Goal: Task Accomplishment & Management: Complete application form

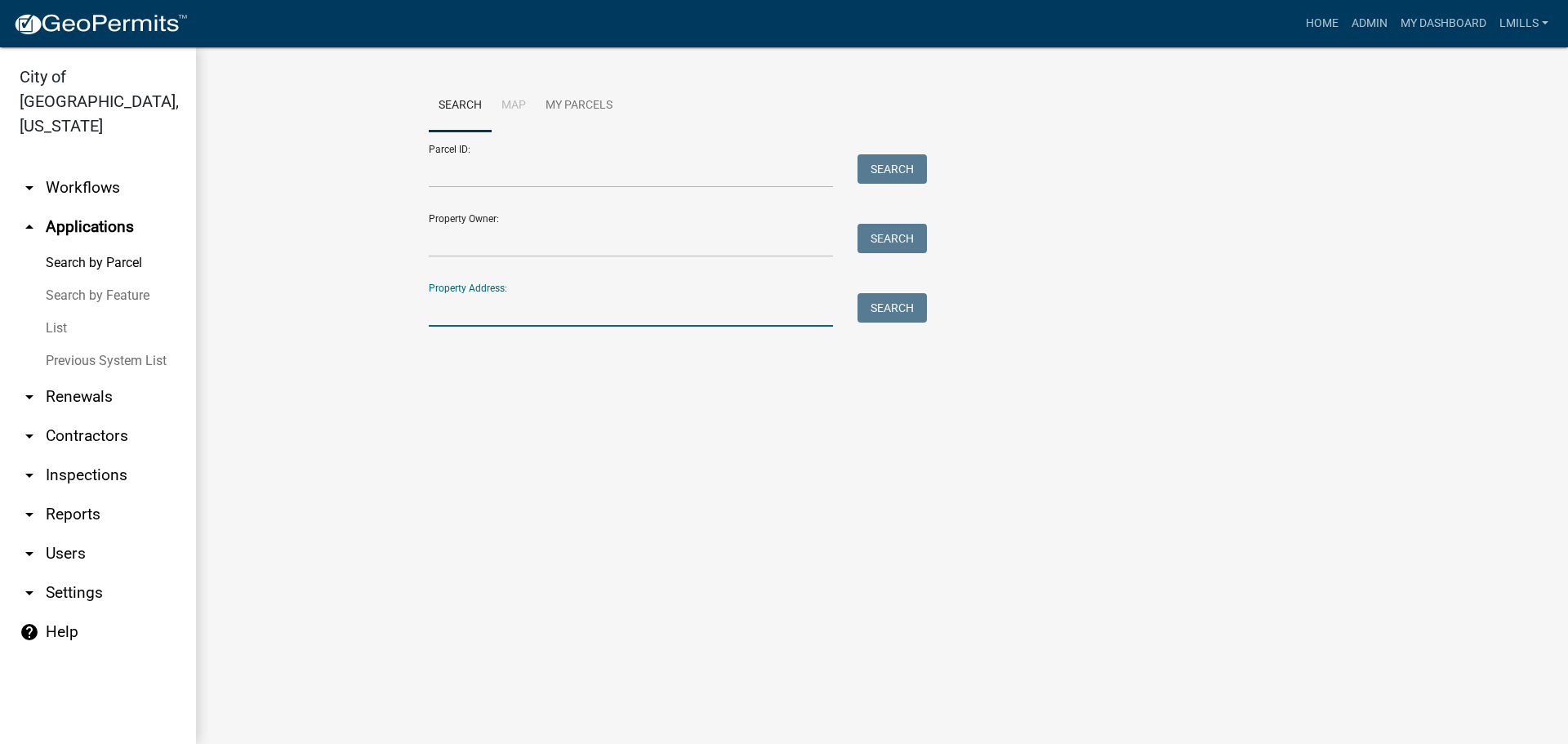
click at [482, 295] on input "Property Address:" at bounding box center [631, 309] width 404 height 34
click at [890, 309] on button "Search" at bounding box center [892, 308] width 70 height 29
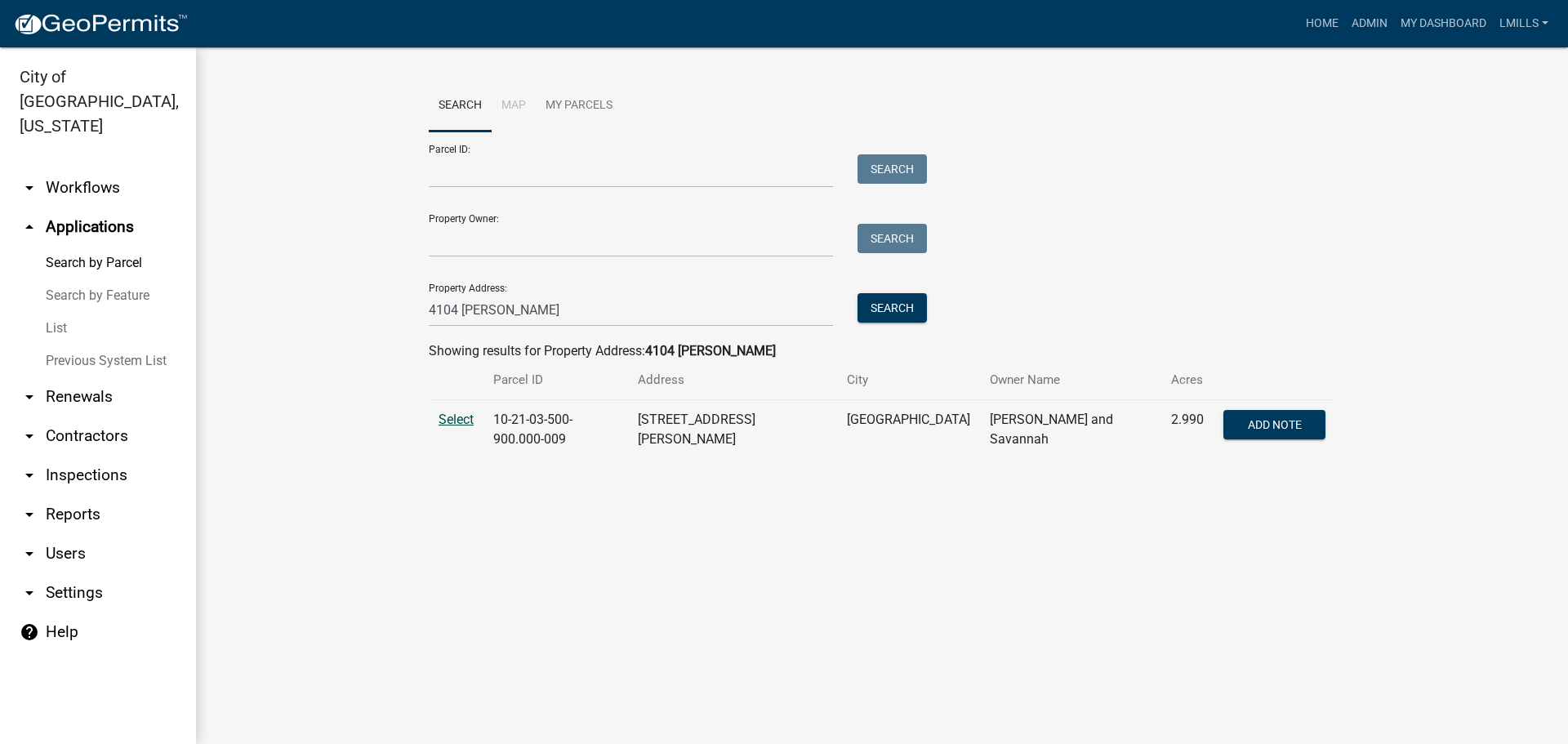
click at [453, 419] on span "Select" at bounding box center [455, 419] width 35 height 15
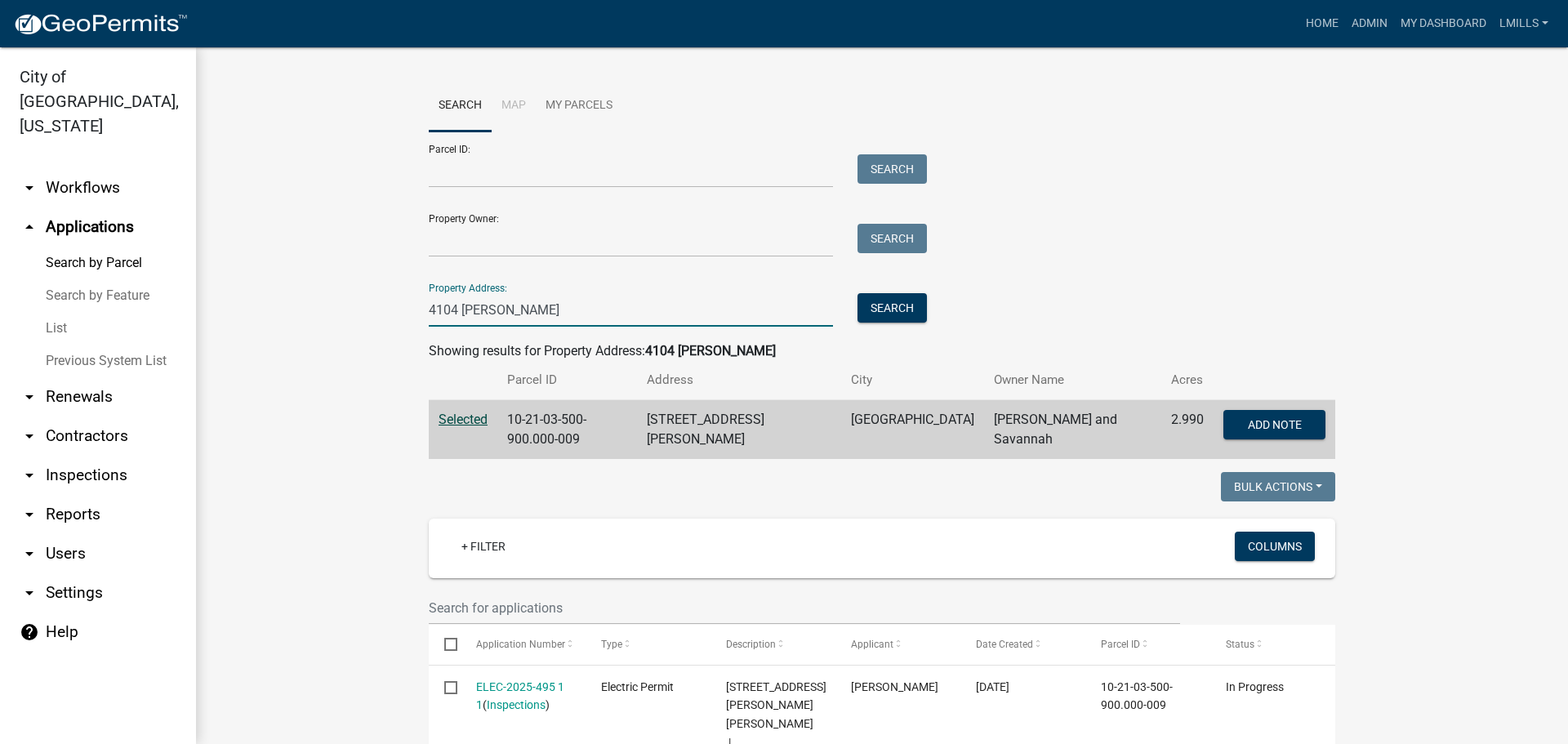
drag, startPoint x: 522, startPoint y: 309, endPoint x: 370, endPoint y: 318, distance: 152.3
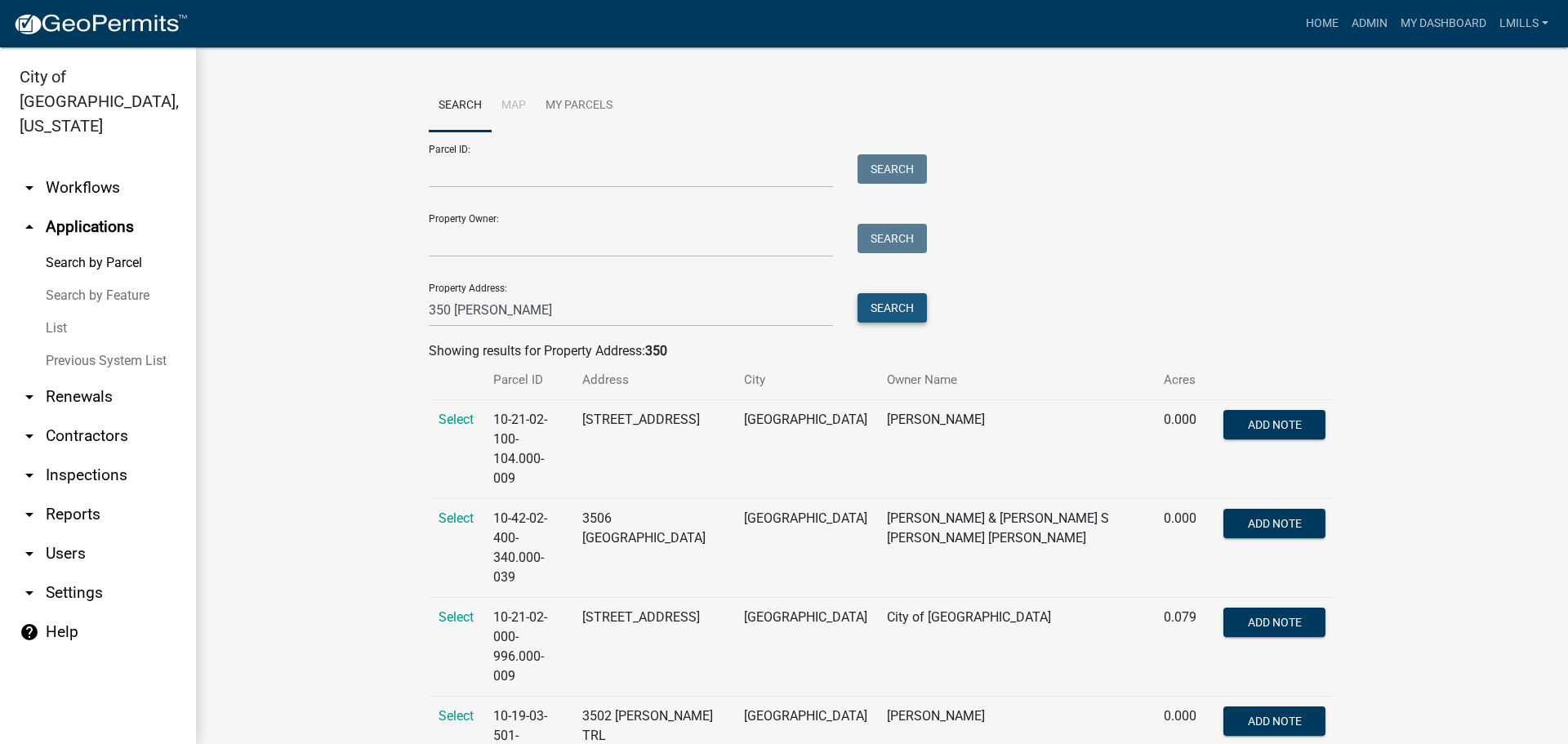
click at [894, 312] on button "Search" at bounding box center [892, 308] width 70 height 29
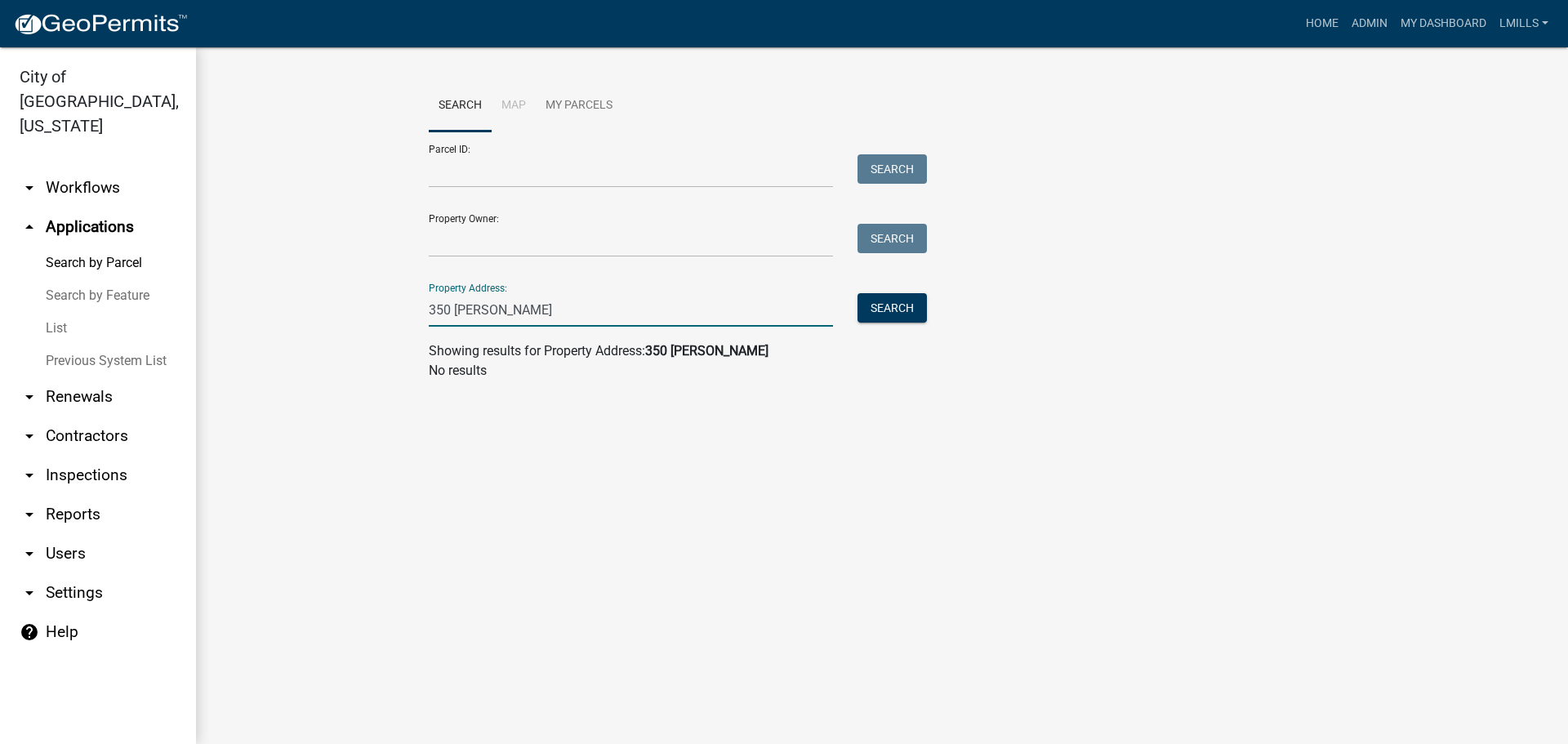
click at [436, 305] on input "350 Paul" at bounding box center [631, 309] width 404 height 34
click at [898, 308] on button "Search" at bounding box center [892, 308] width 70 height 29
drag, startPoint x: 510, startPoint y: 304, endPoint x: 357, endPoint y: 314, distance: 153.3
click at [357, 314] on wm-workflow-application-search-view "Search Map My Parcels Parcel ID: Search Property Owner: Search Property Address…" at bounding box center [882, 236] width 1307 height 314
click at [888, 314] on button "Search" at bounding box center [892, 308] width 70 height 29
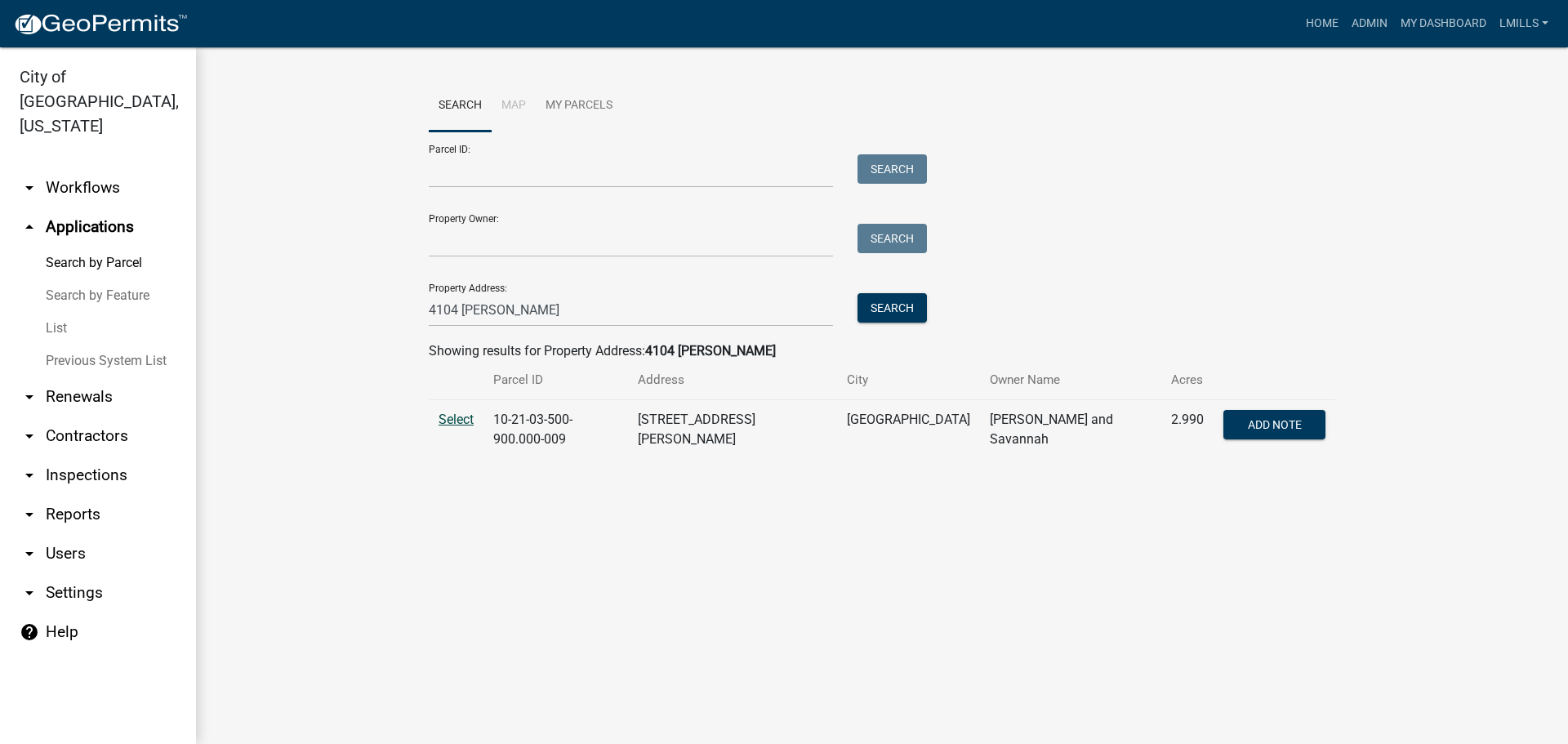
click at [467, 417] on span "Select" at bounding box center [455, 419] width 35 height 15
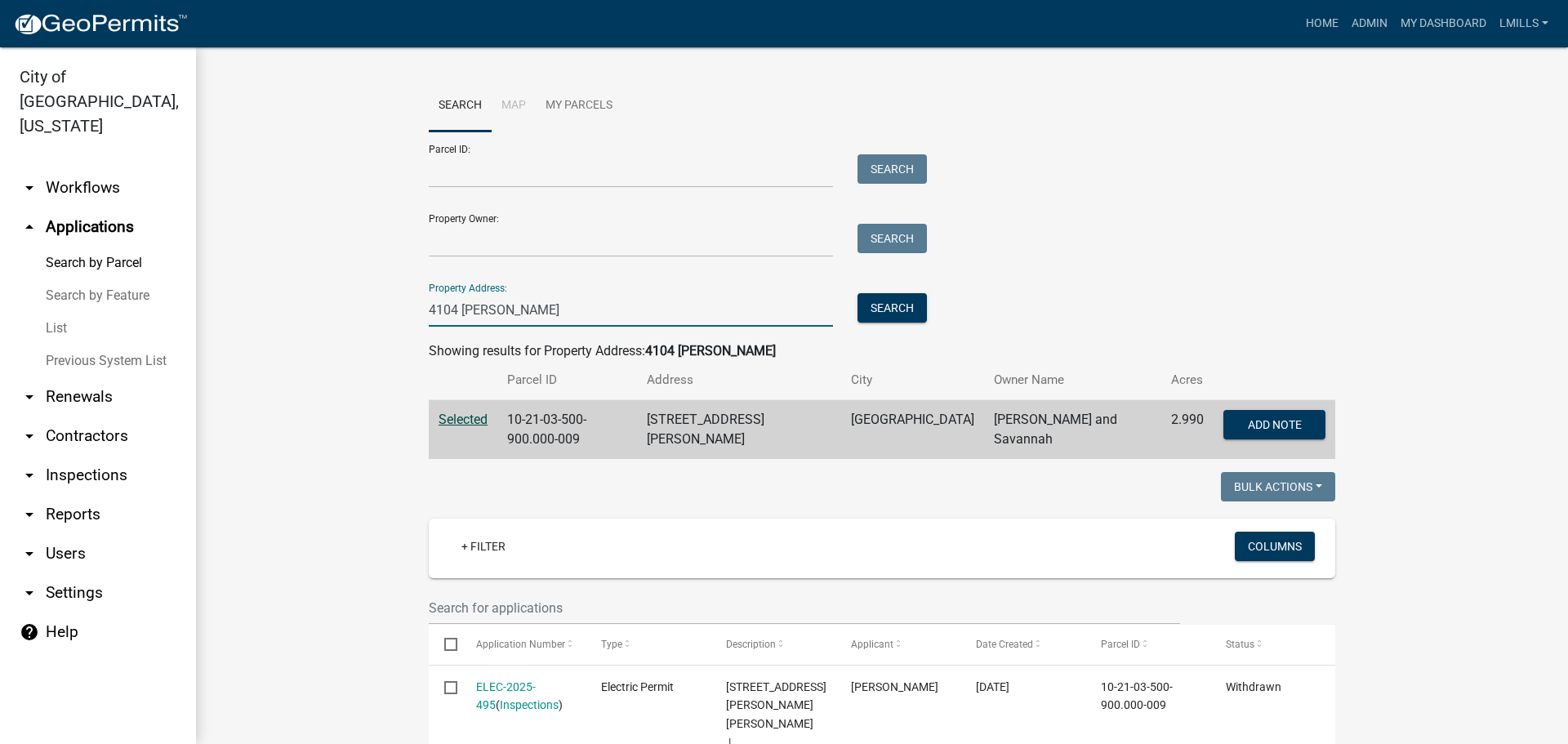
drag, startPoint x: 531, startPoint y: 313, endPoint x: 366, endPoint y: 315, distance: 165.0
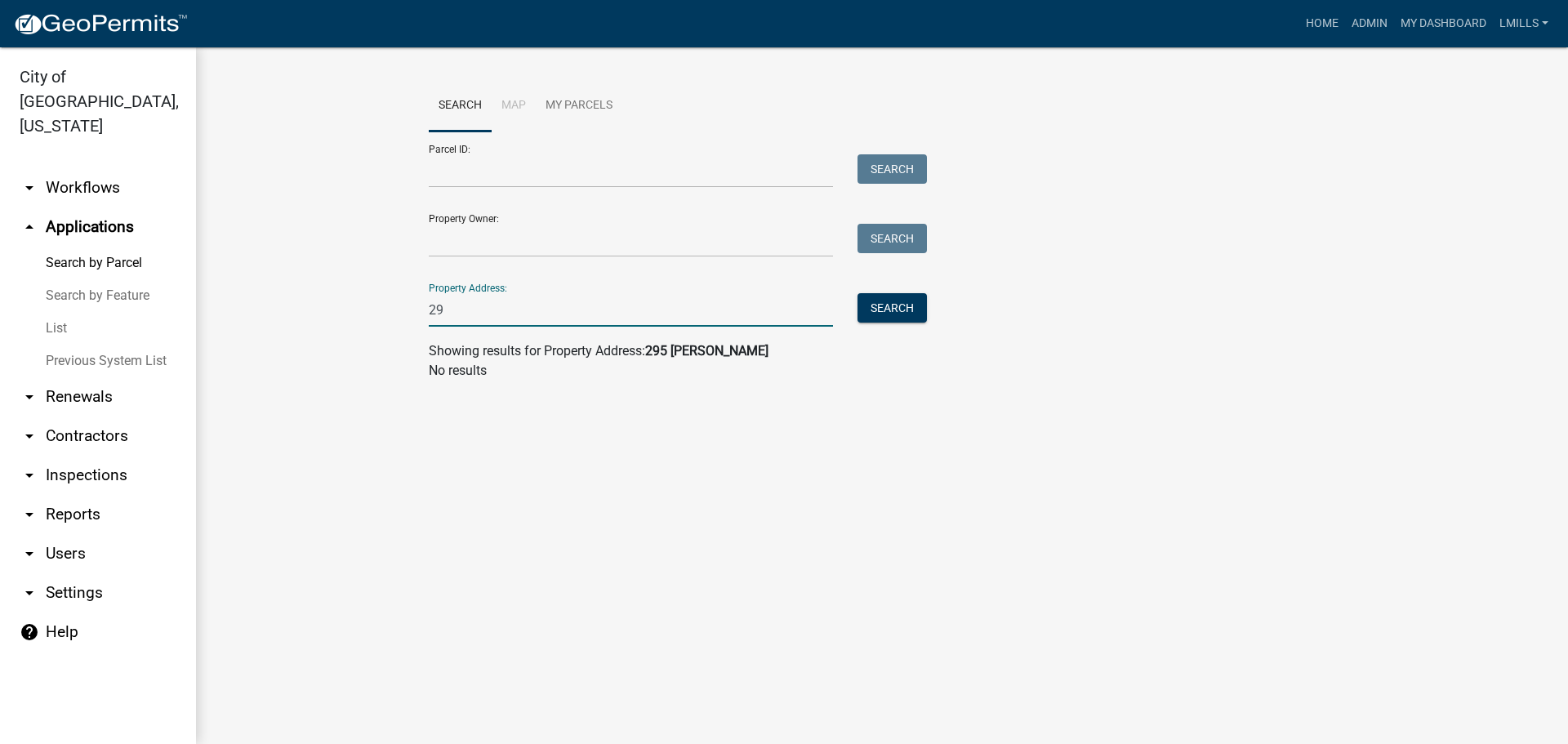
type input "2"
click at [503, 186] on input "Parcel ID:" at bounding box center [631, 171] width 404 height 34
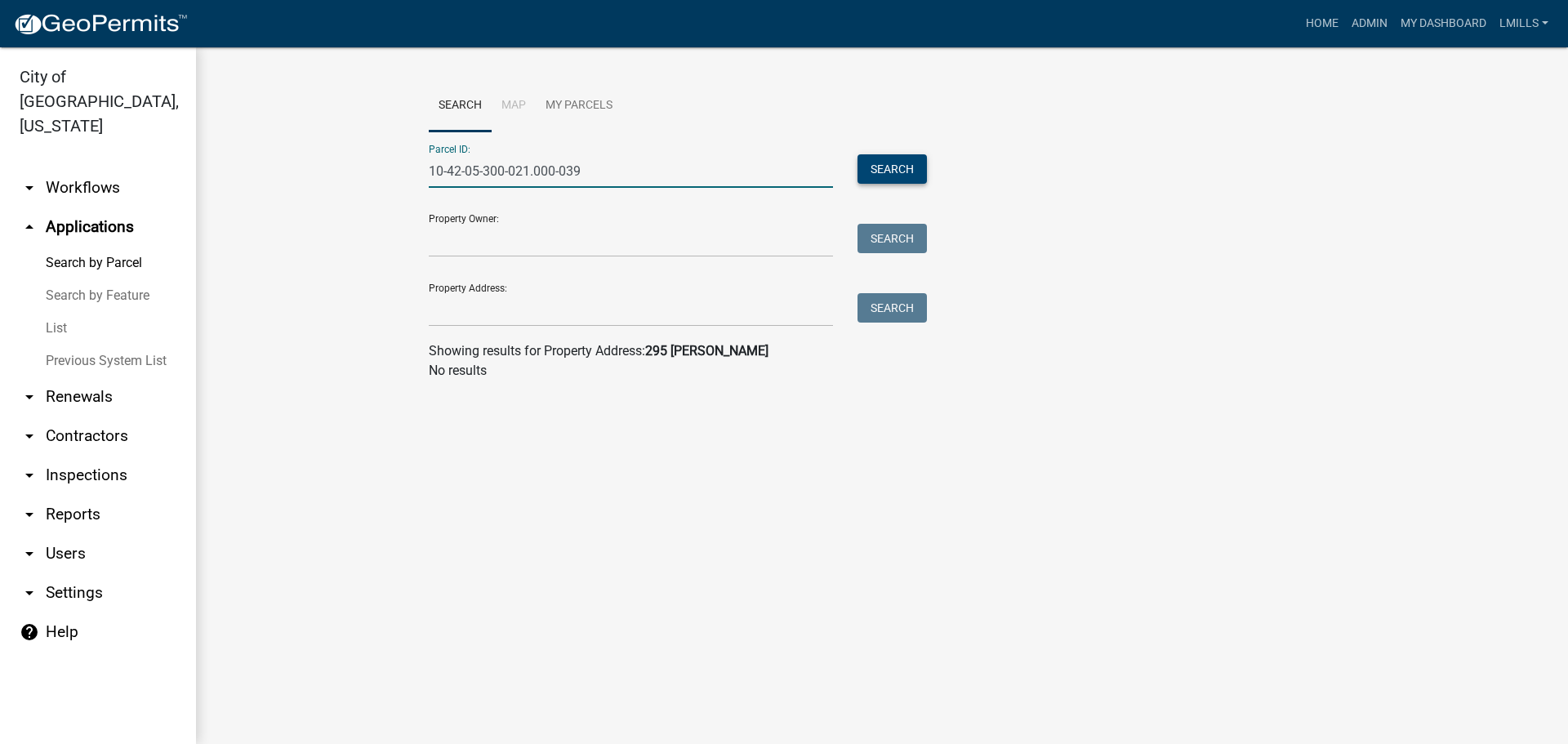
type input "10-42-05-300-021.000-039"
click at [876, 173] on button "Search" at bounding box center [892, 169] width 70 height 29
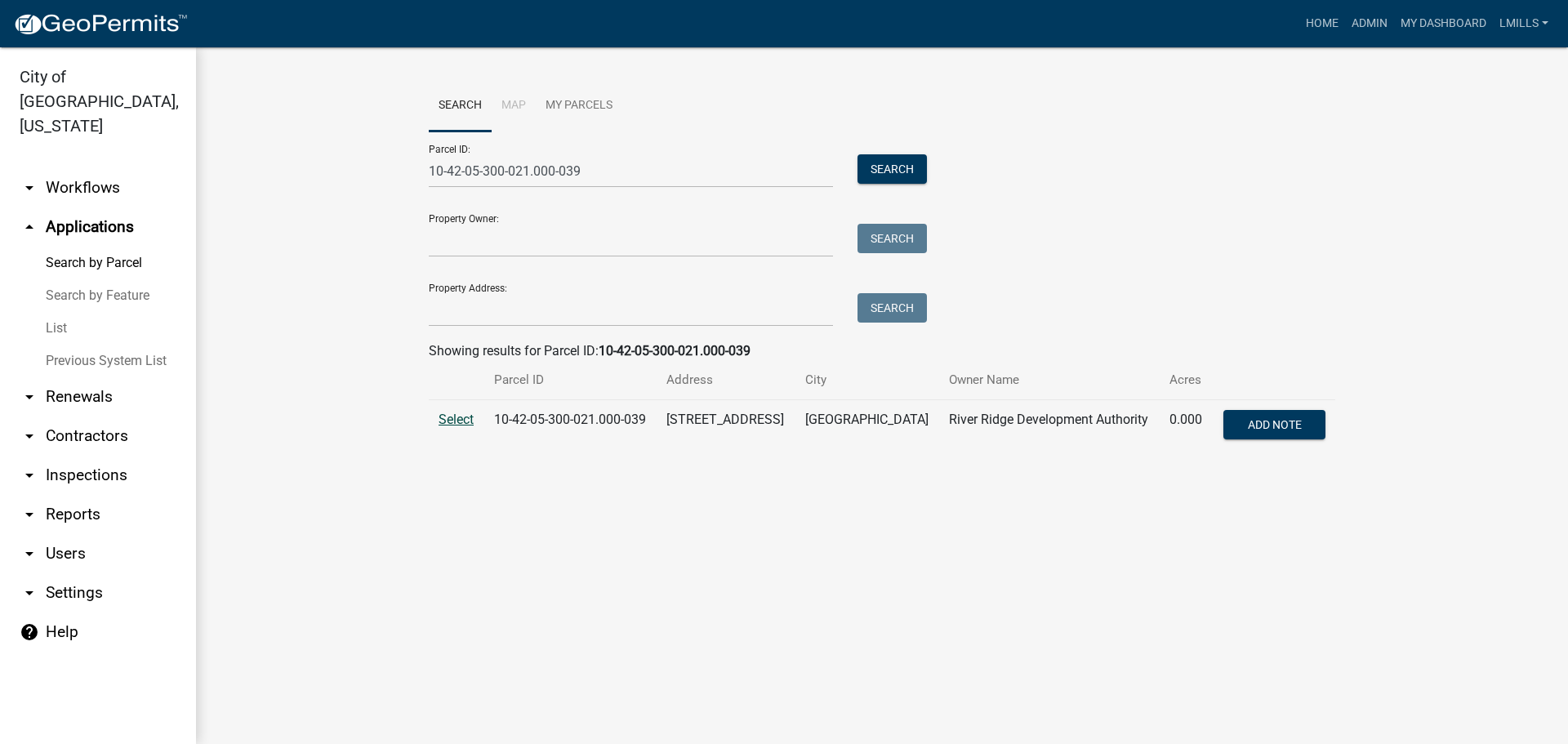
click at [462, 422] on span "Select" at bounding box center [455, 419] width 35 height 15
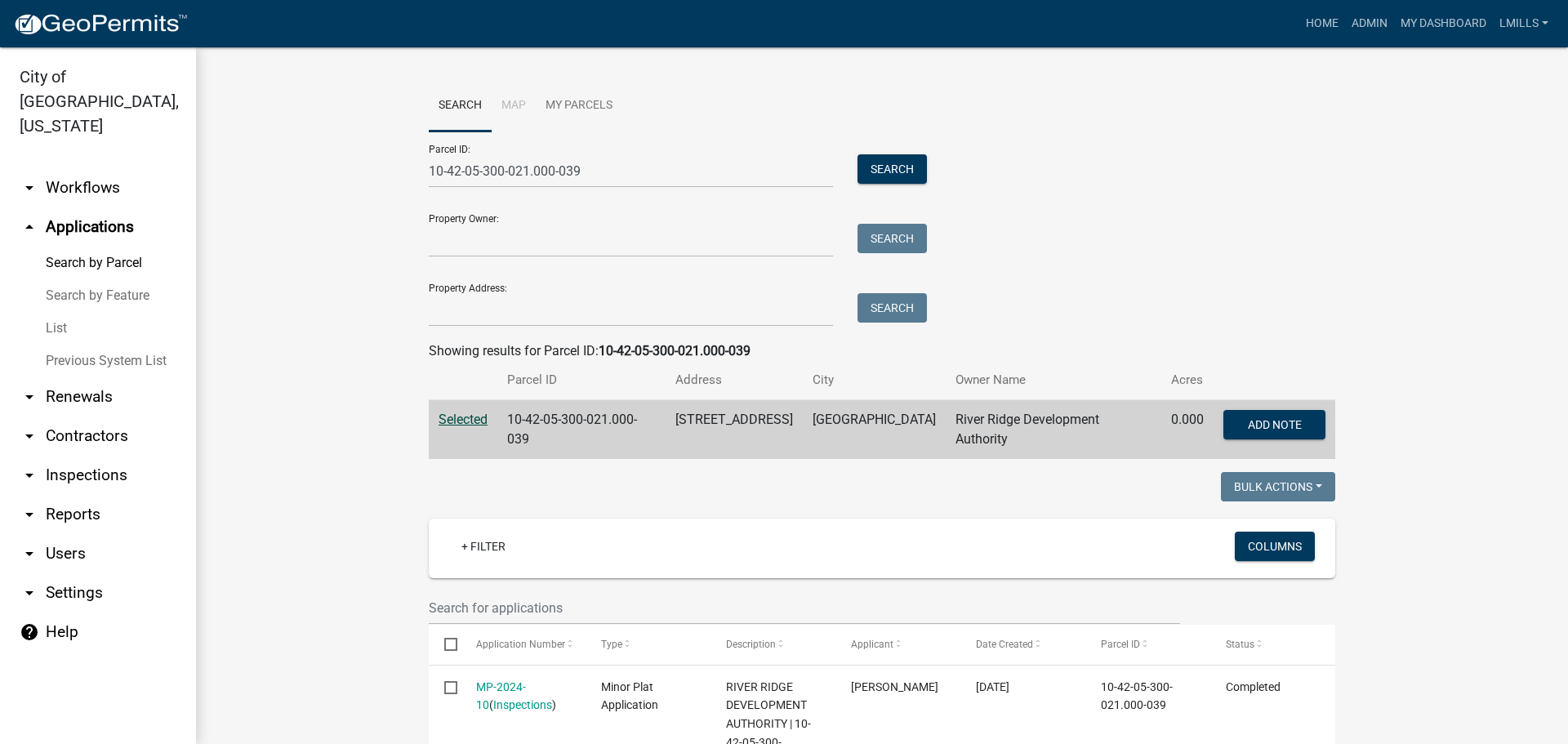
click at [95, 207] on link "arrow_drop_up Applications" at bounding box center [98, 227] width 196 height 40
click at [90, 168] on link "arrow_drop_down Workflows" at bounding box center [98, 188] width 196 height 40
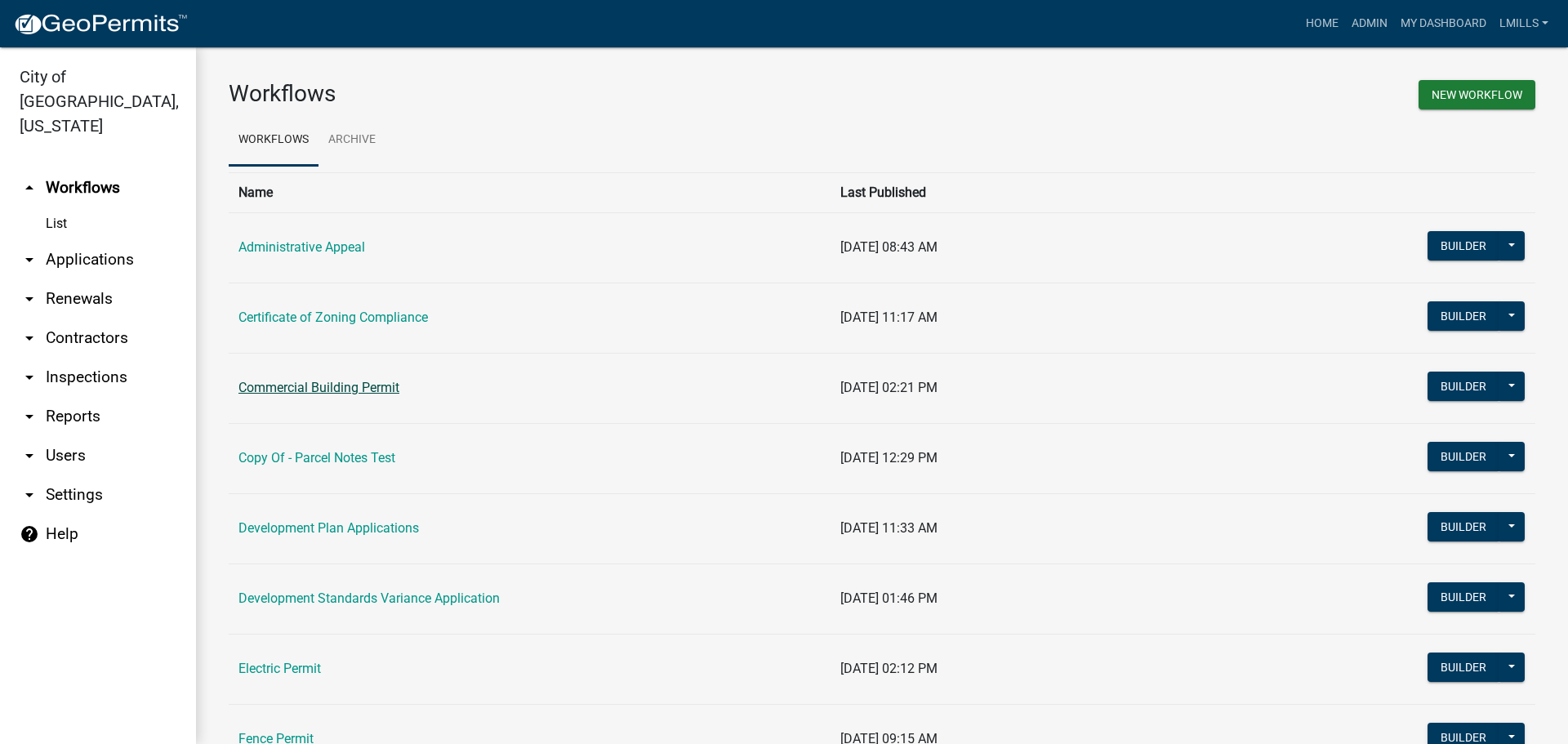
click at [300, 387] on link "Commercial Building Permit" at bounding box center [319, 387] width 161 height 15
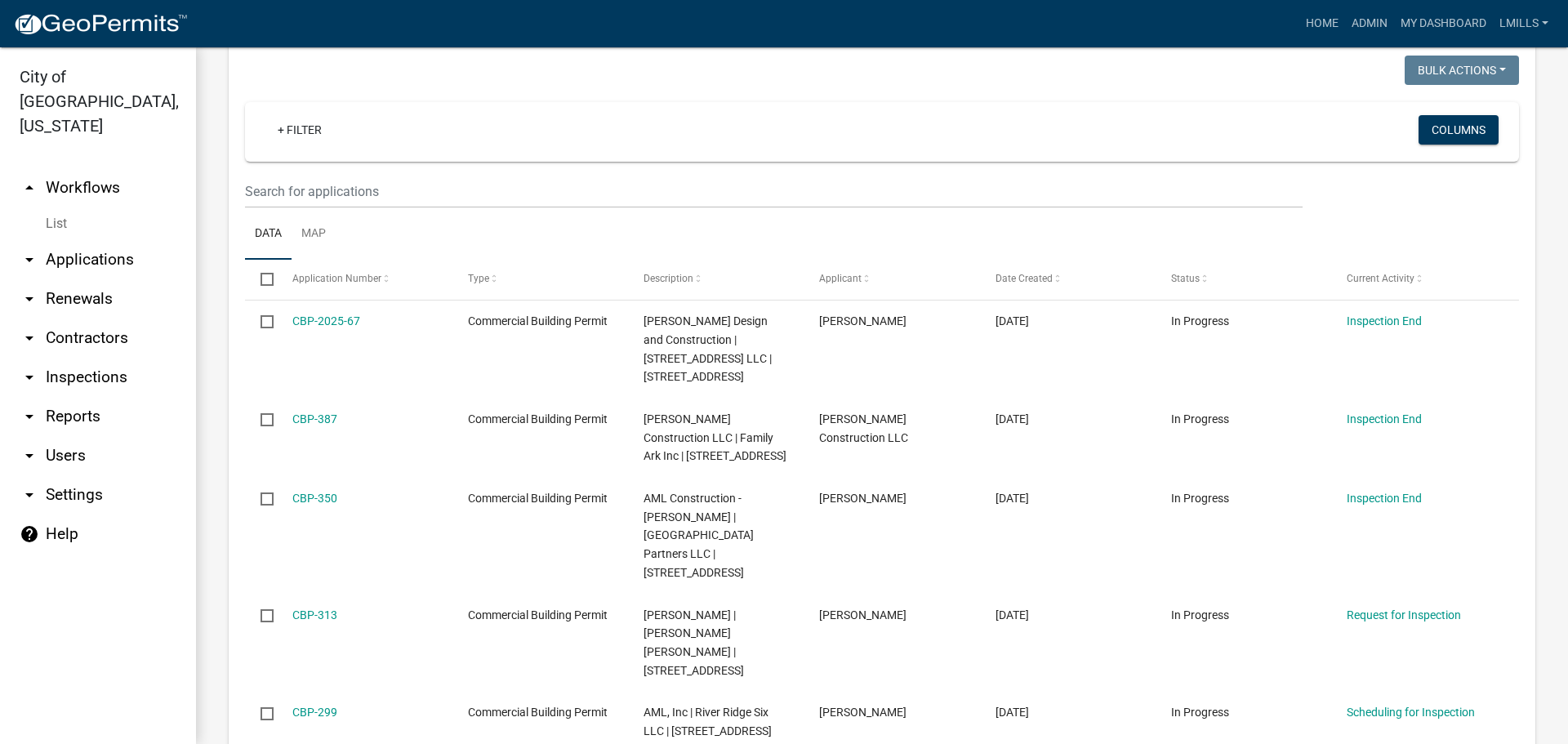
scroll to position [245, 0]
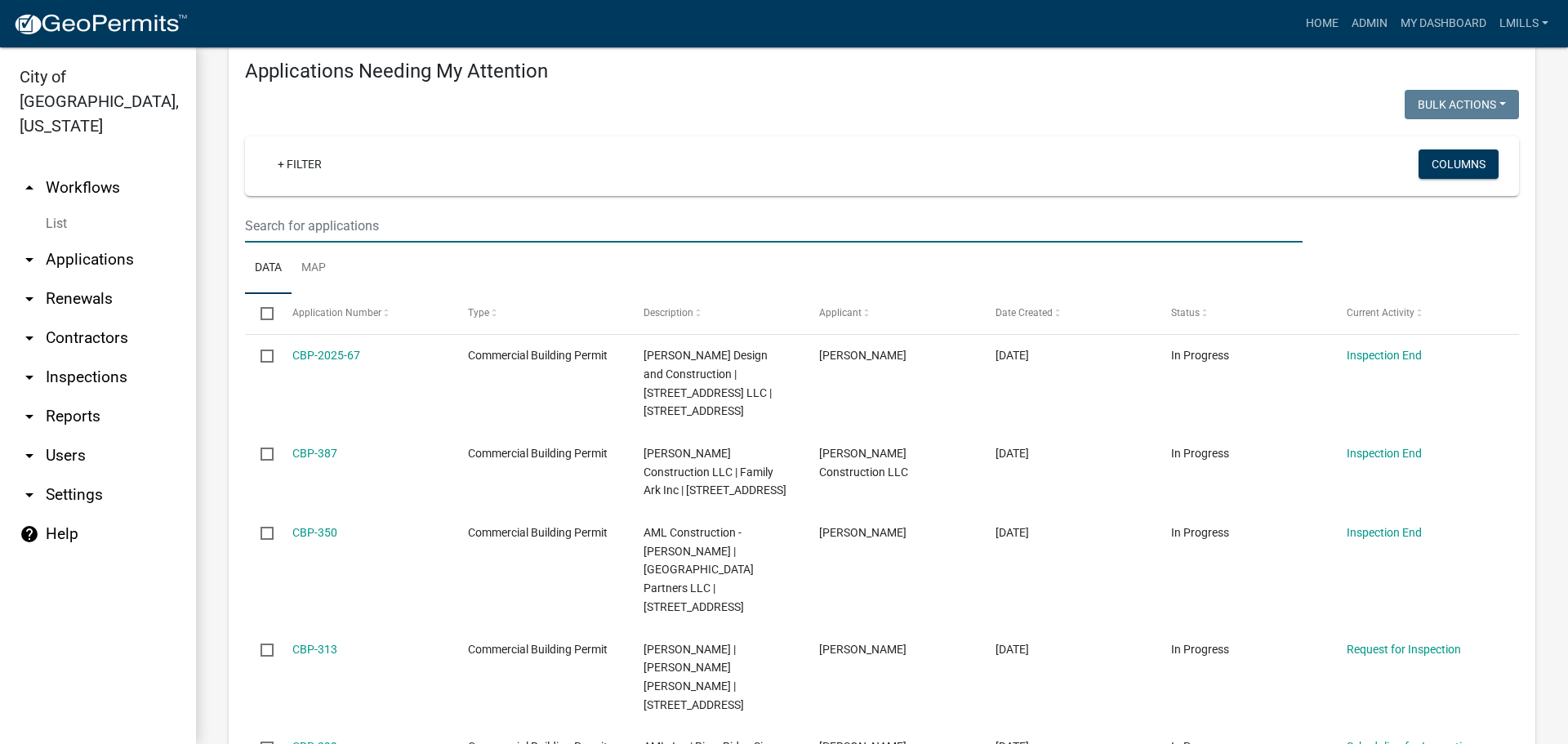
click at [403, 209] on input "text" at bounding box center [773, 225] width 1058 height 34
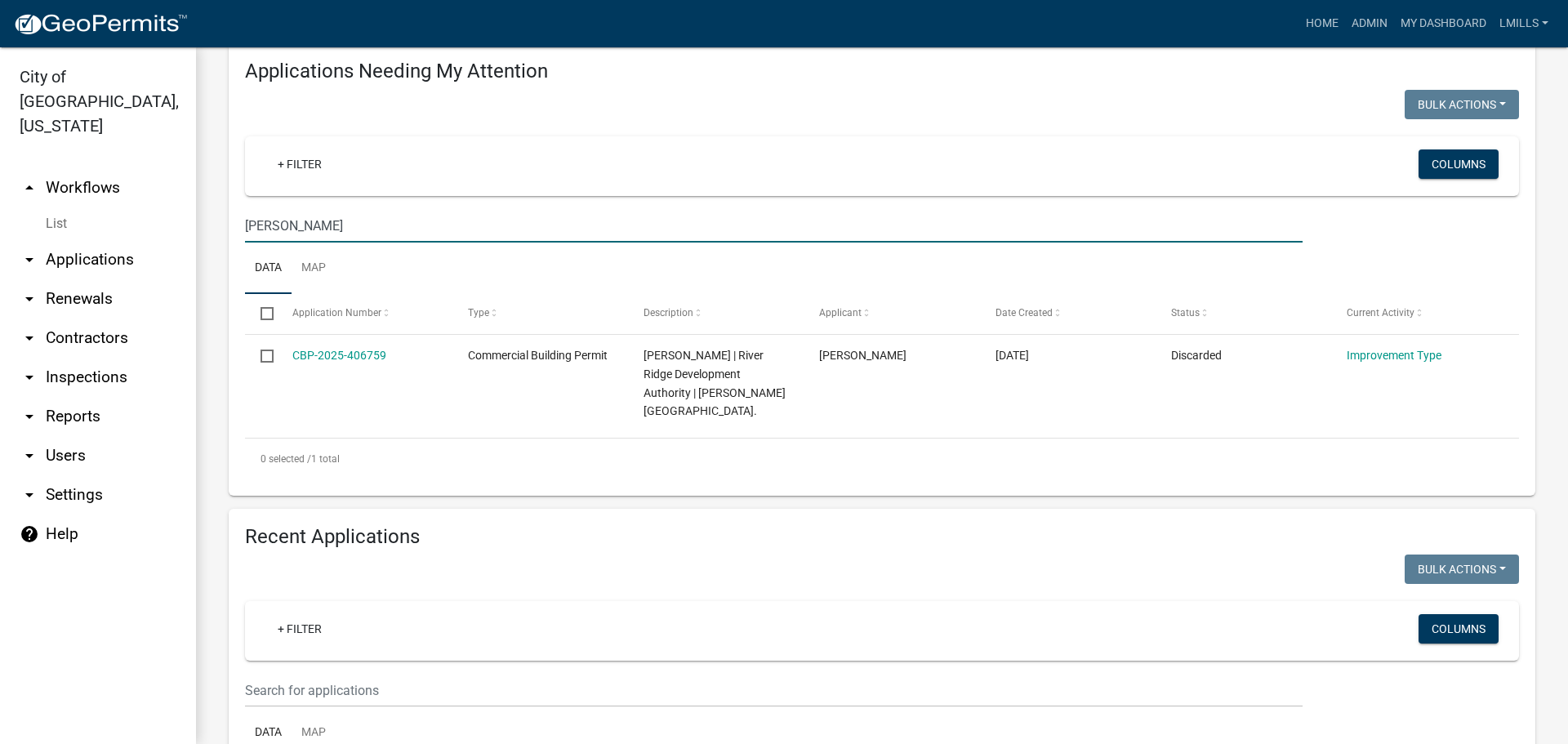
type input "Paul Garrett"
click at [63, 168] on link "arrow_drop_up Workflows" at bounding box center [98, 188] width 196 height 40
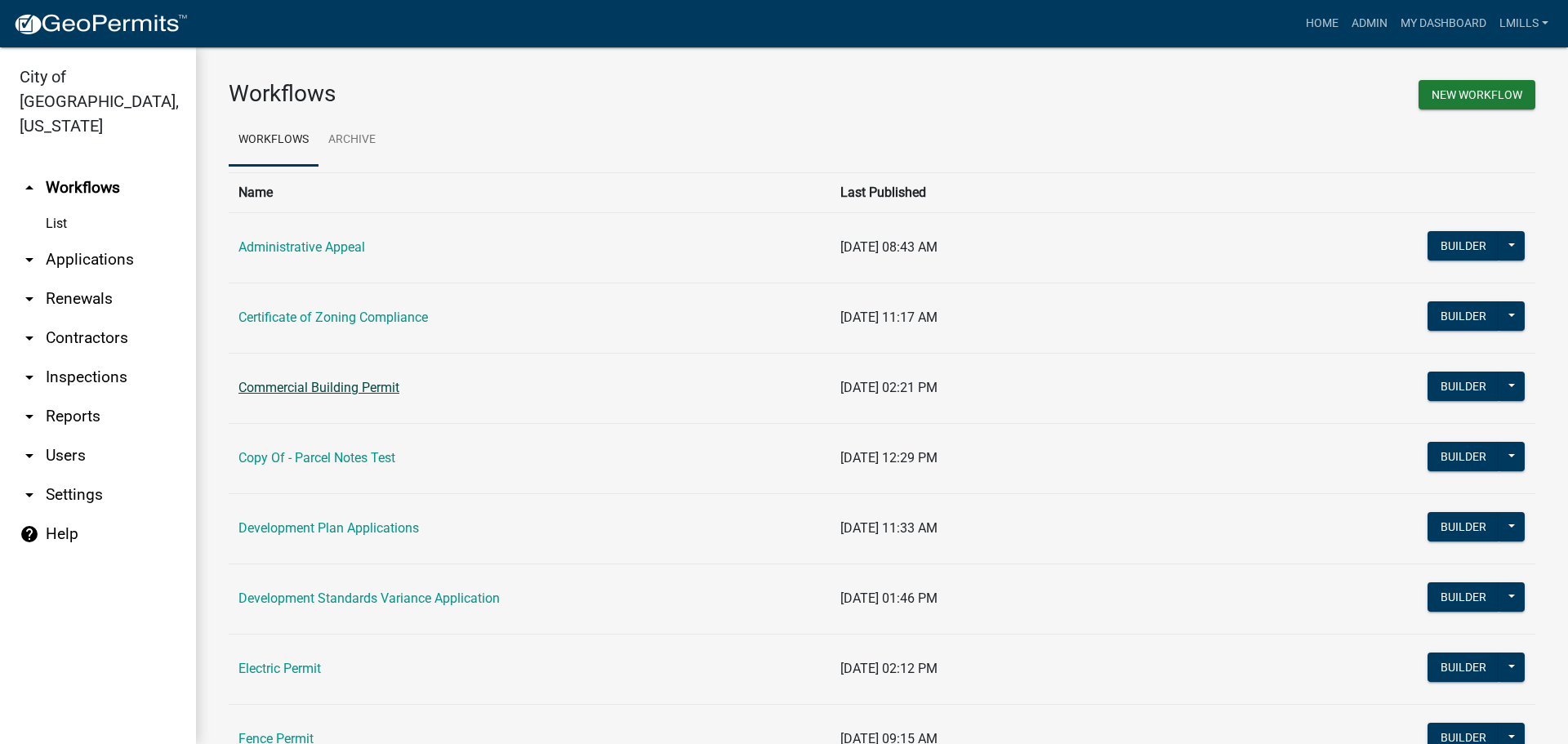
click at [312, 388] on link "Commercial Building Permit" at bounding box center [319, 387] width 161 height 15
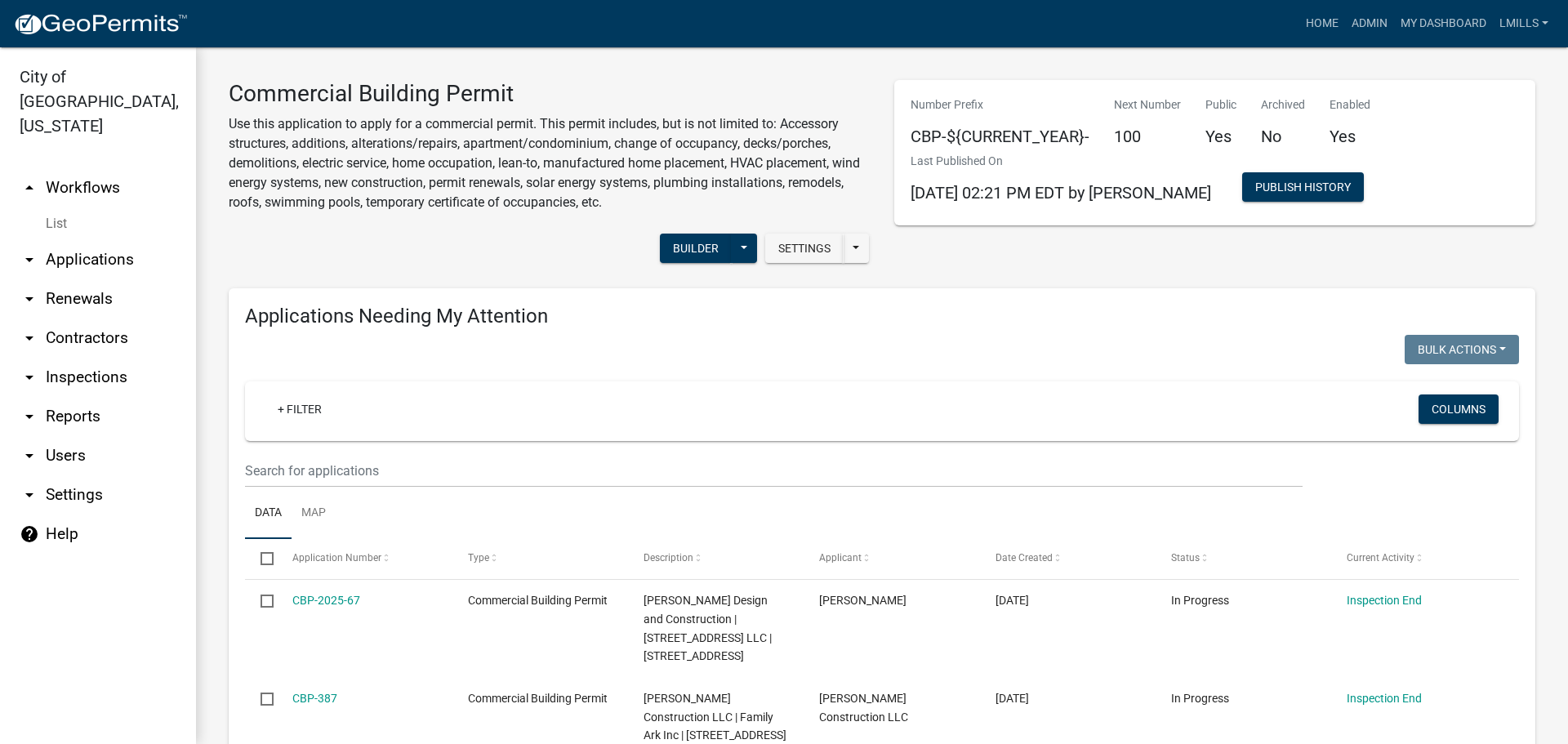
click at [100, 357] on link "arrow_drop_down Inspections" at bounding box center [98, 377] width 196 height 40
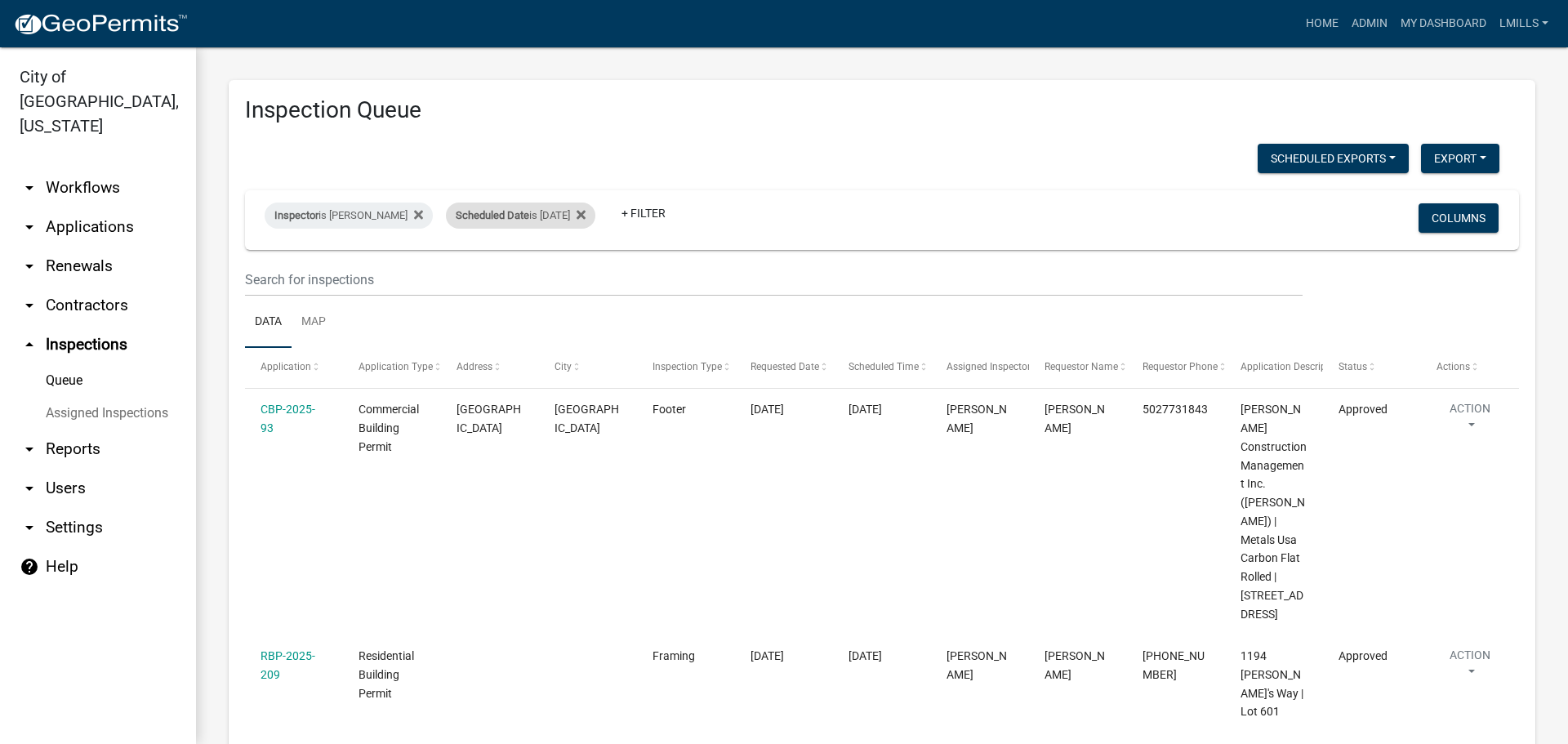
click at [542, 211] on div "Scheduled Date is 09/17/2025" at bounding box center [521, 216] width 149 height 26
click at [561, 281] on input "2025-09-17" at bounding box center [509, 276] width 114 height 34
type input "2025-09-23"
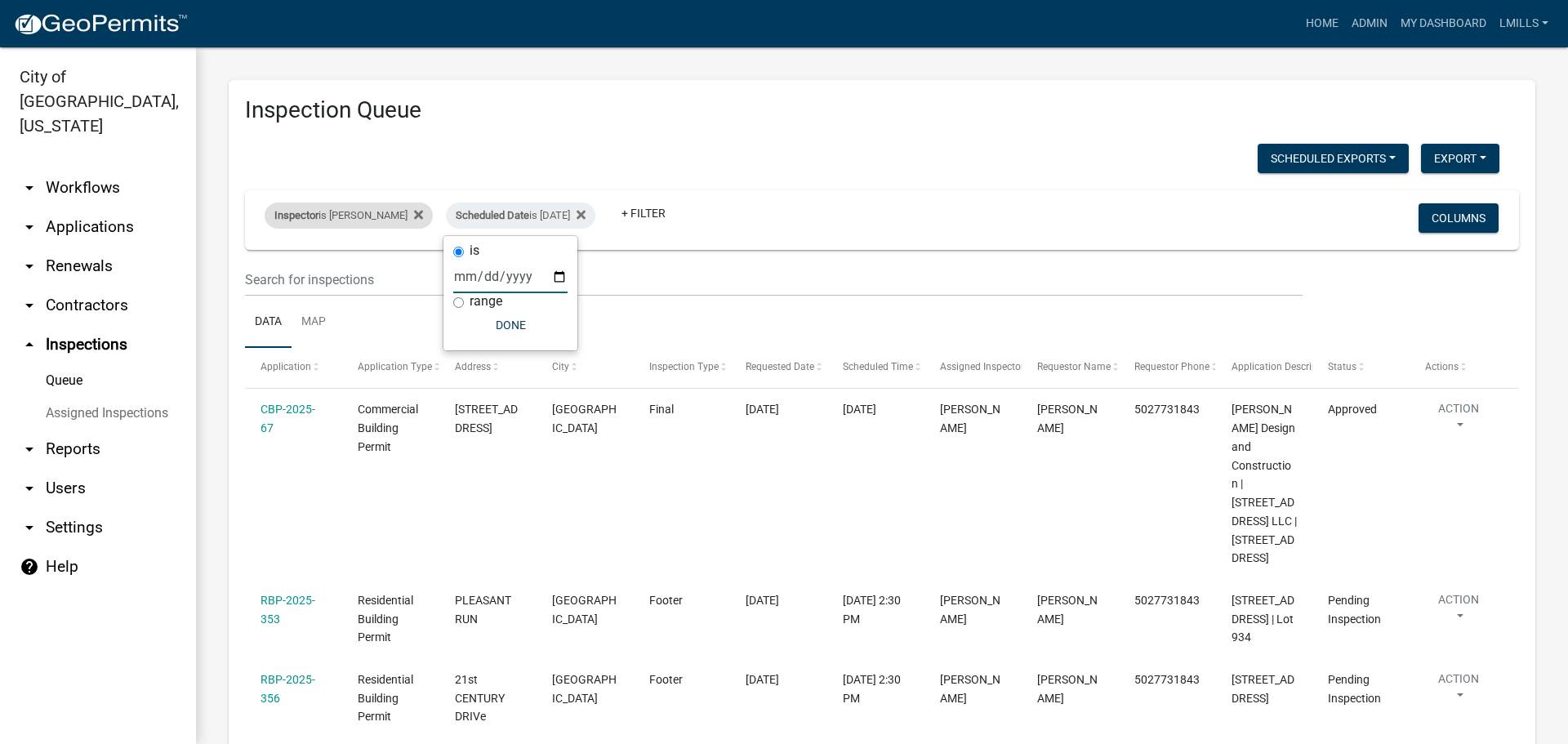
click at [357, 210] on div "Inspector is Mike Kruer" at bounding box center [349, 216] width 168 height 26
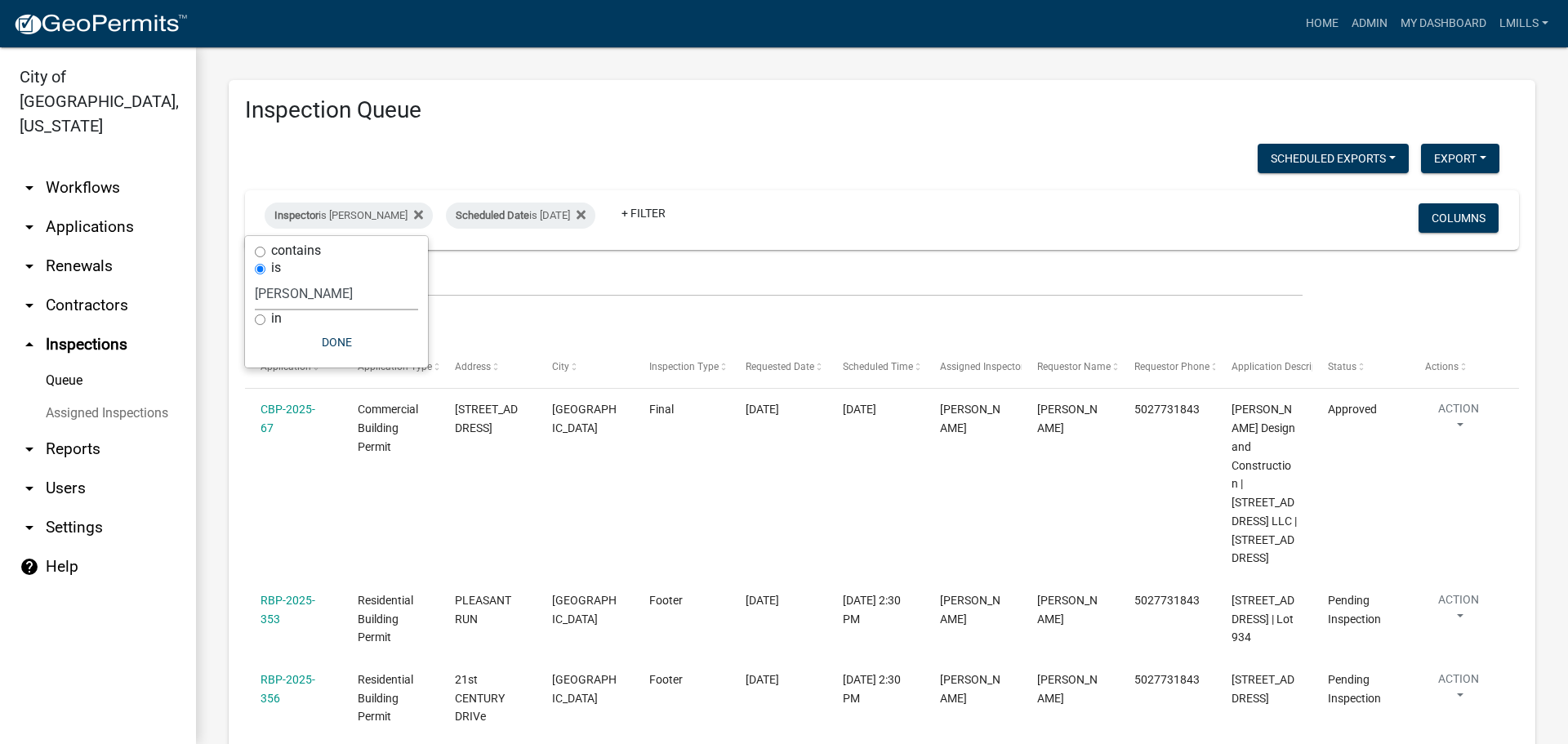
click at [344, 303] on select "Select an option None Shawn Jeremy Ramsey Mary Frey Chad Reischl Mike Kruer Har…" at bounding box center [337, 293] width 163 height 34
select select "7b0b9f25-f402-4148-9522-9b9b34b3e885"
click at [259, 277] on select "Select an option None Shawn Jeremy Ramsey Mary Frey Chad Reischl Mike Kruer Har…" at bounding box center [337, 293] width 163 height 34
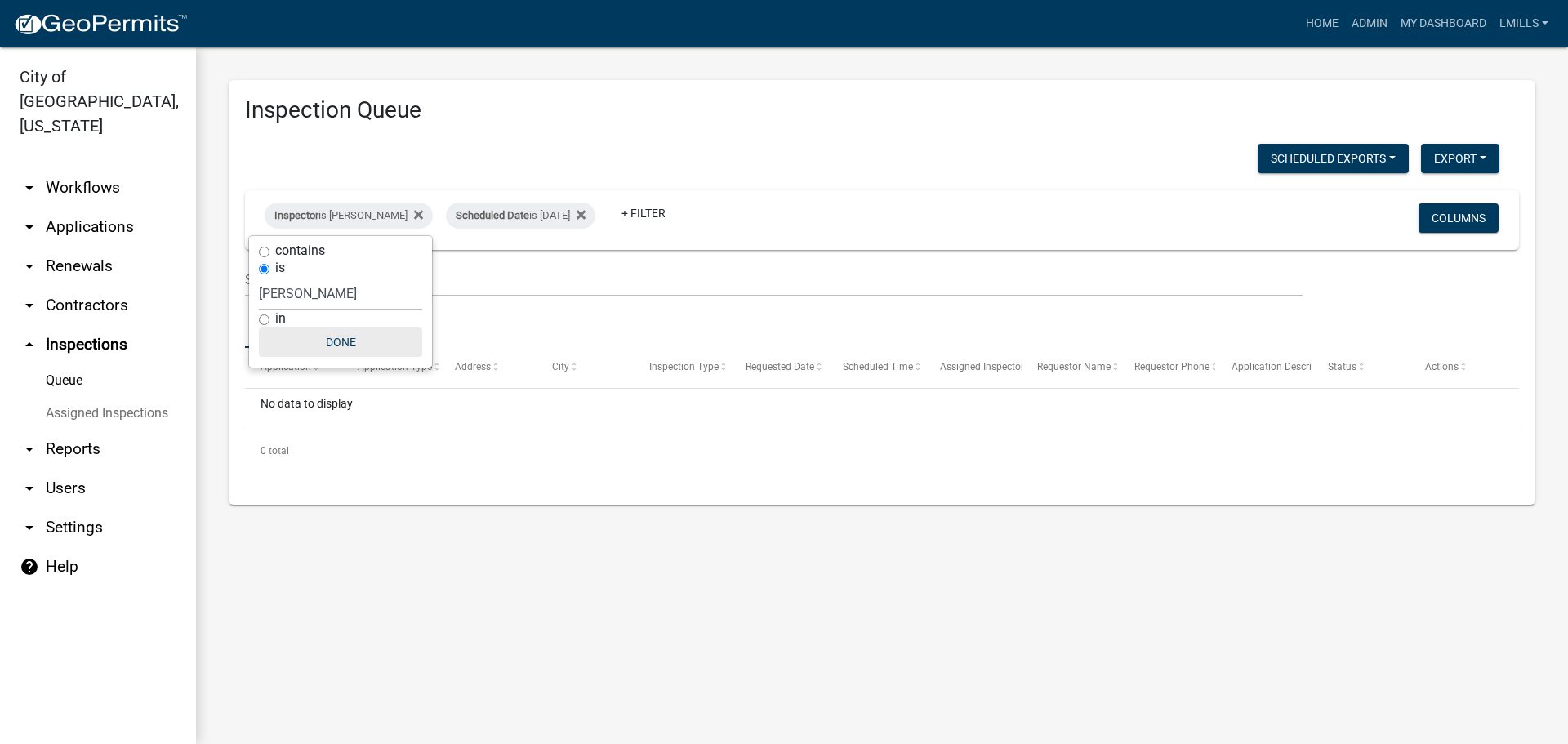
click at [350, 344] on button "Done" at bounding box center [340, 342] width 163 height 29
click at [379, 213] on div "Inspector is larry wallace" at bounding box center [349, 216] width 168 height 26
click at [365, 297] on select "Select an option None Shawn Jeremy Ramsey Mary Frey Chad Reischl Mike Kruer Har…" at bounding box center [340, 293] width 163 height 34
select select "13c97fbc-c819-4cee-844a-0db3d3c4db95"
click at [267, 277] on select "Select an option None Shawn Jeremy Ramsey Mary Frey Chad Reischl Mike Kruer Har…" at bounding box center [340, 293] width 163 height 34
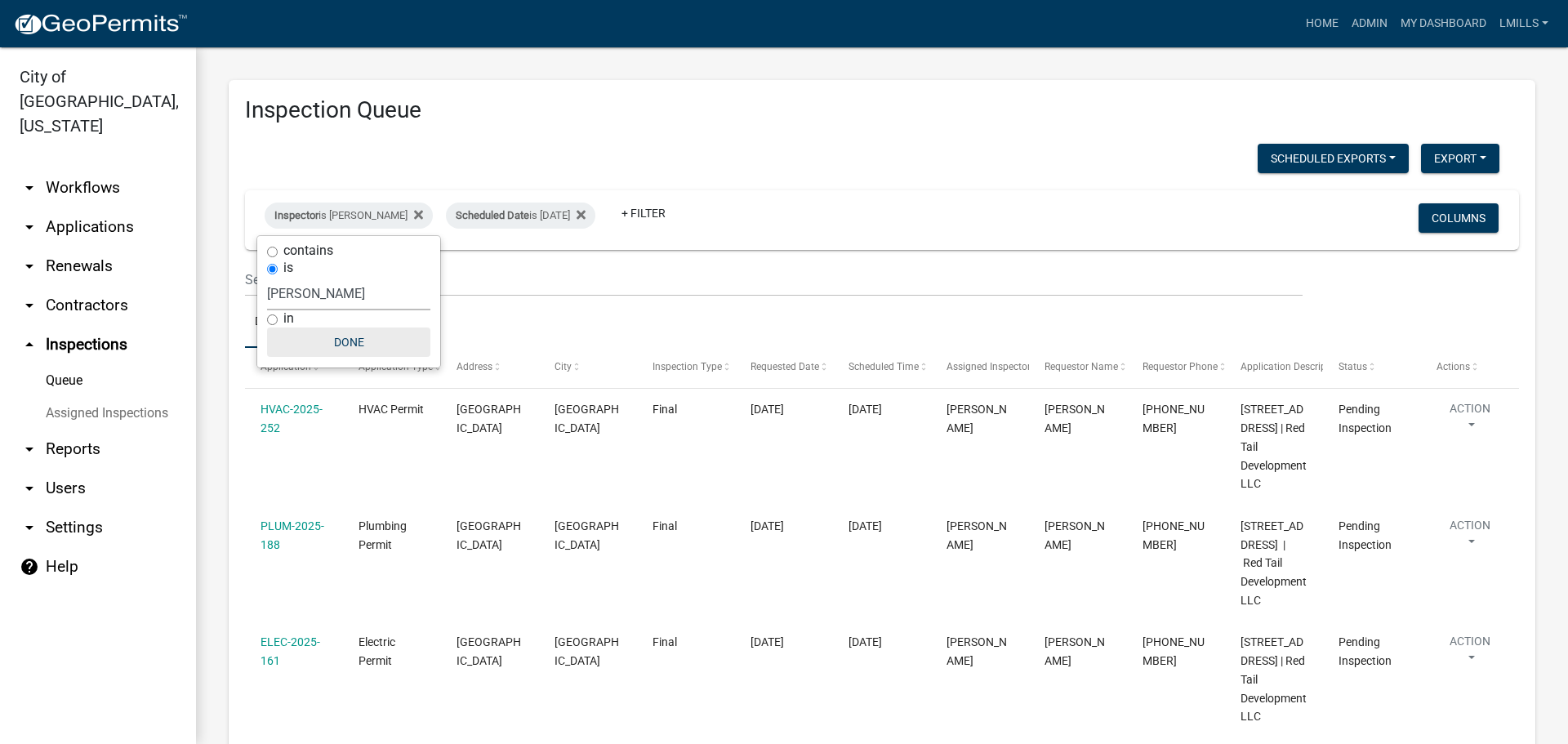
click at [349, 346] on button "Done" at bounding box center [349, 342] width 163 height 29
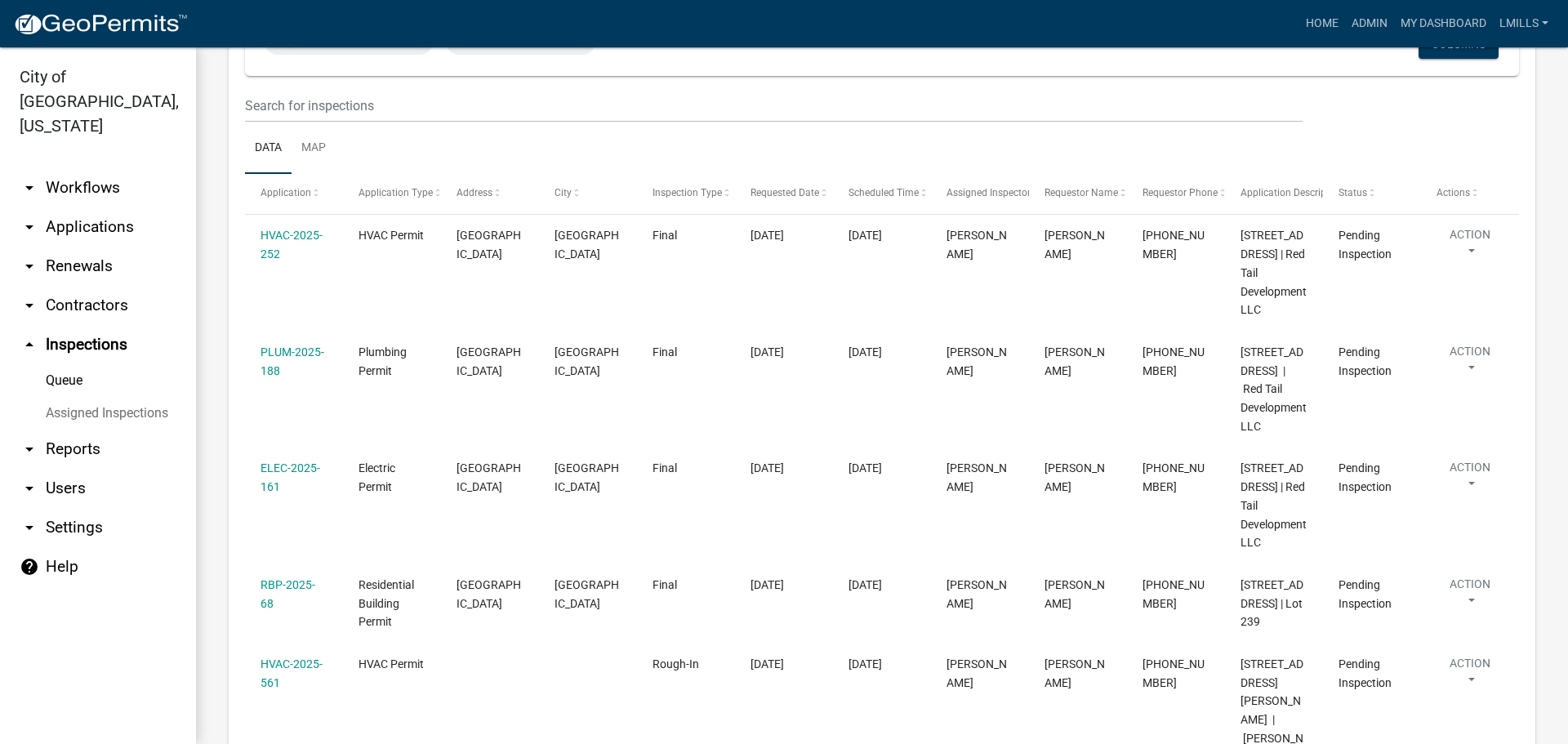
scroll to position [12, 0]
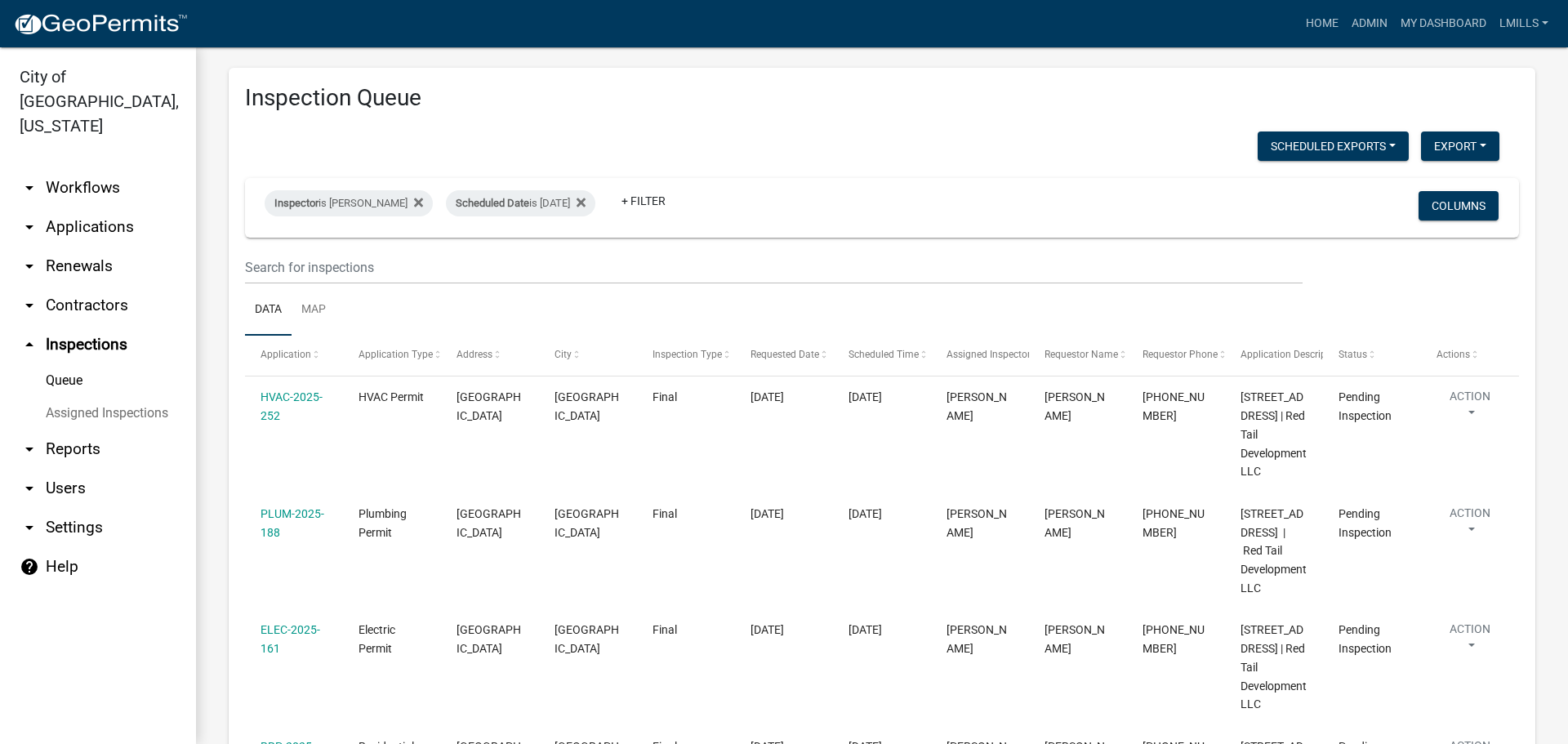
click at [62, 287] on link "arrow_drop_down Contractors" at bounding box center [98, 306] width 196 height 40
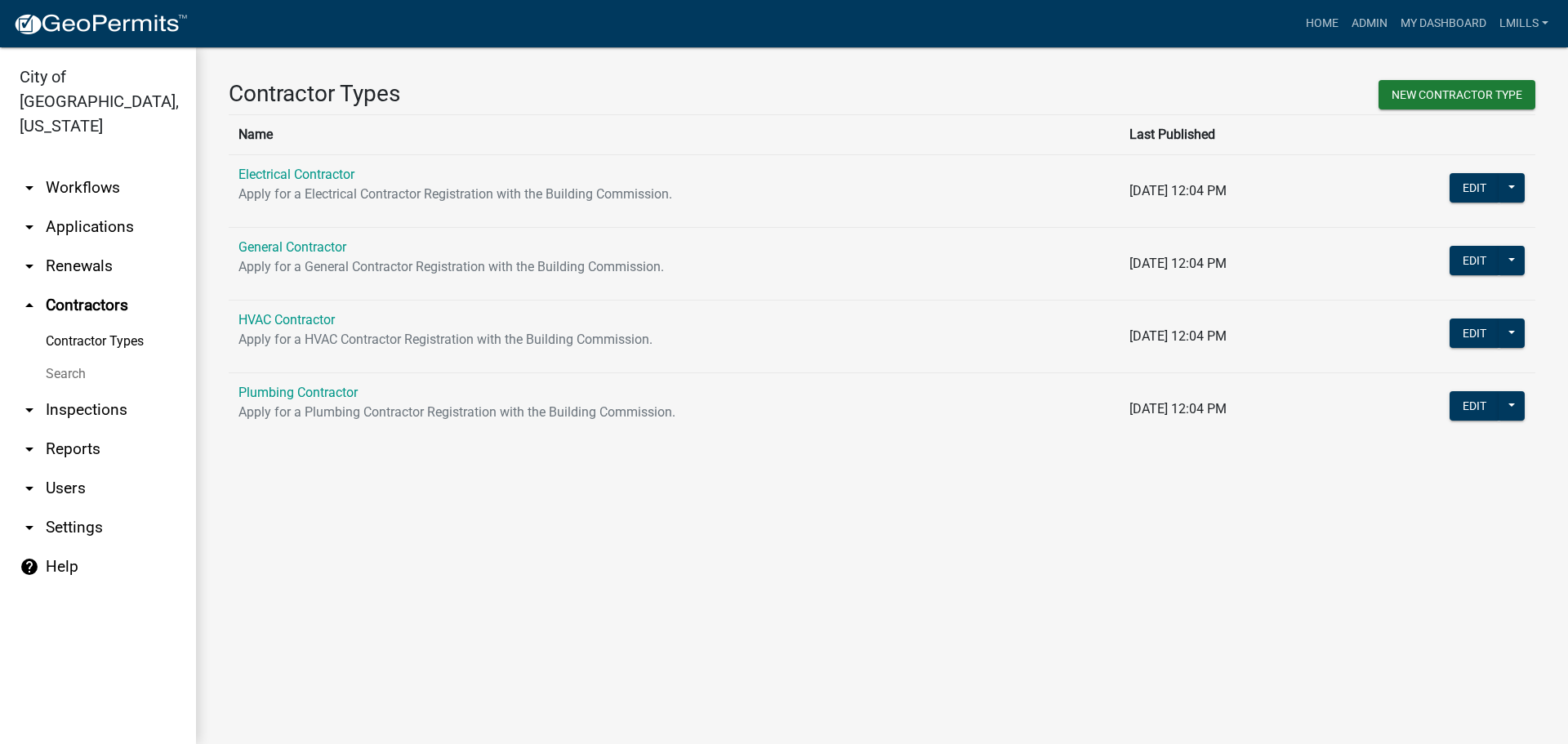
click at [108, 207] on link "arrow_drop_down Applications" at bounding box center [98, 227] width 196 height 40
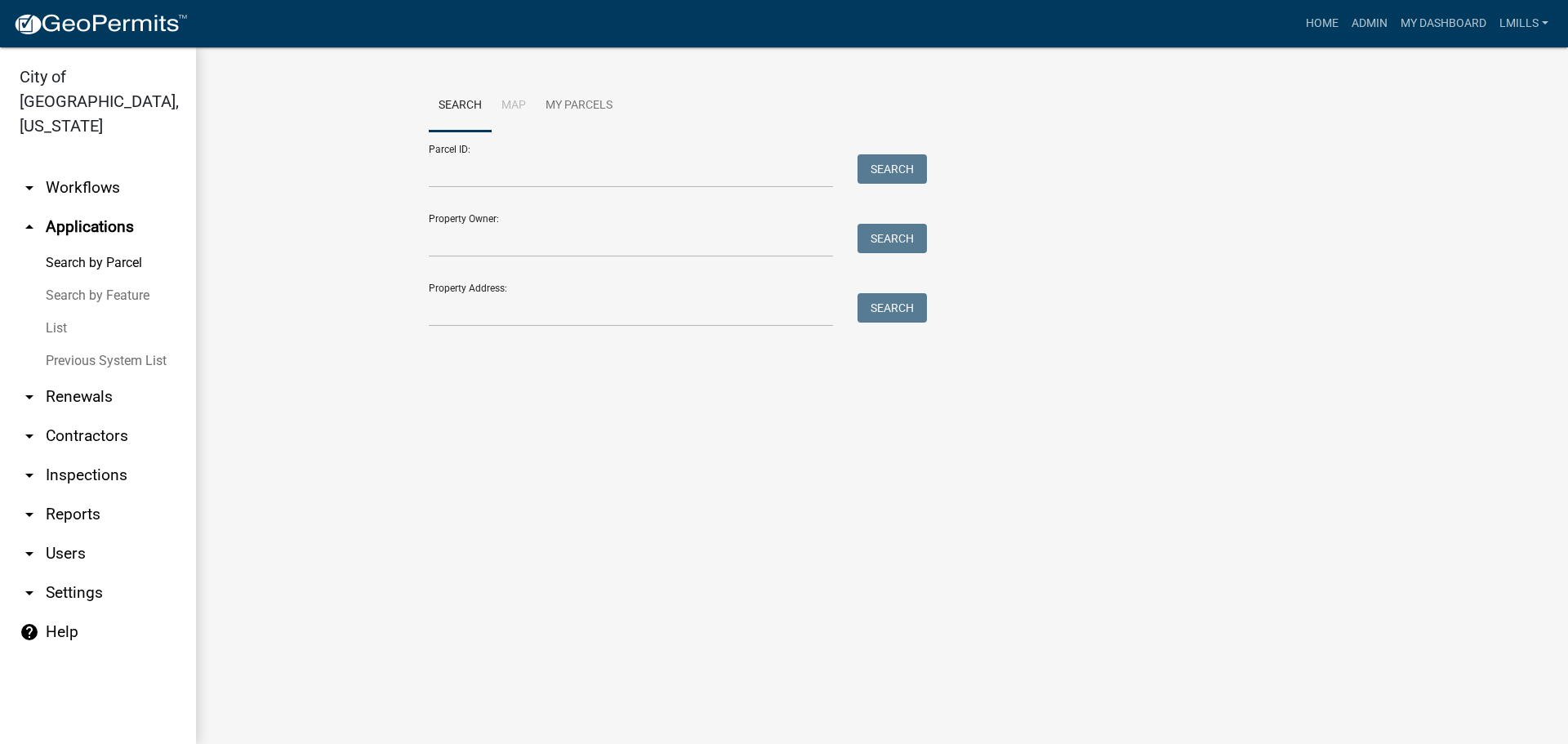
click at [54, 312] on link "List" at bounding box center [98, 328] width 196 height 33
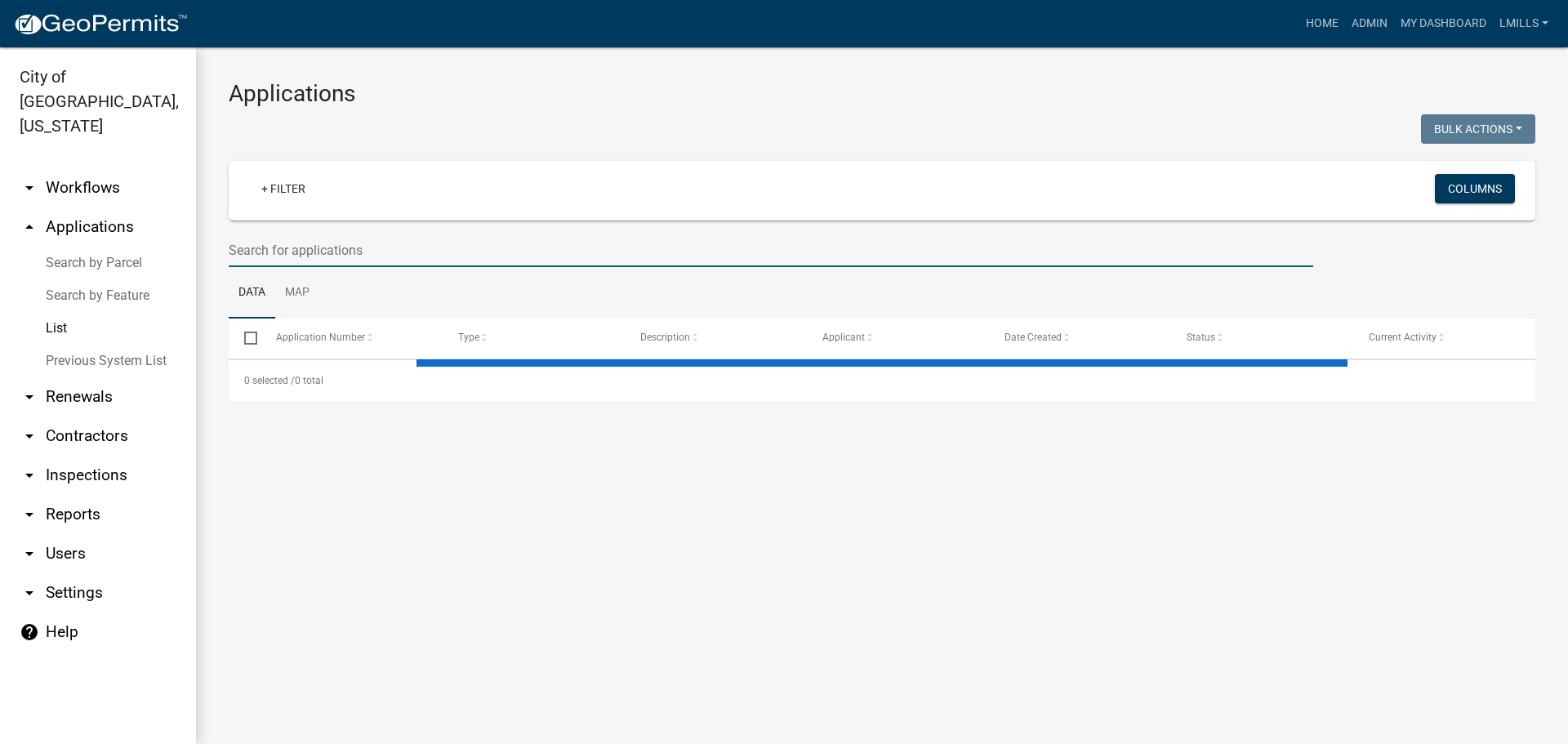
click at [384, 253] on input "text" at bounding box center [771, 250] width 1084 height 34
type input "c"
select select "3: 100"
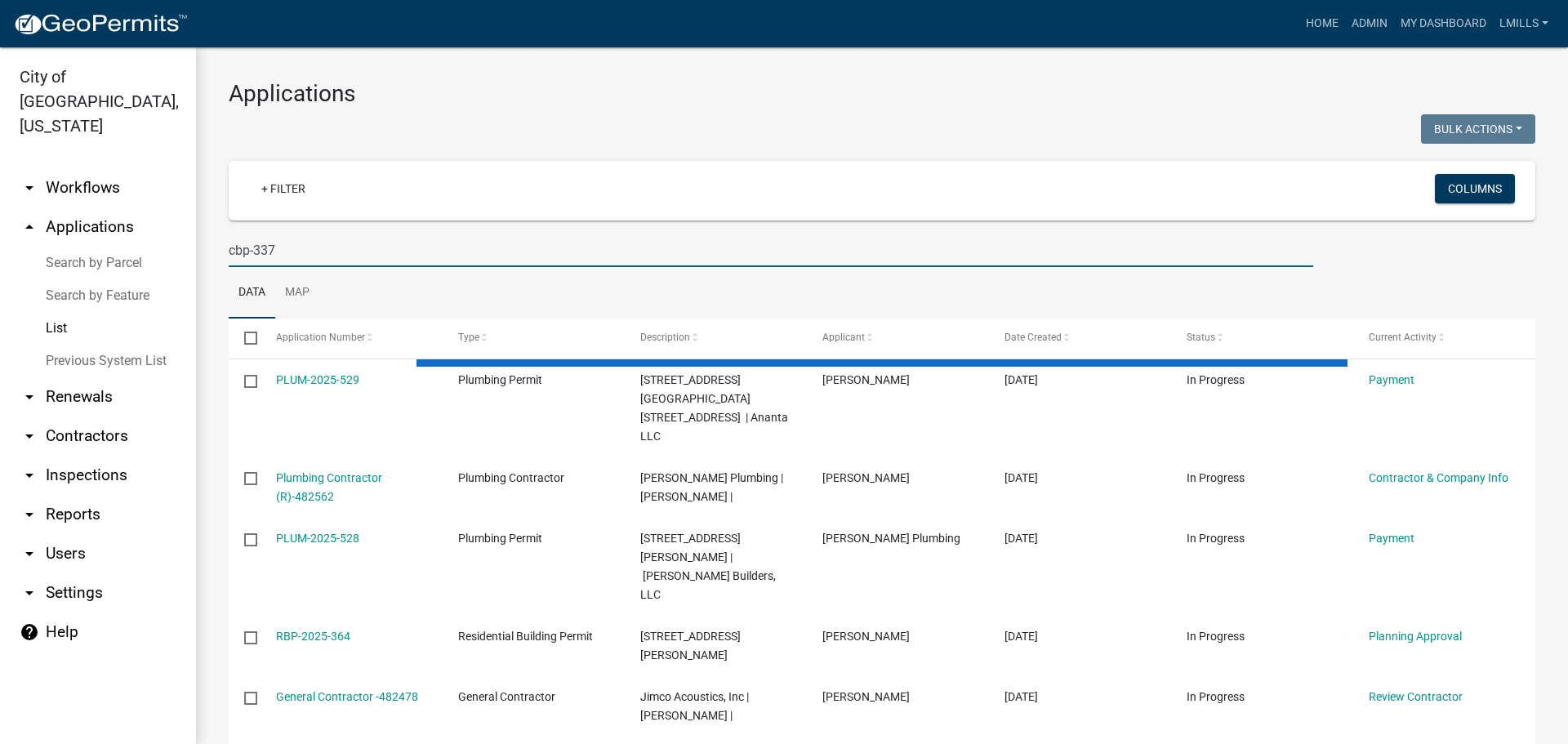
type input "cbp-337"
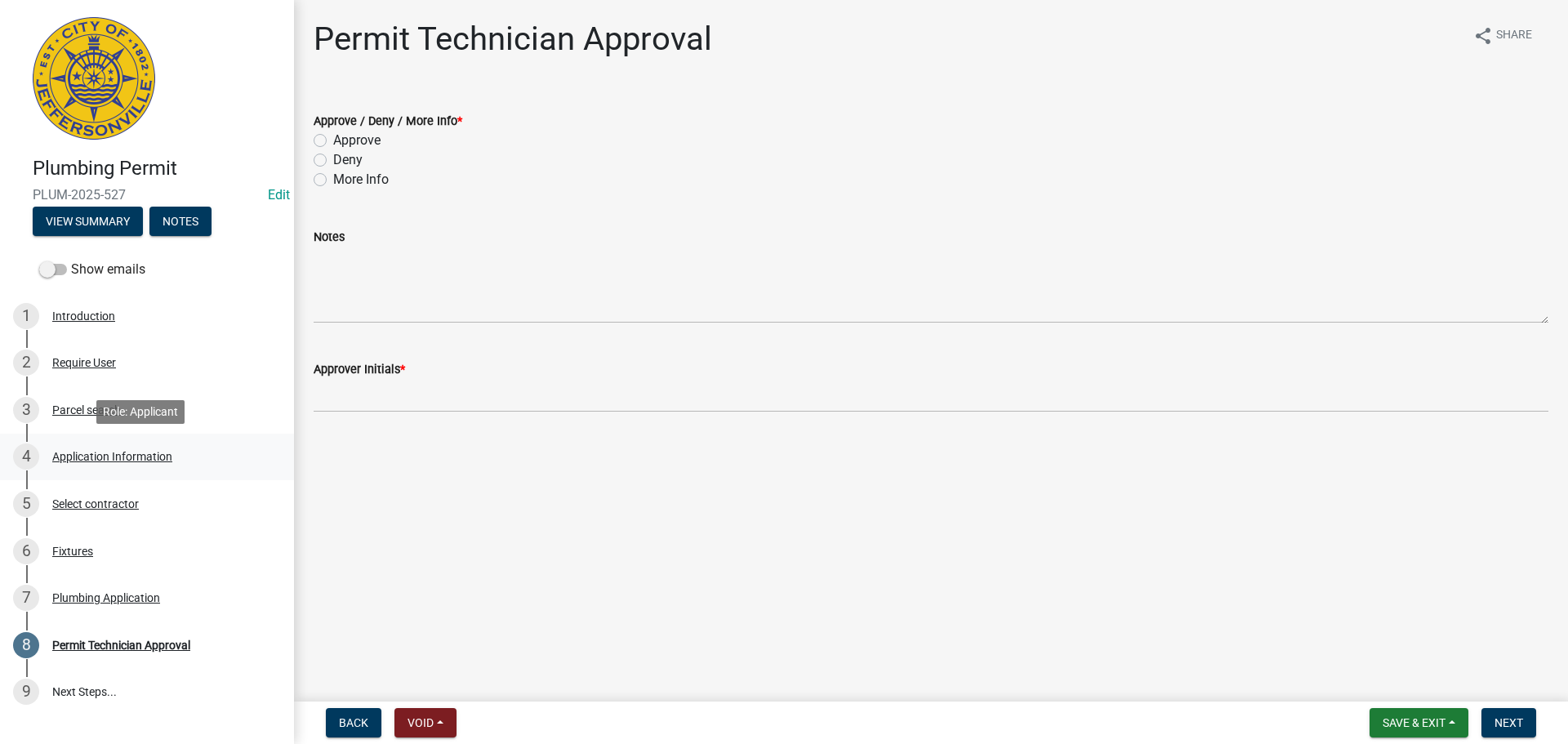
click at [163, 453] on div "Application Information" at bounding box center [113, 456] width 120 height 11
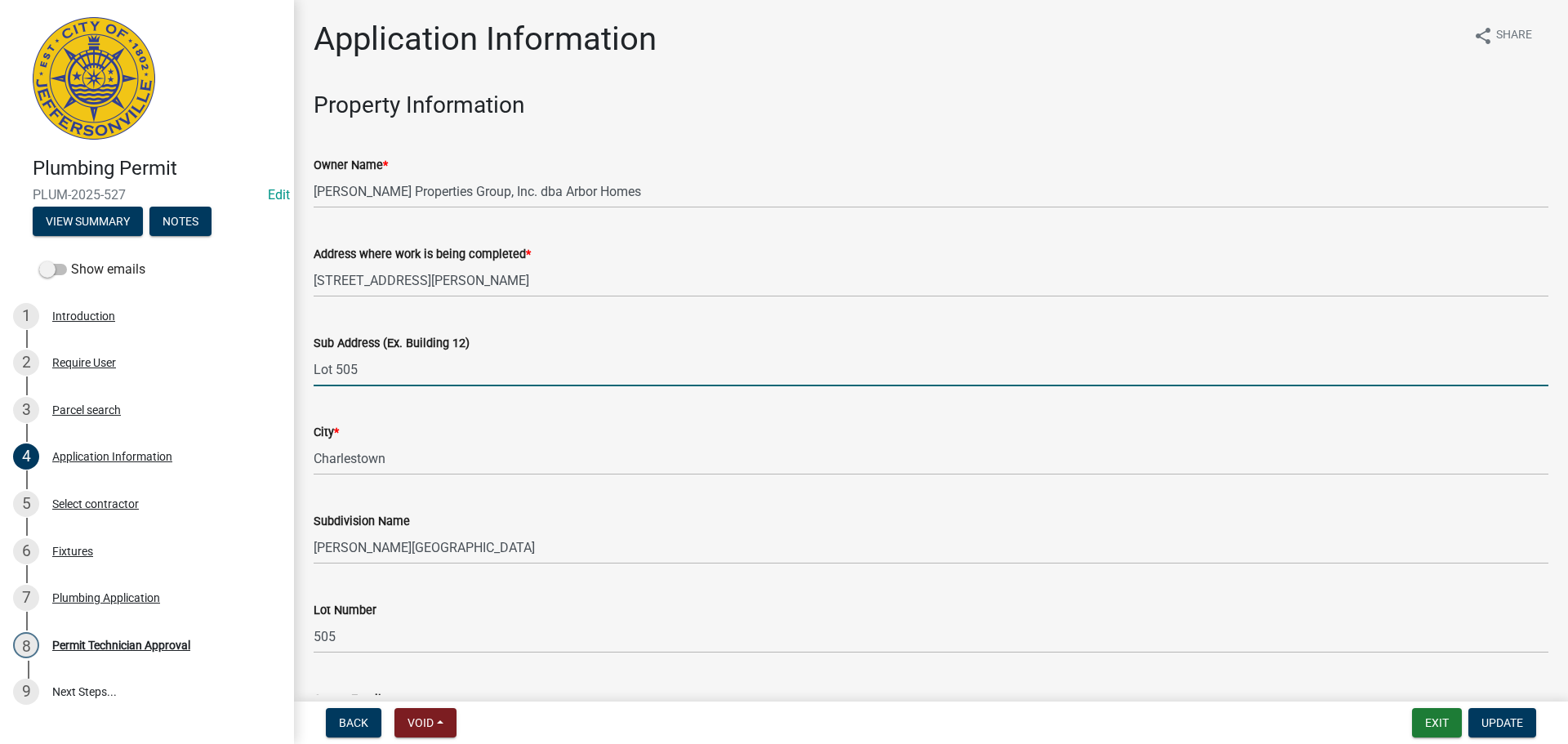
click at [314, 360] on input "Lot 505" at bounding box center [930, 369] width 1235 height 34
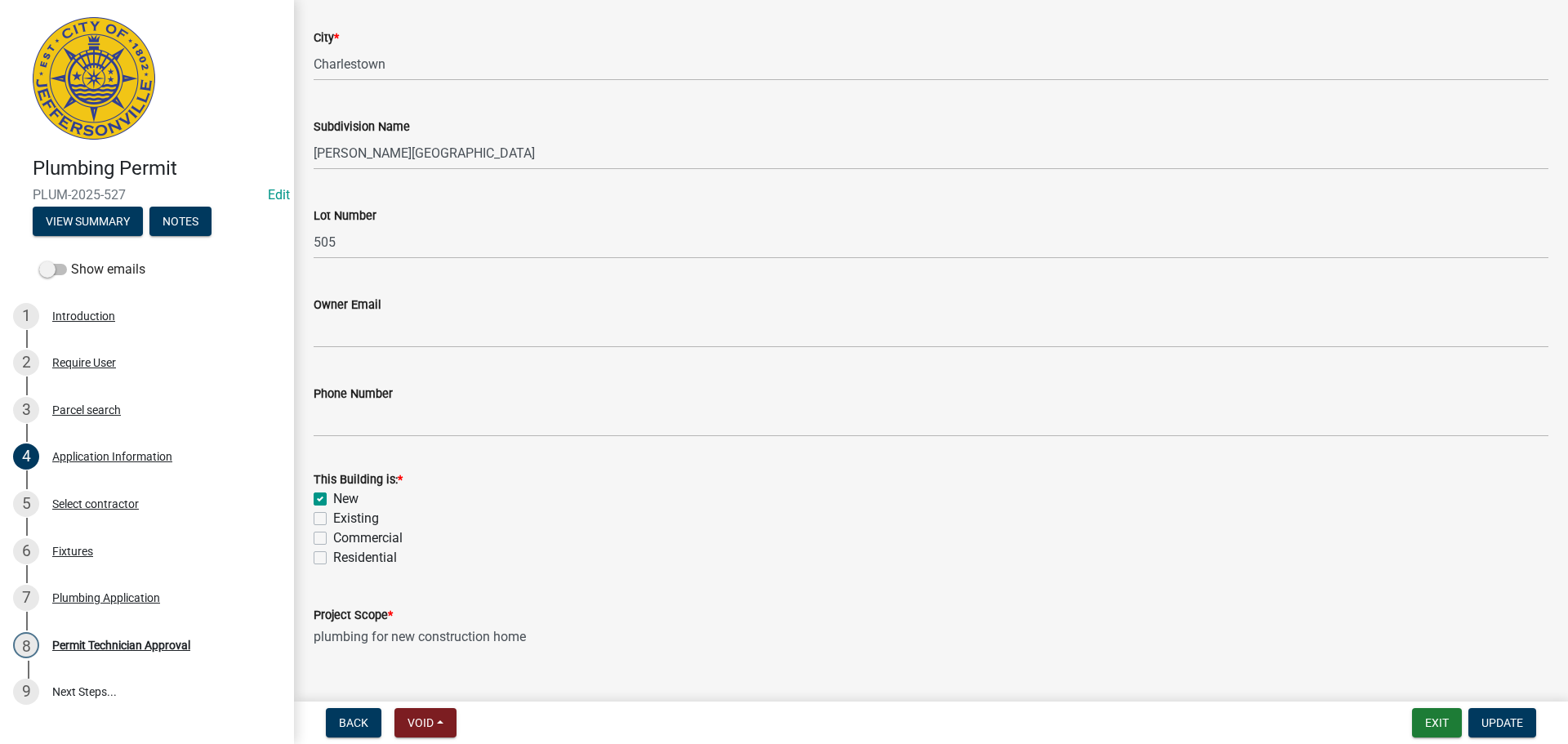
scroll to position [478, 0]
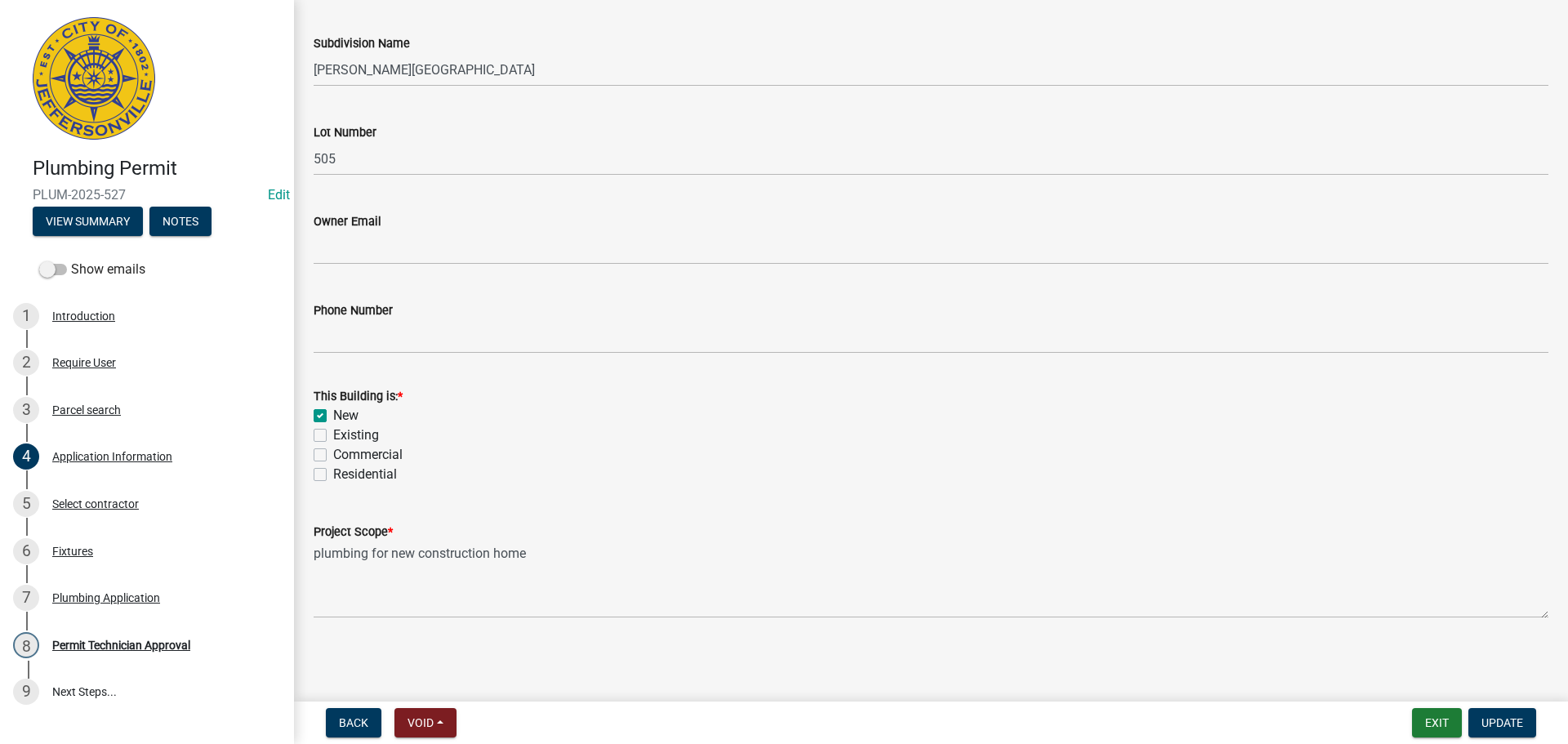
type input "7990 Stacy Springs Blvd., Lot 505"
click at [352, 469] on label "Residential" at bounding box center [365, 474] width 64 height 20
click at [344, 469] on input "Residential" at bounding box center [339, 470] width 10 height 10
checkbox input "true"
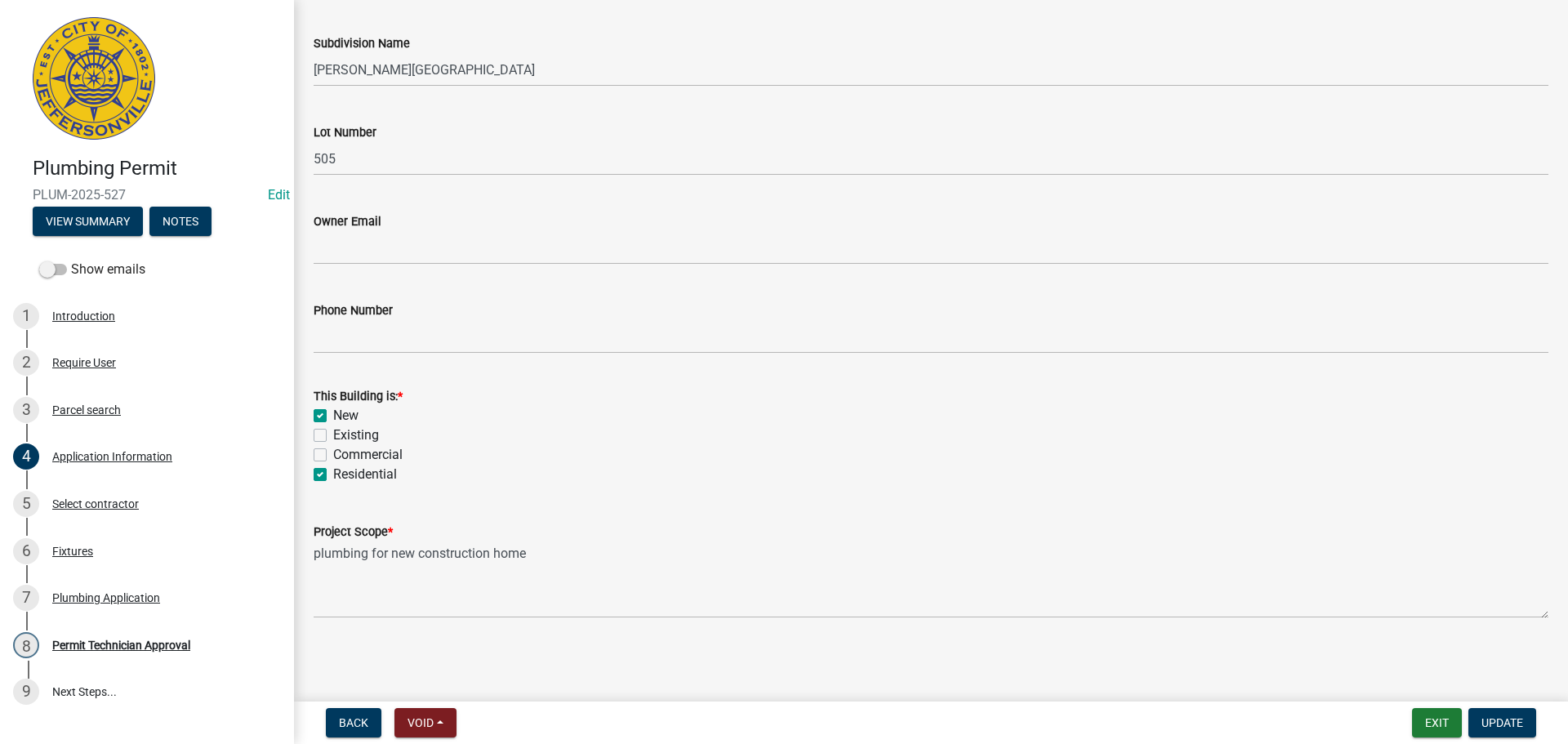
checkbox input "false"
checkbox input "true"
click at [1503, 729] on span "Update" at bounding box center [1502, 723] width 41 height 13
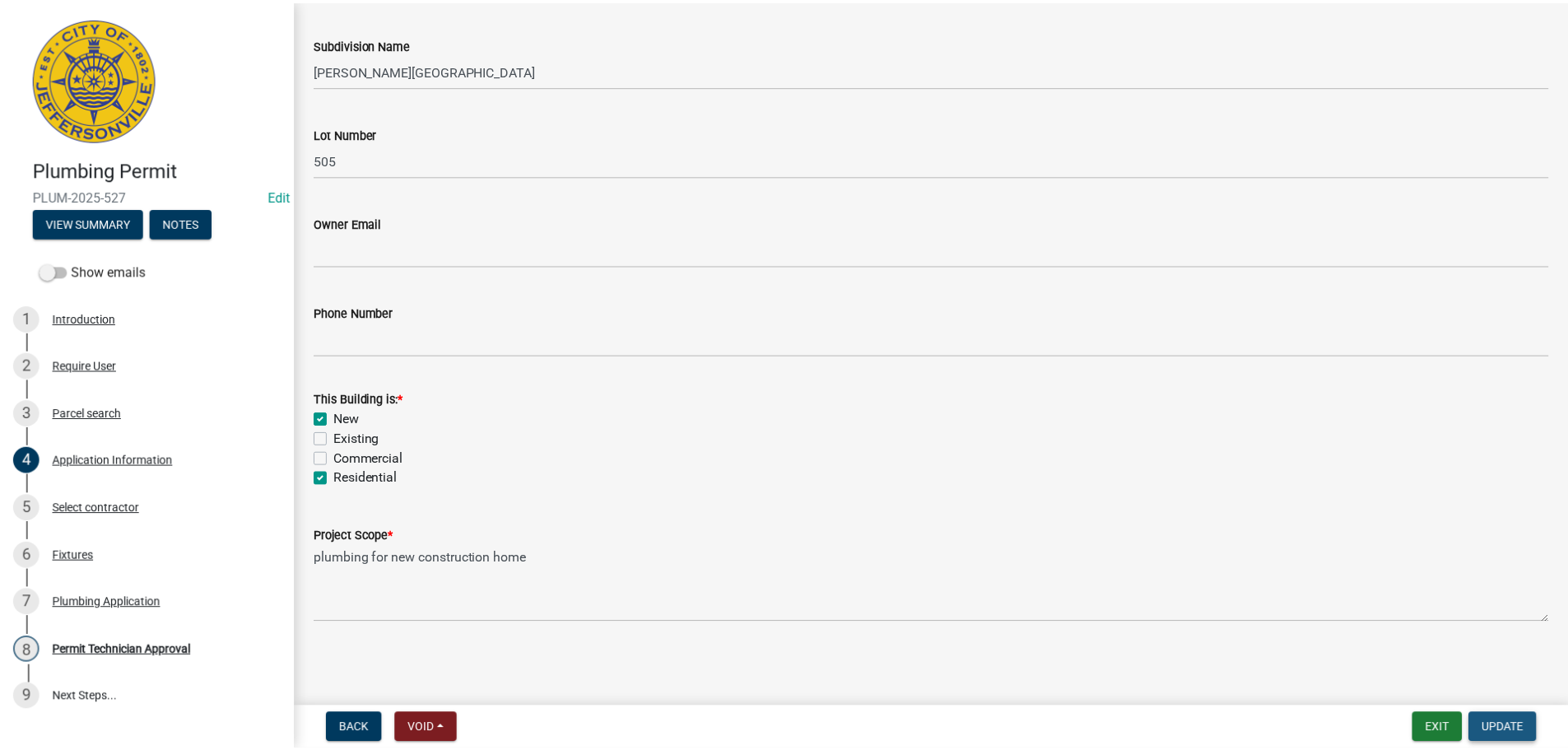
scroll to position [0, 0]
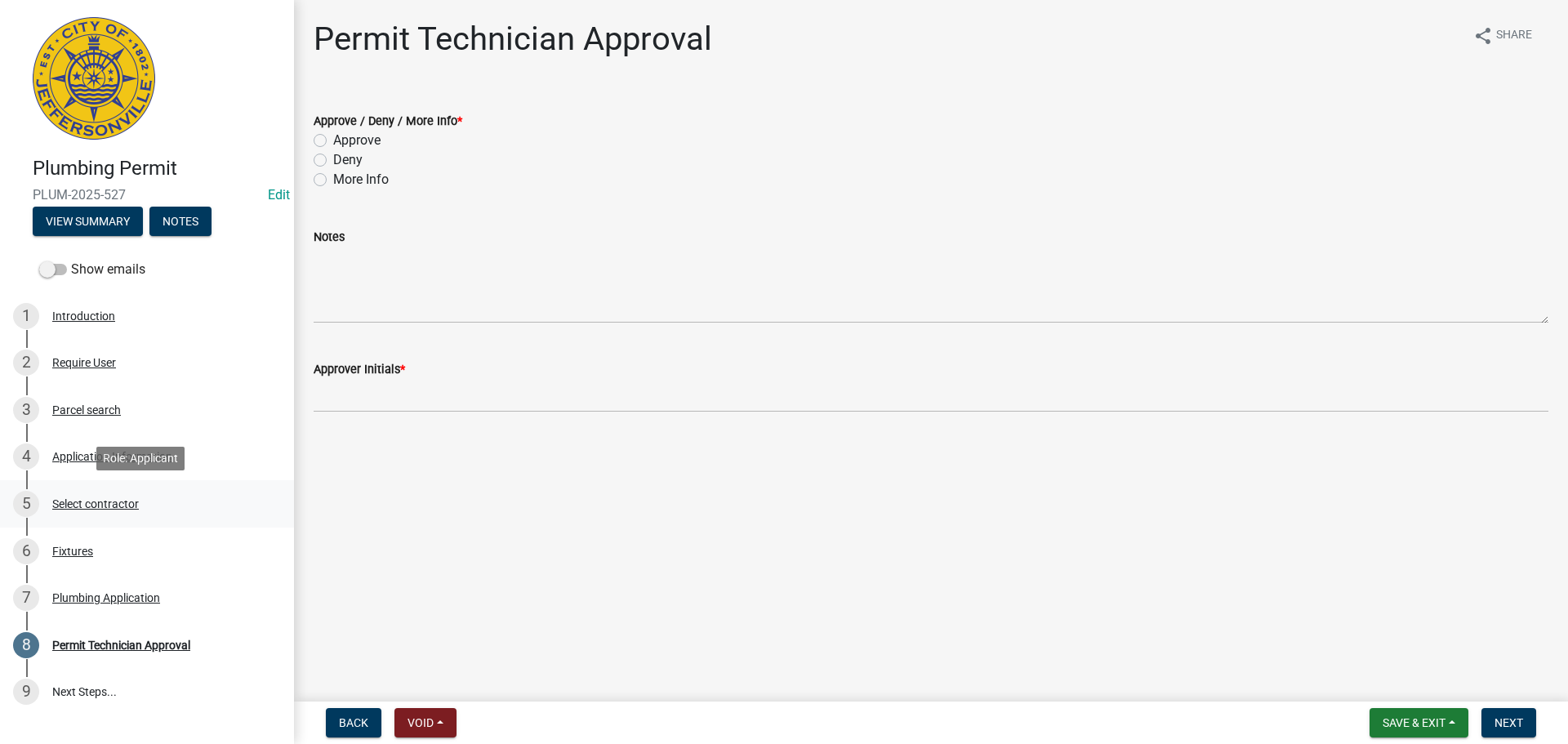
click at [101, 499] on div "Select contractor" at bounding box center [95, 503] width 87 height 11
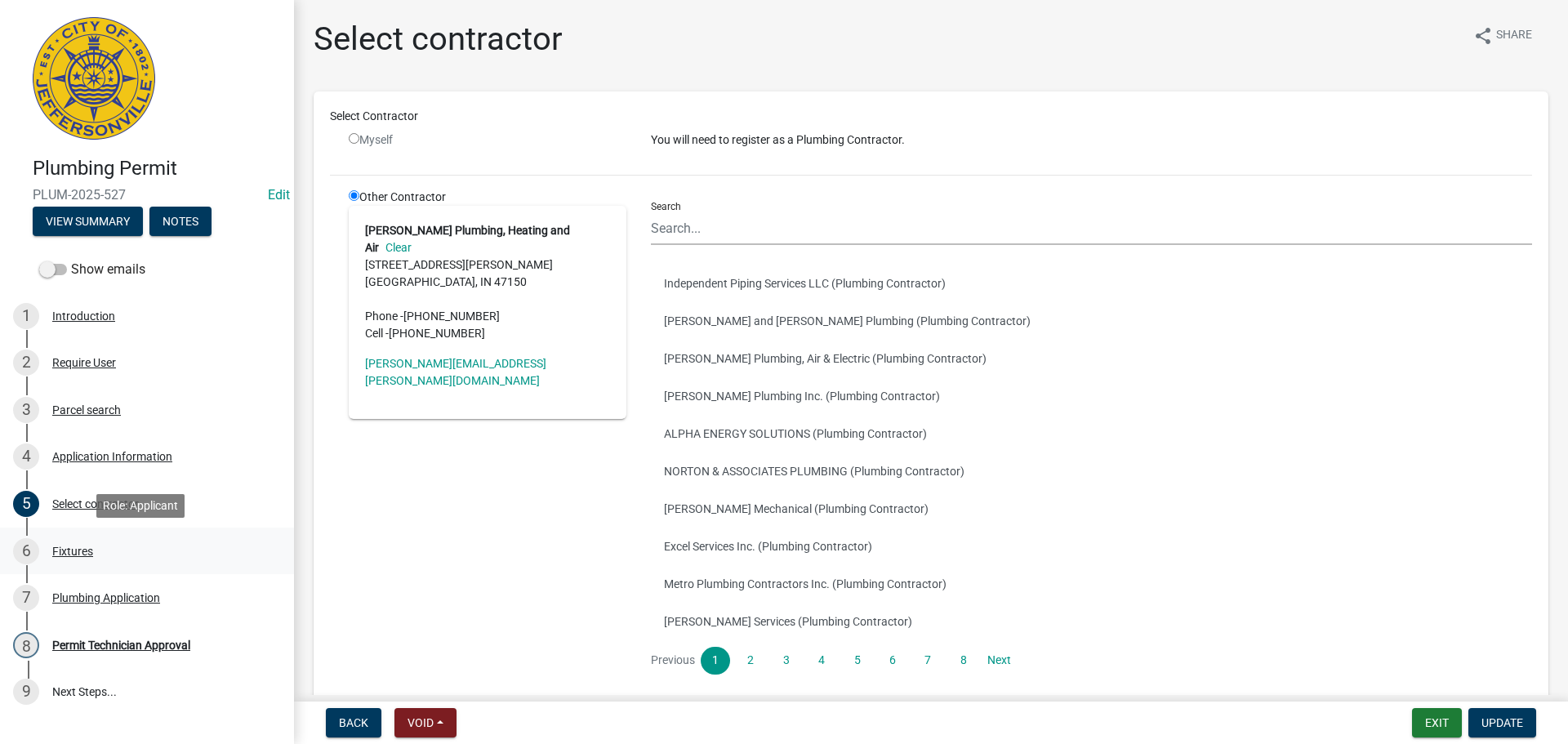
click at [66, 553] on div "Fixtures" at bounding box center [73, 551] width 41 height 11
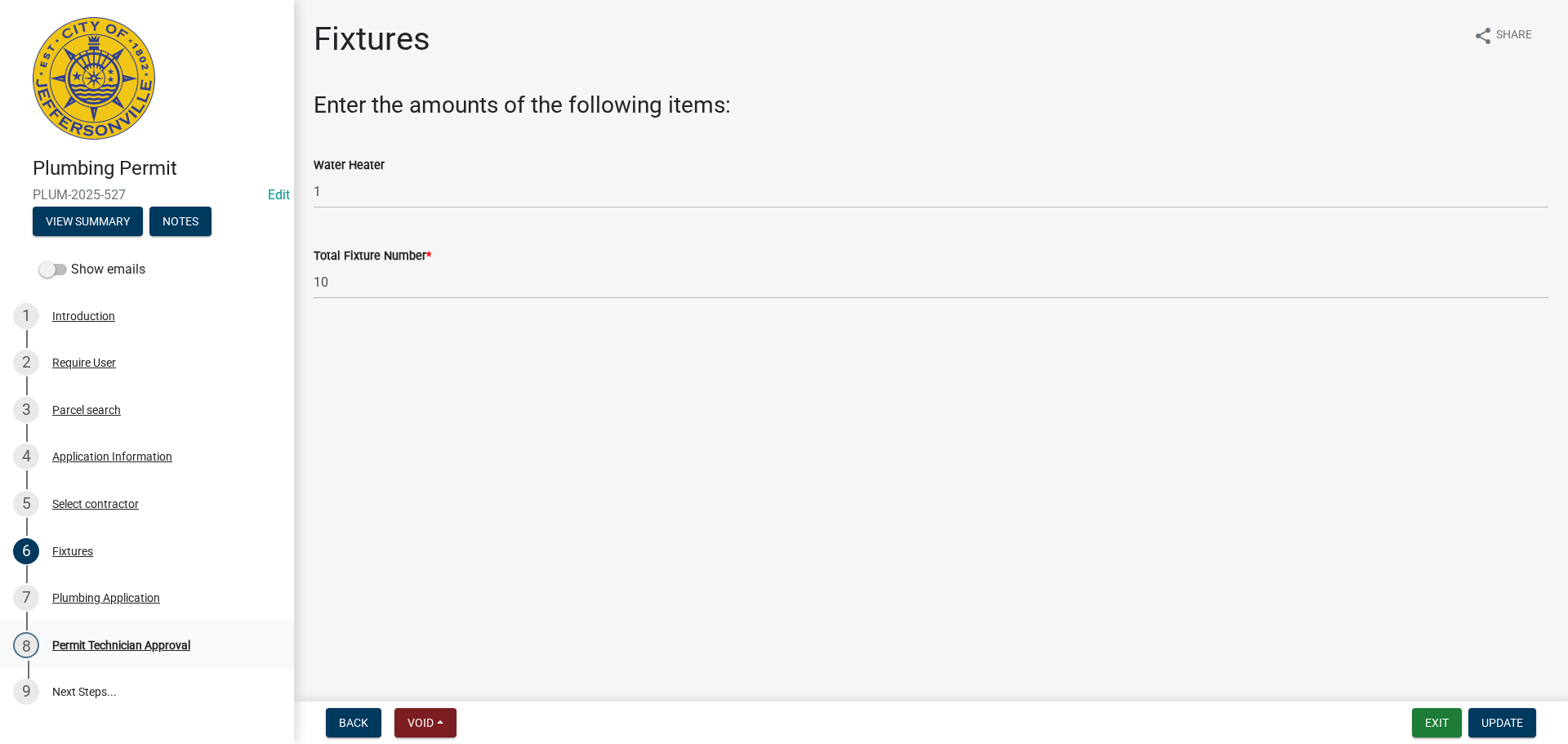
click at [106, 639] on div "Permit Technician Approval" at bounding box center [121, 644] width 138 height 11
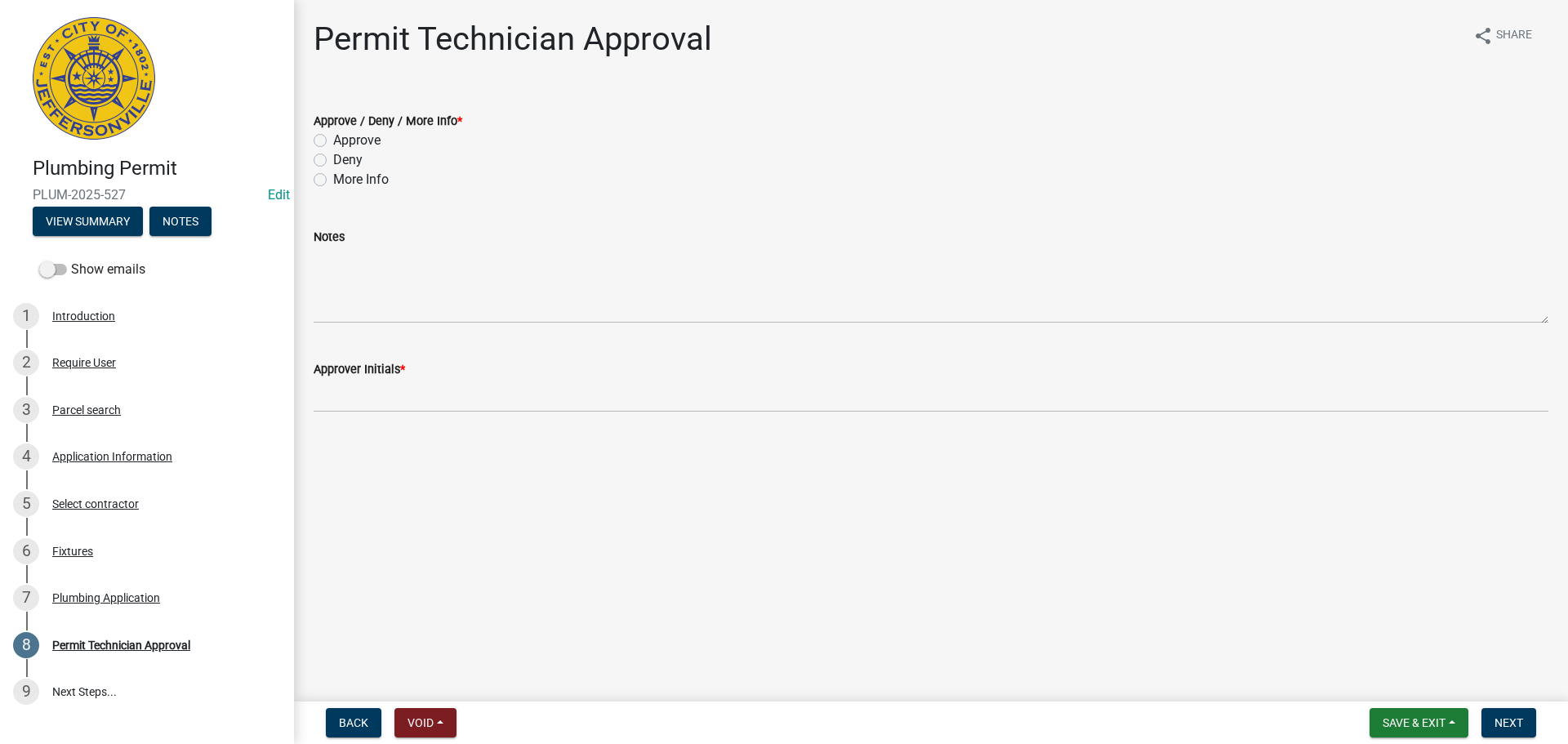
click at [370, 140] on label "Approve" at bounding box center [357, 140] width 47 height 20
click at [344, 140] on input "Approve" at bounding box center [339, 136] width 10 height 10
radio input "true"
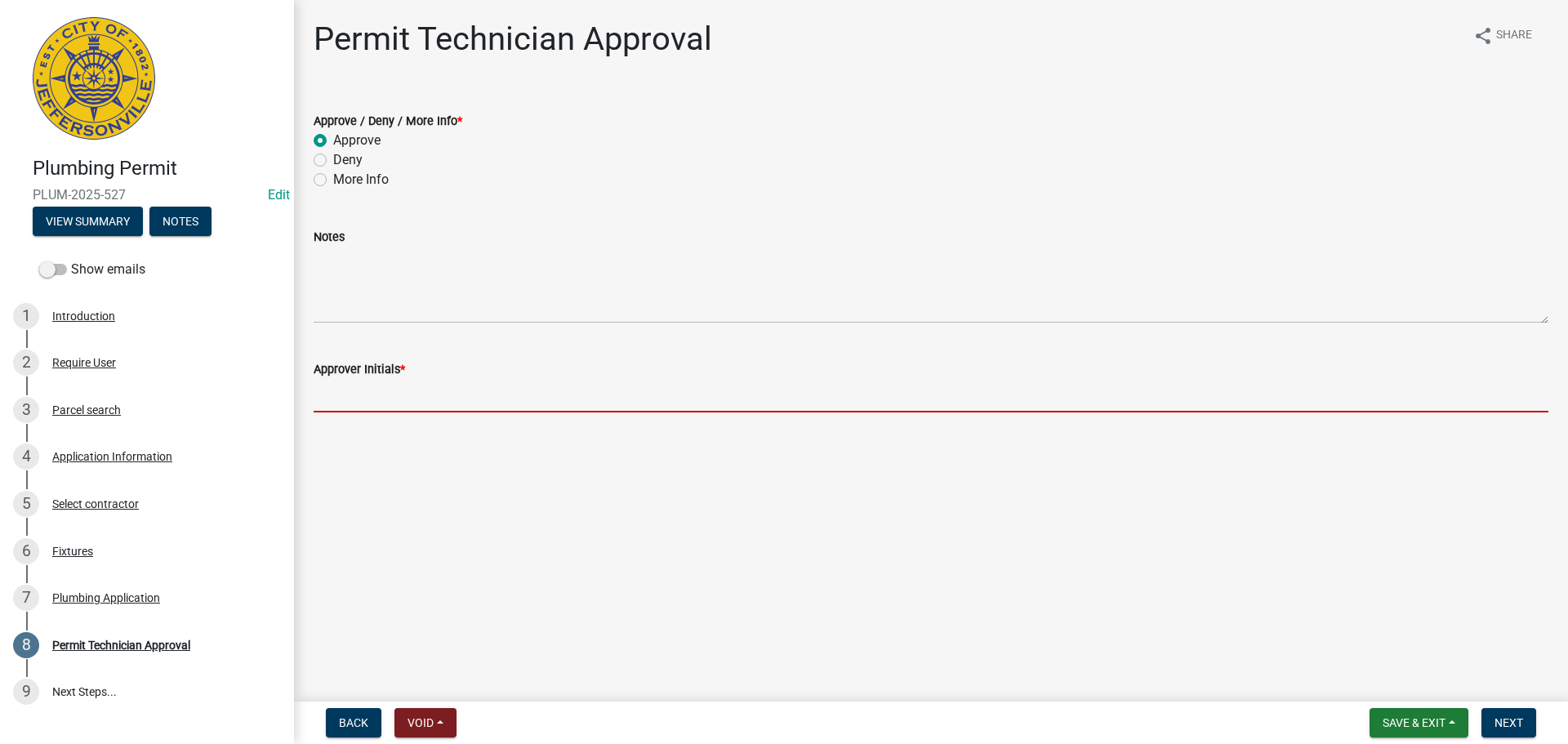
click at [356, 396] on input "Approver Initials *" at bounding box center [930, 395] width 1235 height 34
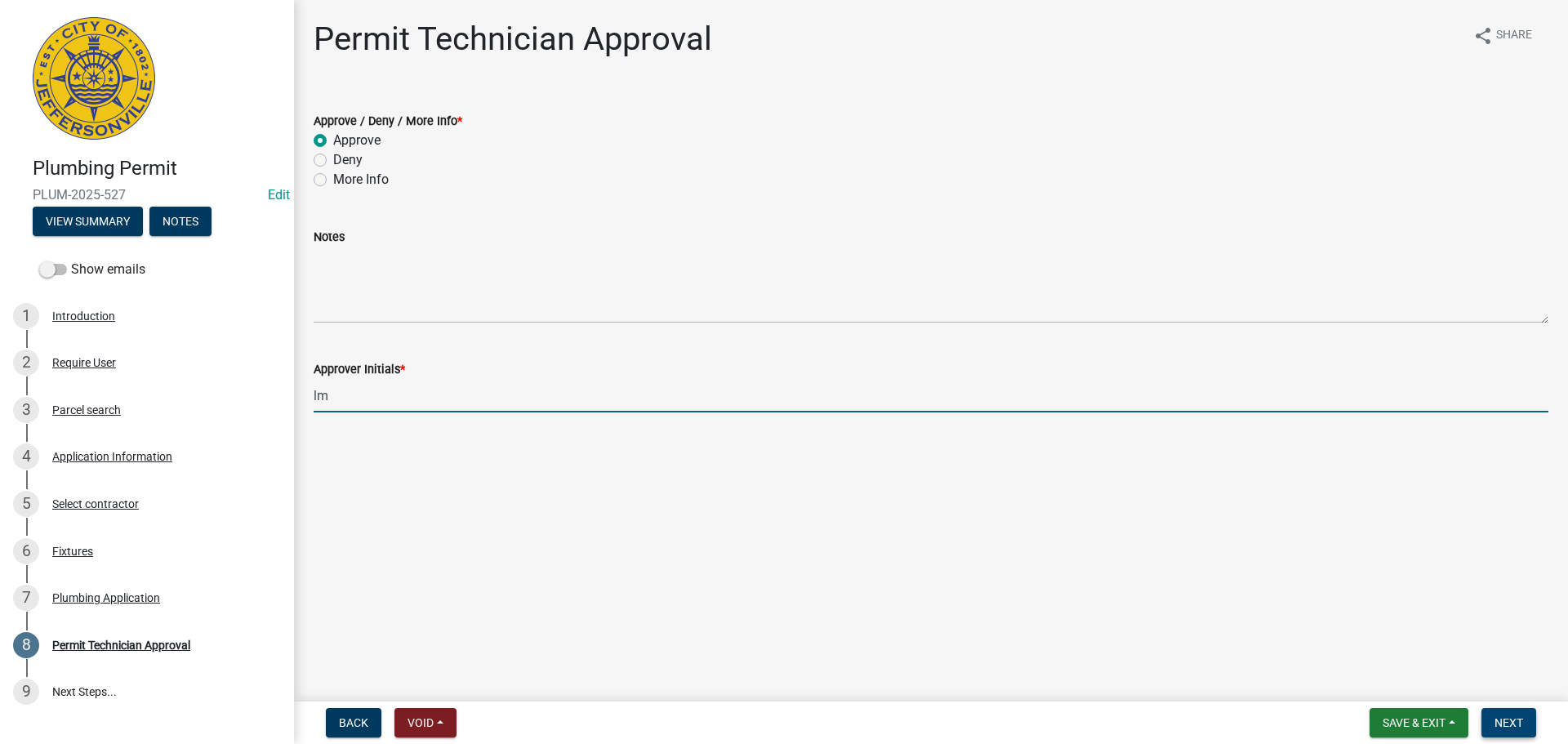
type input "lm"
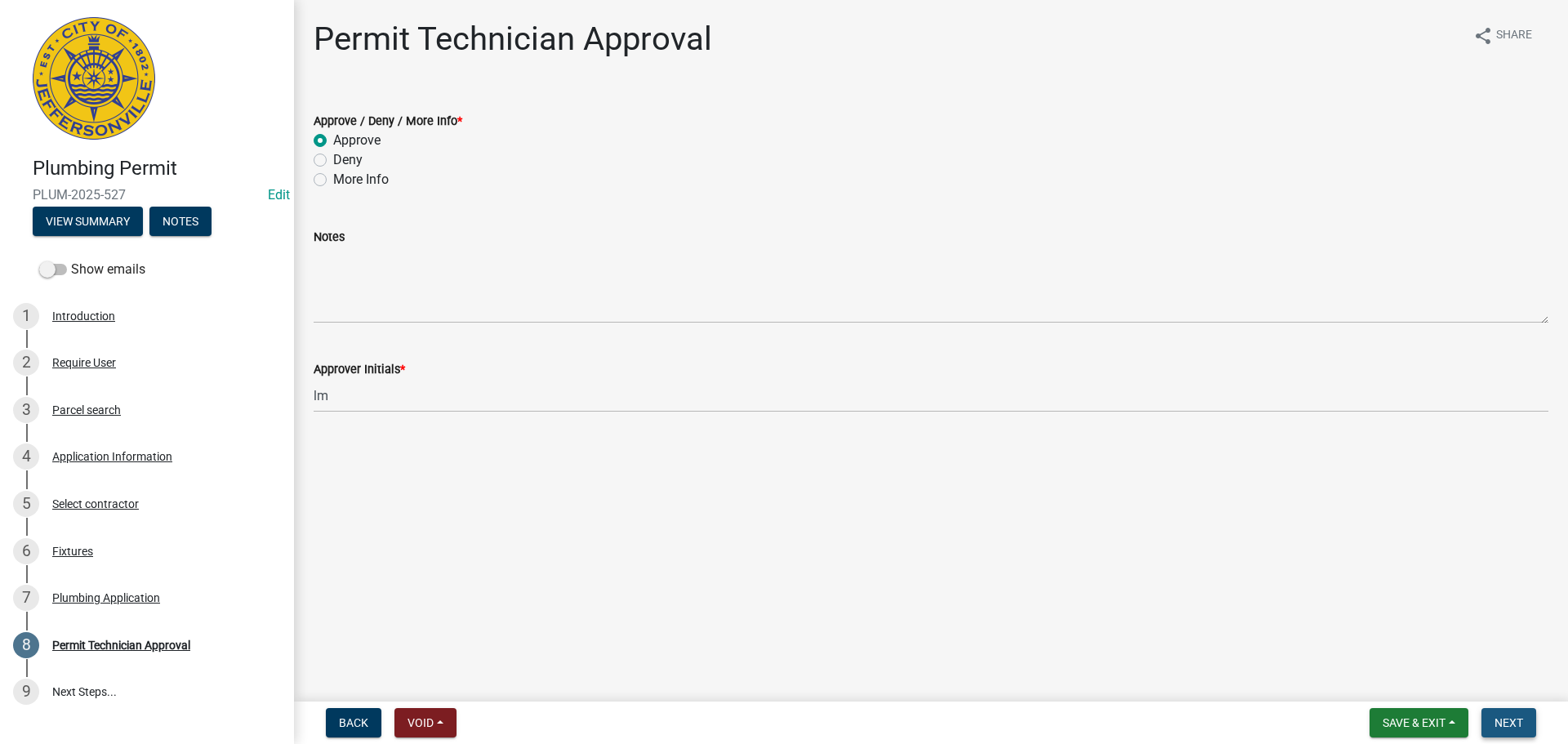
click at [1510, 712] on button "Next" at bounding box center [1509, 723] width 55 height 29
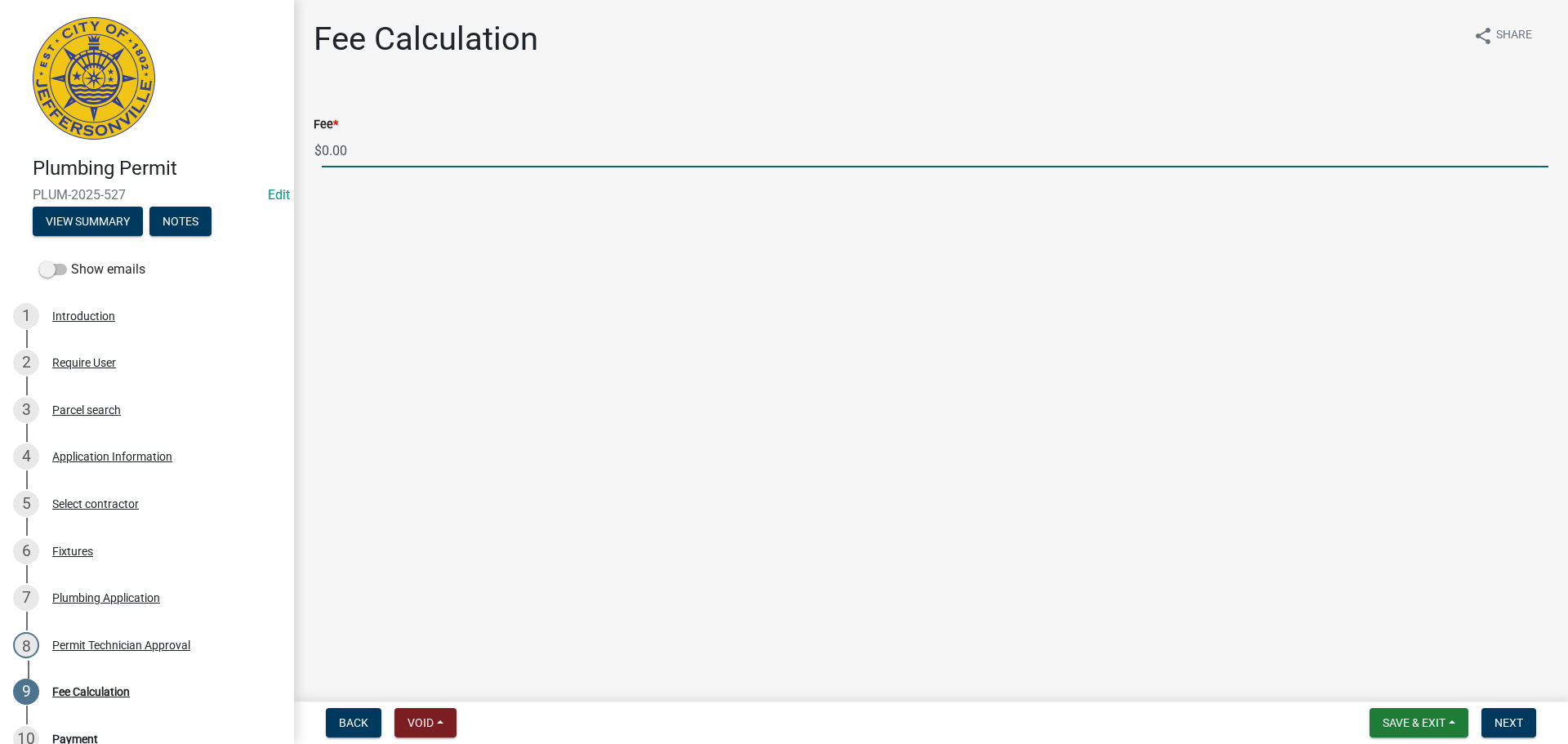
drag, startPoint x: 318, startPoint y: 150, endPoint x: 308, endPoint y: 156, distance: 11.7
click at [291, 151] on div "Plumbing Permit PLUM-2025-527 Edit View Summary Notes Show emails 1 Introductio…" at bounding box center [784, 372] width 1568 height 744
type input "85.00"
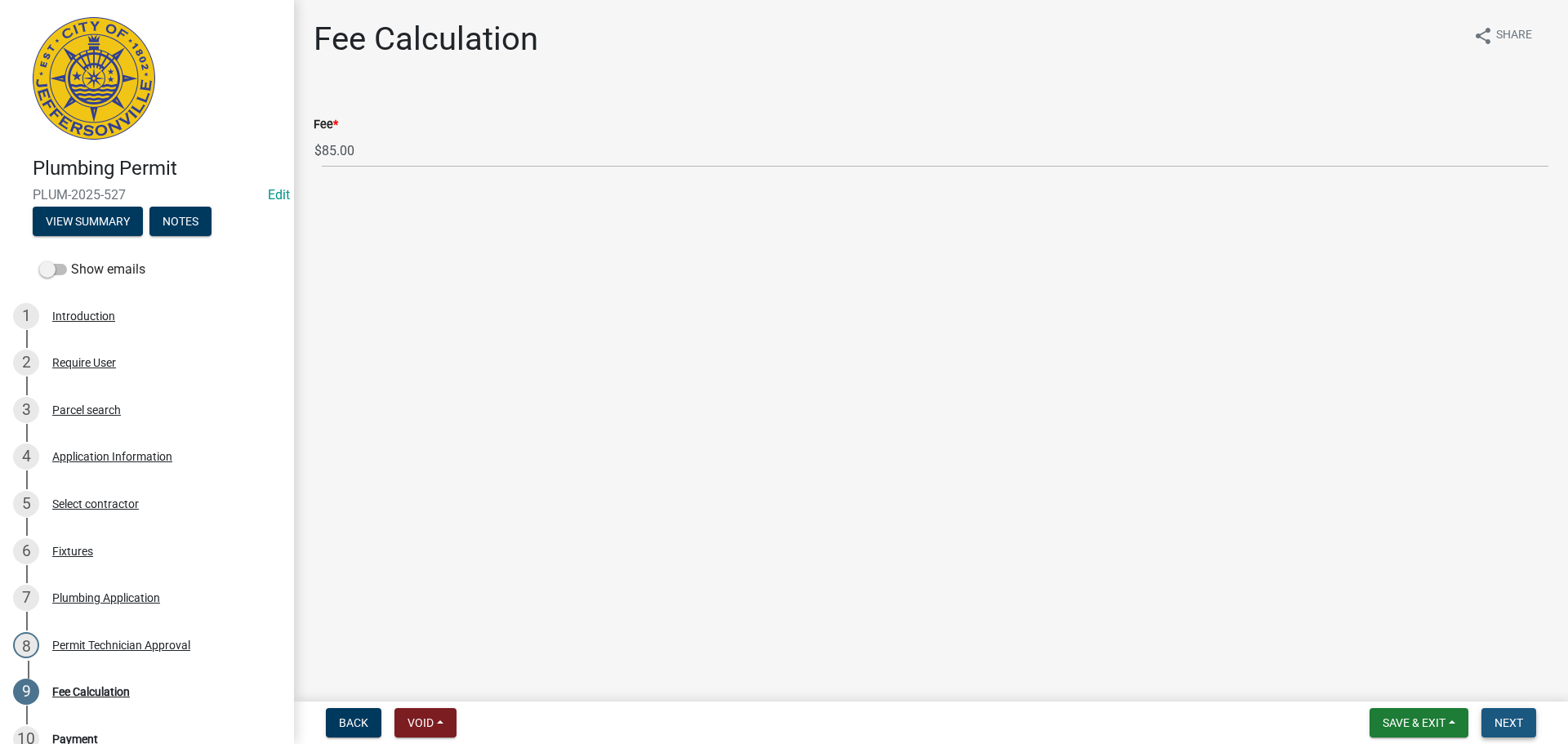
click at [1502, 717] on span "Next" at bounding box center [1508, 723] width 28 height 13
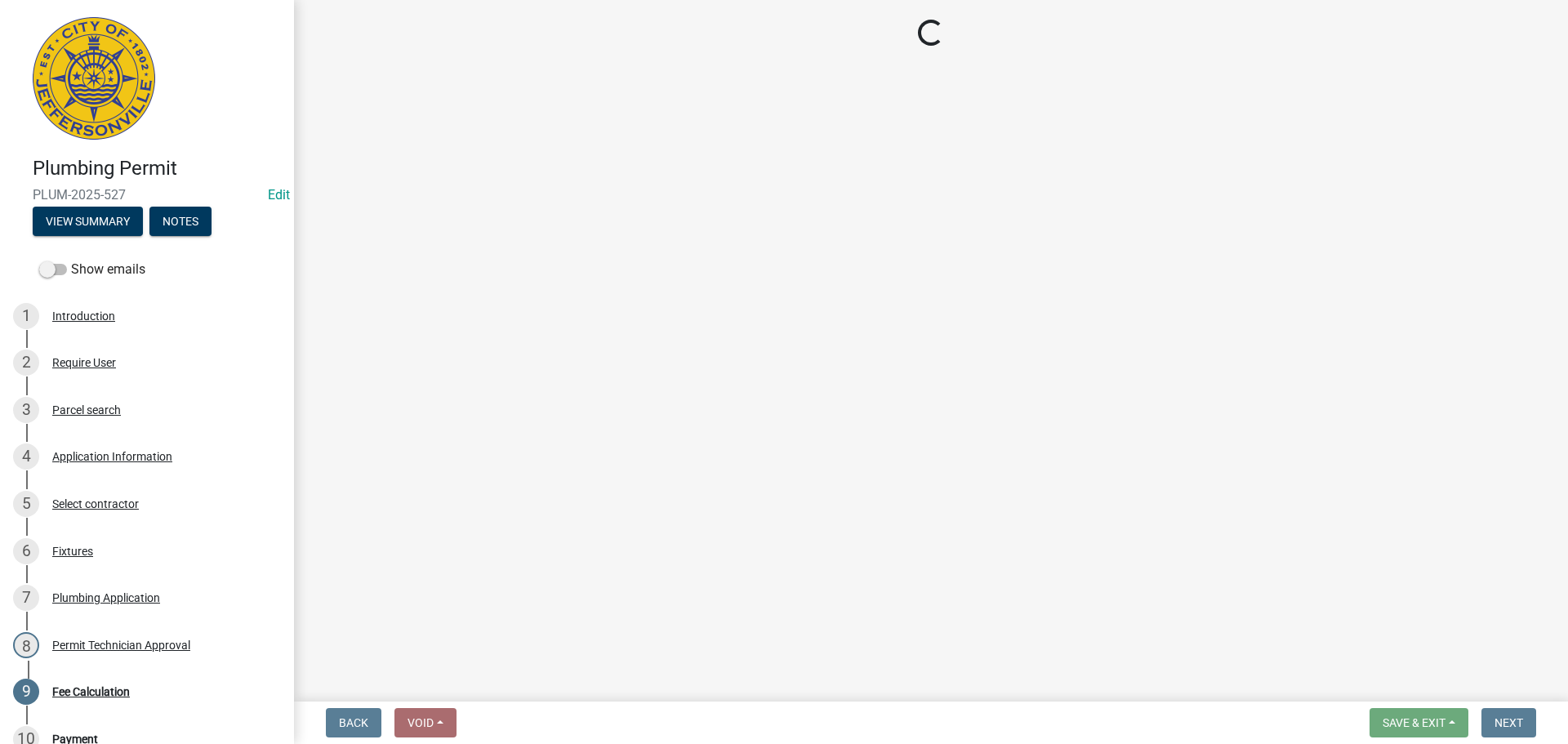
select select "3: 3"
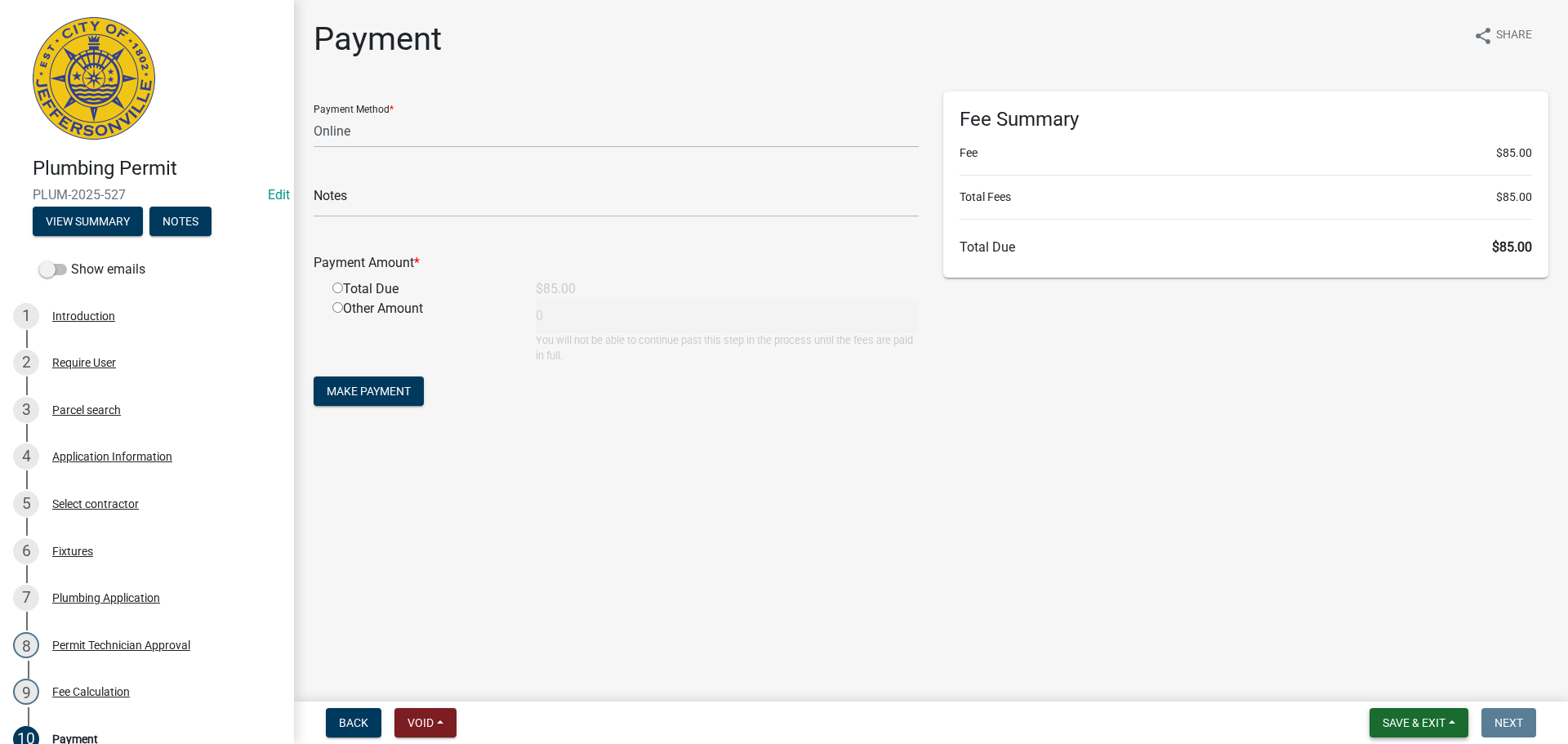
click at [1418, 720] on span "Save & Exit" at bounding box center [1413, 723] width 63 height 13
click at [1420, 689] on button "Save & Exit" at bounding box center [1403, 680] width 131 height 40
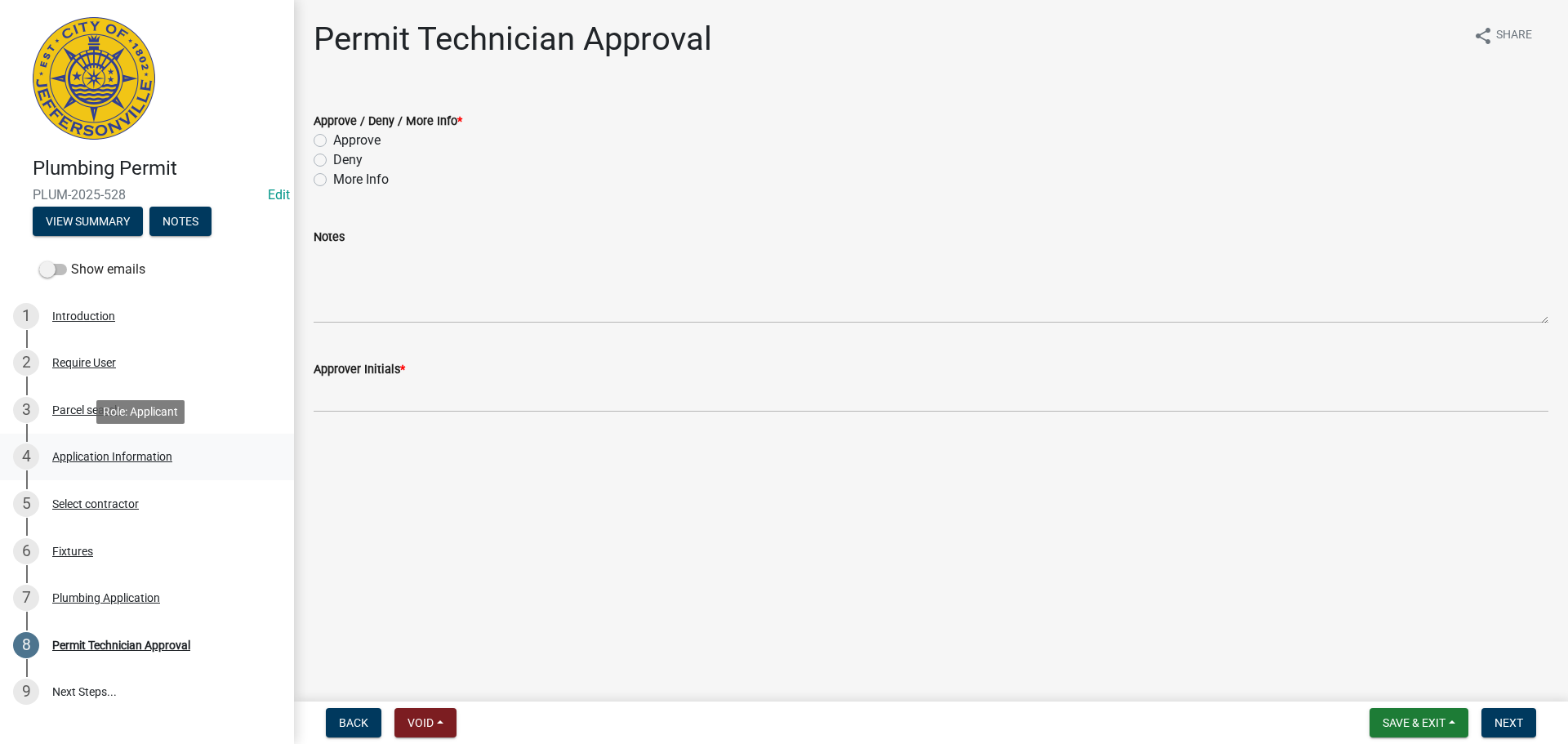
click at [97, 452] on div "Application Information" at bounding box center [113, 456] width 120 height 11
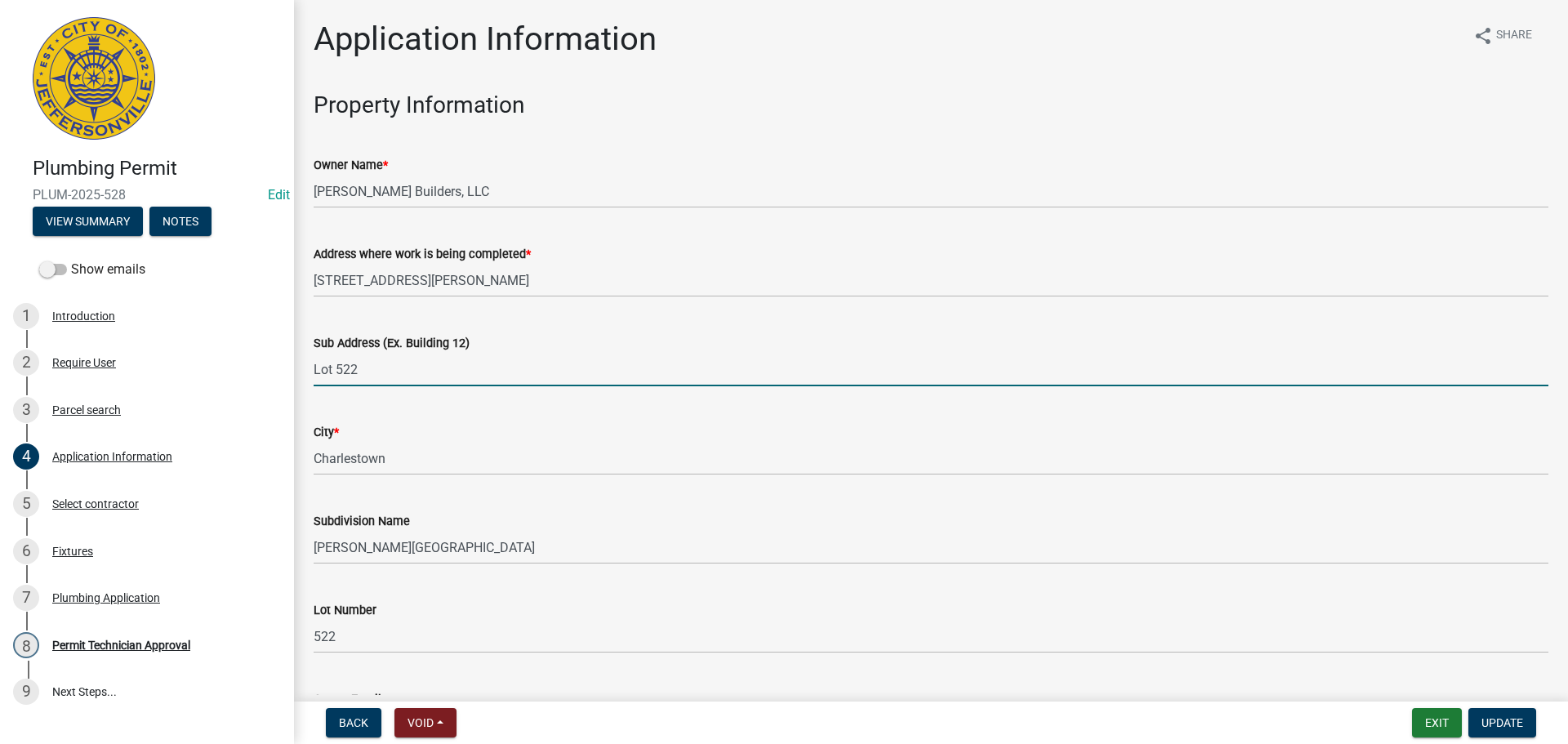
click at [314, 364] on input "Lot 522" at bounding box center [930, 369] width 1235 height 34
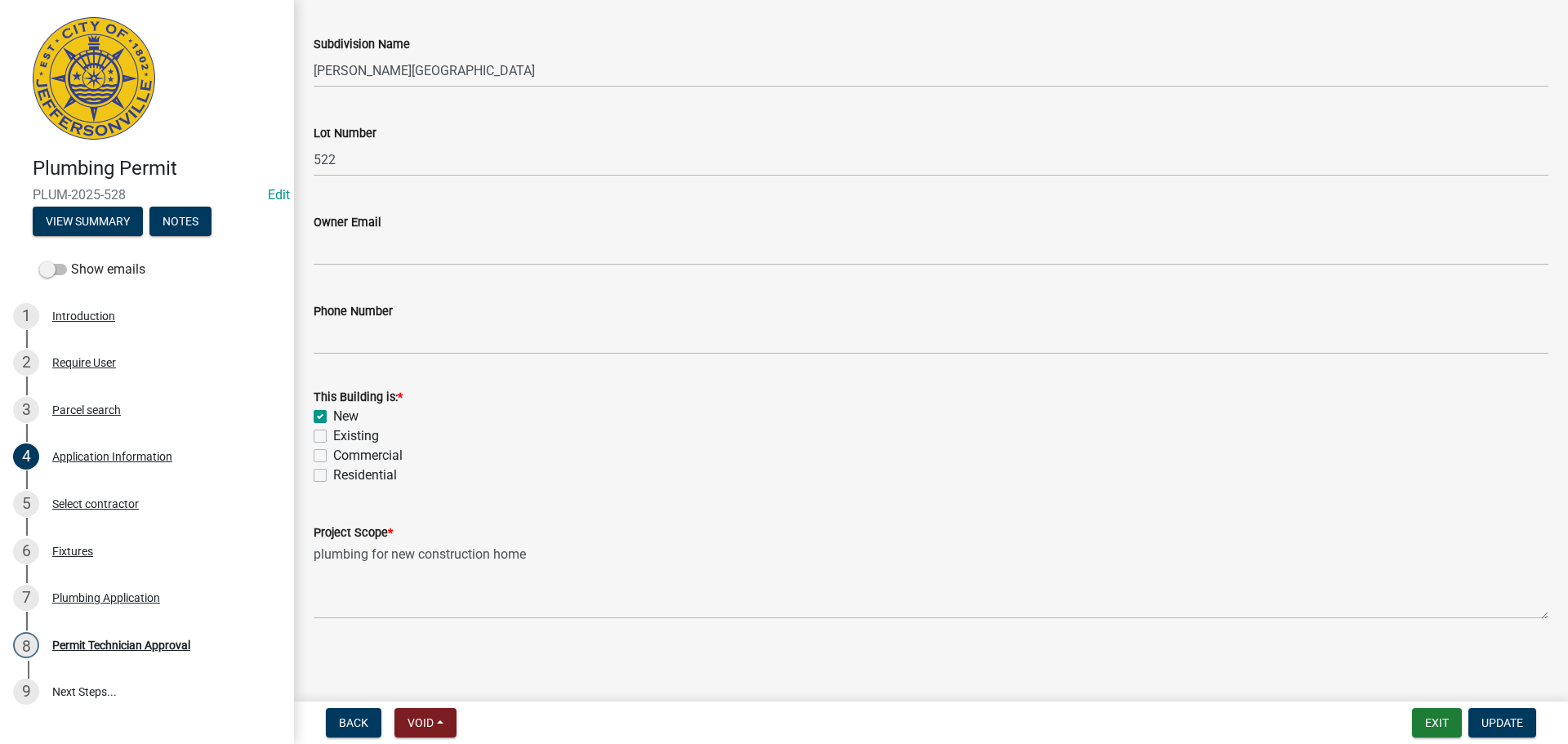
scroll to position [478, 0]
type input "7989 Stacy Springs Blvd., Lot 522"
click at [359, 474] on label "Residential" at bounding box center [365, 474] width 64 height 20
click at [344, 474] on input "Residential" at bounding box center [339, 470] width 10 height 10
checkbox input "true"
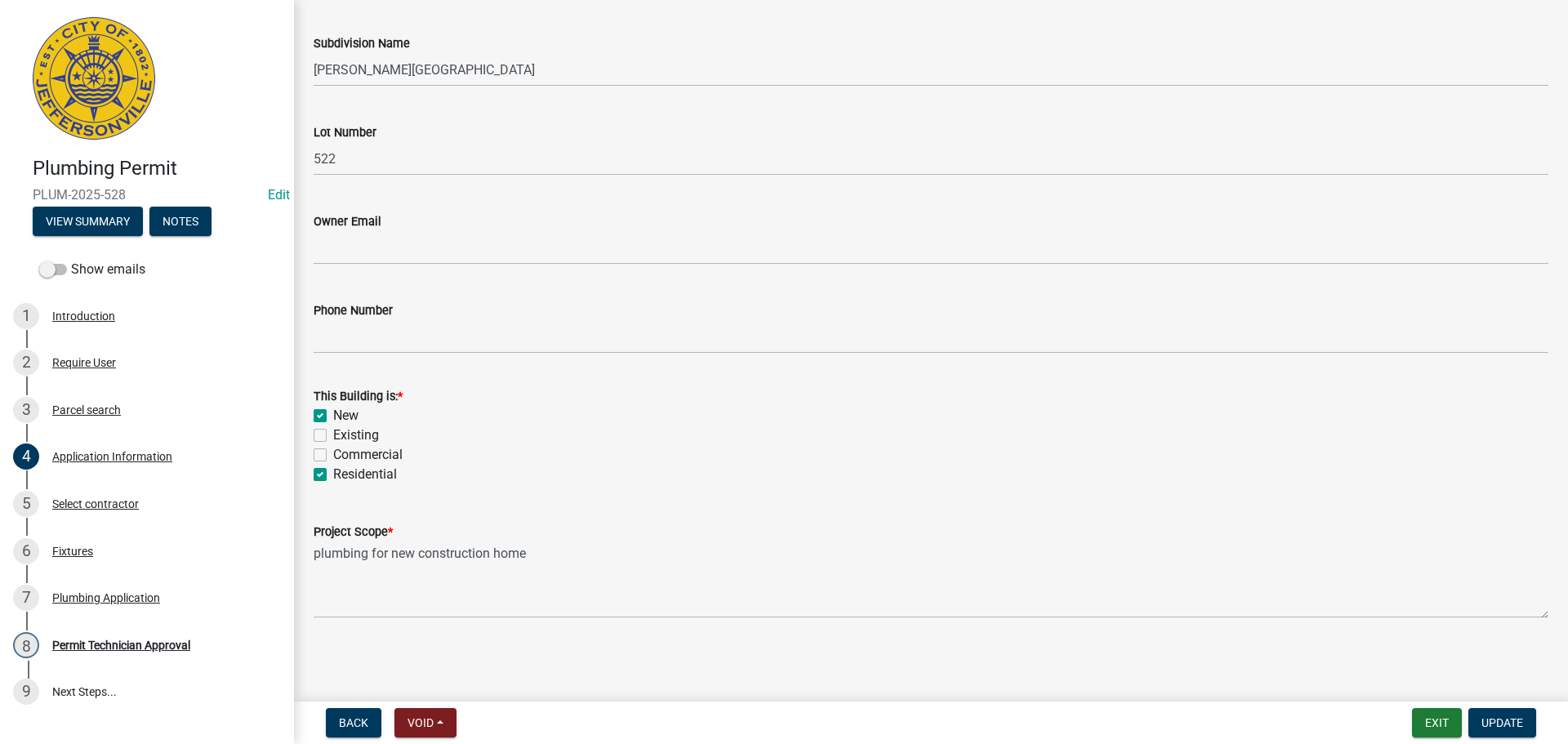
checkbox input "true"
checkbox input "false"
checkbox input "true"
click at [1491, 712] on button "Update" at bounding box center [1502, 723] width 68 height 29
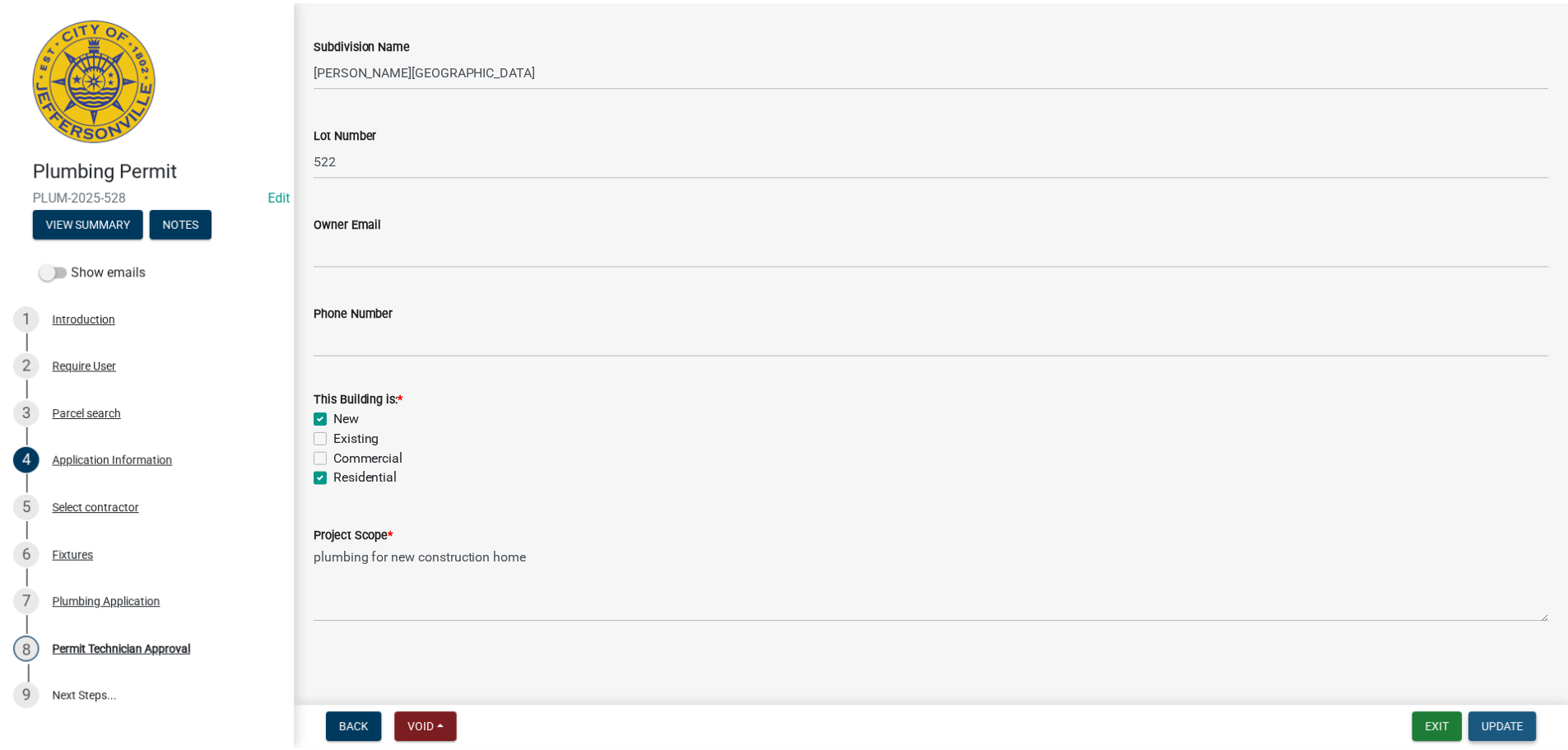
scroll to position [0, 0]
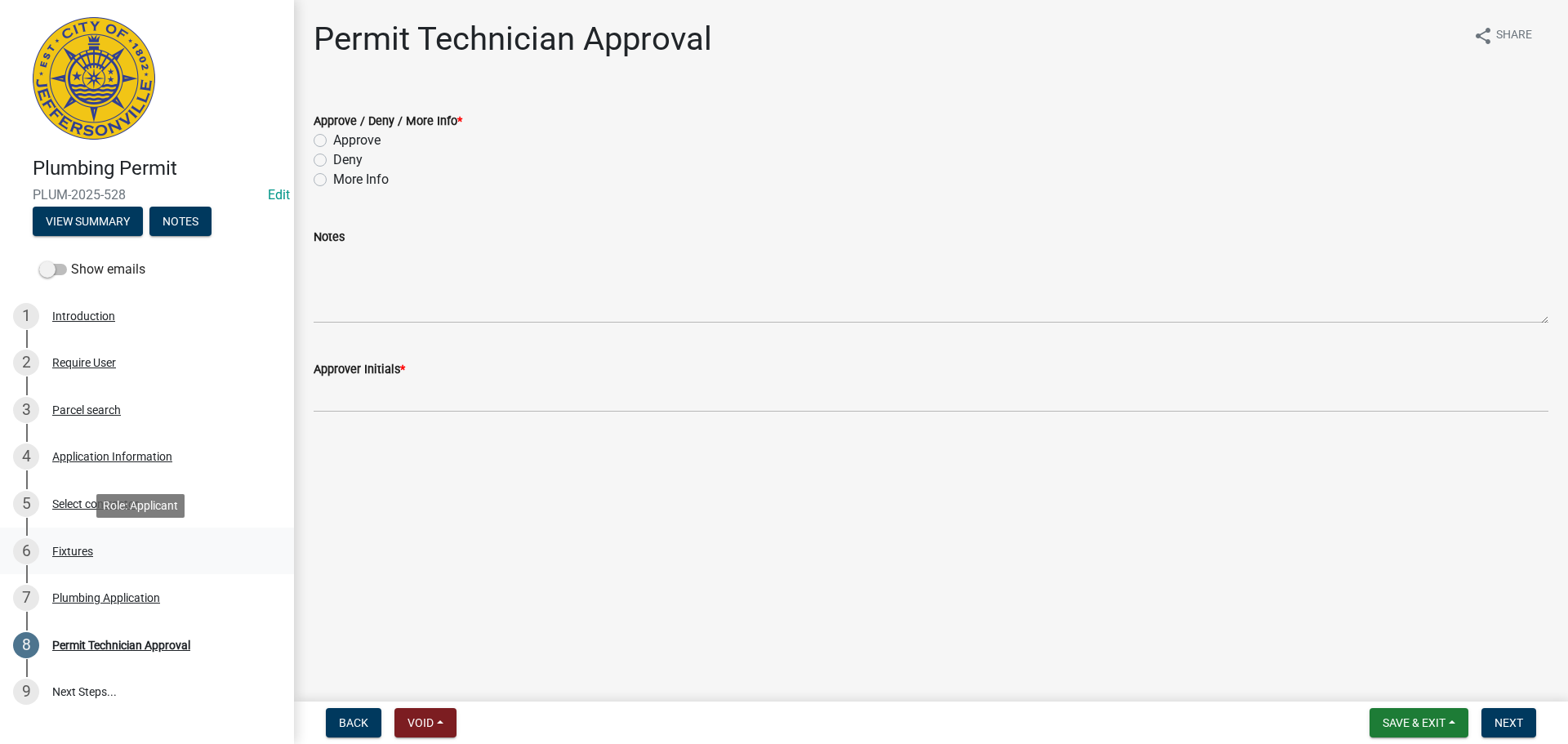
click at [68, 549] on div "Fixtures" at bounding box center [73, 551] width 41 height 11
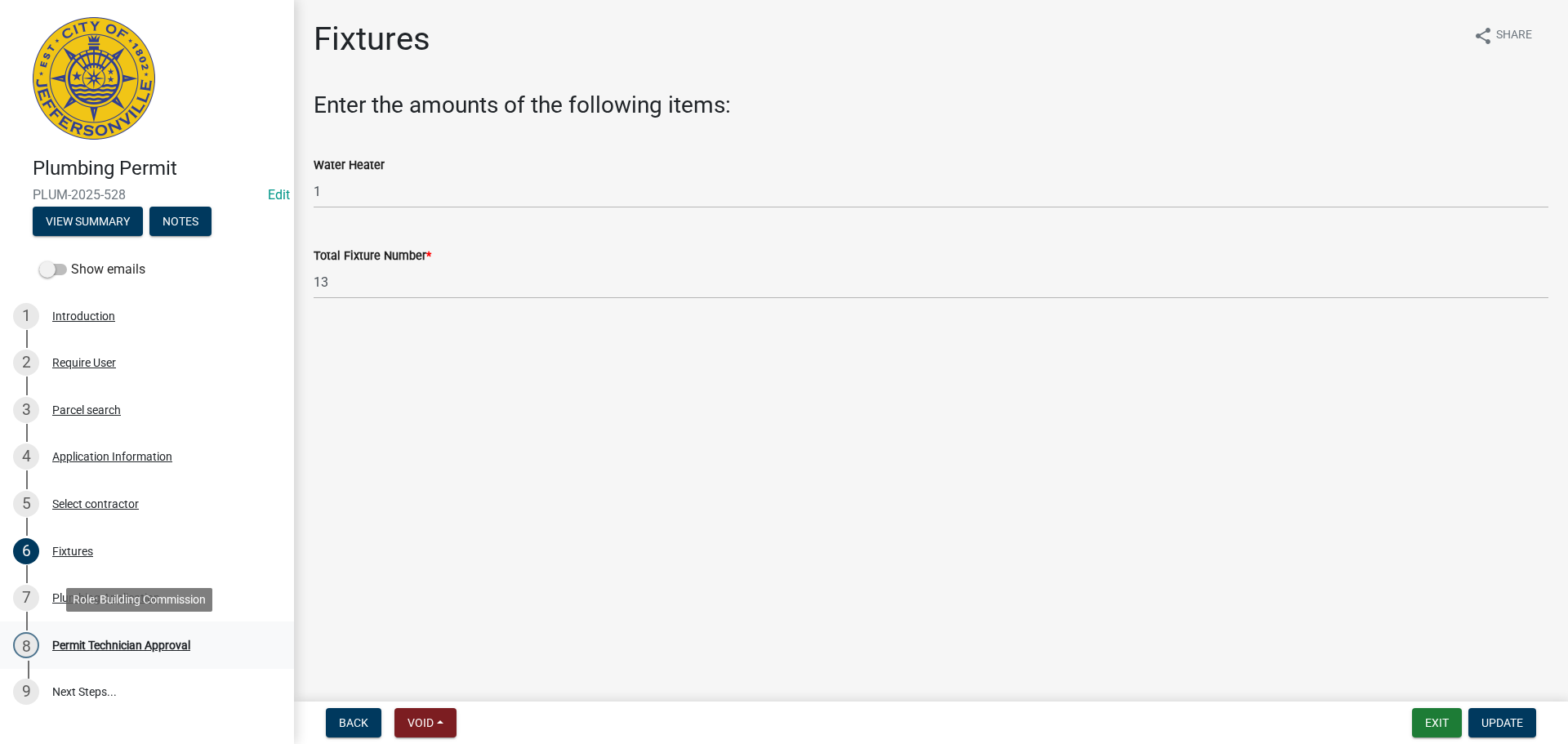
click at [119, 648] on div "Permit Technician Approval" at bounding box center [121, 644] width 138 height 11
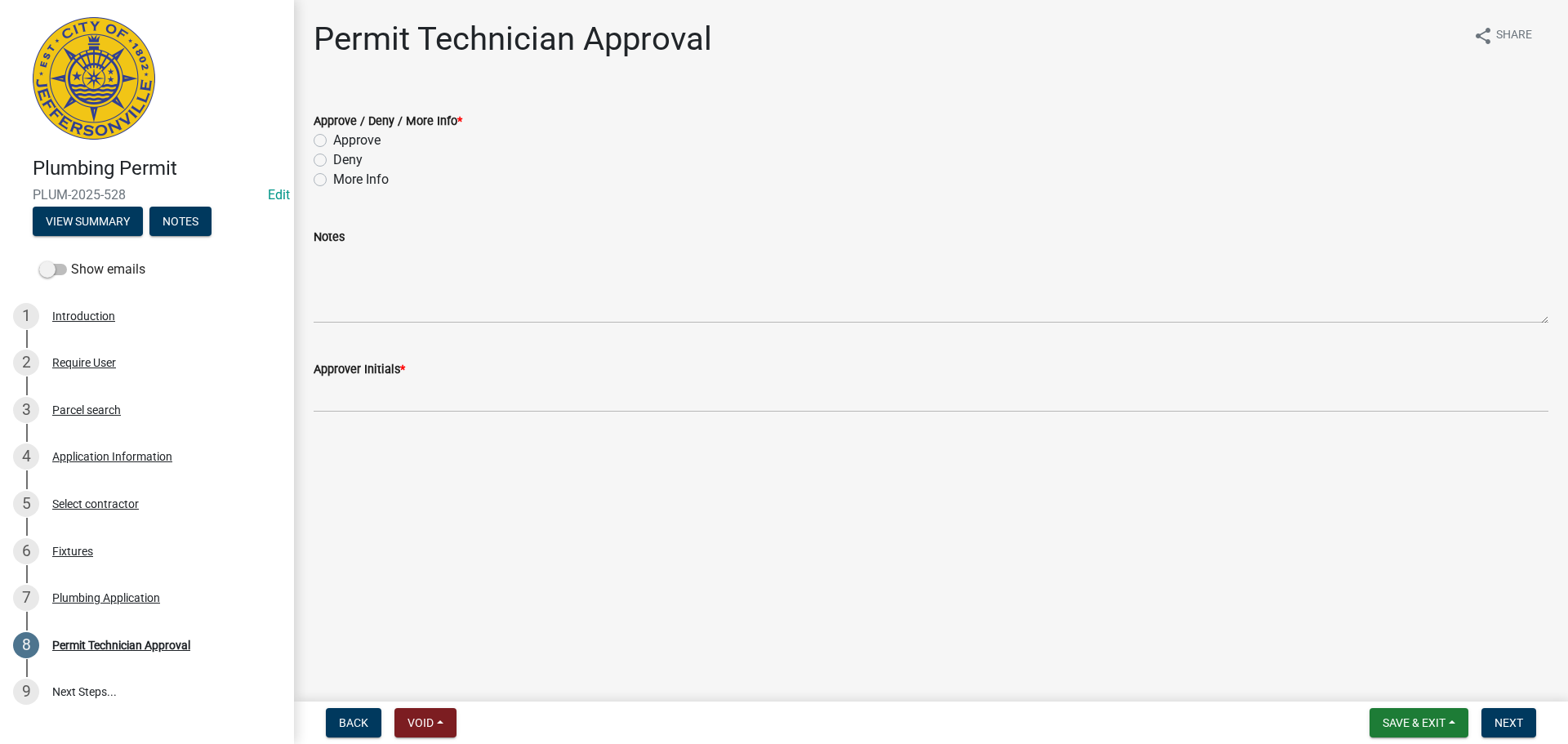
click at [365, 146] on label "Approve" at bounding box center [357, 140] width 47 height 20
click at [344, 141] on input "Approve" at bounding box center [339, 136] width 10 height 10
radio input "true"
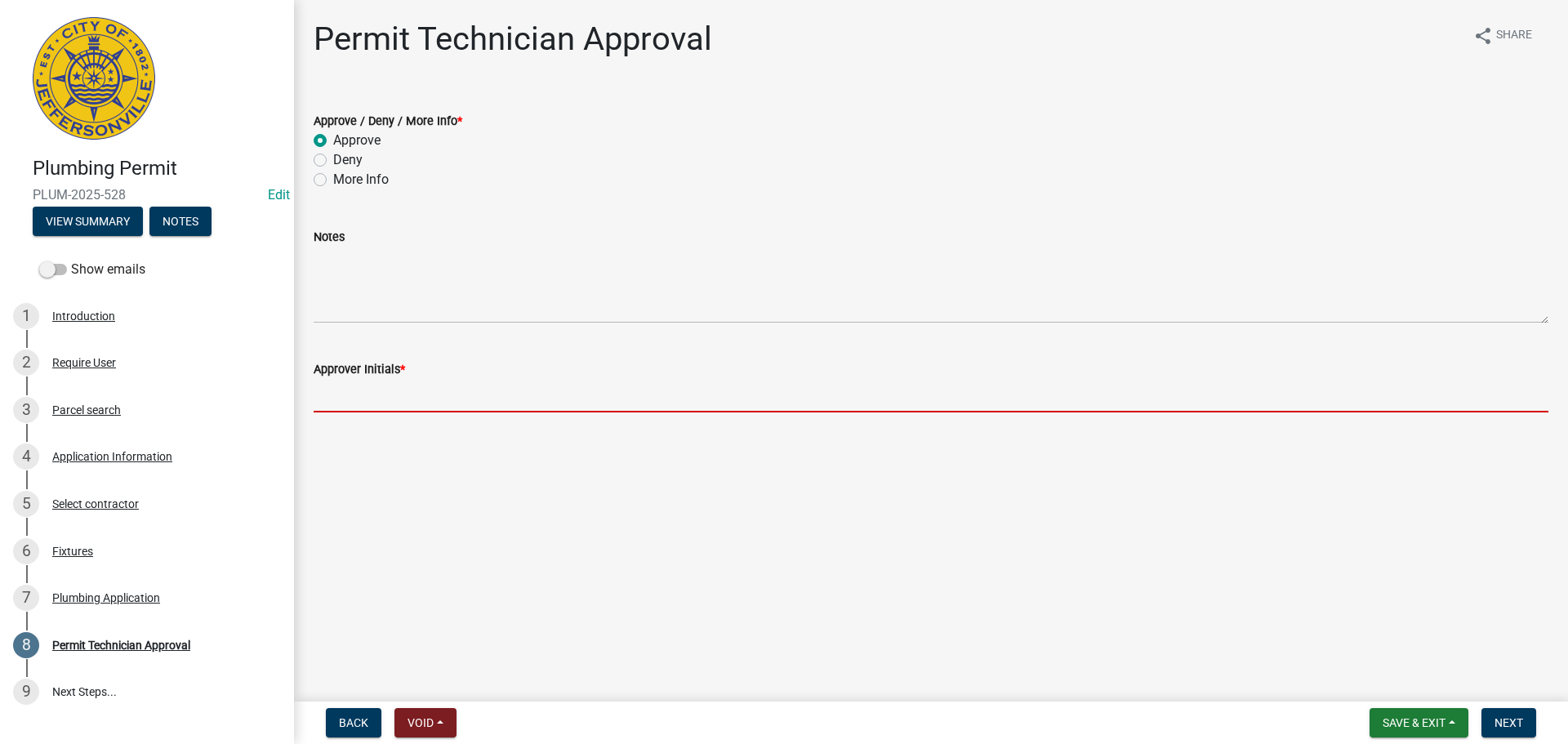
click at [384, 405] on input "Approver Initials *" at bounding box center [930, 395] width 1235 height 34
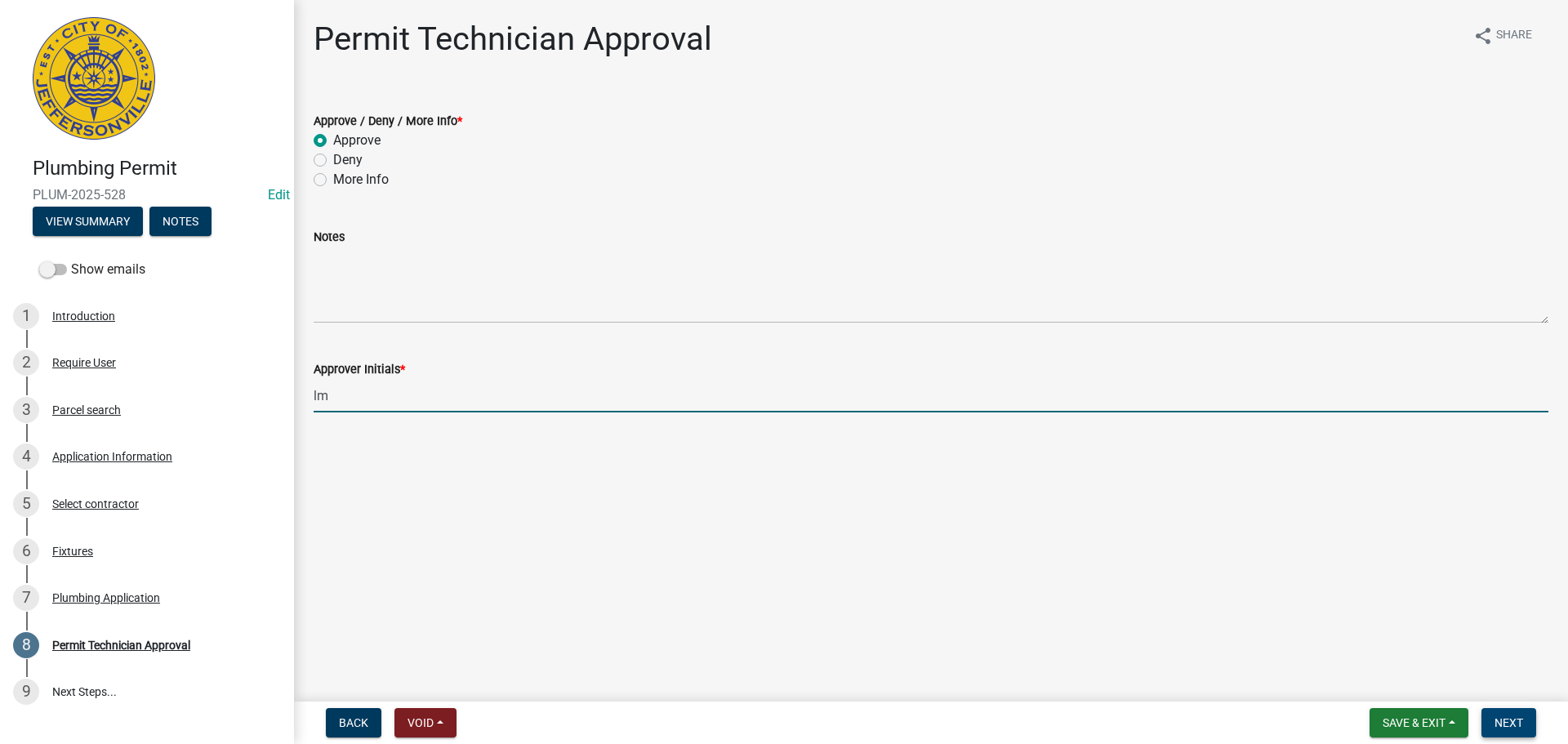
type input "lm"
click at [1500, 722] on span "Next" at bounding box center [1508, 723] width 28 height 13
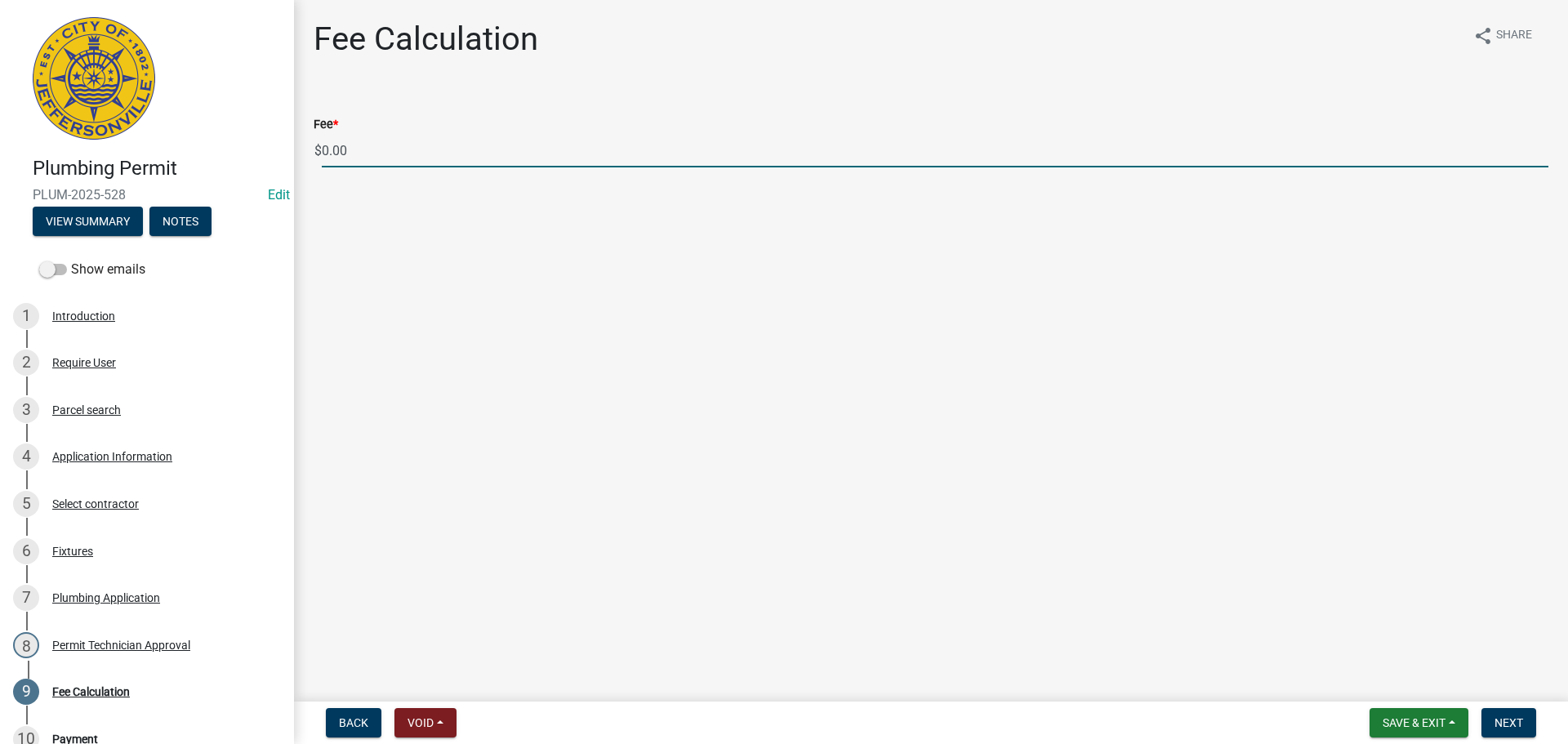
drag, startPoint x: 367, startPoint y: 156, endPoint x: 270, endPoint y: 156, distance: 97.0
click at [270, 156] on div "Plumbing Permit PLUM-2025-528 Edit View Summary Notes Show emails 1 Introductio…" at bounding box center [784, 372] width 1568 height 744
type input "86.00"
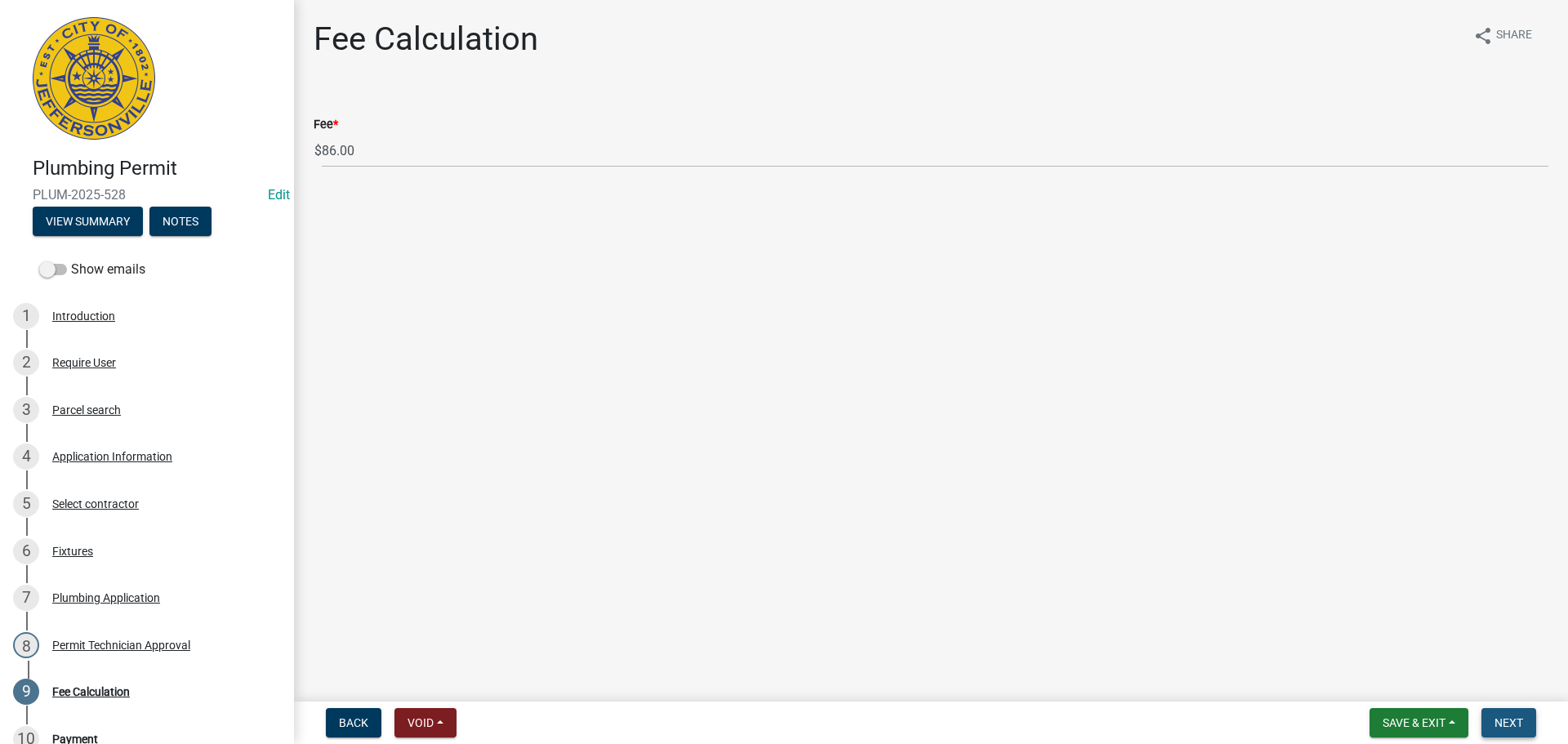
click at [1514, 717] on span "Next" at bounding box center [1508, 723] width 28 height 13
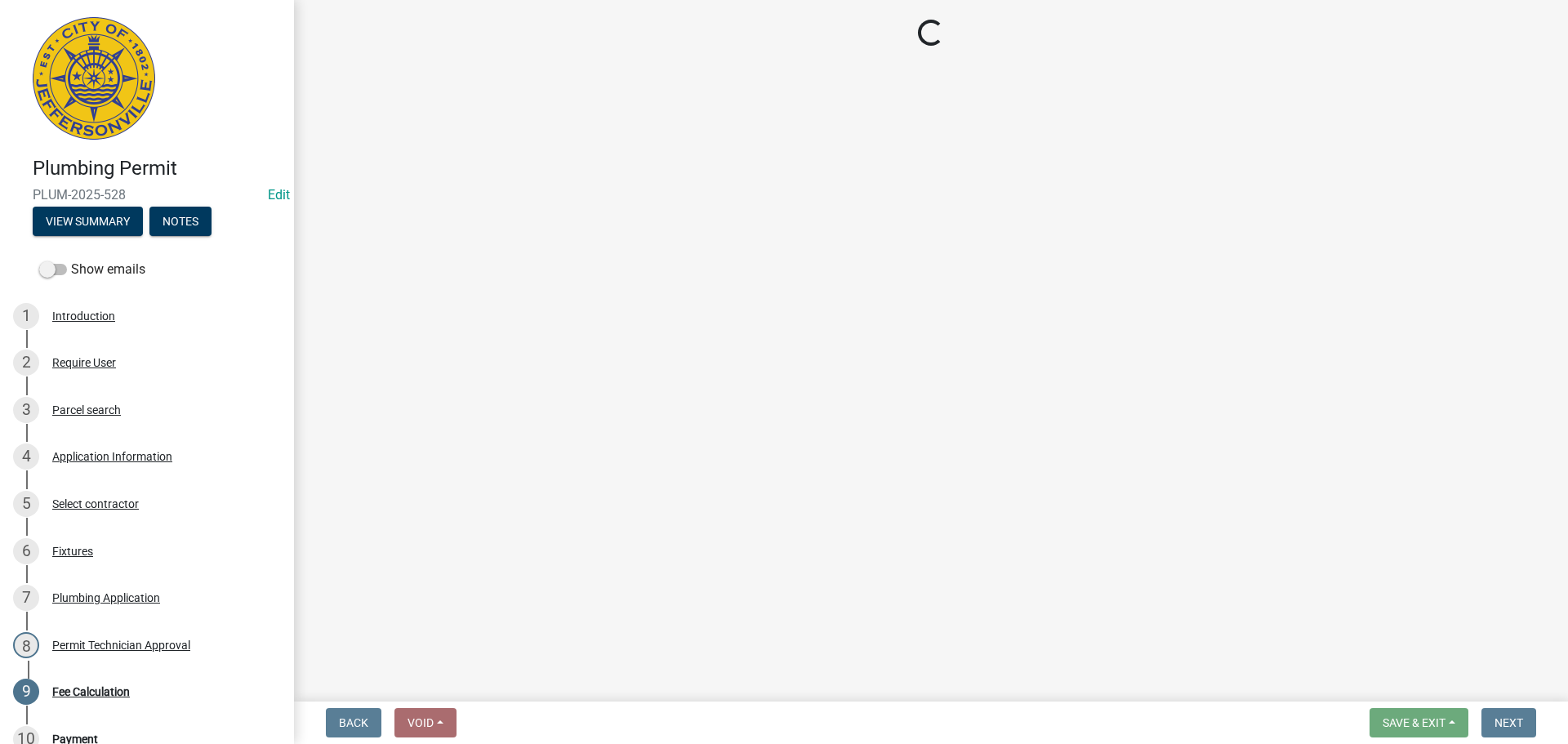
select select "3: 3"
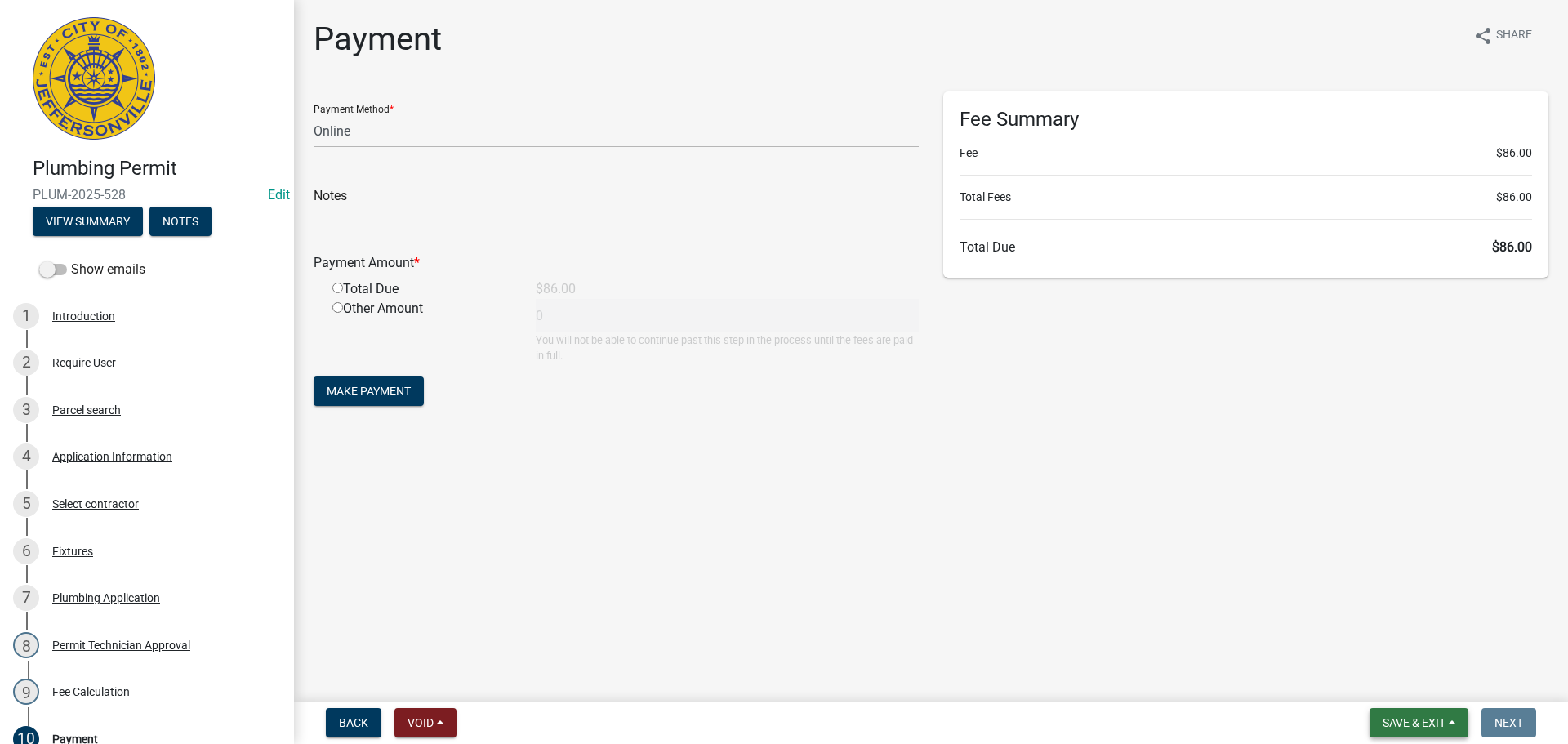
click at [1393, 721] on span "Save & Exit" at bounding box center [1413, 723] width 63 height 13
click at [1409, 683] on button "Save & Exit" at bounding box center [1403, 680] width 131 height 40
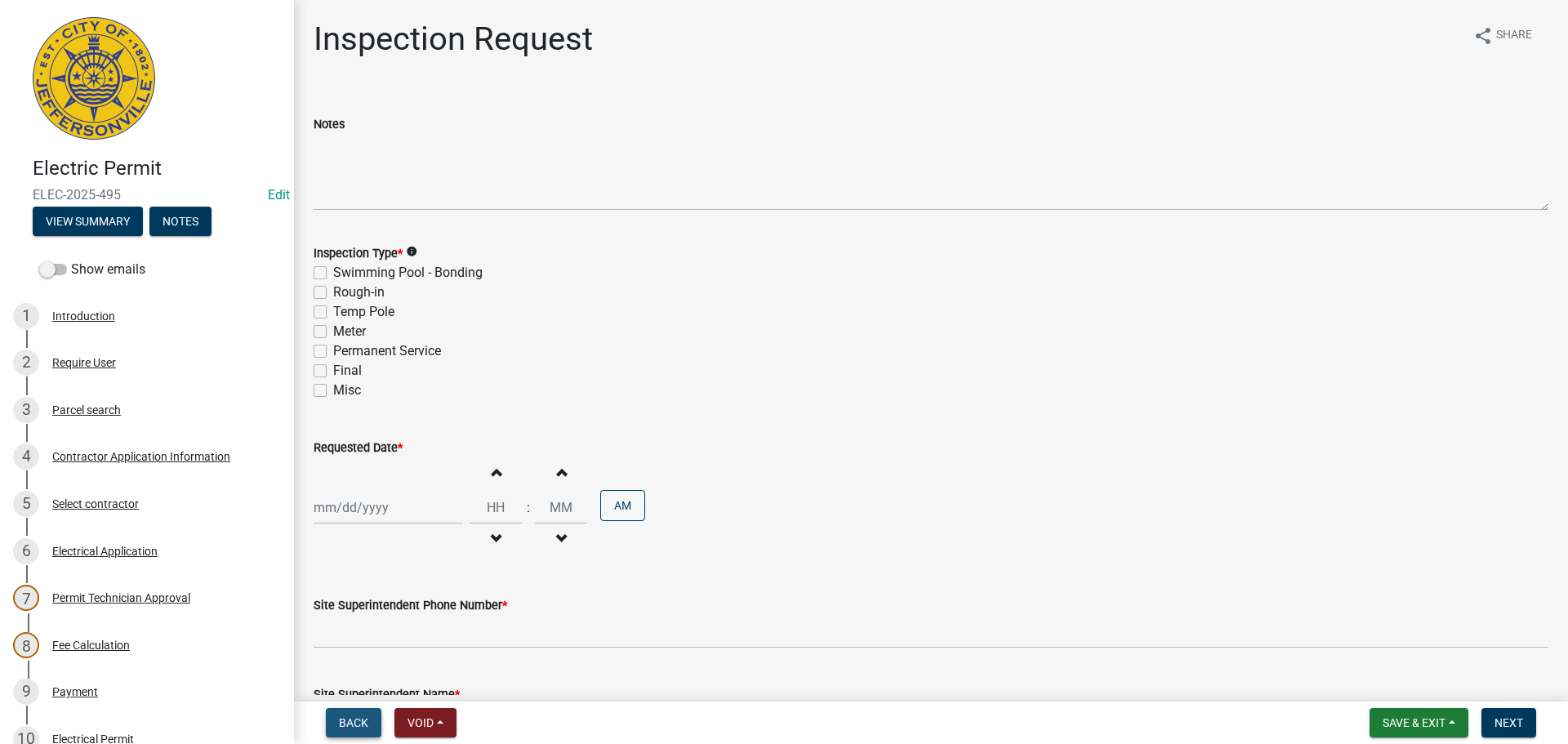
click at [353, 717] on span "Back" at bounding box center [353, 723] width 29 height 13
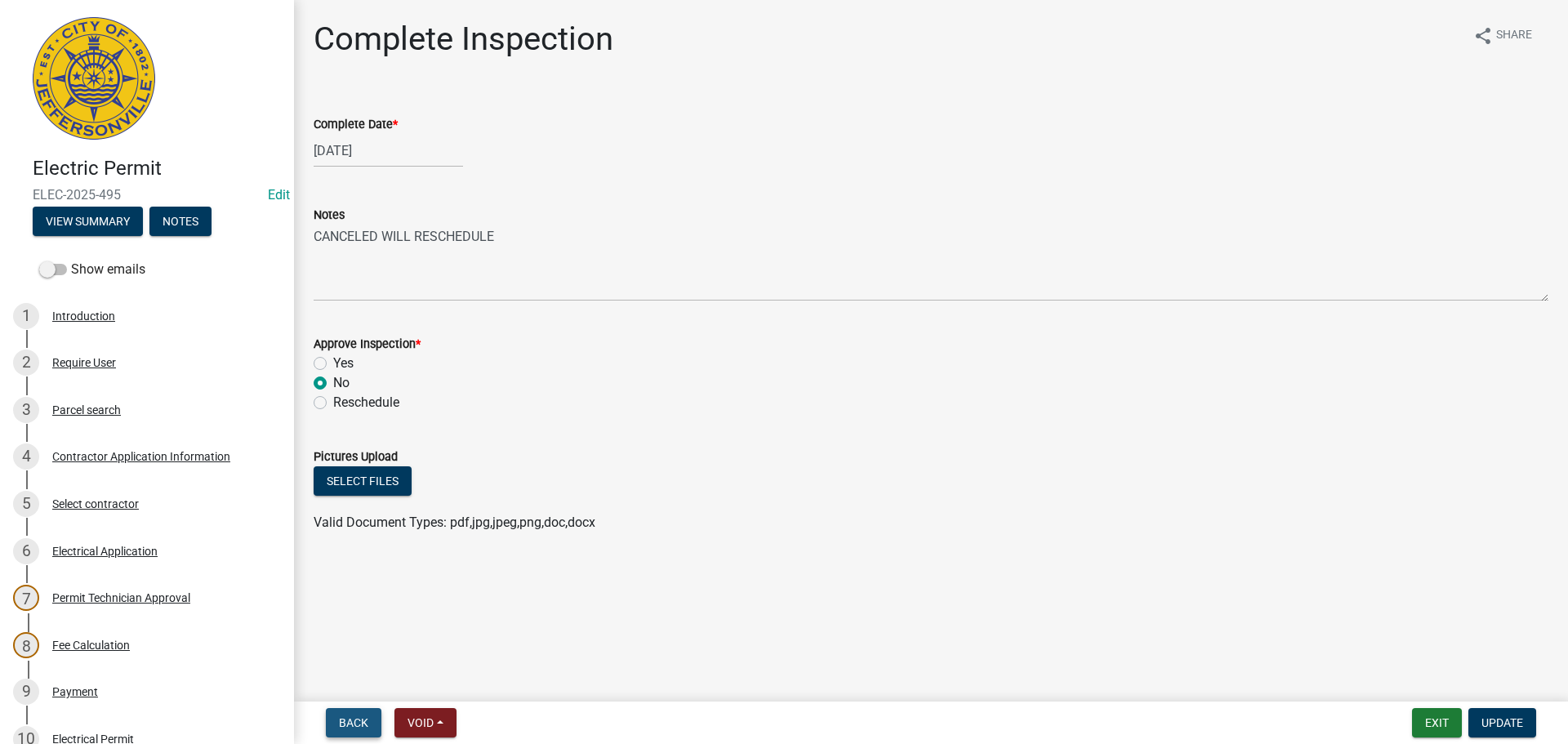
click at [354, 717] on span "Back" at bounding box center [353, 723] width 29 height 13
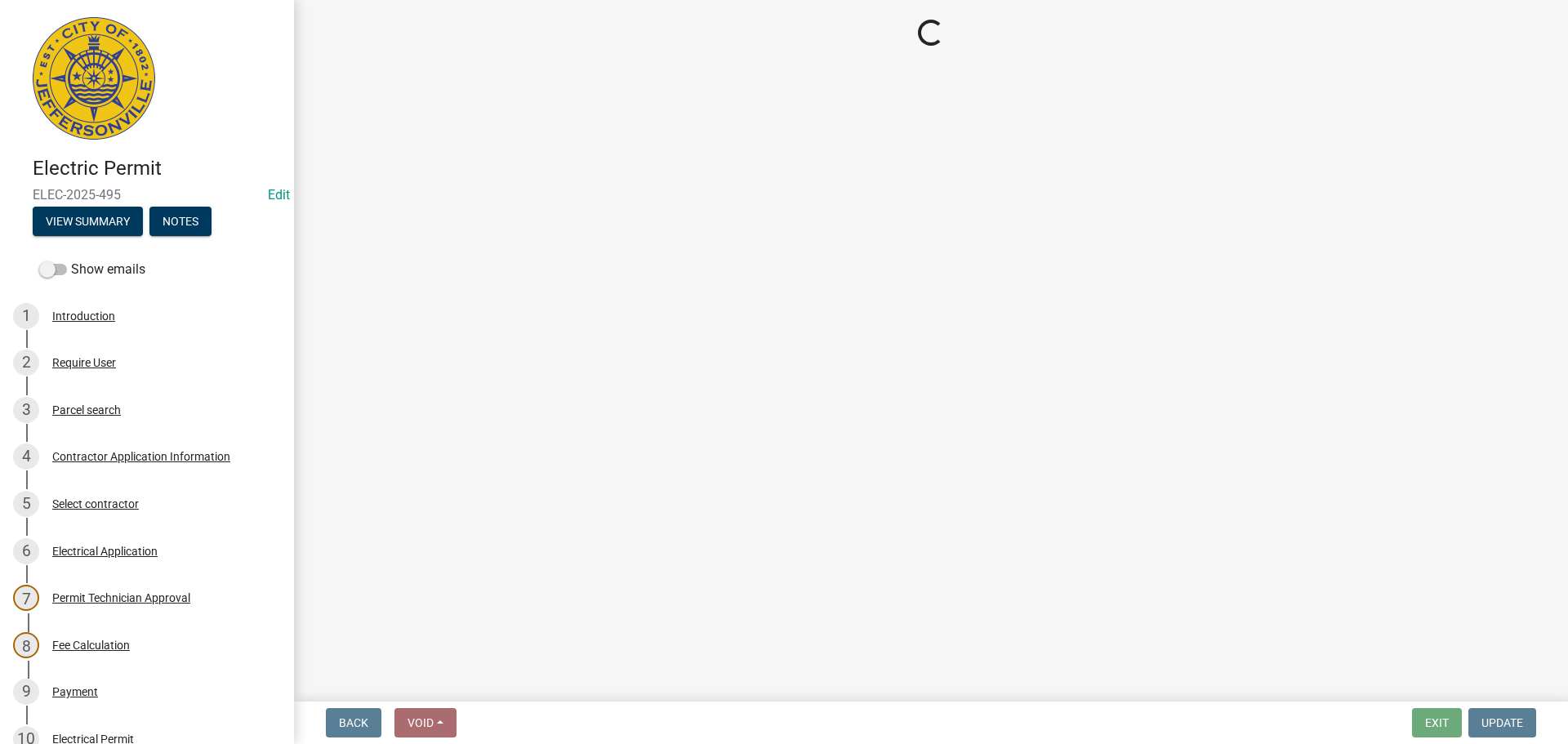
select select "7b0b9f25-f402-4148-9522-9b9b34b3e885"
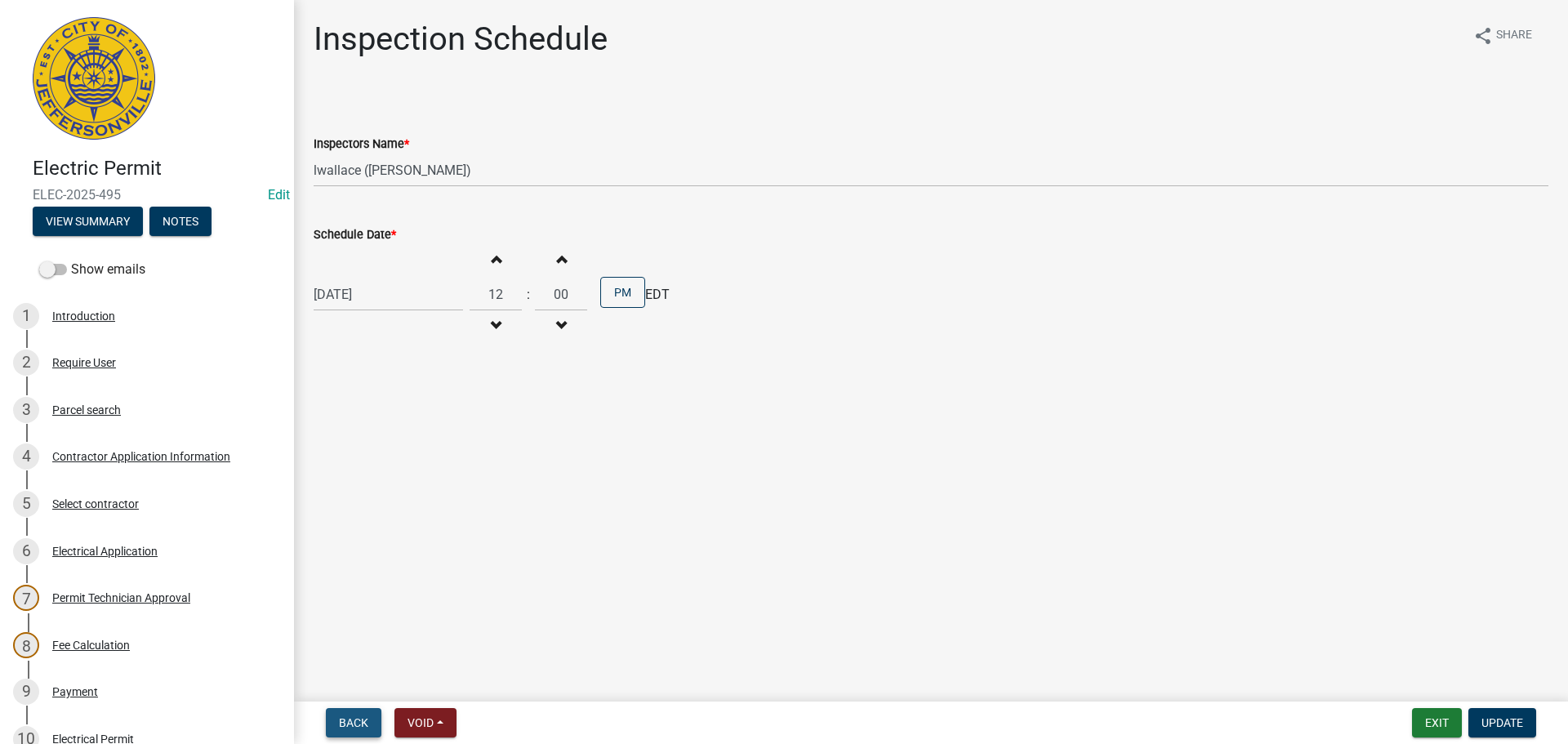
click at [354, 717] on span "Back" at bounding box center [353, 723] width 29 height 13
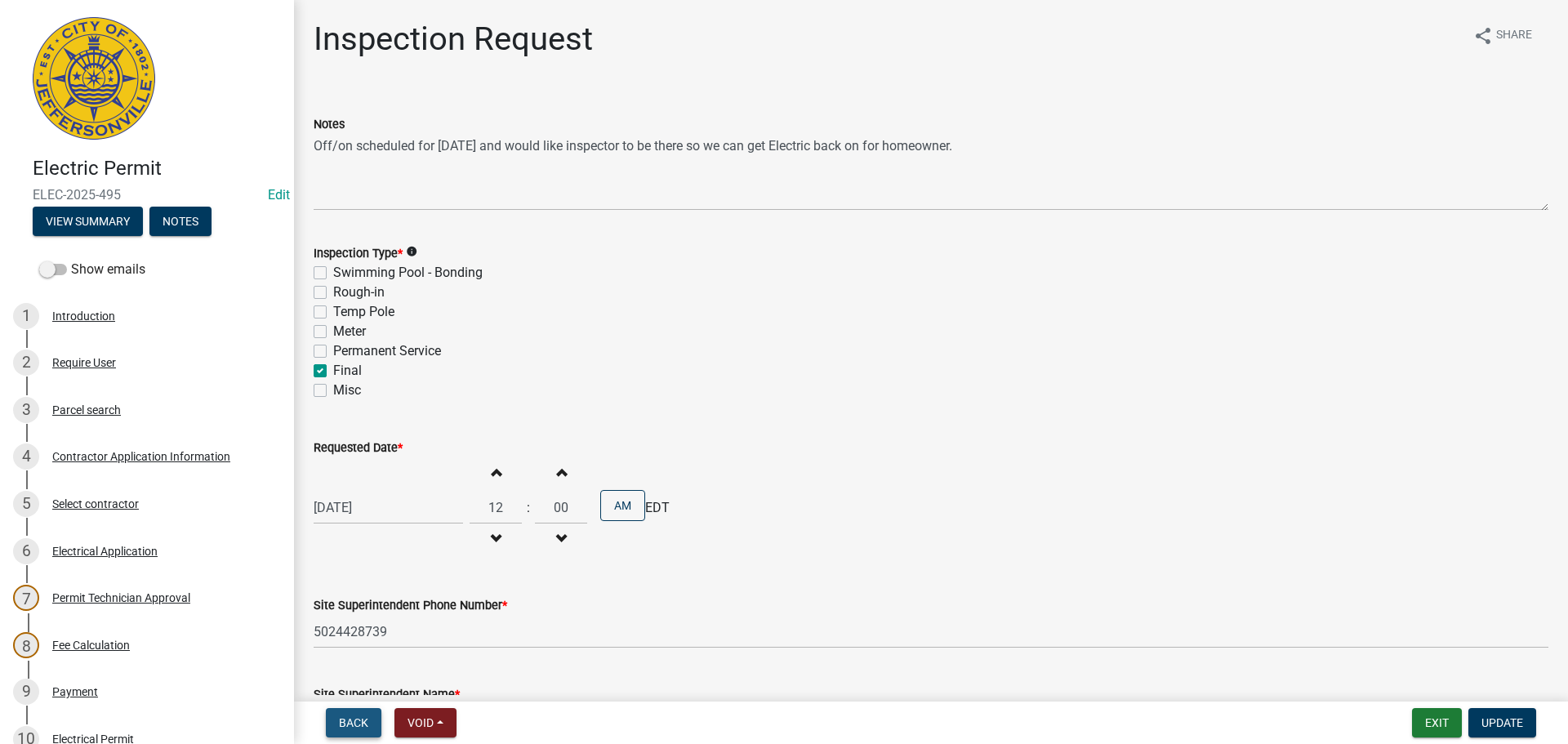
click at [354, 717] on span "Back" at bounding box center [353, 723] width 29 height 13
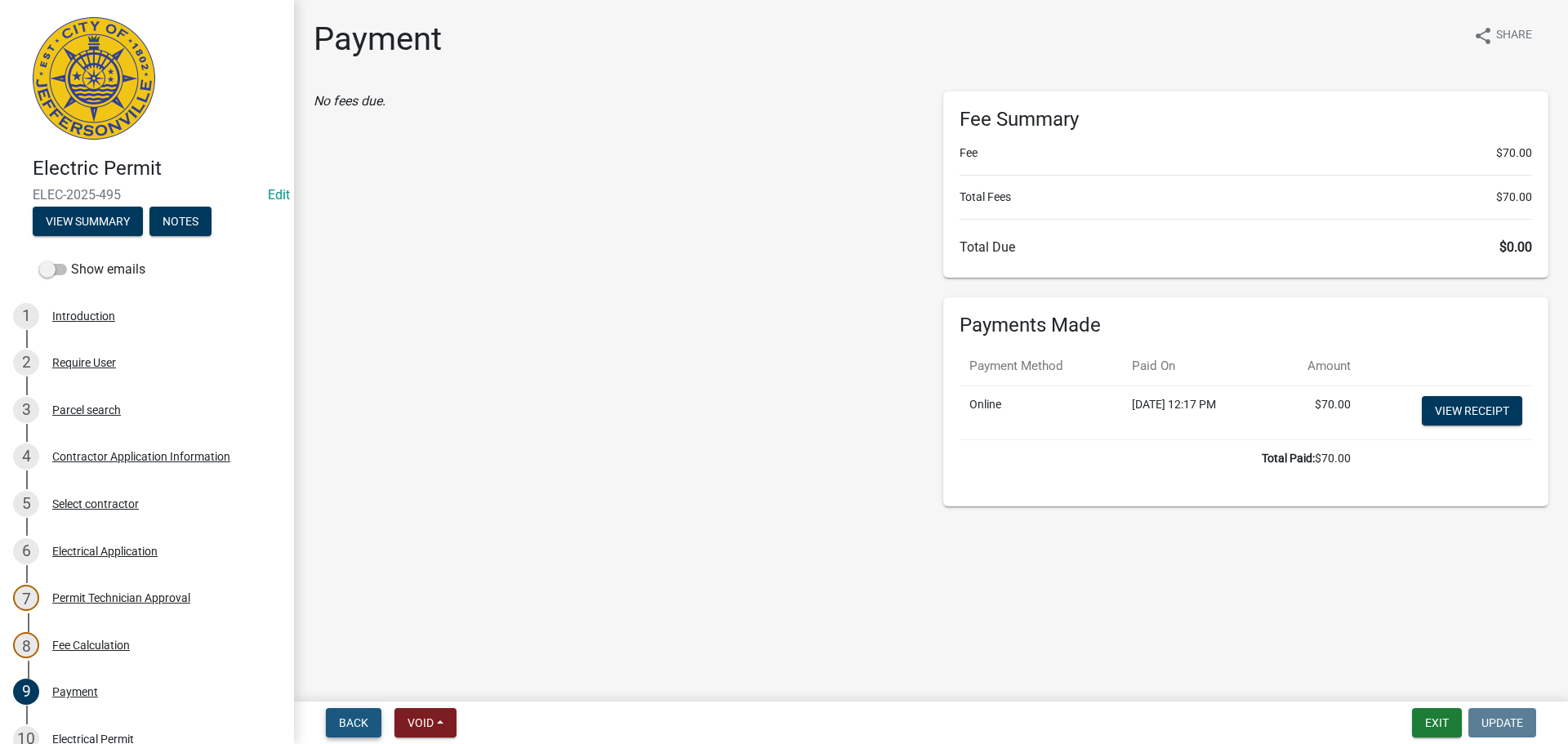
click at [354, 717] on span "Back" at bounding box center [353, 723] width 29 height 13
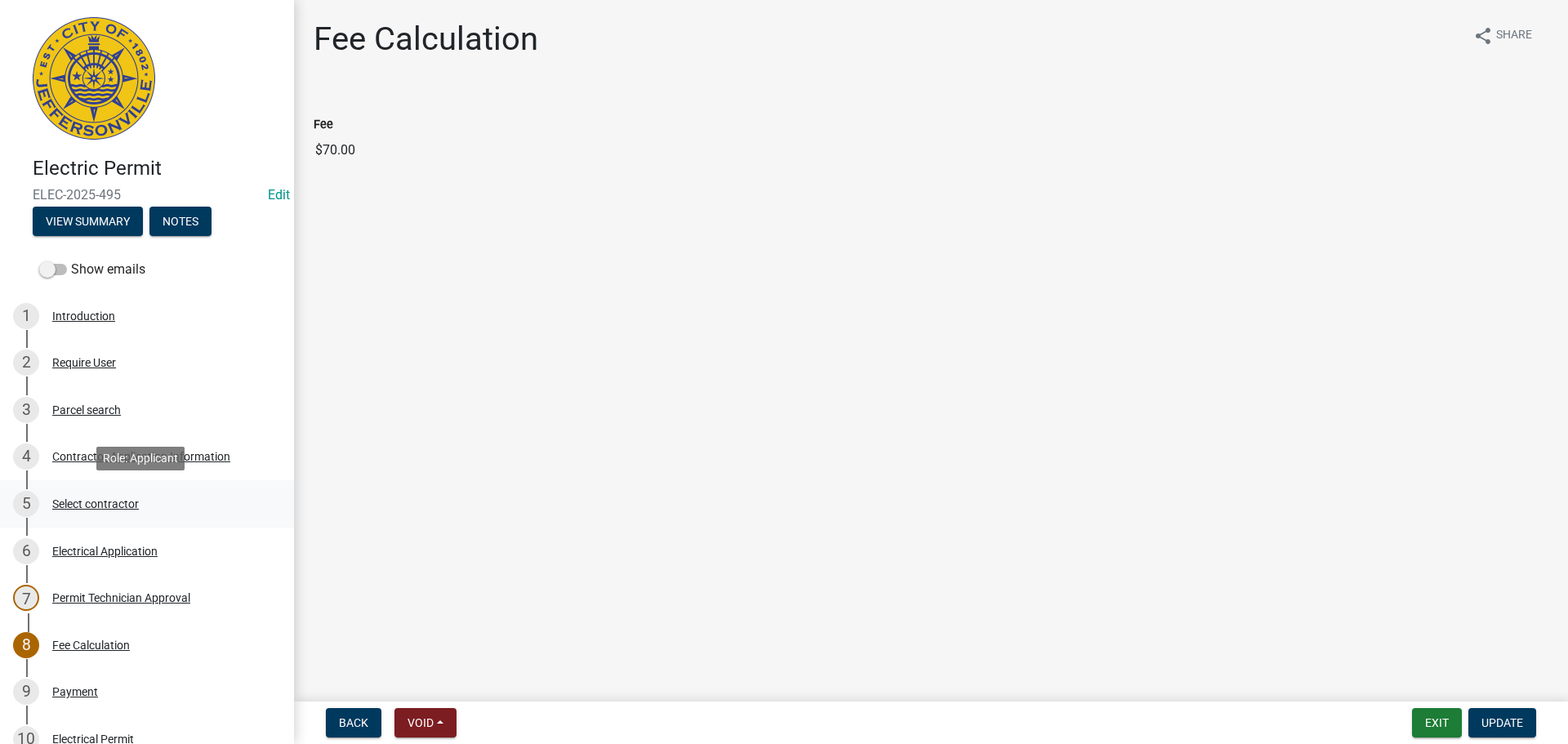
click at [114, 498] on div "Select contractor" at bounding box center [95, 503] width 87 height 11
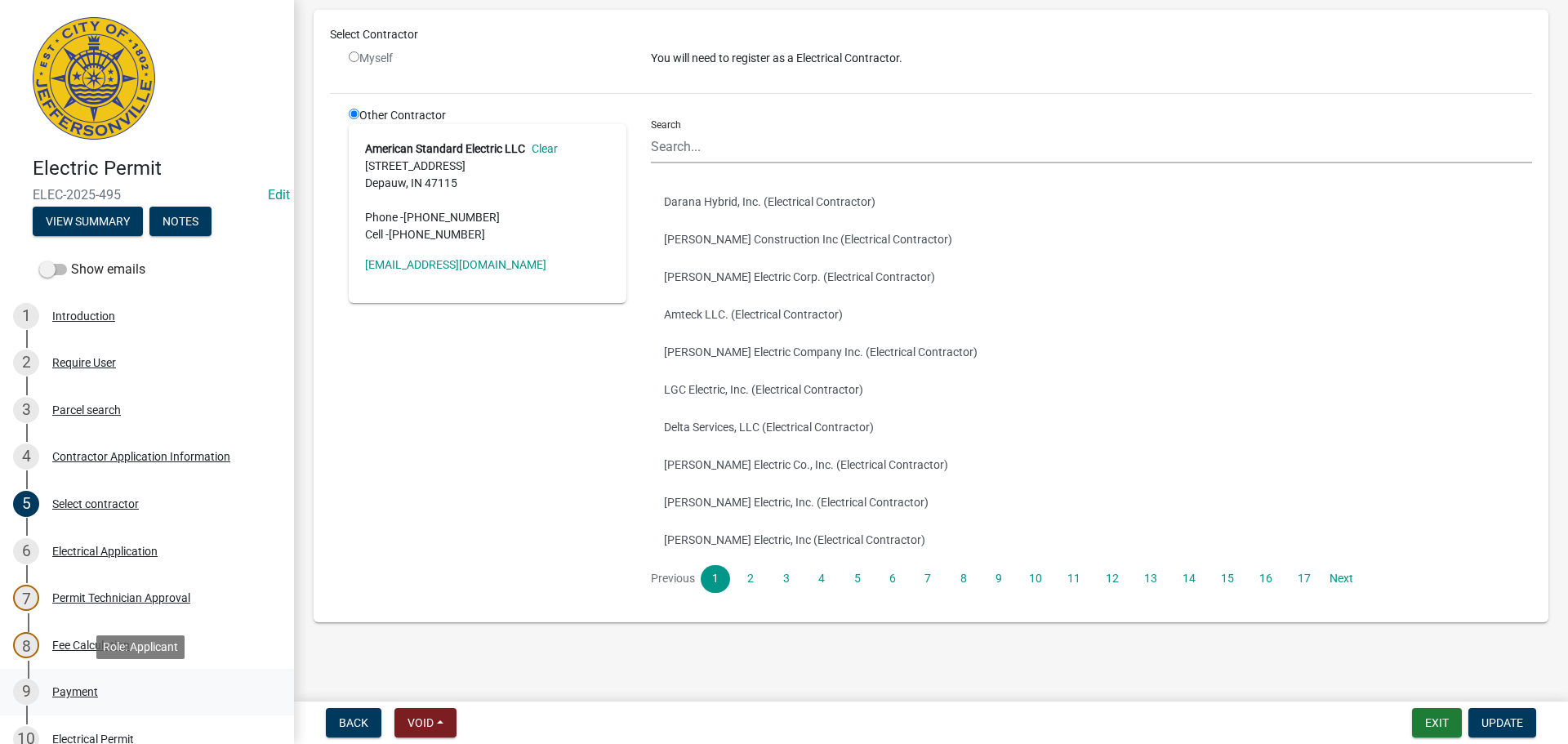
click at [81, 686] on div "Payment" at bounding box center [75, 691] width 46 height 11
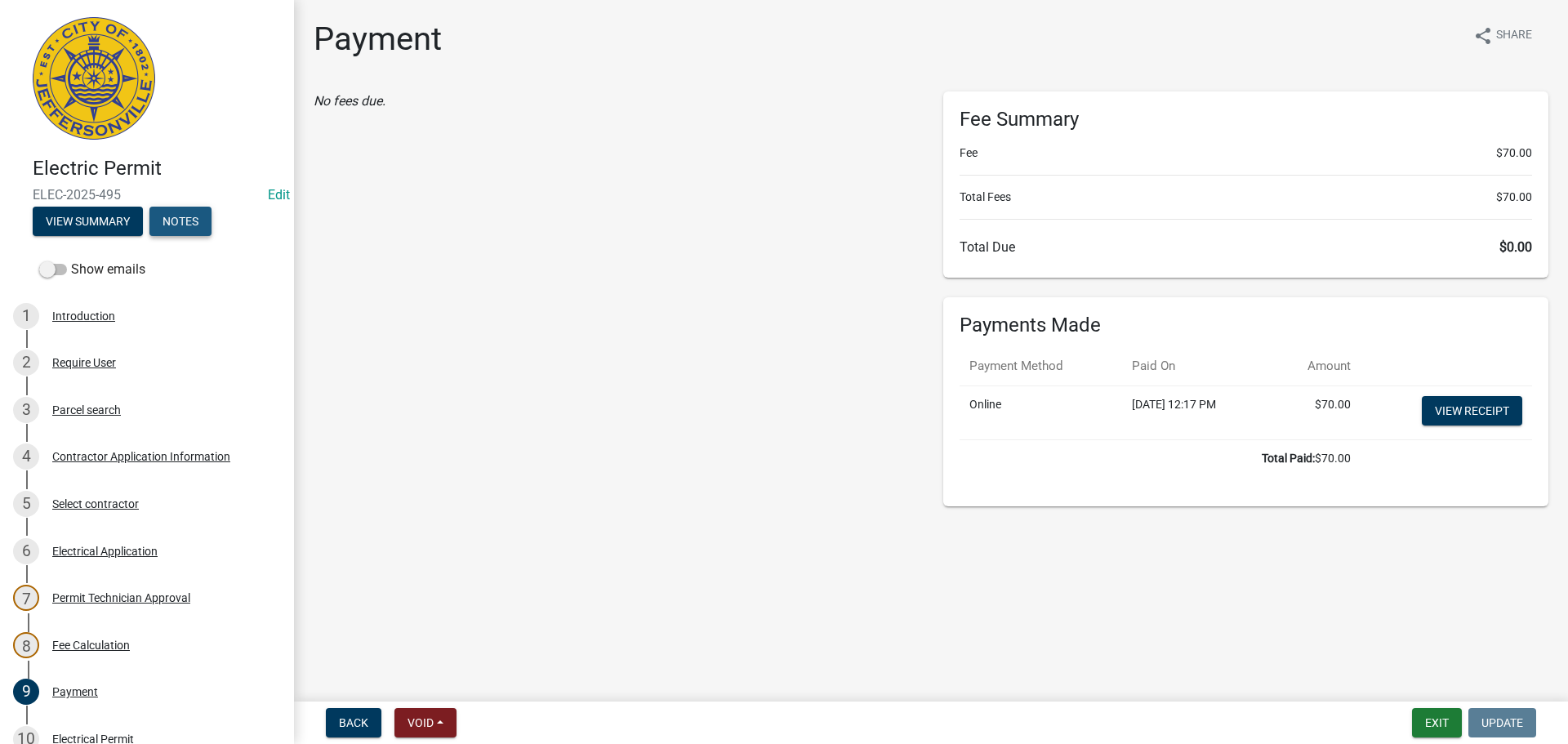
click at [176, 221] on button "Notes" at bounding box center [180, 221] width 62 height 29
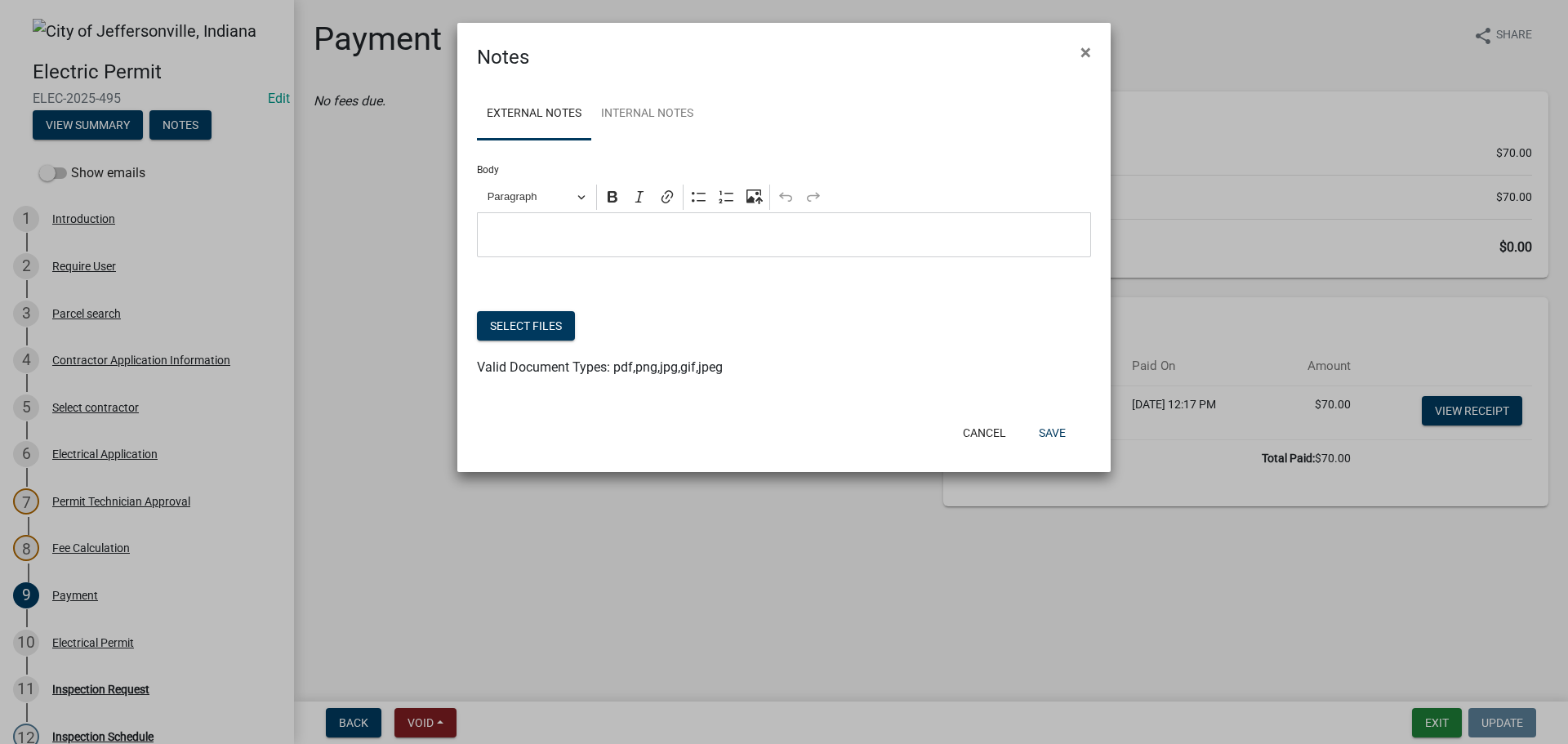
click at [554, 232] on p "Editor editing area: main. Press Alt+0 for help." at bounding box center [784, 235] width 597 height 20
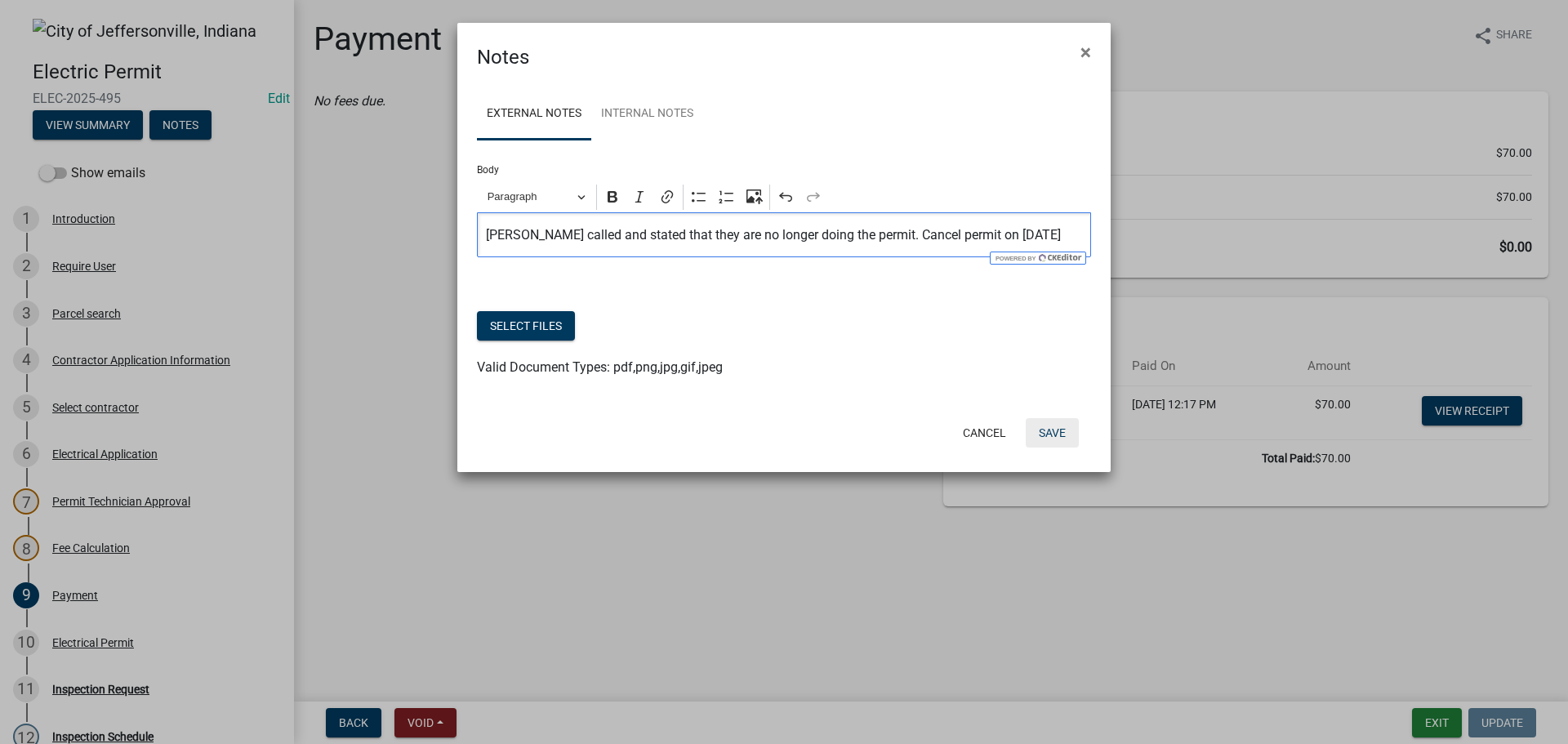
click at [1055, 433] on button "Save" at bounding box center [1052, 433] width 53 height 29
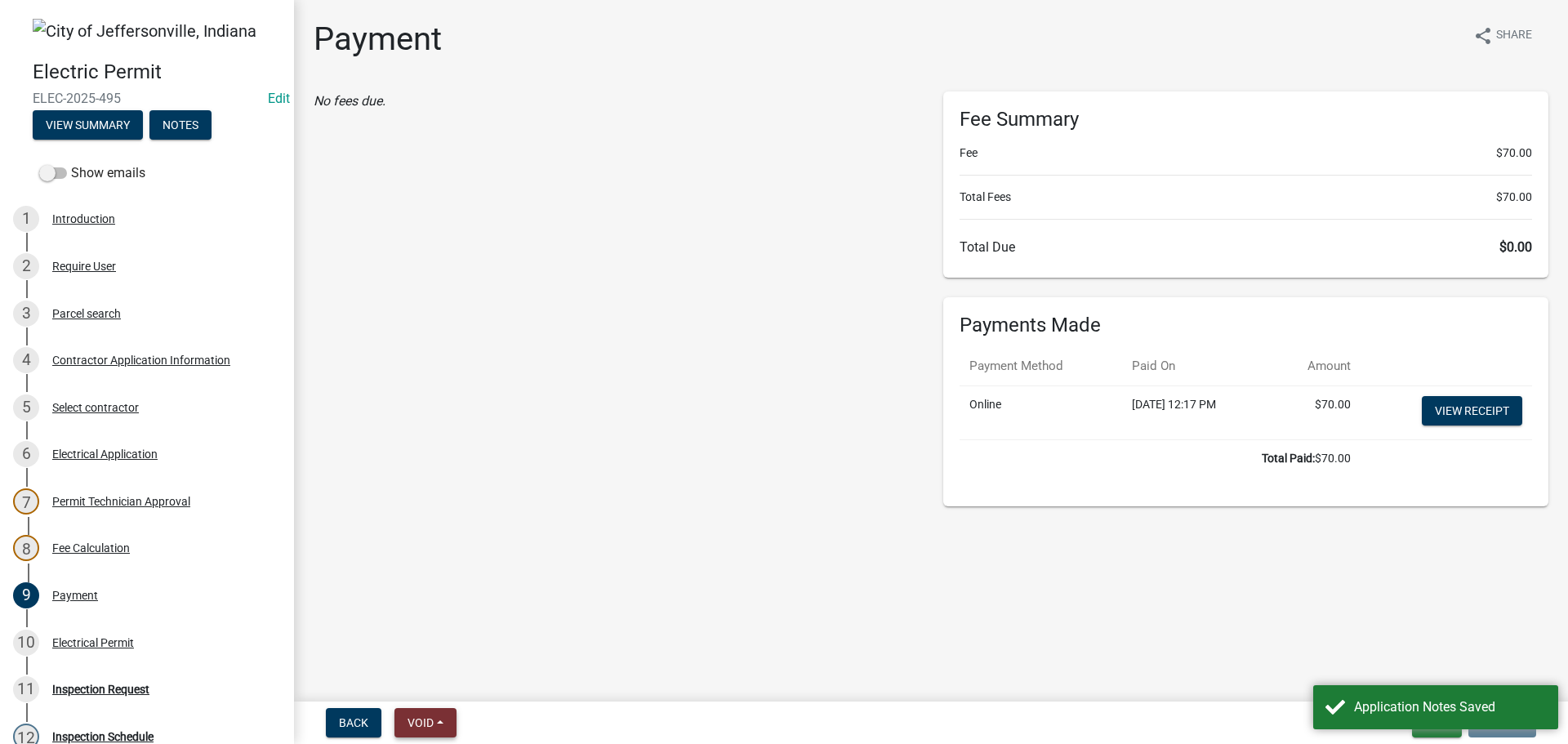
click at [424, 721] on span "Void" at bounding box center [420, 723] width 26 height 13
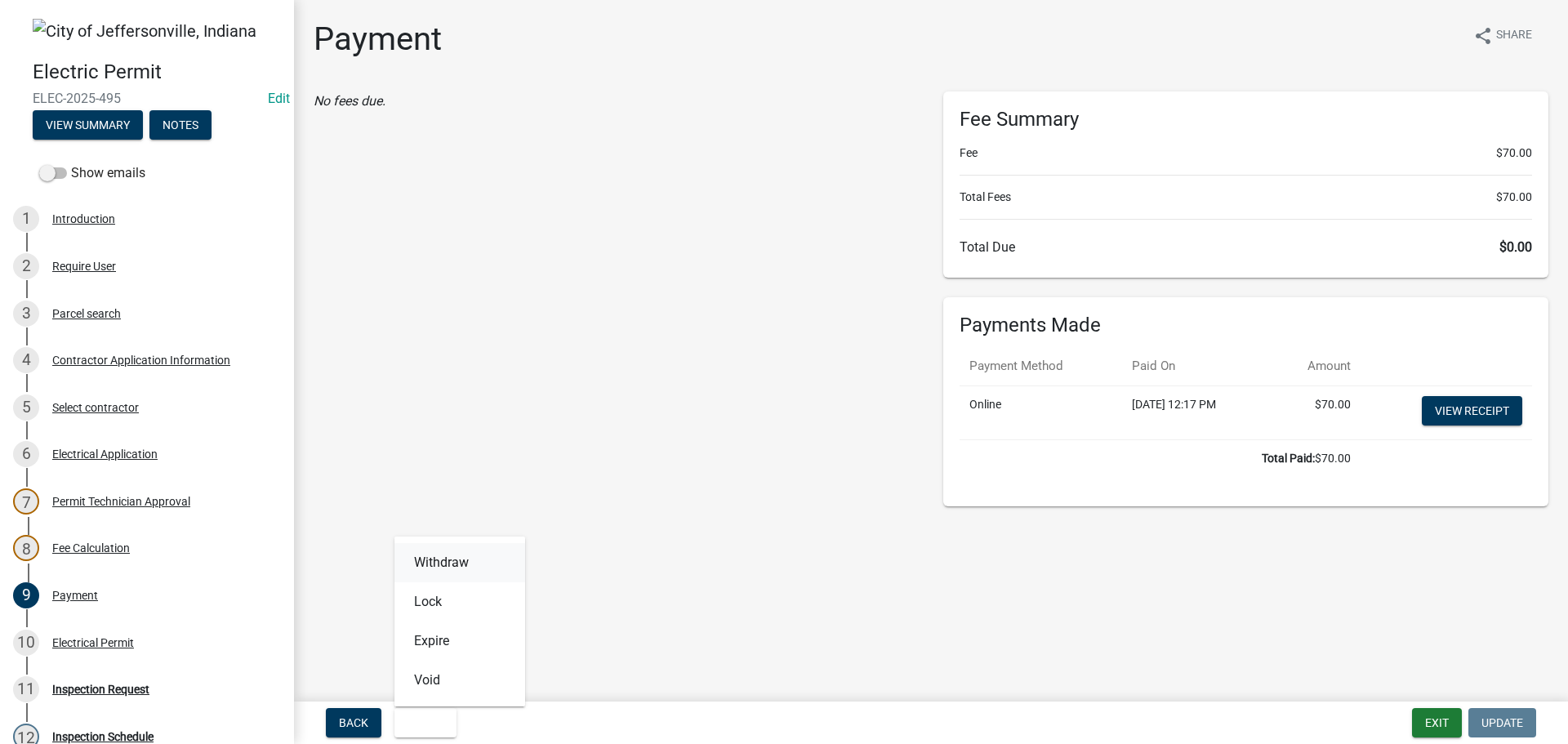
click at [444, 569] on button "Withdraw" at bounding box center [460, 563] width 131 height 40
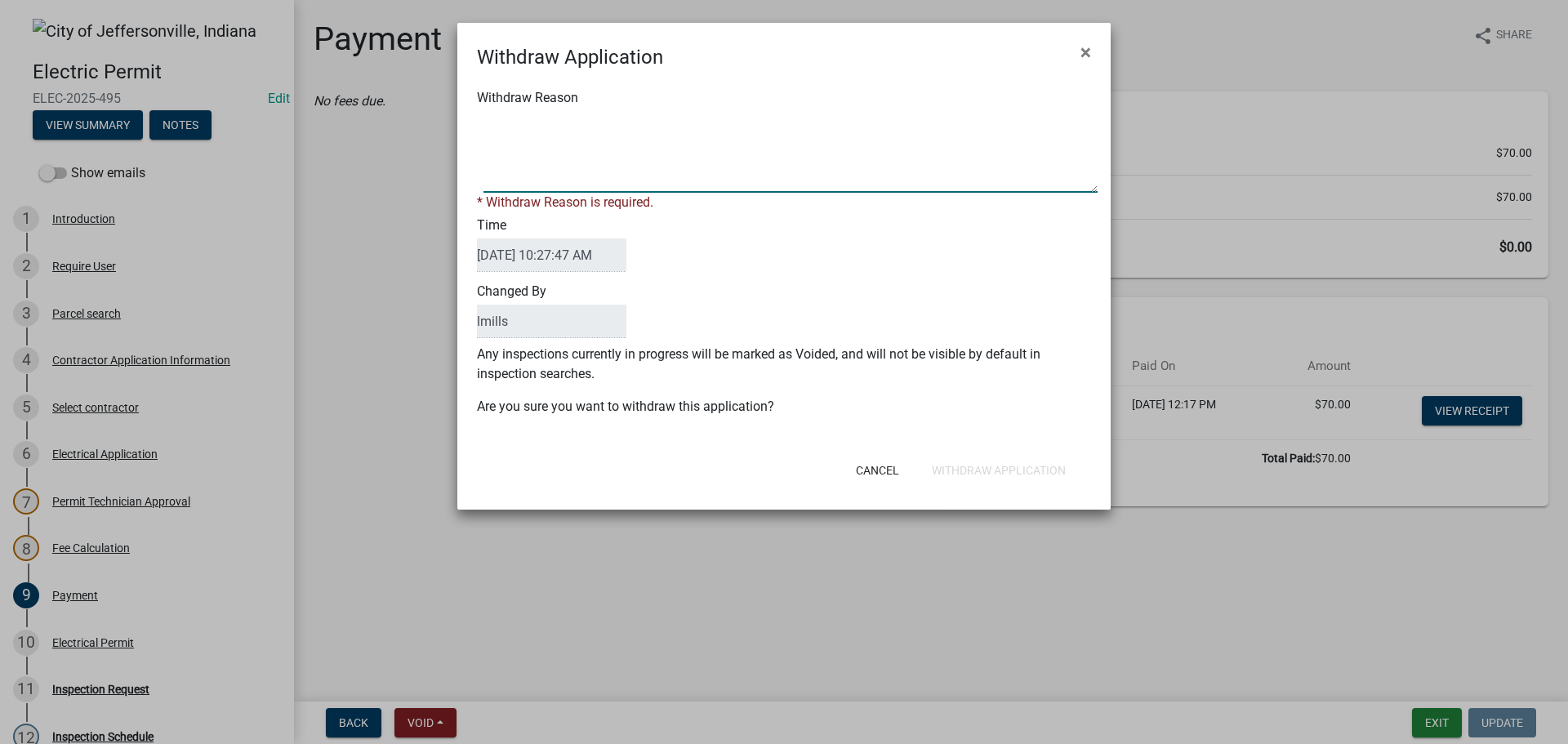
click at [538, 175] on textarea "Withdraw Reason" at bounding box center [790, 151] width 614 height 82
click at [882, 470] on form "Withdraw Application × Withdraw Reason * Withdraw Reason is required. Time 09/2…" at bounding box center [784, 259] width 653 height 472
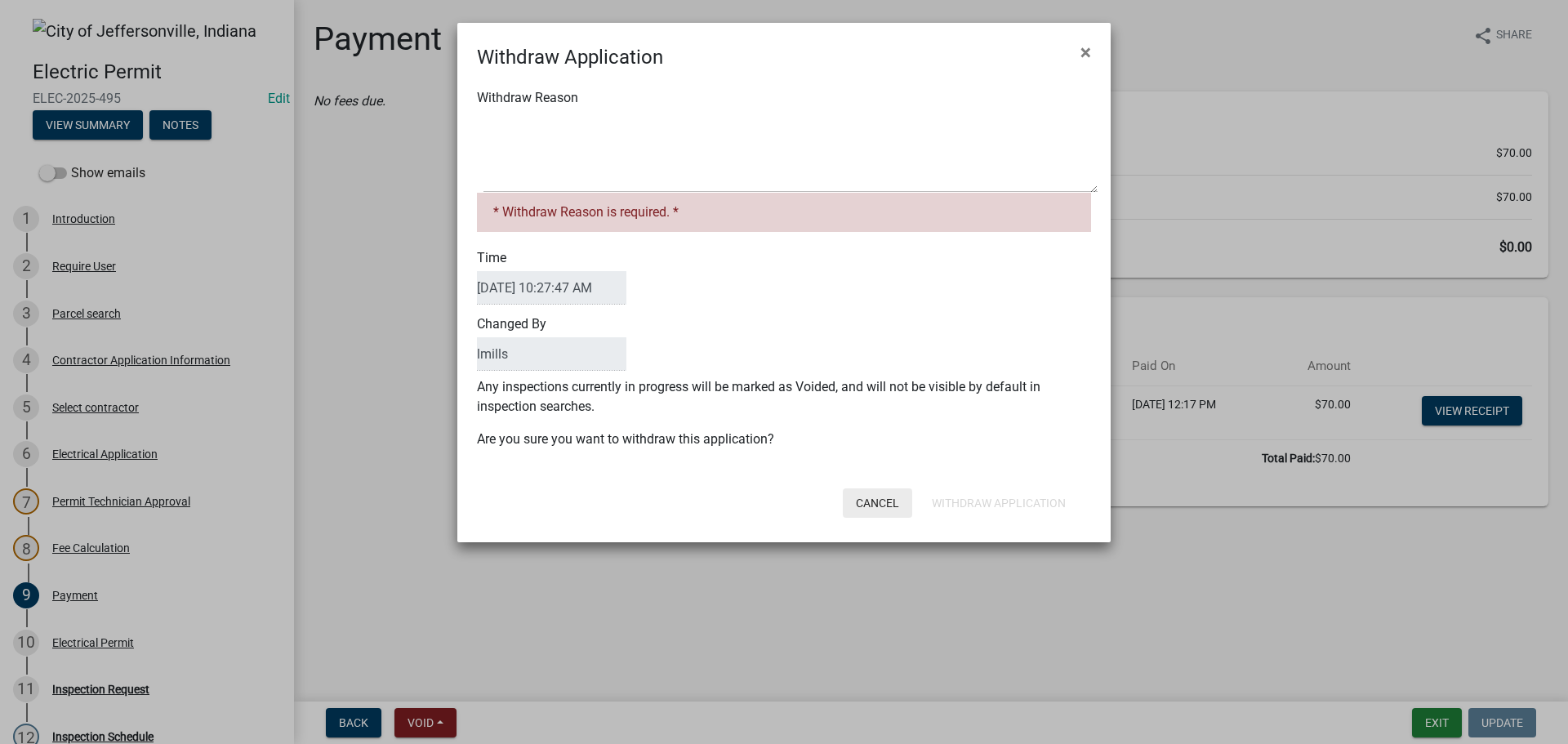
click at [872, 492] on button "Cancel" at bounding box center [877, 503] width 70 height 29
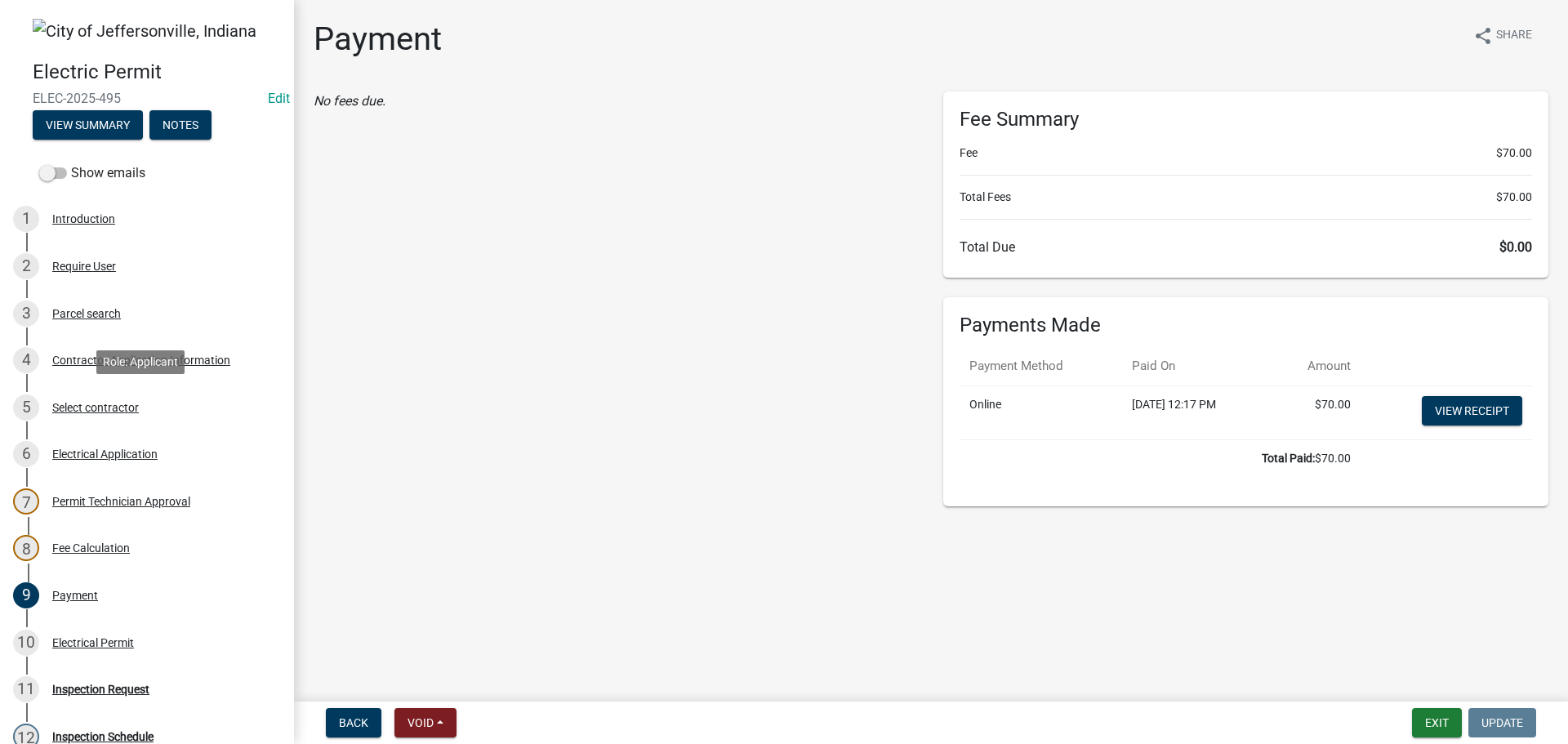
click at [107, 420] on div "5 Select contractor" at bounding box center [140, 407] width 255 height 26
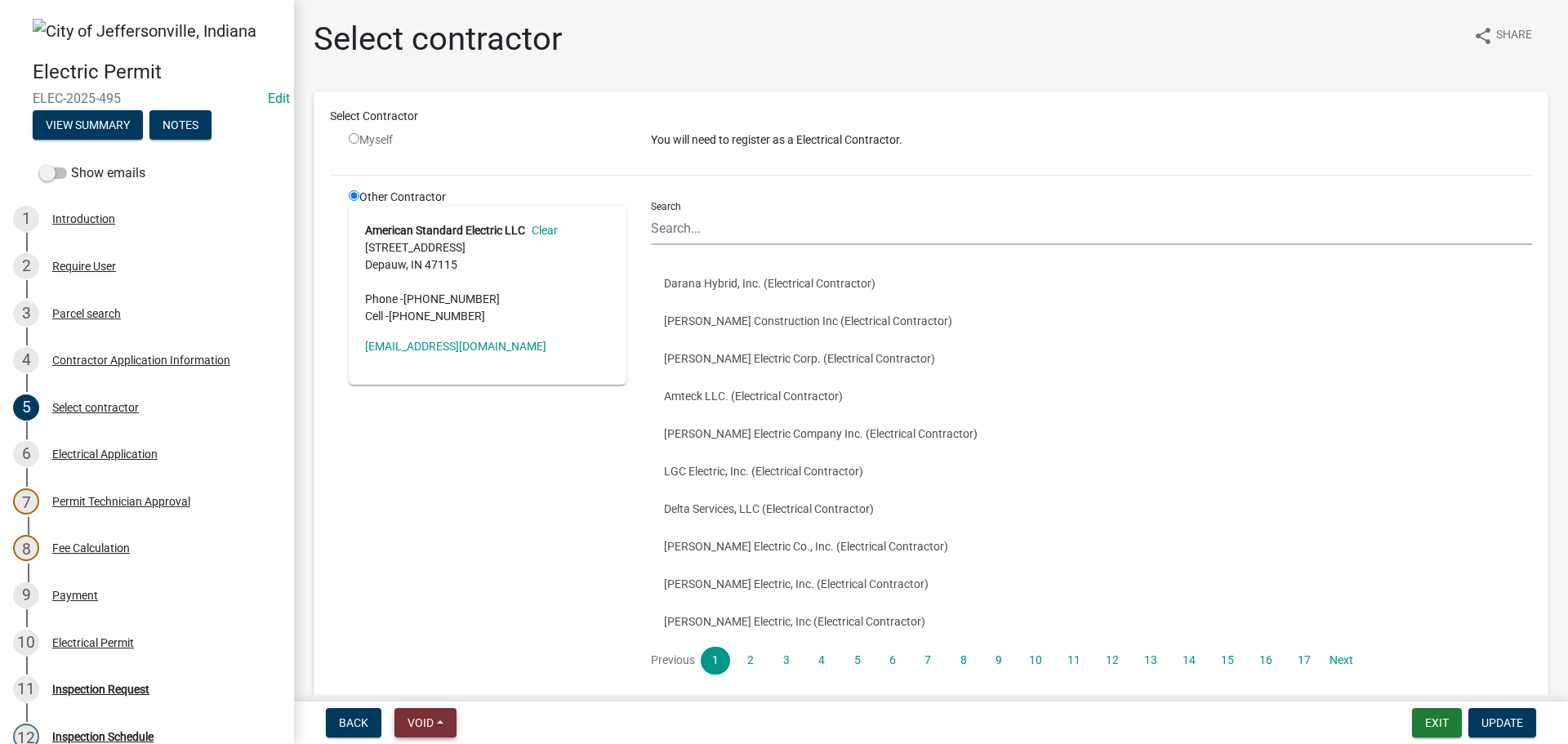
click at [412, 719] on span "Void" at bounding box center [420, 723] width 26 height 13
click at [457, 567] on button "Withdraw" at bounding box center [460, 563] width 131 height 40
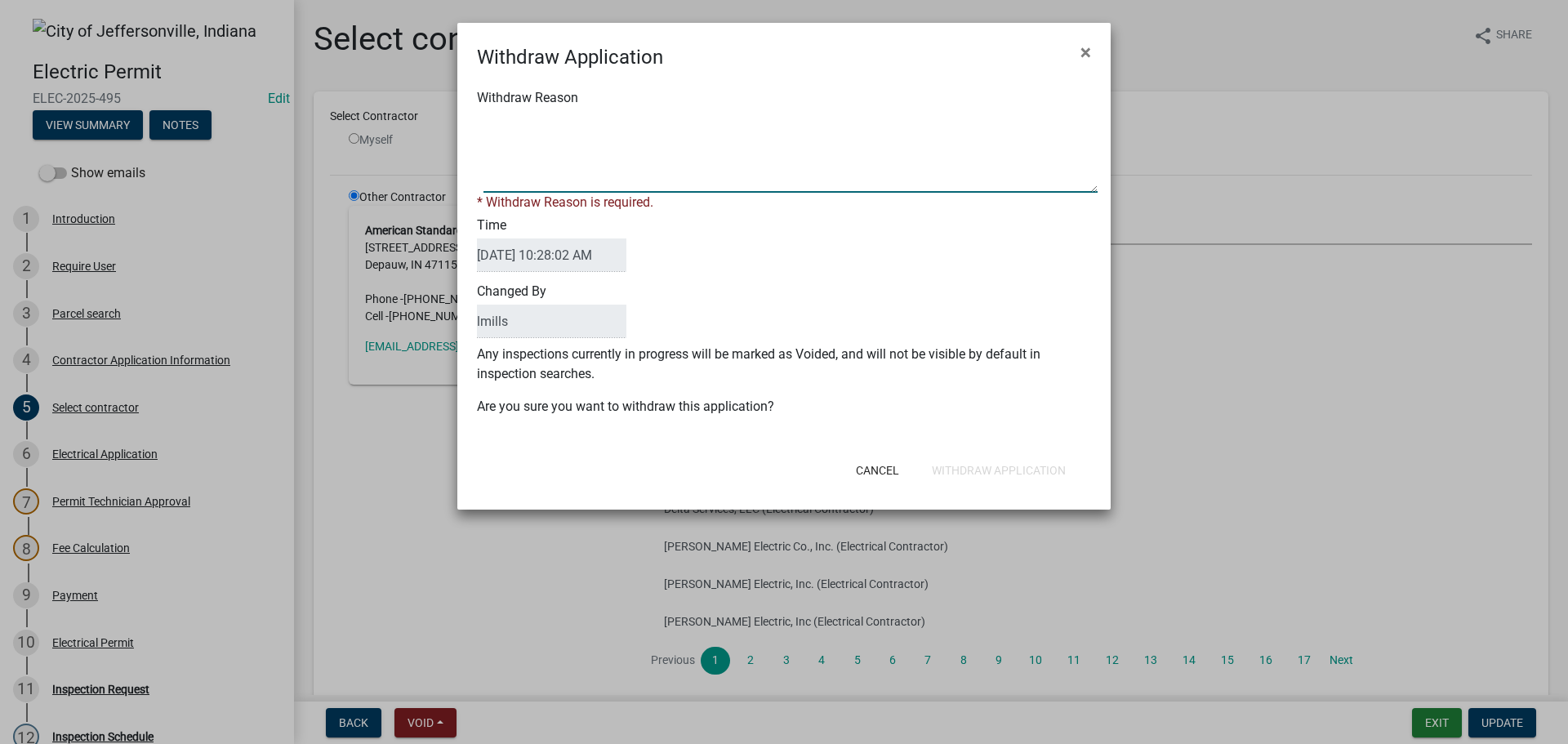
click at [579, 179] on textarea "Withdraw Reason" at bounding box center [790, 151] width 614 height 82
type textarea "American Standard are no longer on the job. Cancel permit"
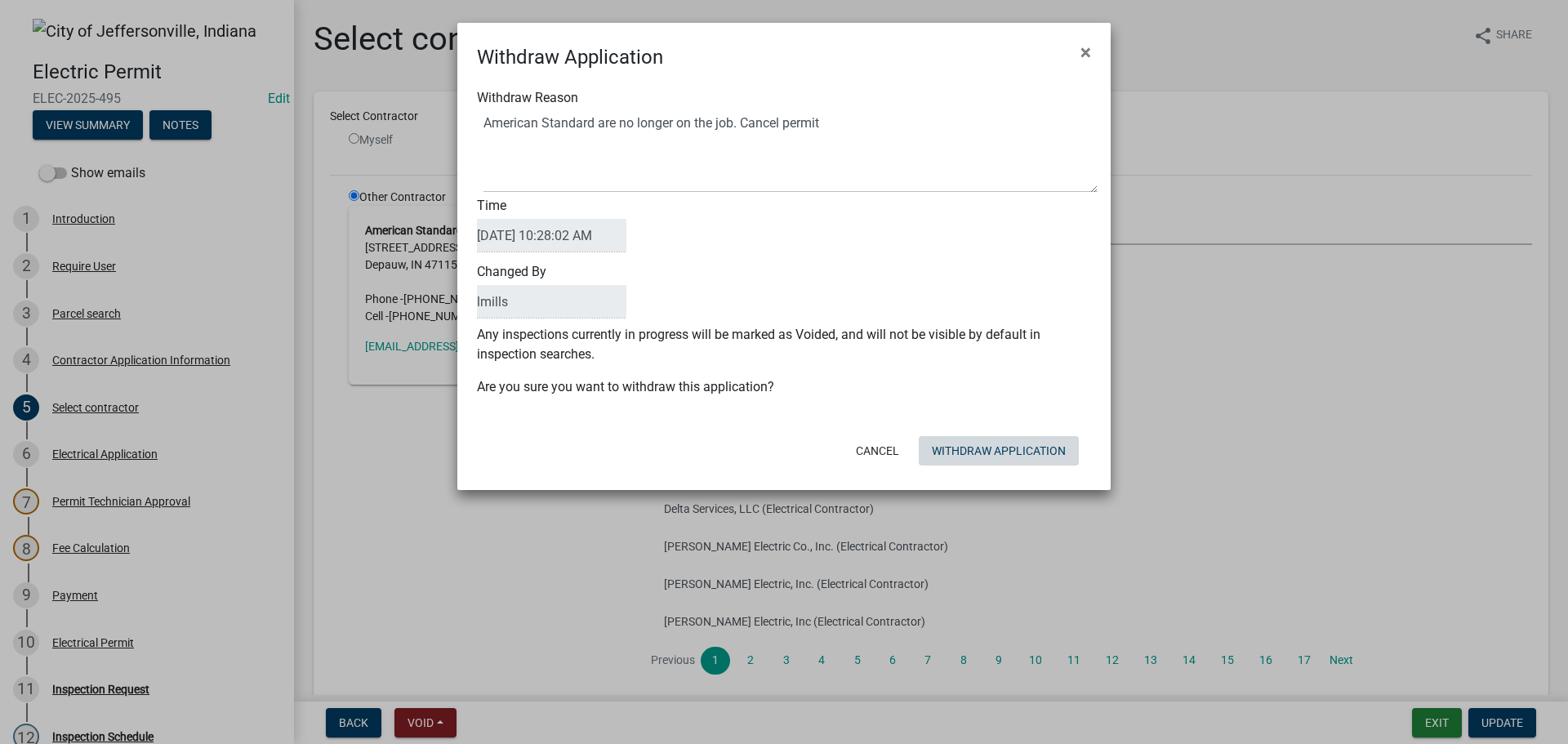
click at [1019, 469] on div "Cancel Withdraw Application" at bounding box center [890, 450] width 403 height 42
click at [1016, 450] on button "Withdraw Application" at bounding box center [998, 451] width 160 height 29
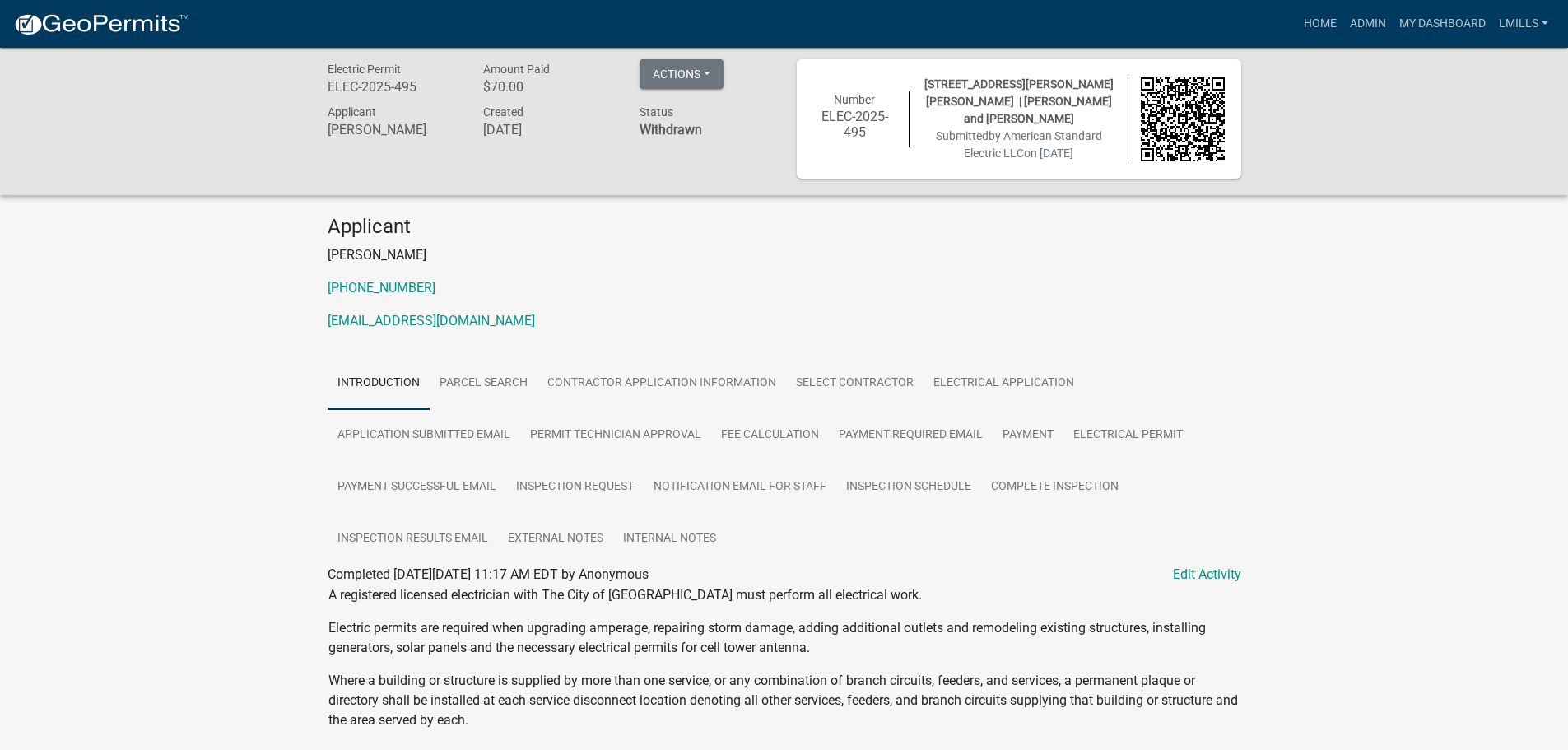
scroll to position [3, 0]
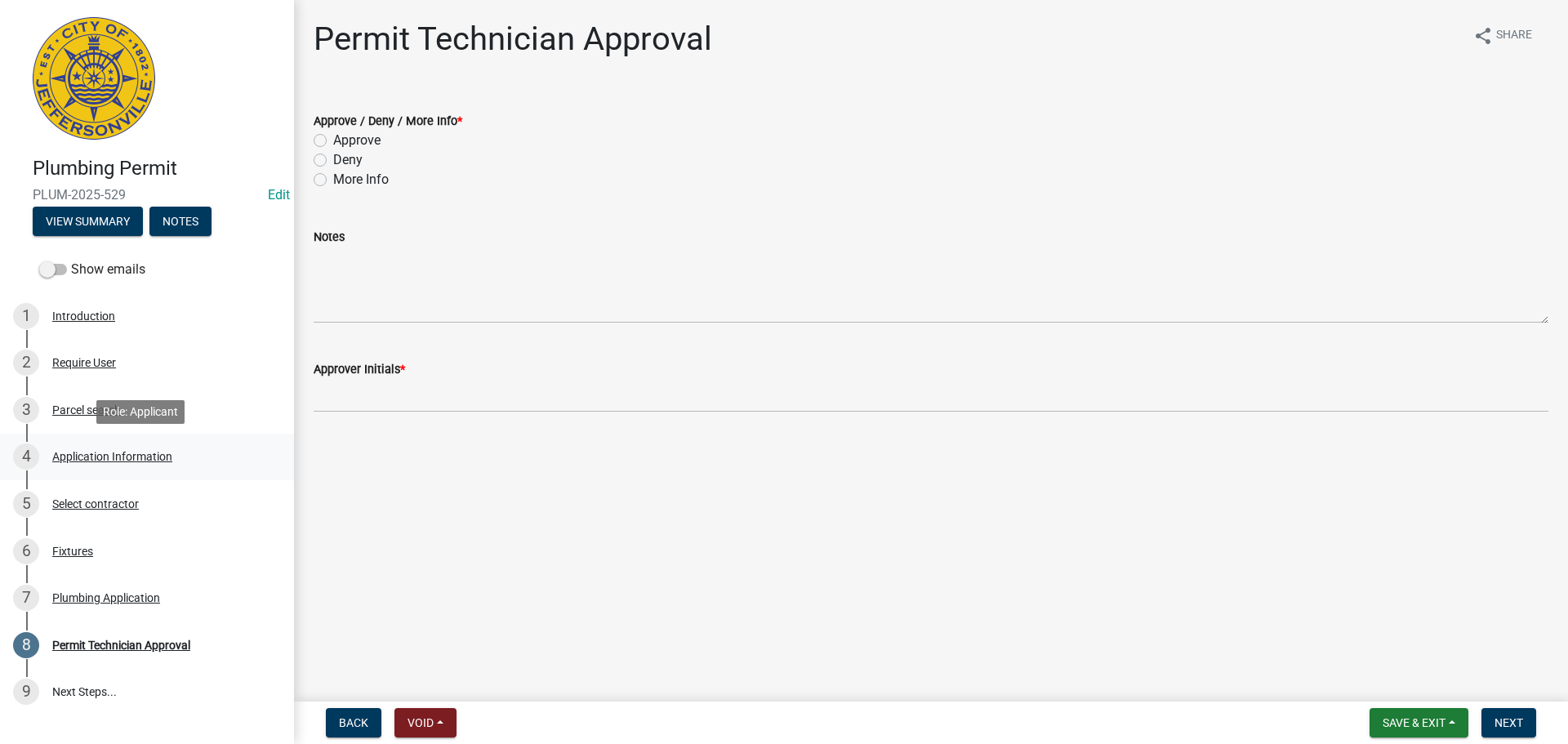
click at [82, 459] on div "Application Information" at bounding box center [113, 456] width 120 height 11
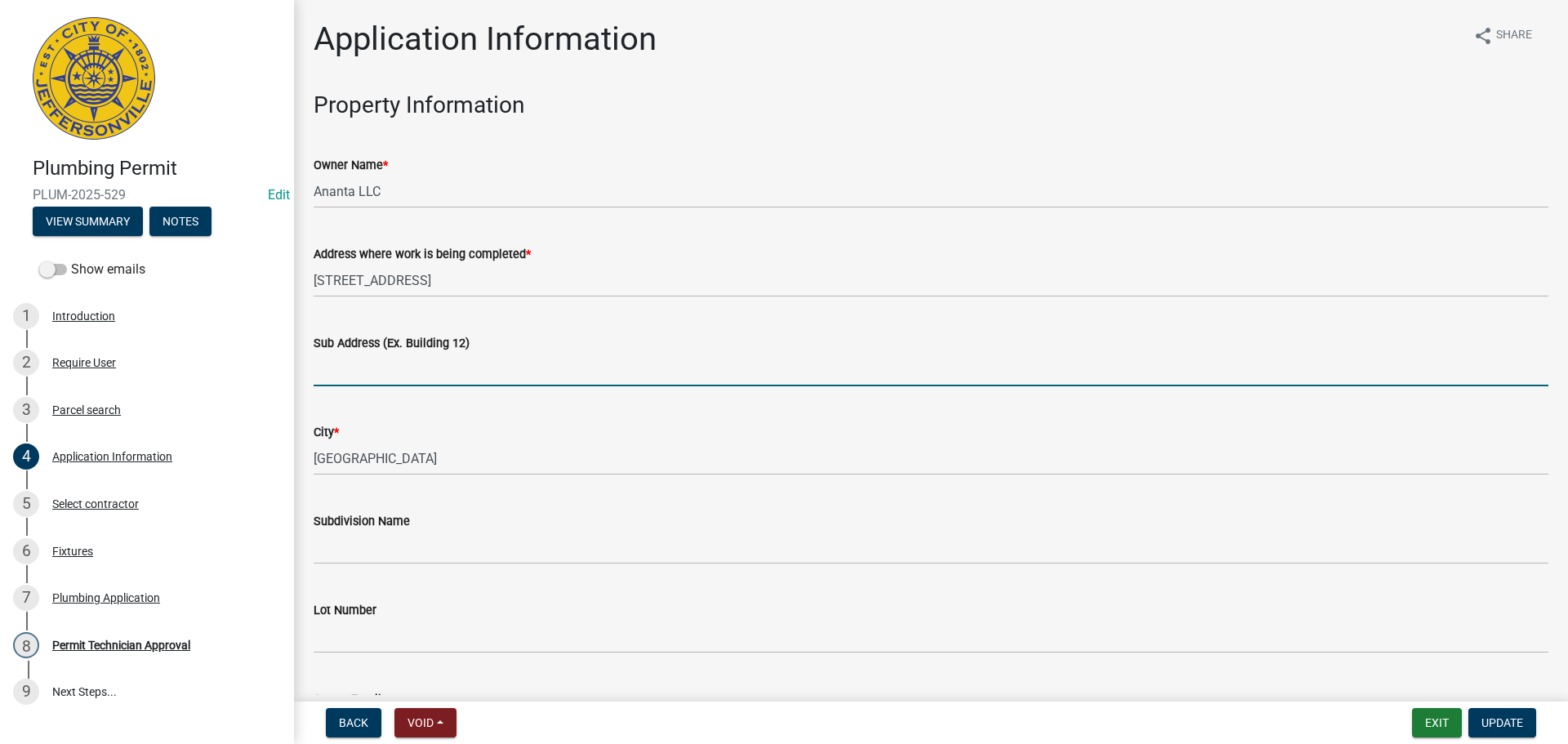
click at [464, 369] on input "Sub Address (Ex. Building 12)" at bounding box center [930, 369] width 1235 height 34
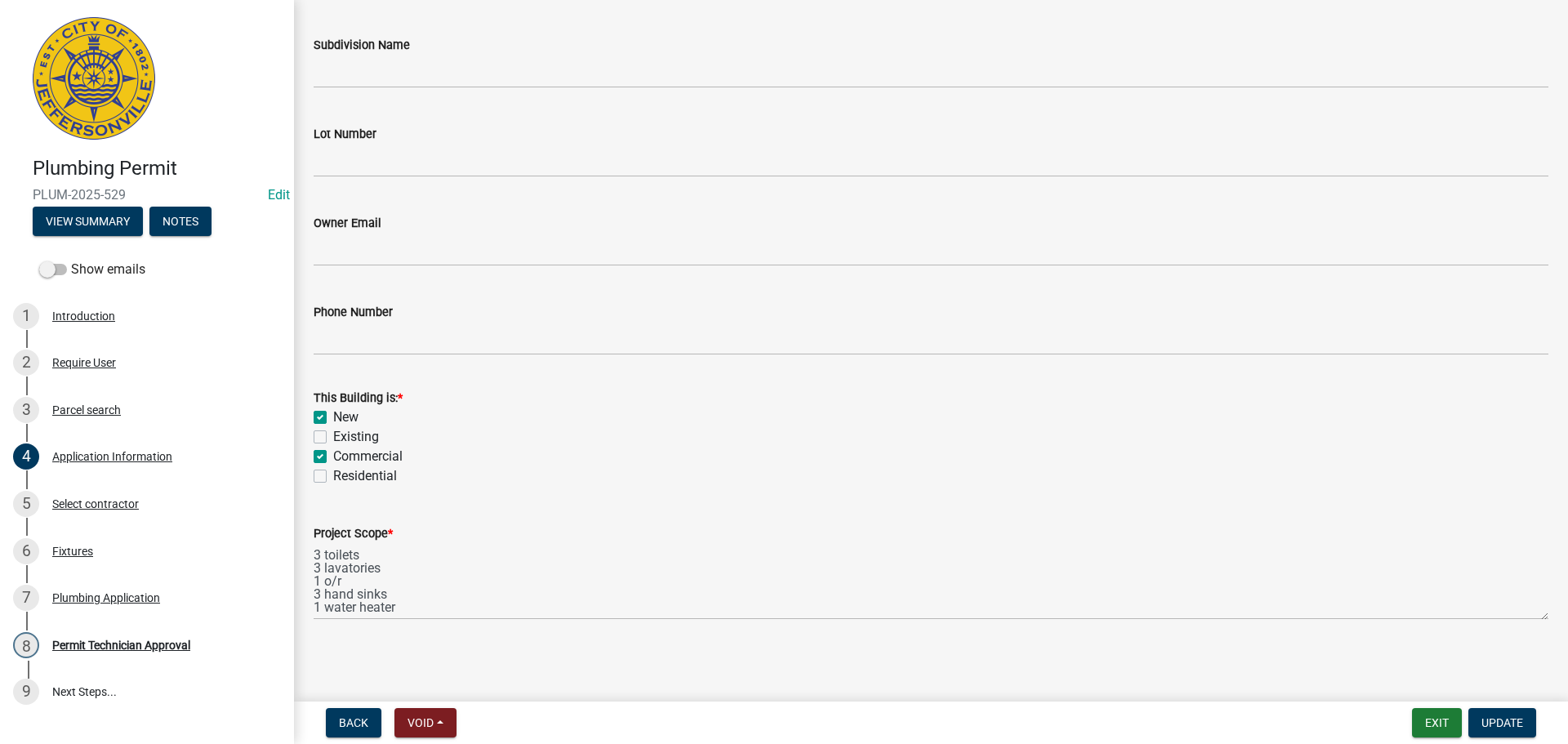
scroll to position [478, 0]
type input "[STREET_ADDRESS]"
click at [1513, 726] on span "Update" at bounding box center [1502, 723] width 41 height 13
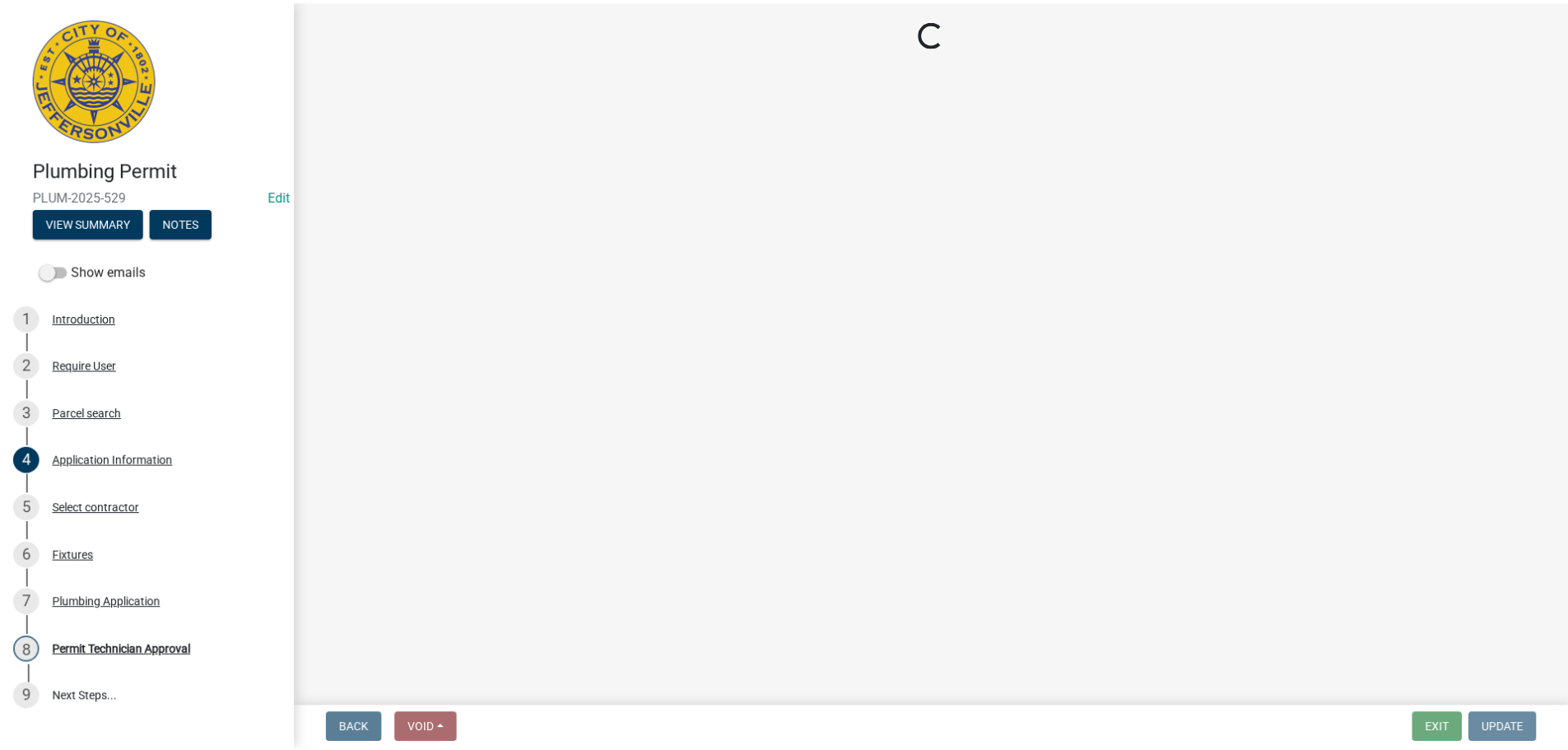
scroll to position [0, 0]
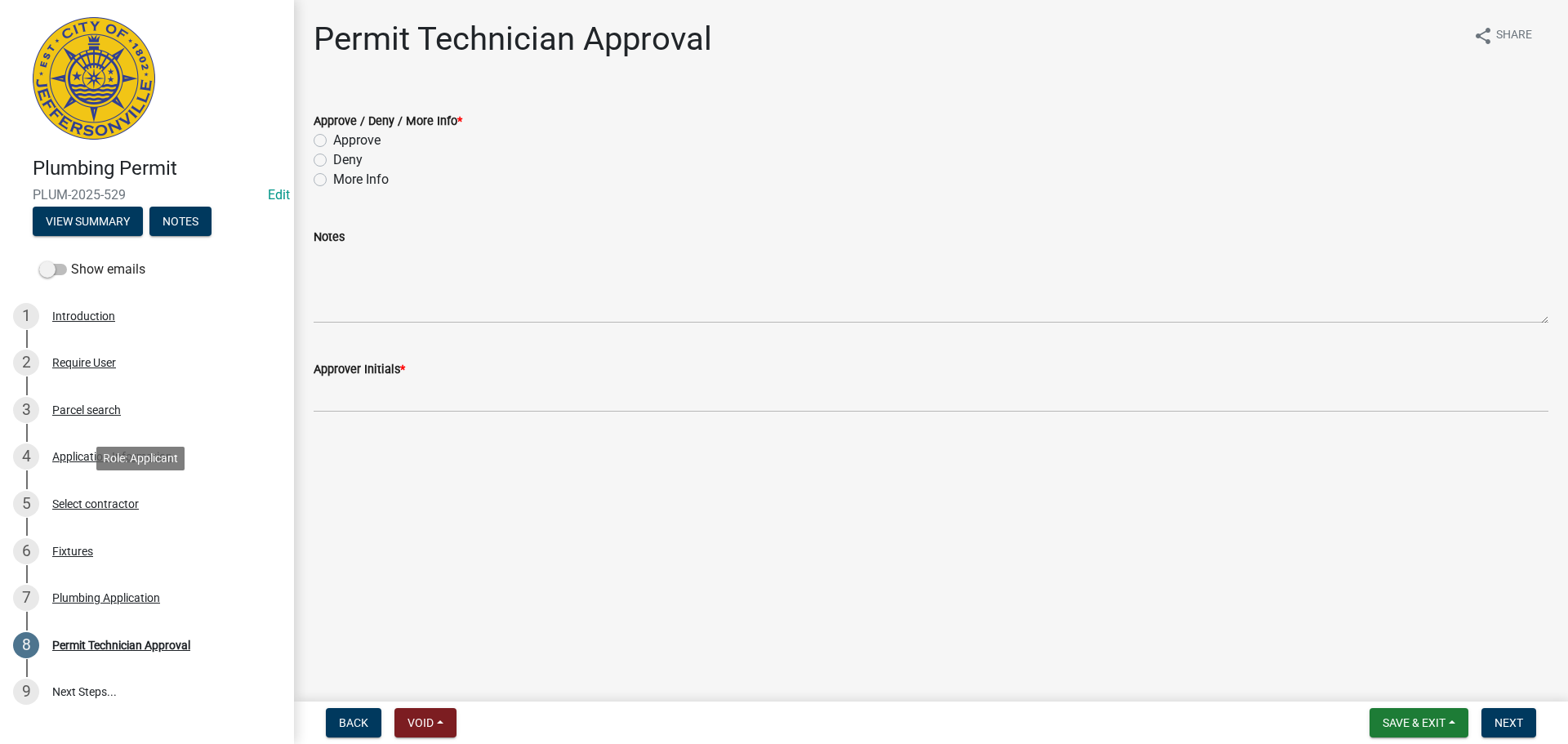
click at [80, 499] on div "Select contractor" at bounding box center [95, 503] width 87 height 11
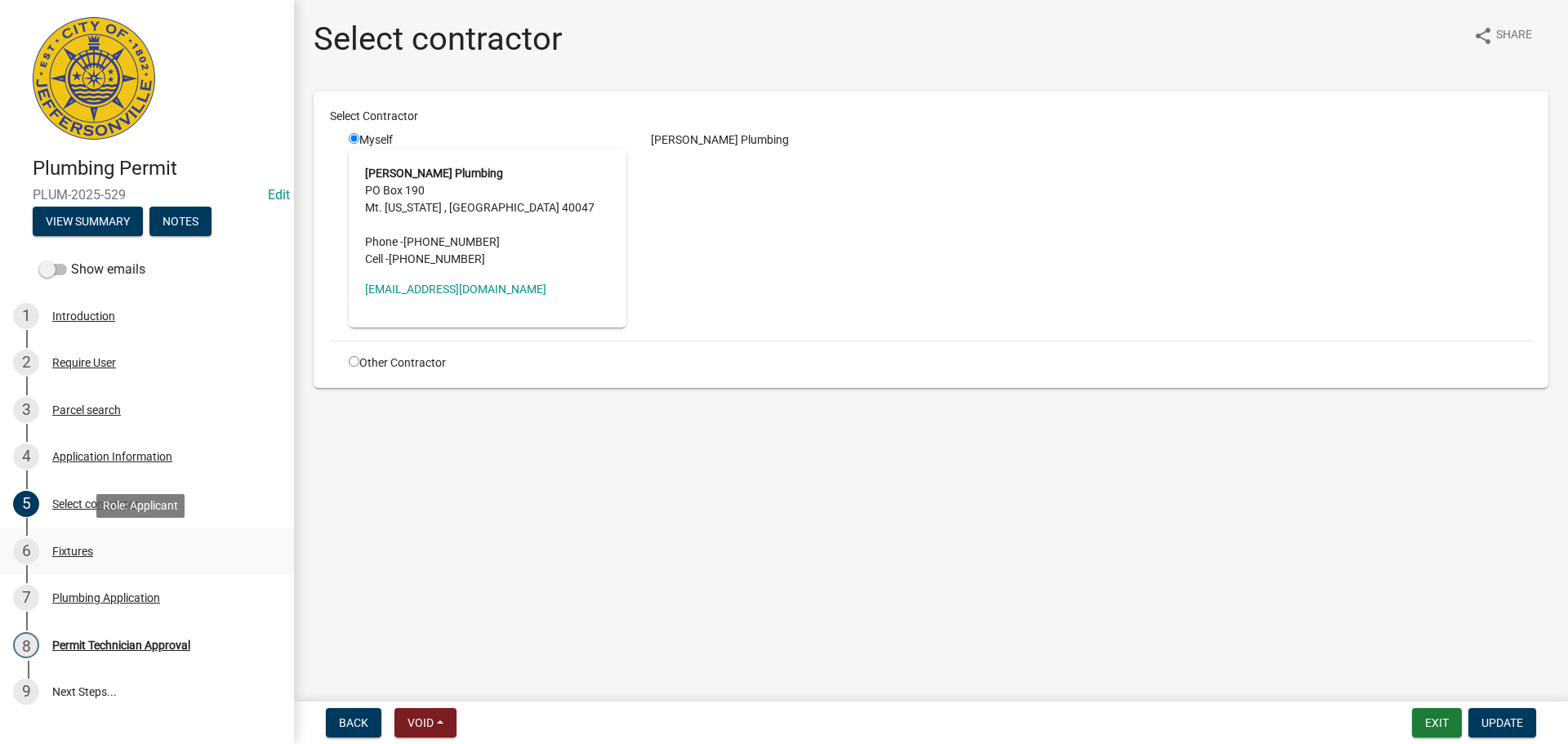
click at [71, 558] on div "6 Fixtures" at bounding box center [140, 551] width 255 height 26
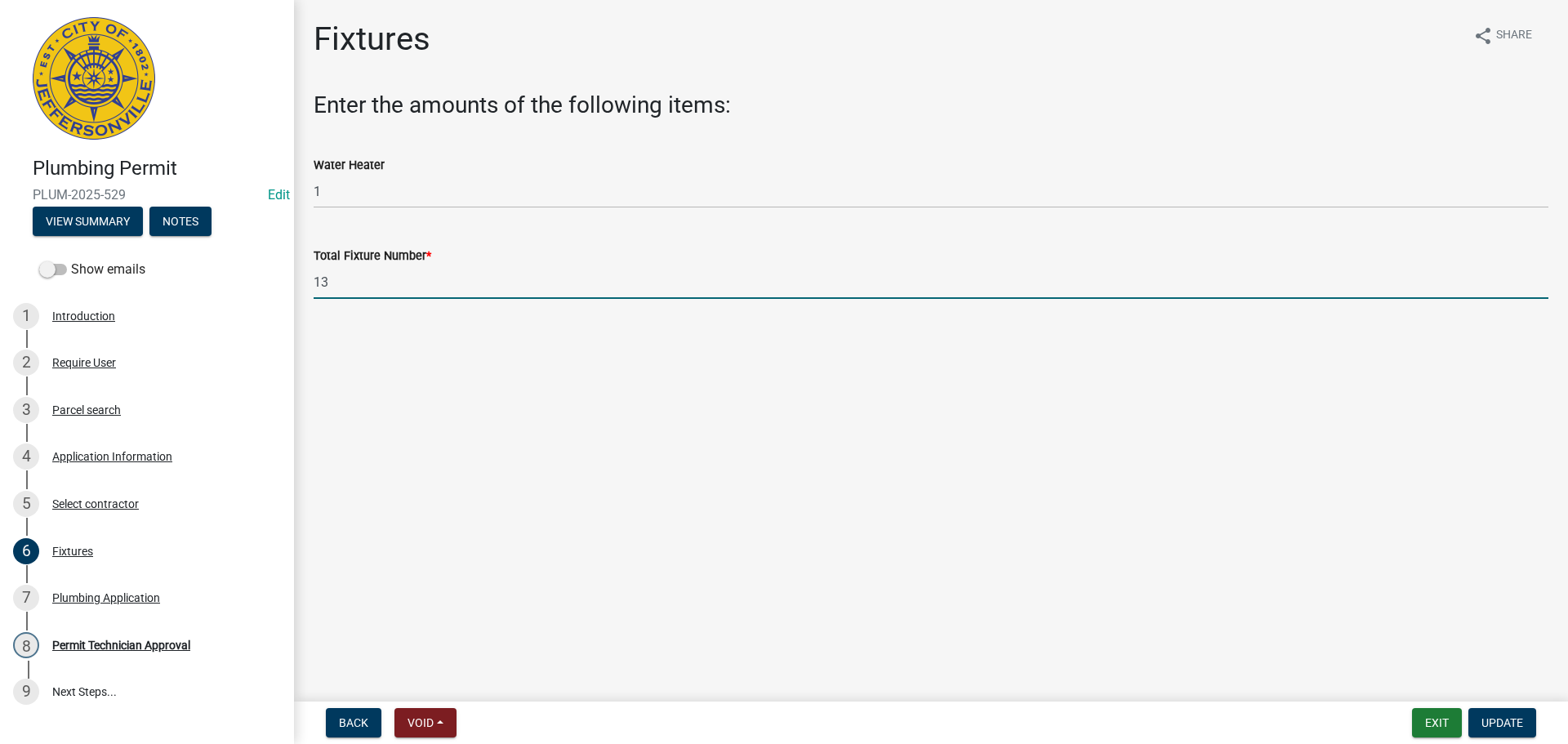
drag, startPoint x: 321, startPoint y: 284, endPoint x: 260, endPoint y: 289, distance: 61.2
click at [260, 289] on div "Plumbing Permit PLUM-2025-529 Edit View Summary Notes Show emails 1 Introductio…" at bounding box center [784, 372] width 1568 height 744
type input "24"
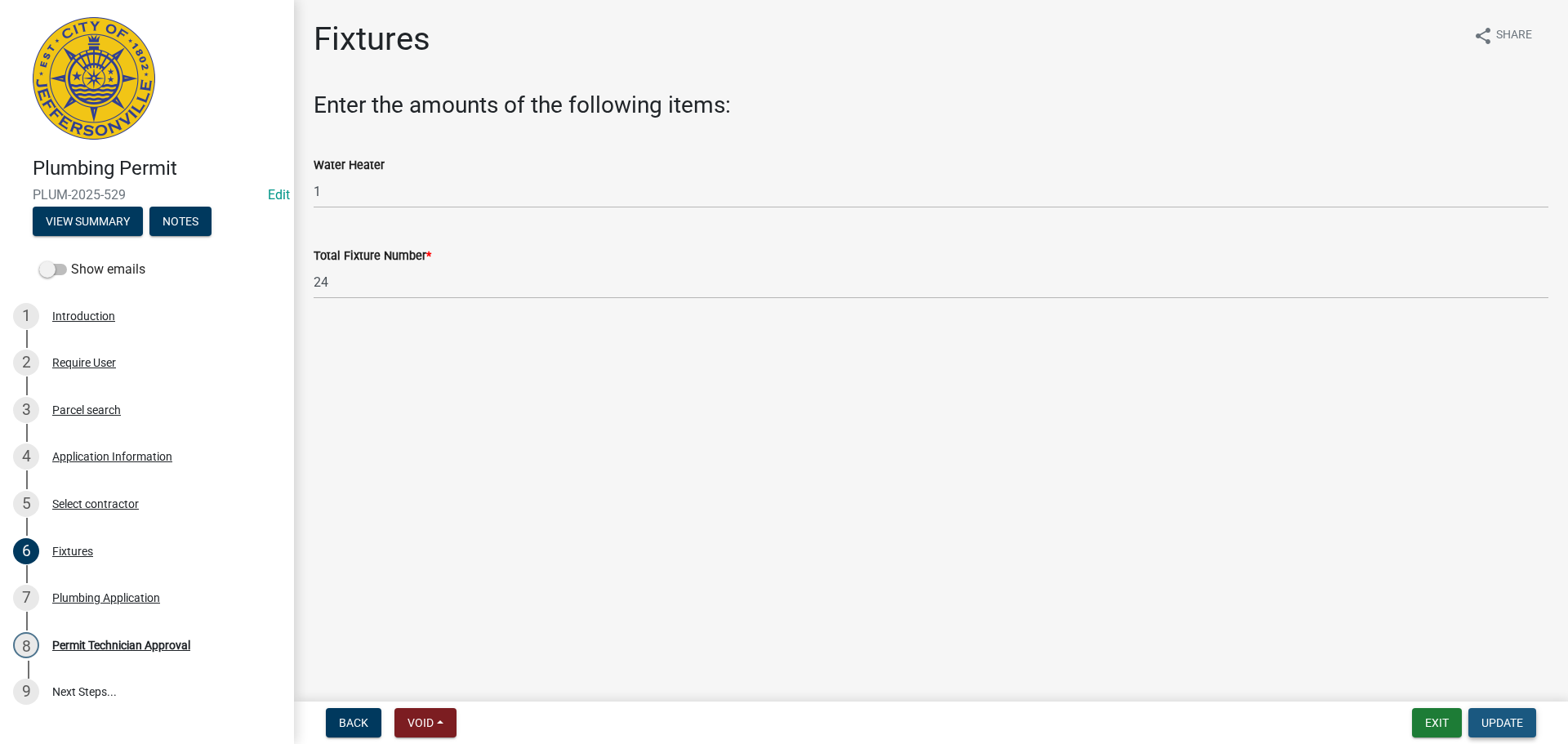
click at [1495, 722] on span "Update" at bounding box center [1502, 723] width 41 height 13
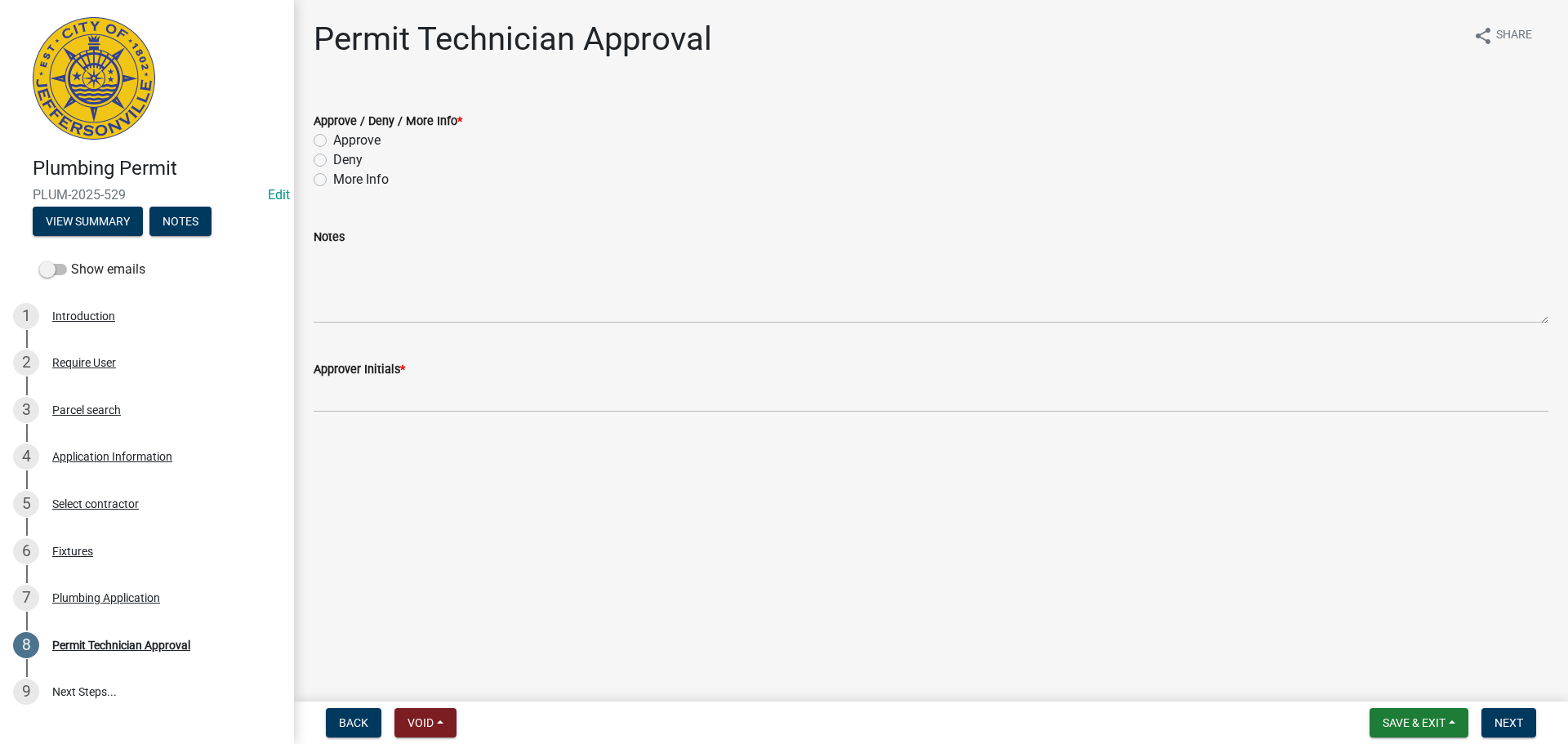
click at [330, 142] on div "Approve" at bounding box center [930, 140] width 1235 height 20
click at [355, 140] on label "Approve" at bounding box center [357, 140] width 47 height 20
click at [344, 140] on input "Approve" at bounding box center [339, 136] width 10 height 10
radio input "true"
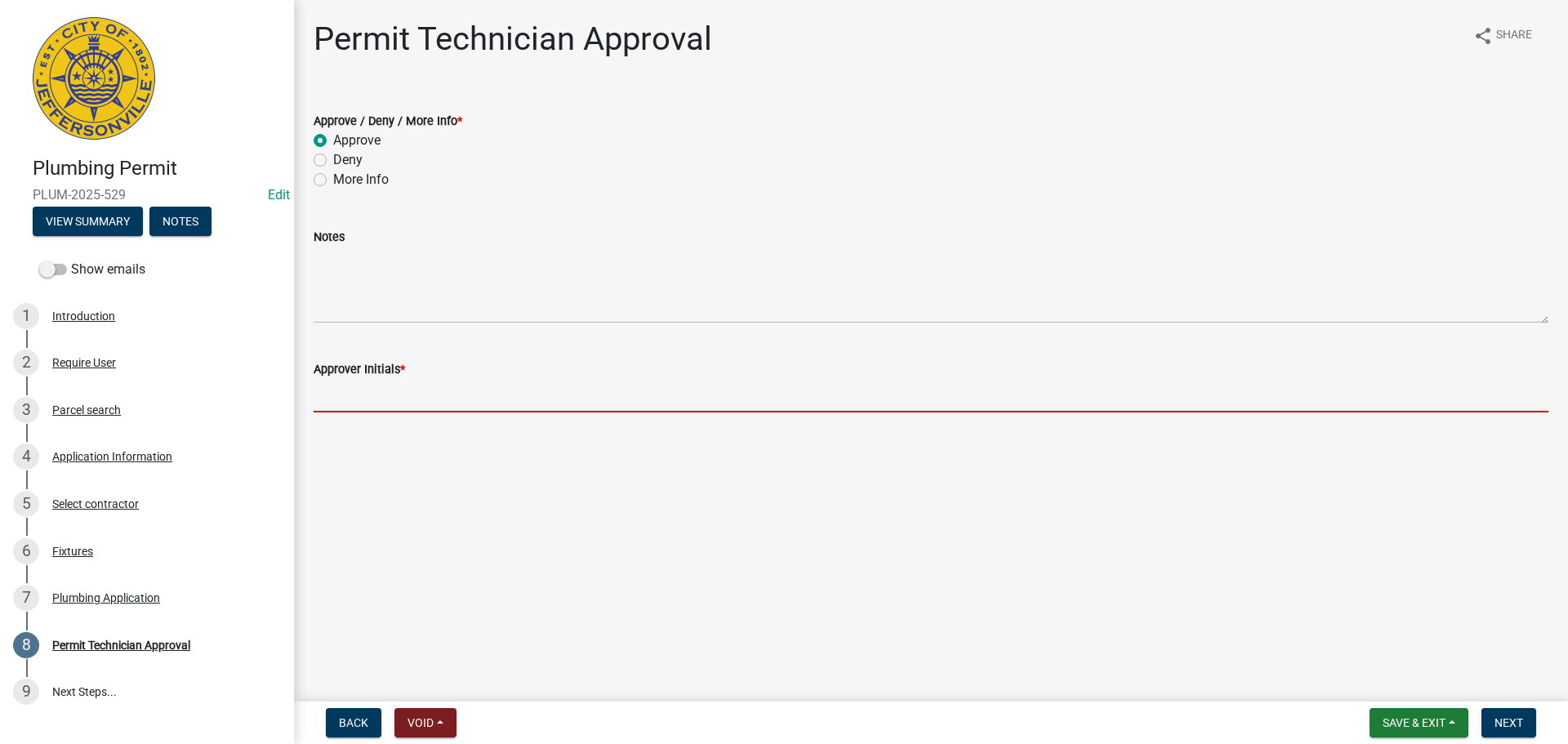
click at [363, 390] on input "Approver Initials *" at bounding box center [930, 395] width 1235 height 34
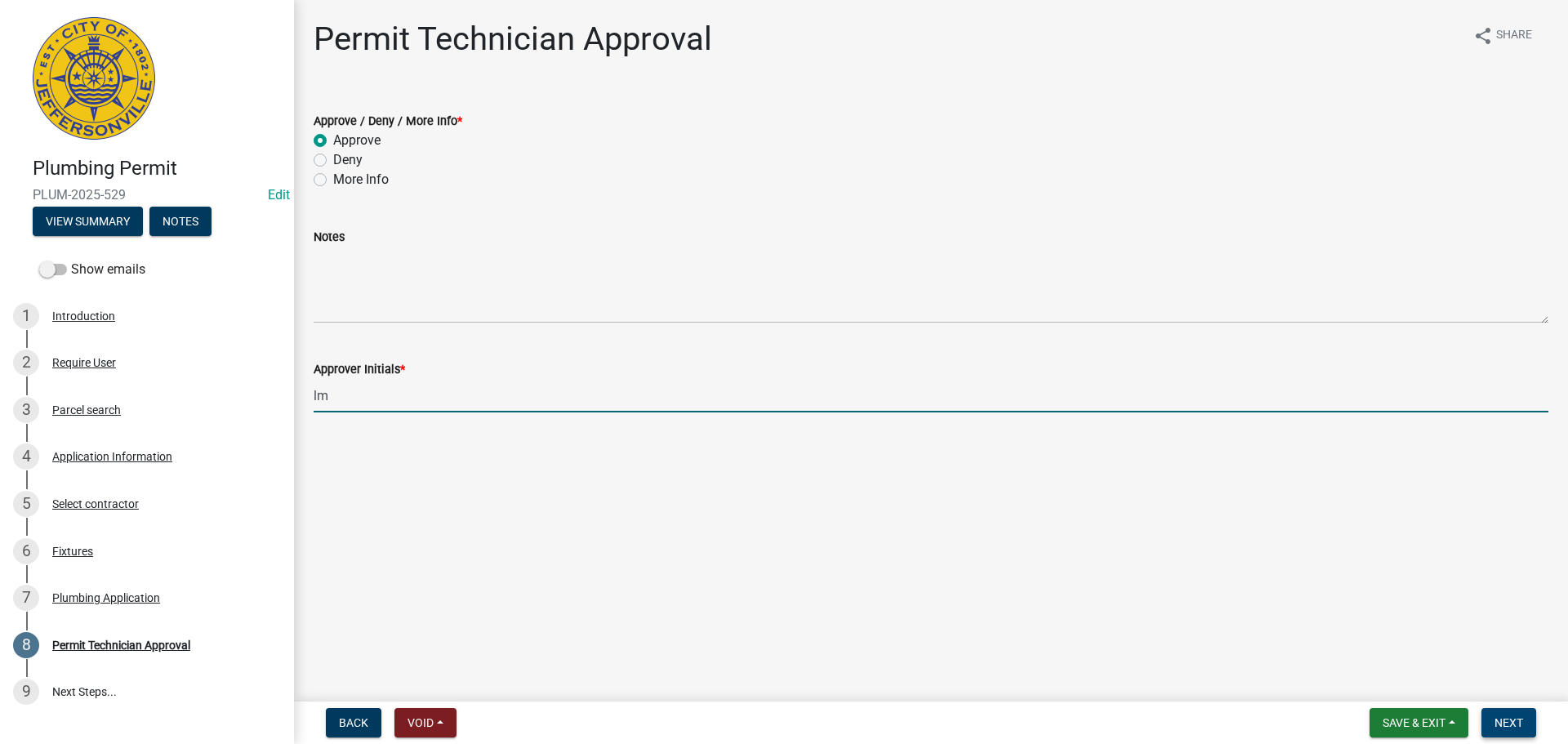
type input "lm"
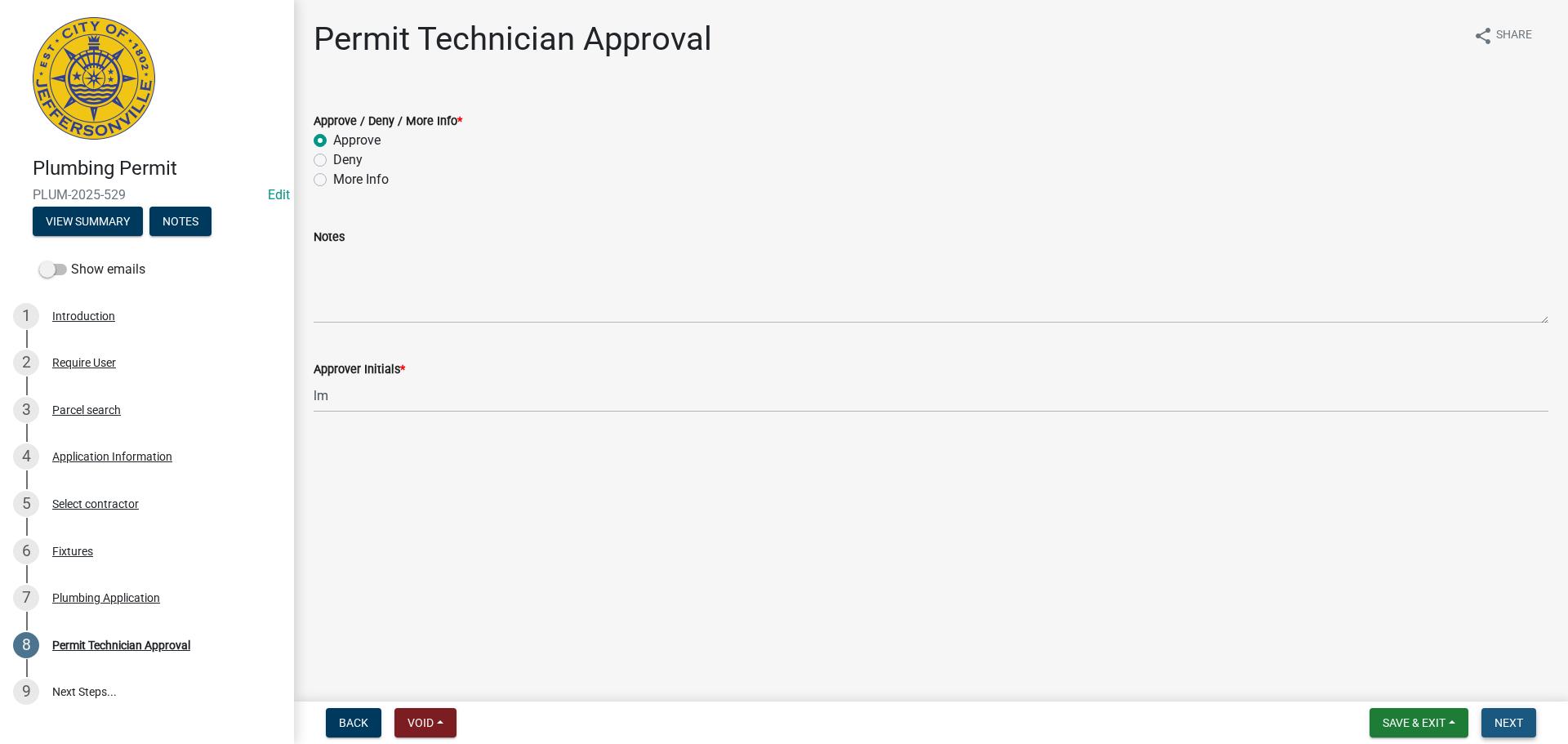
click at [1533, 721] on button "Next" at bounding box center [1509, 723] width 55 height 29
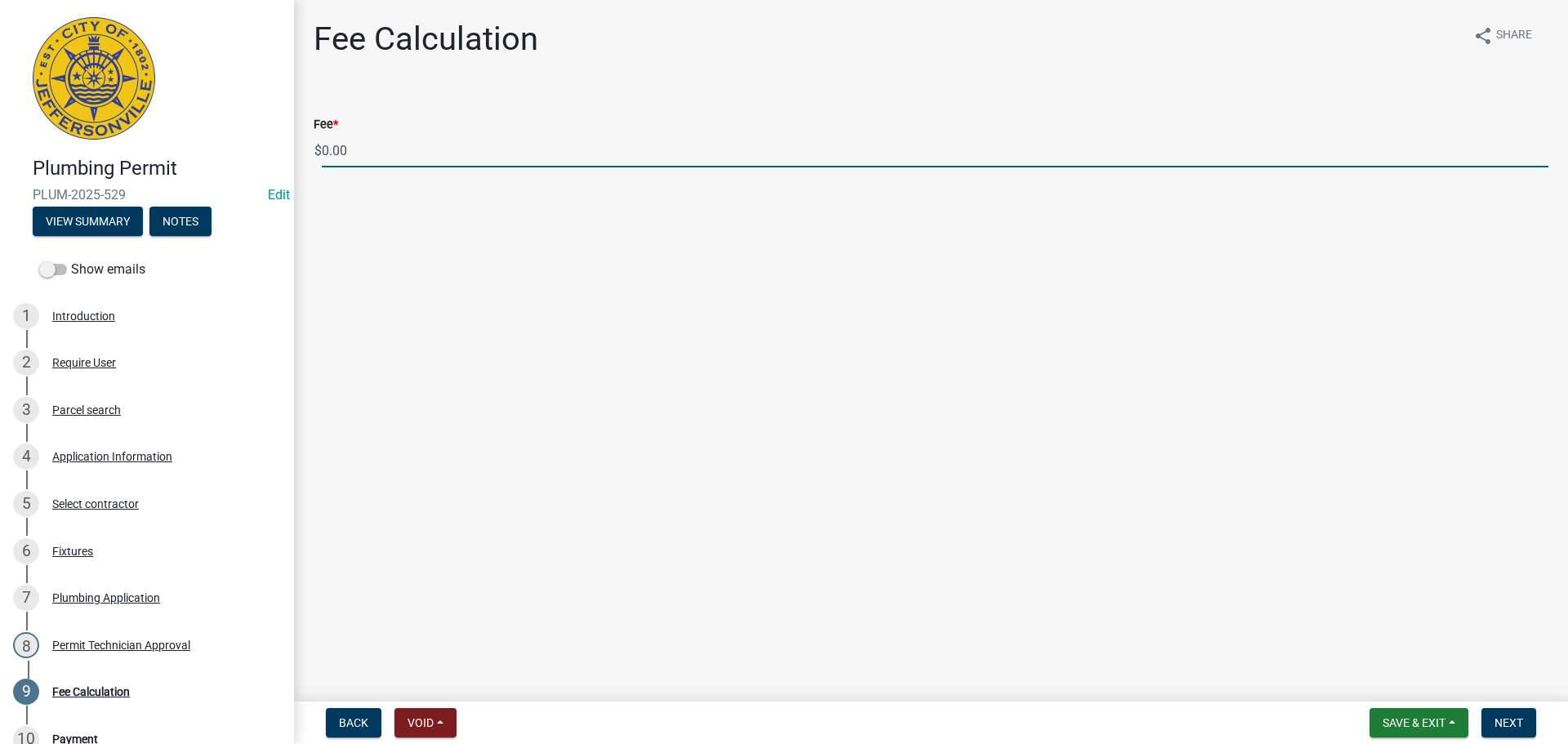
drag, startPoint x: 370, startPoint y: 150, endPoint x: 276, endPoint y: 150, distance: 94.0
click at [276, 150] on div "Plumbing Permit PLUM-2025-529 Edit View Summary Notes Show emails 1 Introductio…" at bounding box center [784, 372] width 1568 height 744
type input "215.00"
click at [1498, 717] on span "Next" at bounding box center [1508, 723] width 28 height 13
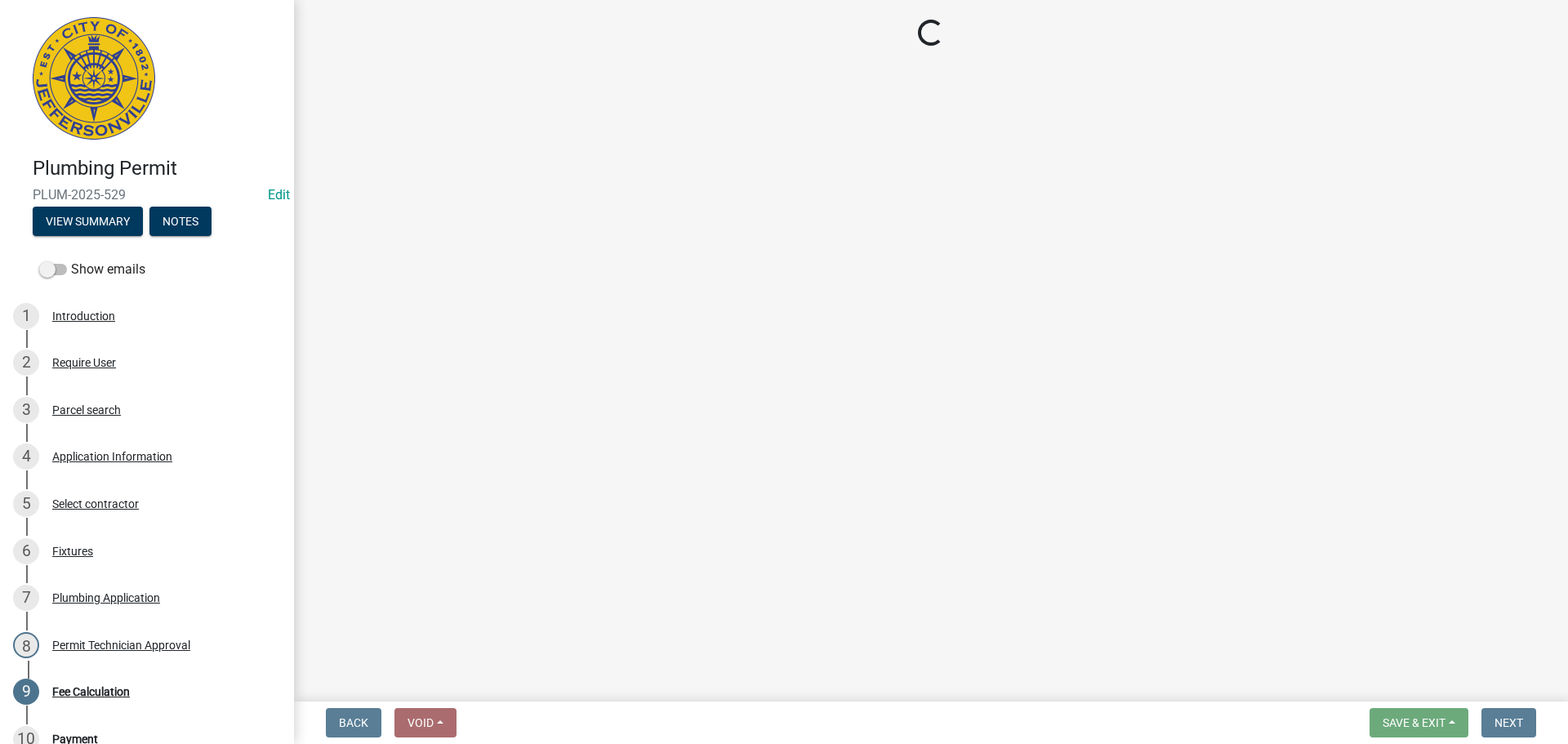
select select "3: 3"
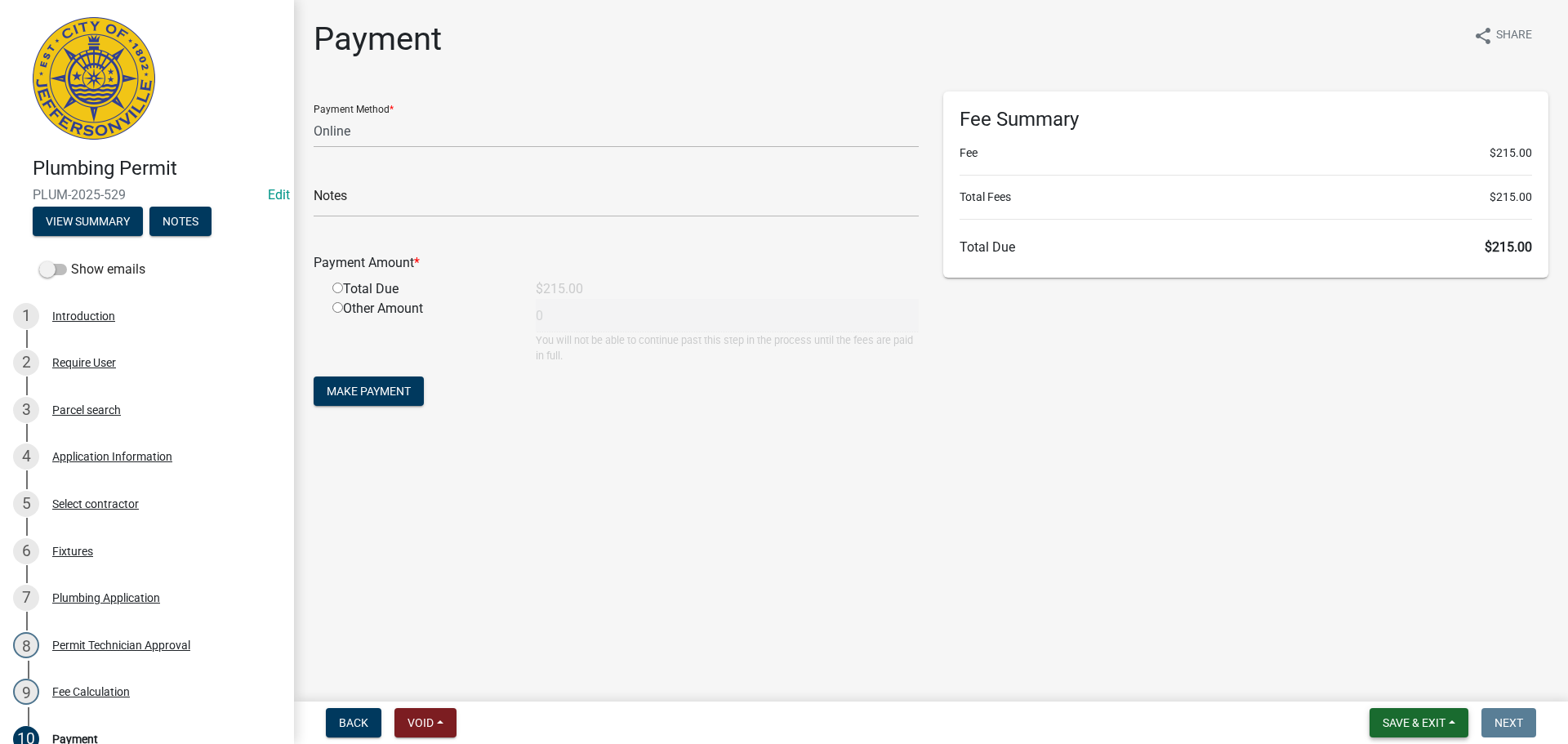
click at [1442, 728] on span "Save & Exit" at bounding box center [1413, 723] width 63 height 13
click at [1436, 680] on button "Save & Exit" at bounding box center [1403, 680] width 131 height 40
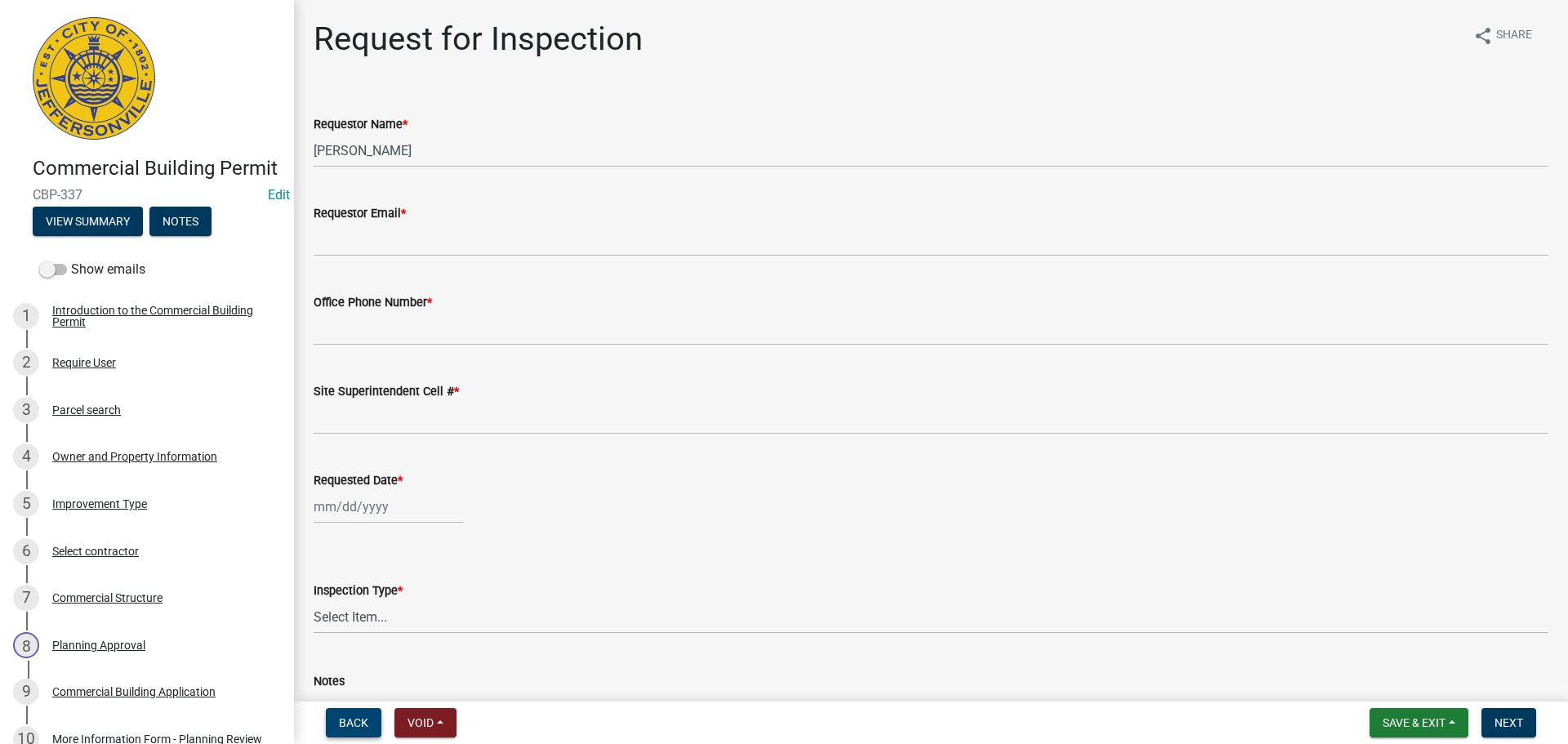
click at [351, 727] on span "Back" at bounding box center [353, 723] width 29 height 13
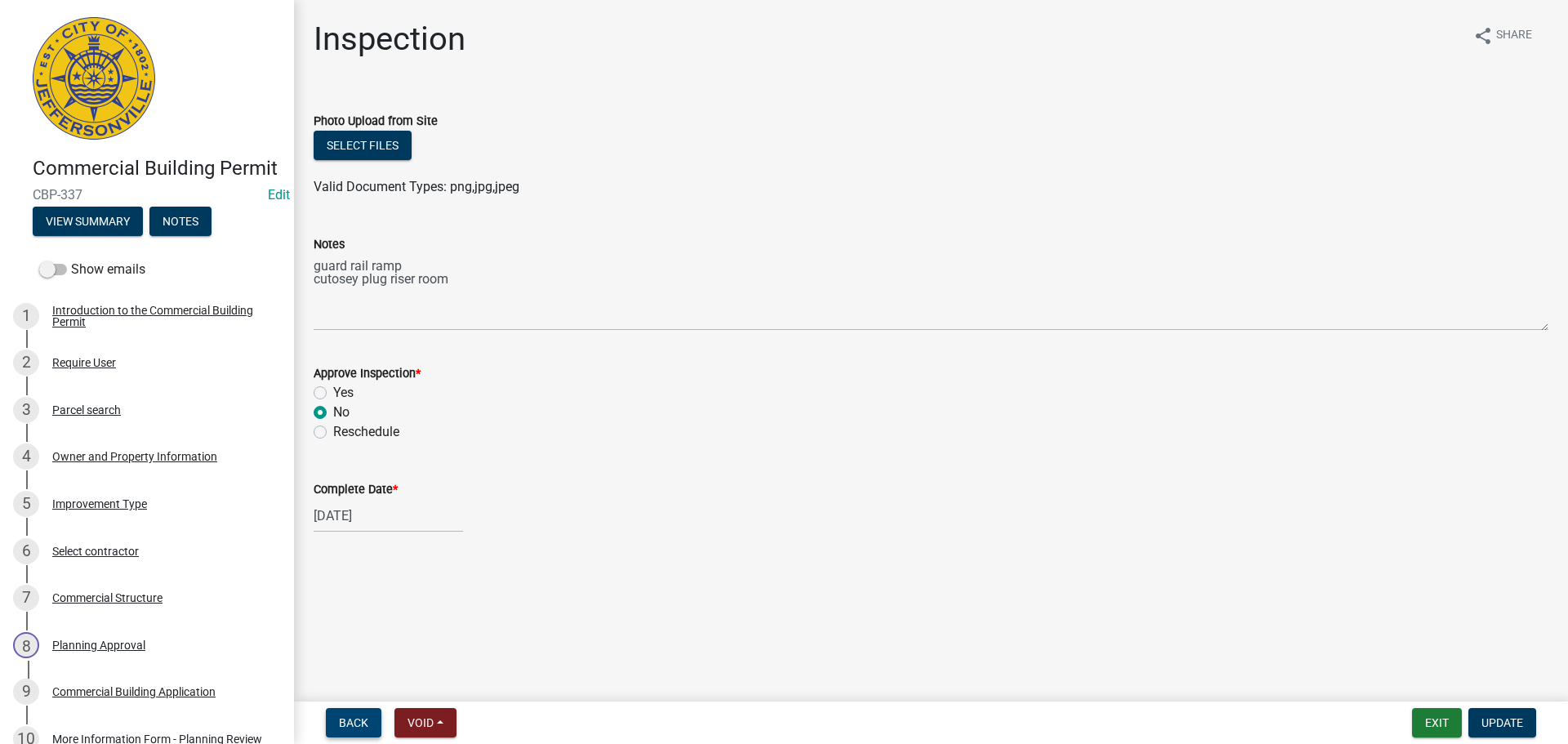
click at [350, 722] on span "Back" at bounding box center [353, 723] width 29 height 13
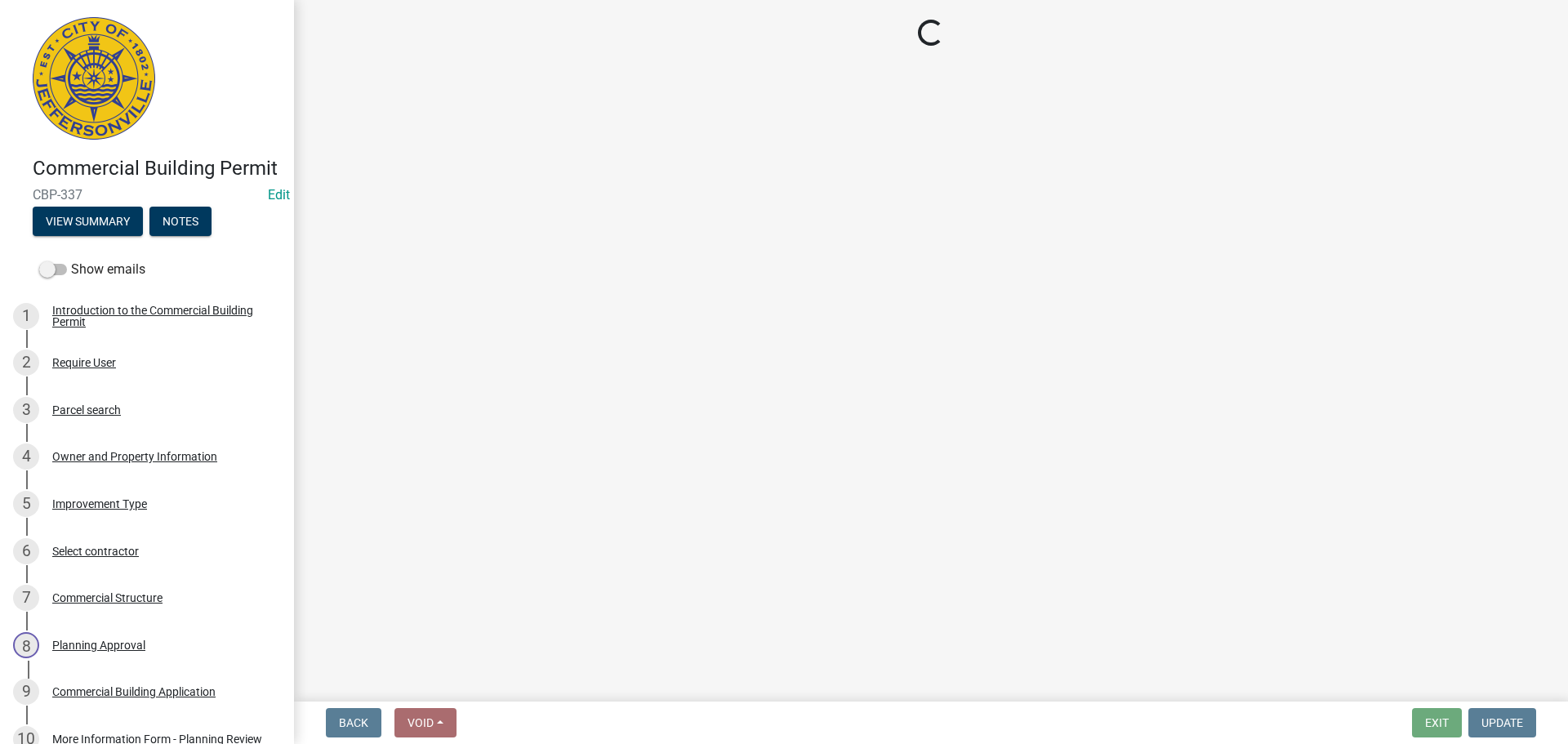
select select "13c97fbc-c819-4cee-844a-0db3d3c4db95"
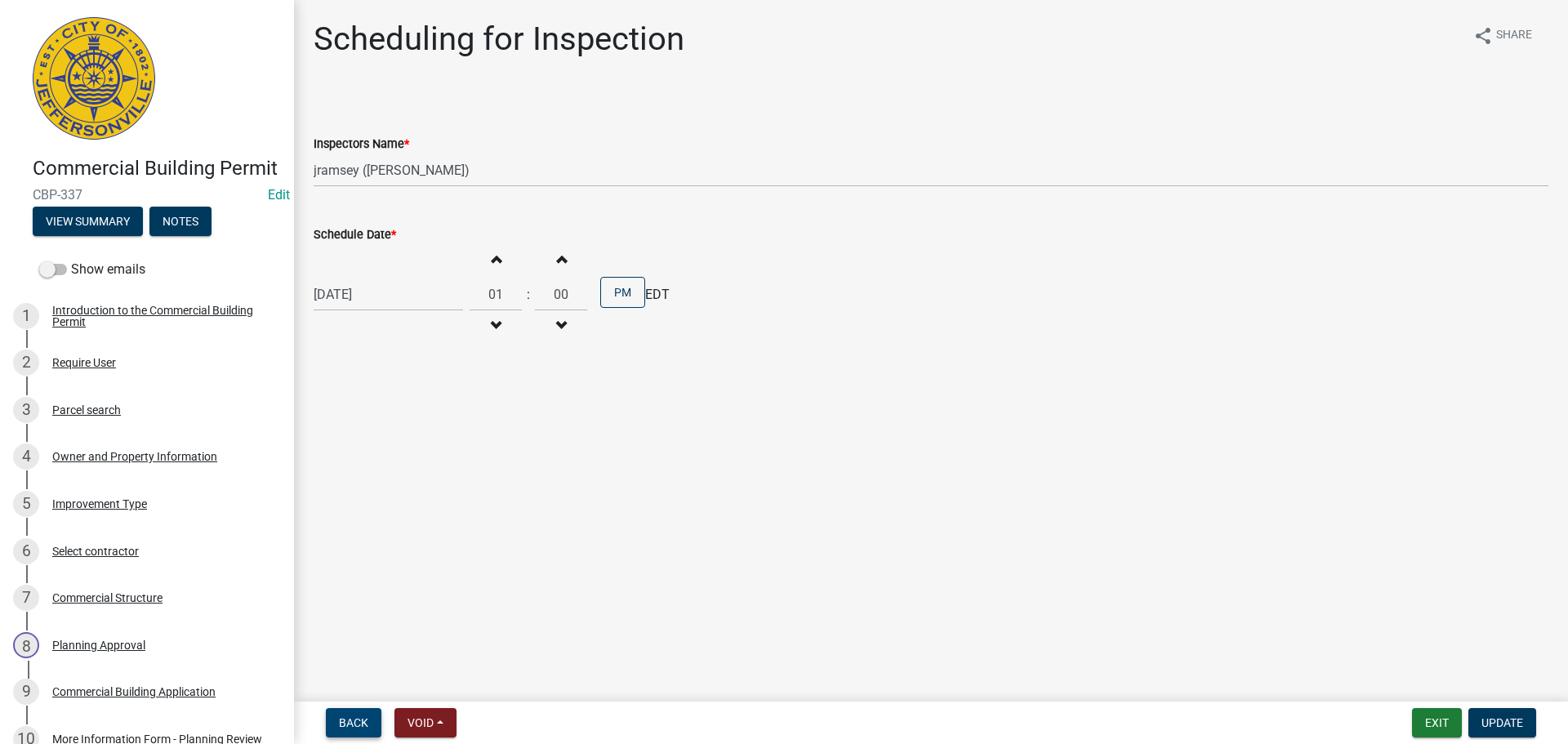
click at [350, 722] on span "Back" at bounding box center [353, 723] width 29 height 13
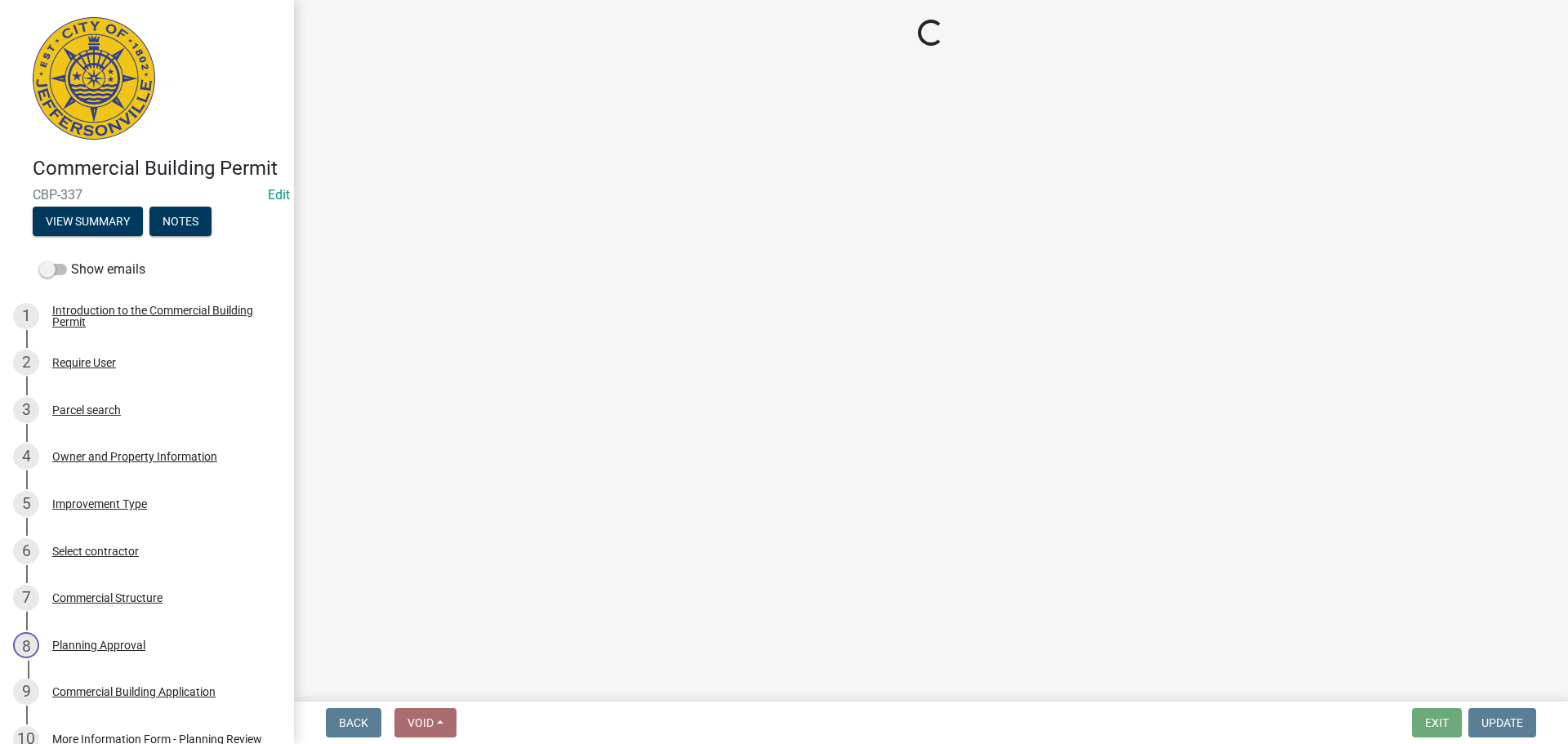
select select "8ea0f6e5-dde7-4881-a999-02519822ccbf"
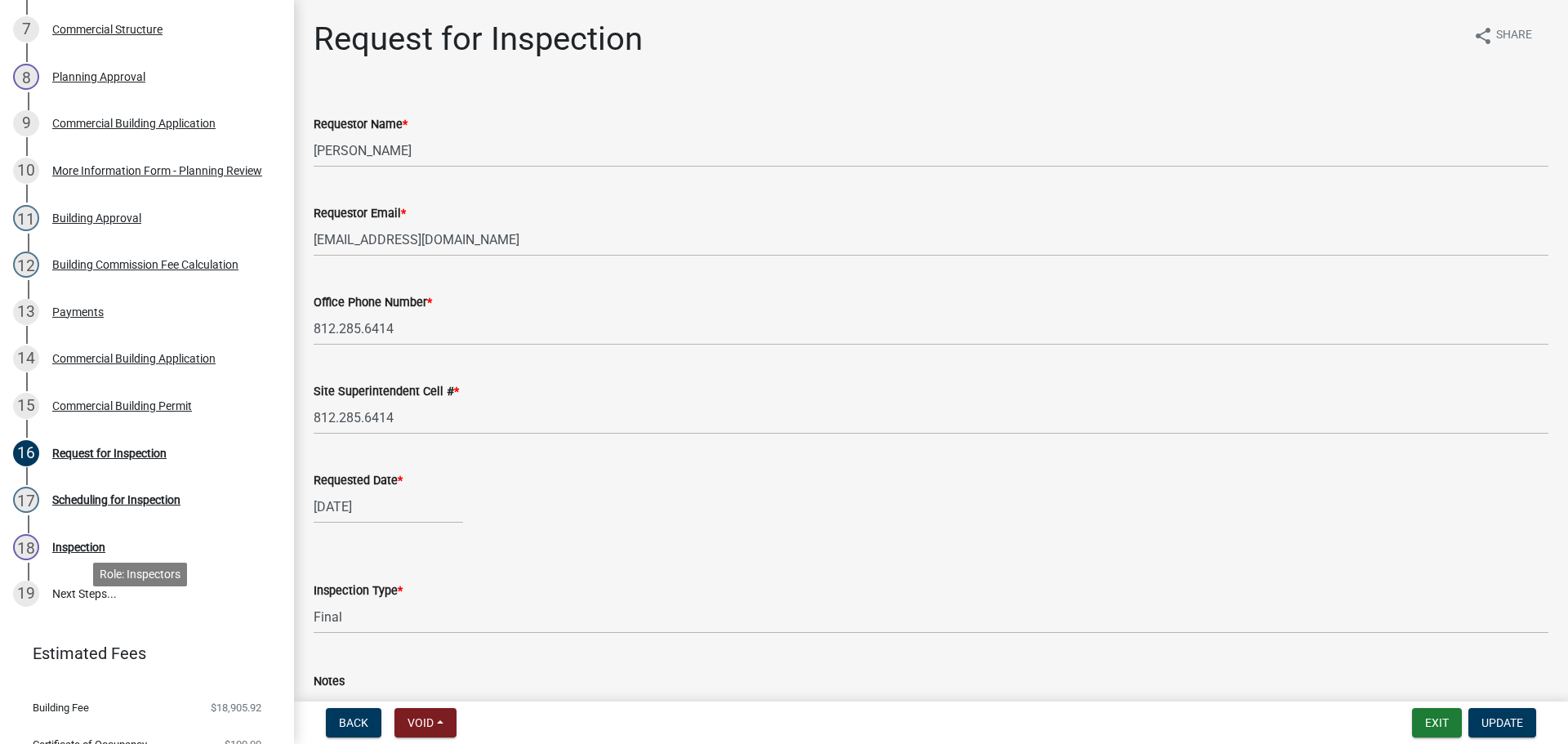
scroll to position [571, 0]
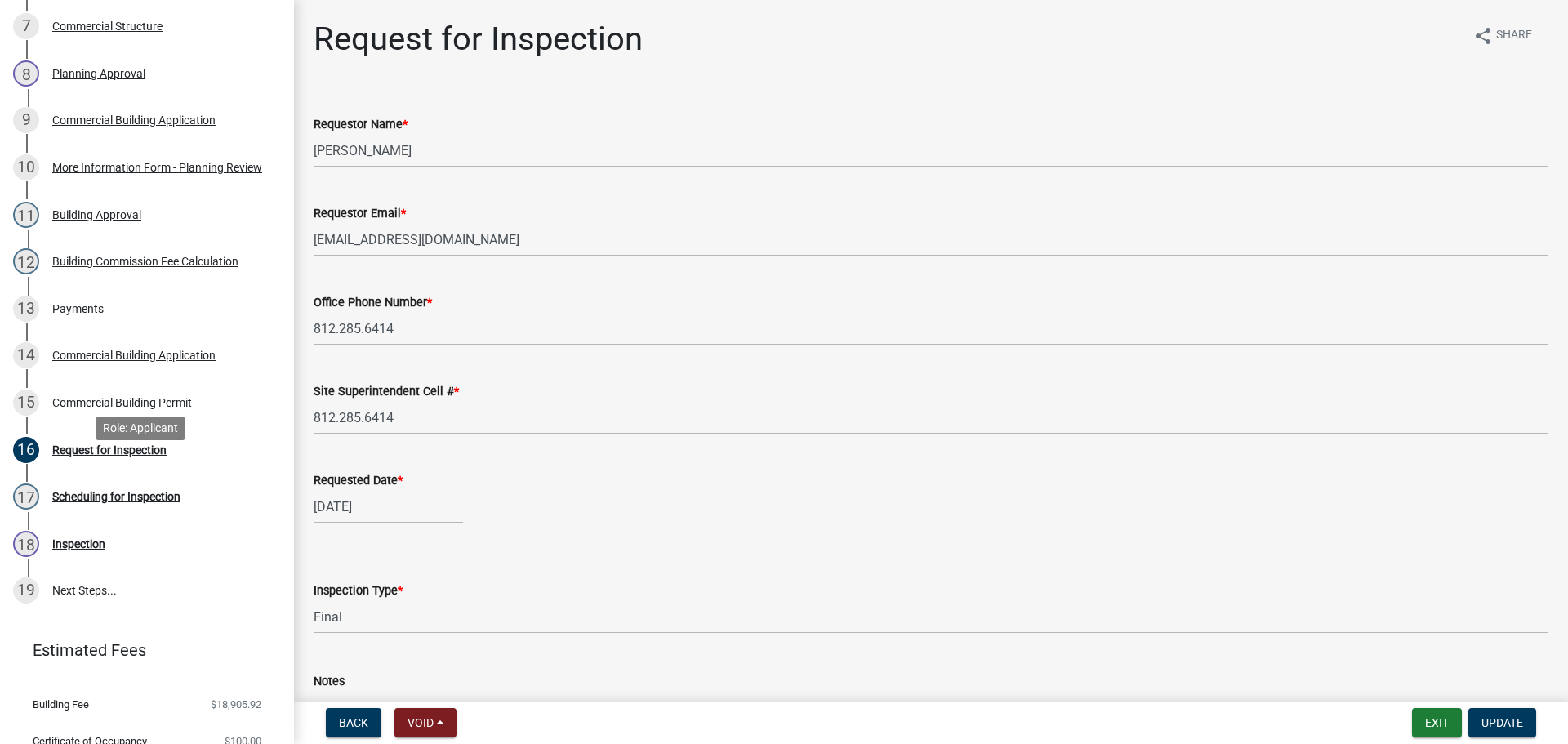
click at [107, 455] on div "Request for Inspection" at bounding box center [109, 449] width 114 height 11
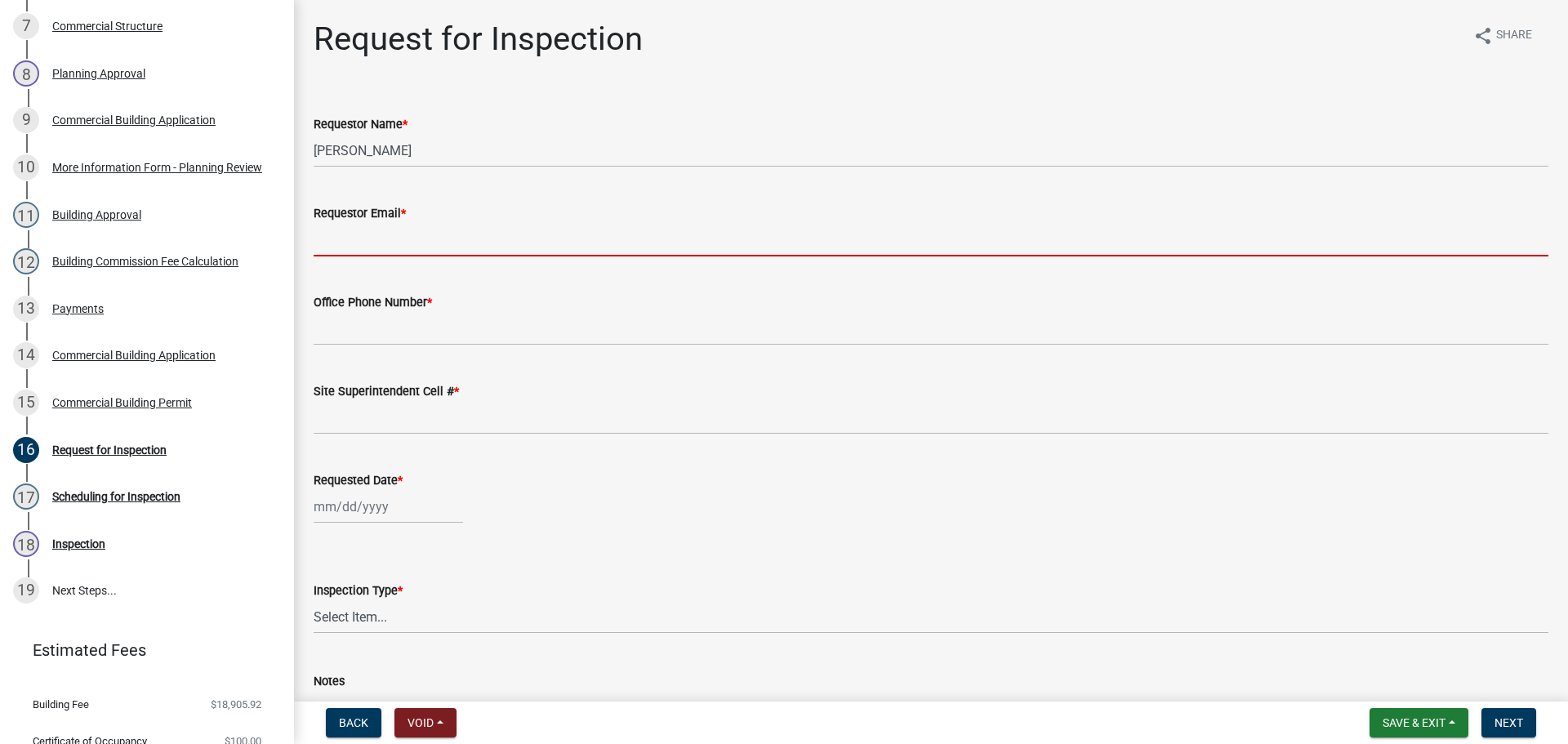
click at [437, 239] on input "Requestor Email *" at bounding box center [930, 239] width 1235 height 34
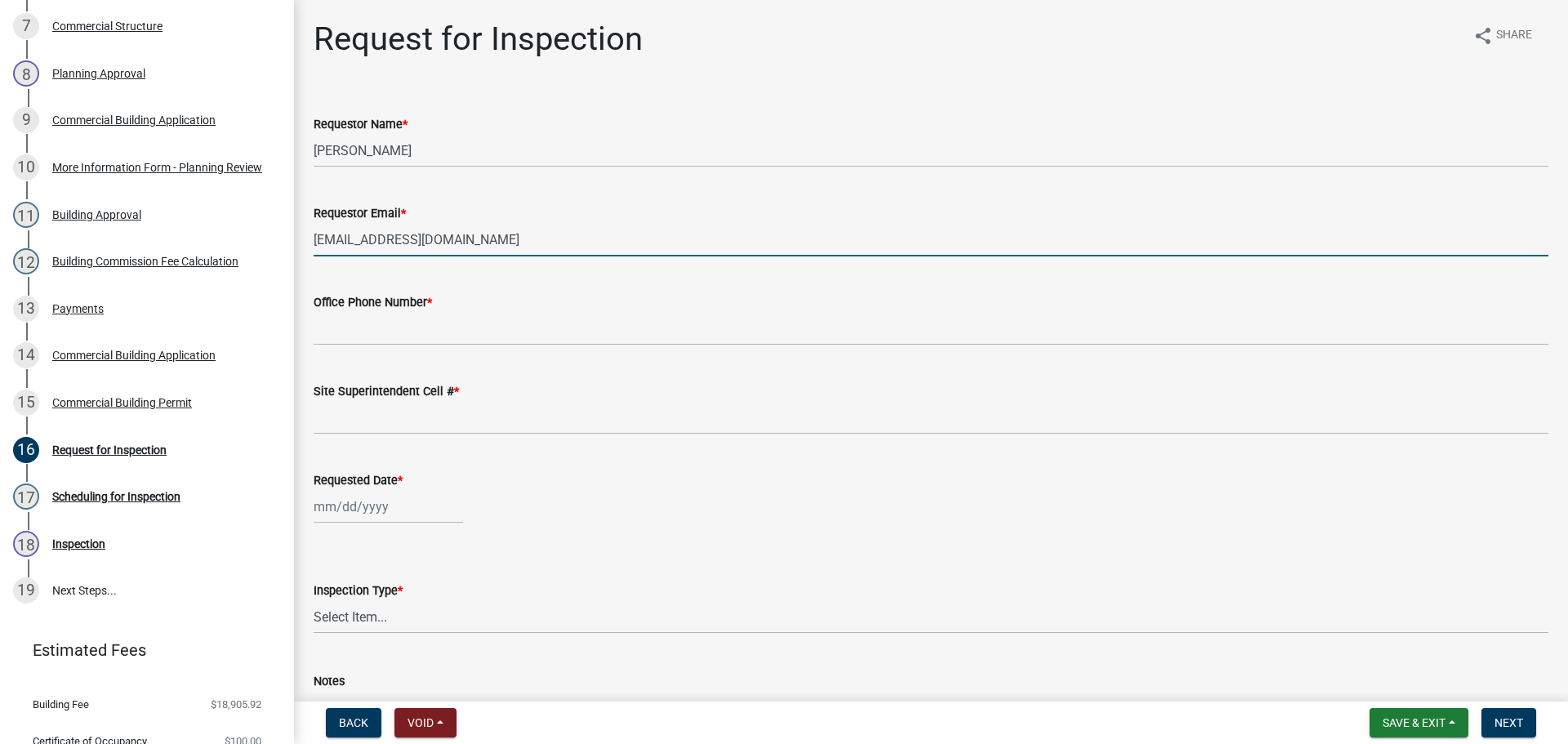
type input "[EMAIL_ADDRESS][DOMAIN_NAME]"
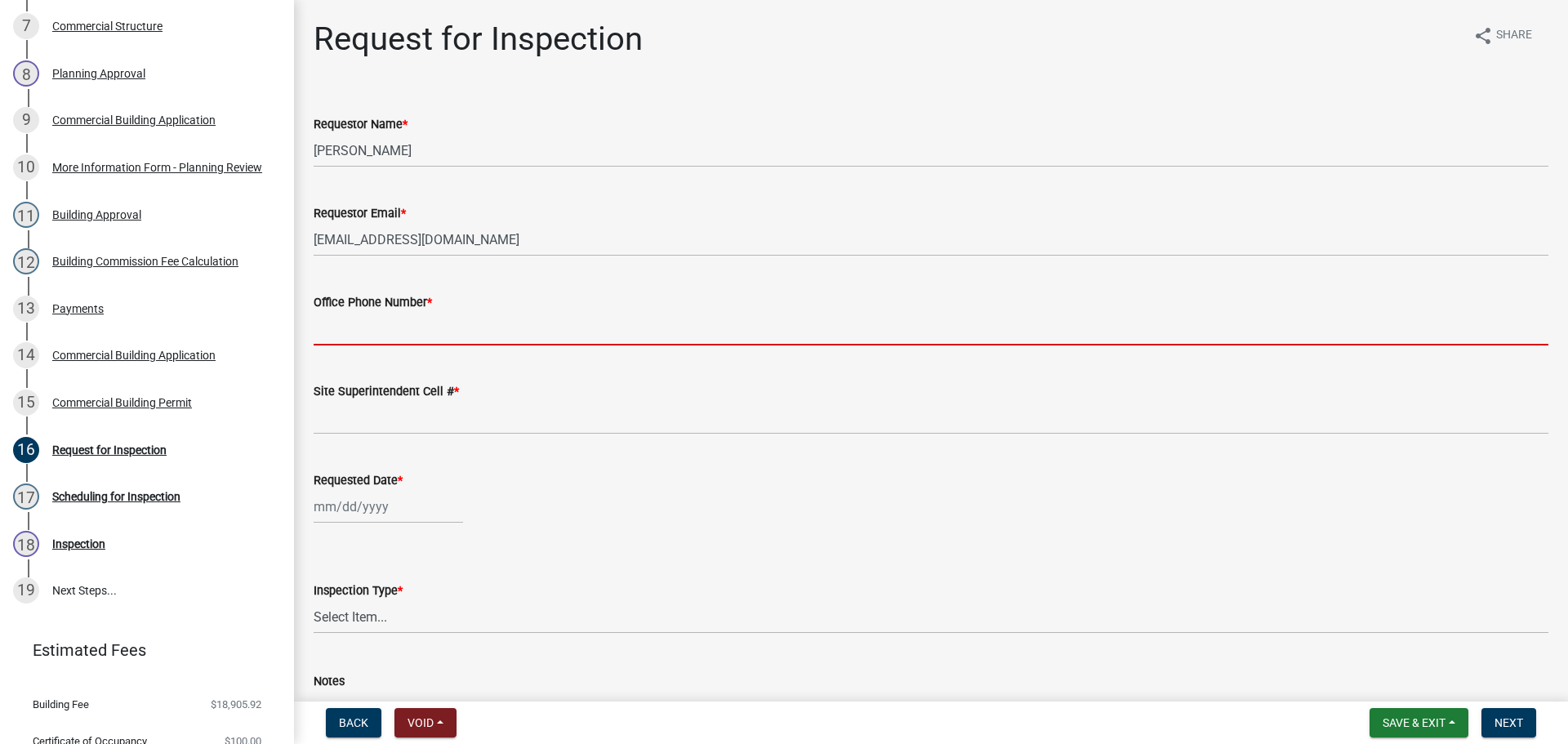
click at [436, 327] on input "Office Phone Number *" at bounding box center [930, 328] width 1235 height 34
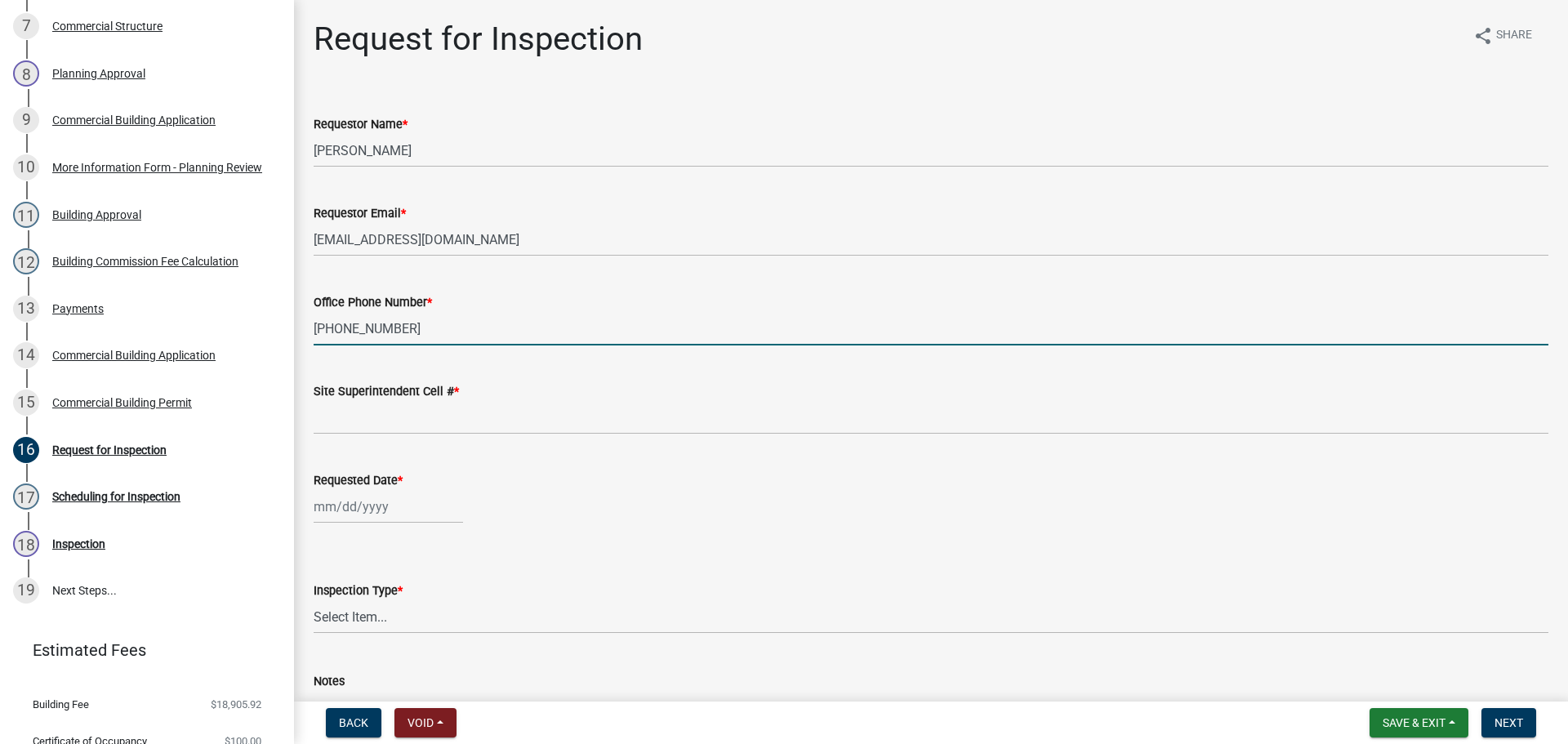
type input "812-285-6415"
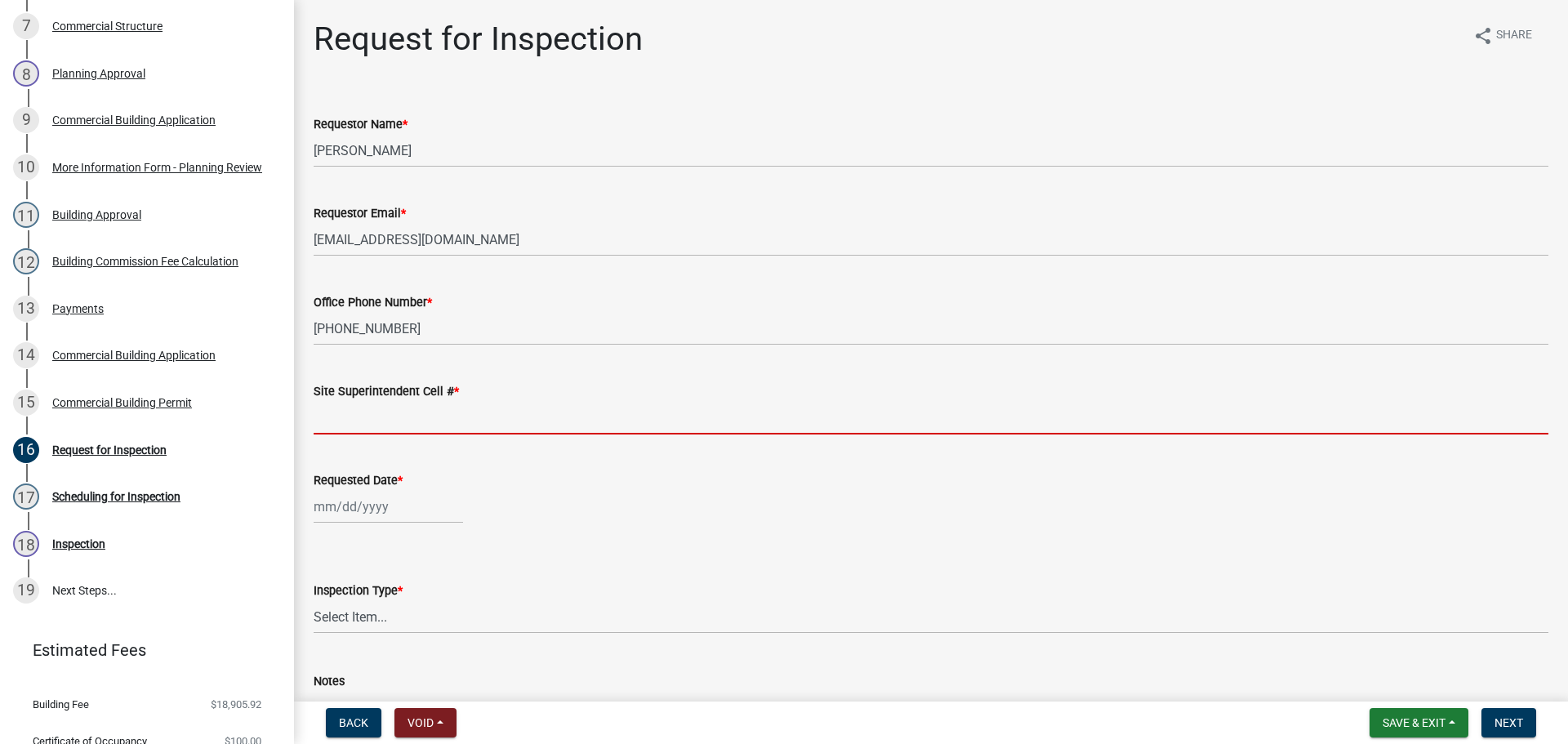
click at [424, 420] on input "Site Superintendent Cell # *" at bounding box center [930, 418] width 1235 height 34
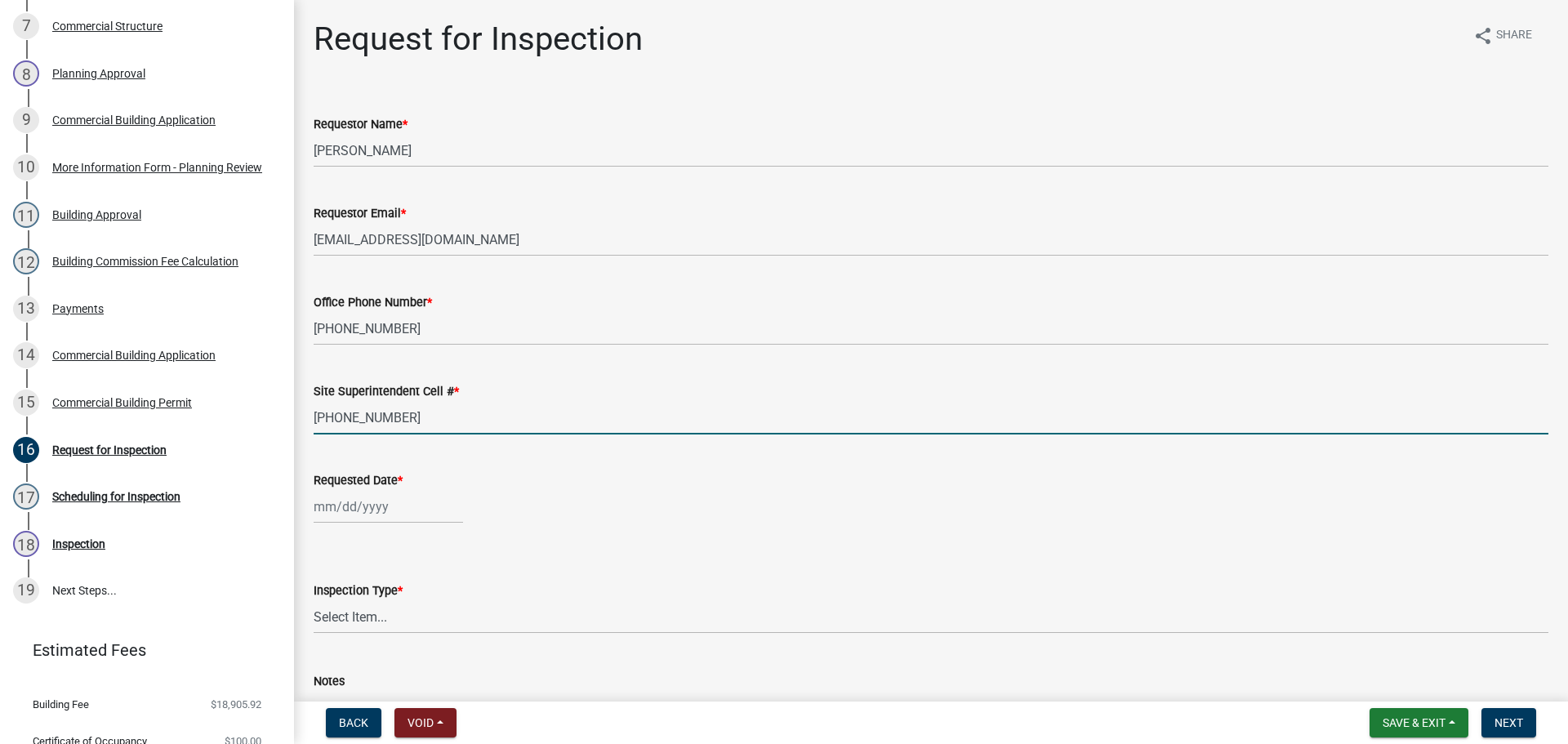
type input "812-285-6415"
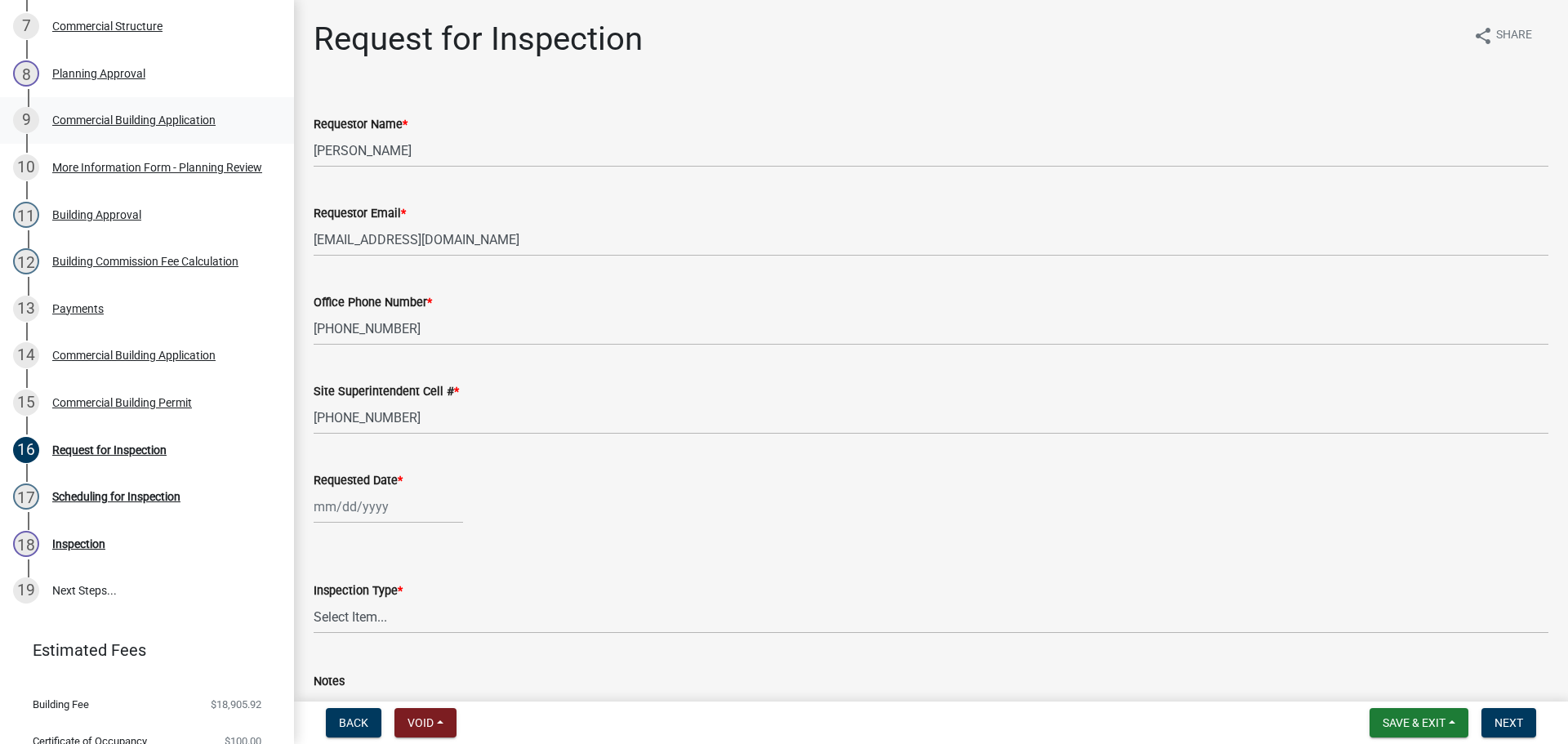
drag, startPoint x: 328, startPoint y: 166, endPoint x: 248, endPoint y: 157, distance: 80.5
click at [248, 157] on div "Commercial Building Permit CBP-337 Edit View Summary Notes Show emails 1 Introd…" at bounding box center [784, 372] width 1568 height 744
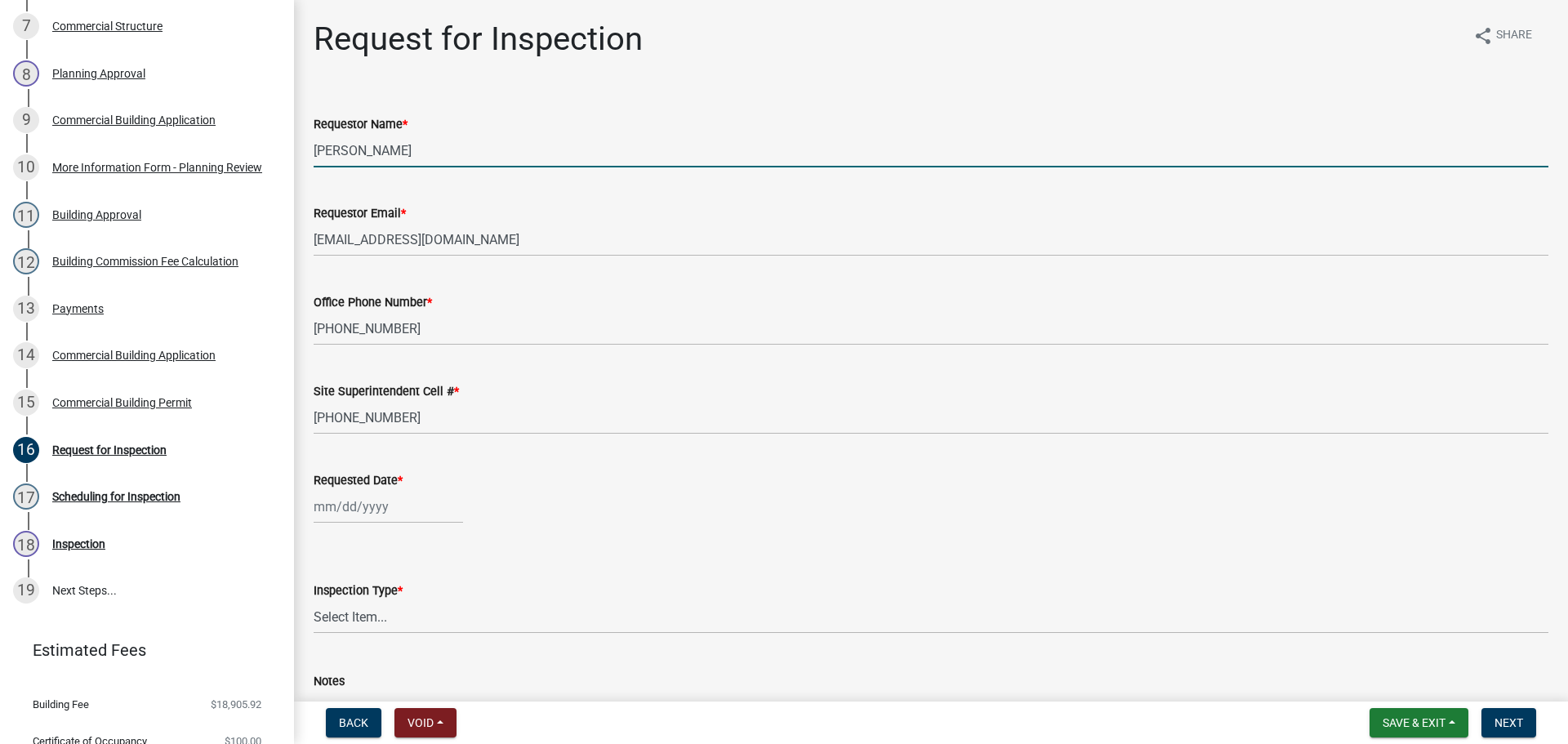
click at [477, 163] on input "Jeremy Ramsey" at bounding box center [930, 150] width 1235 height 34
drag, startPoint x: 415, startPoint y: 161, endPoint x: 249, endPoint y: 143, distance: 167.0
click at [249, 143] on div "Commercial Building Permit CBP-337 Edit View Summary Notes Show emails 1 Introd…" at bounding box center [784, 372] width 1568 height 744
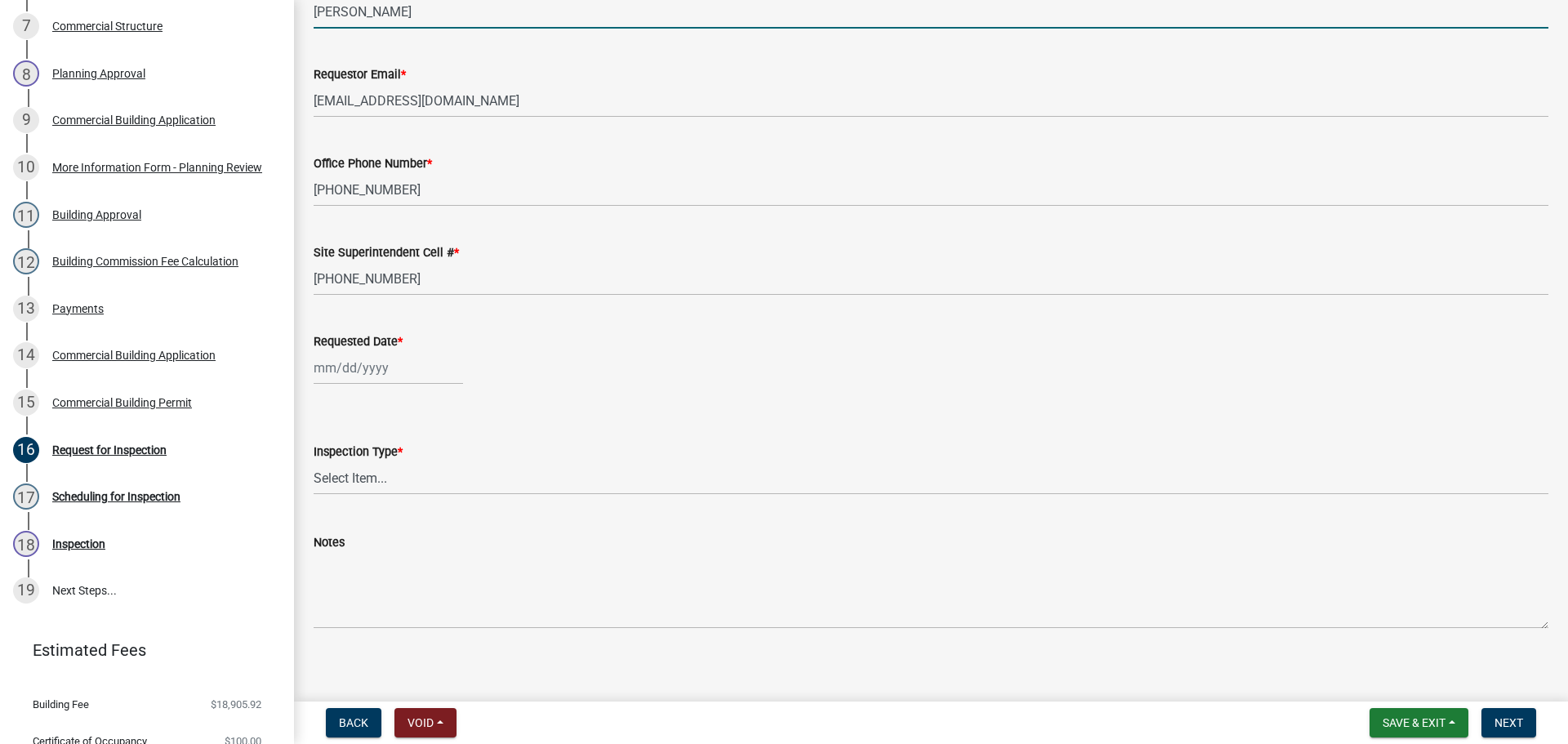
scroll to position [149, 0]
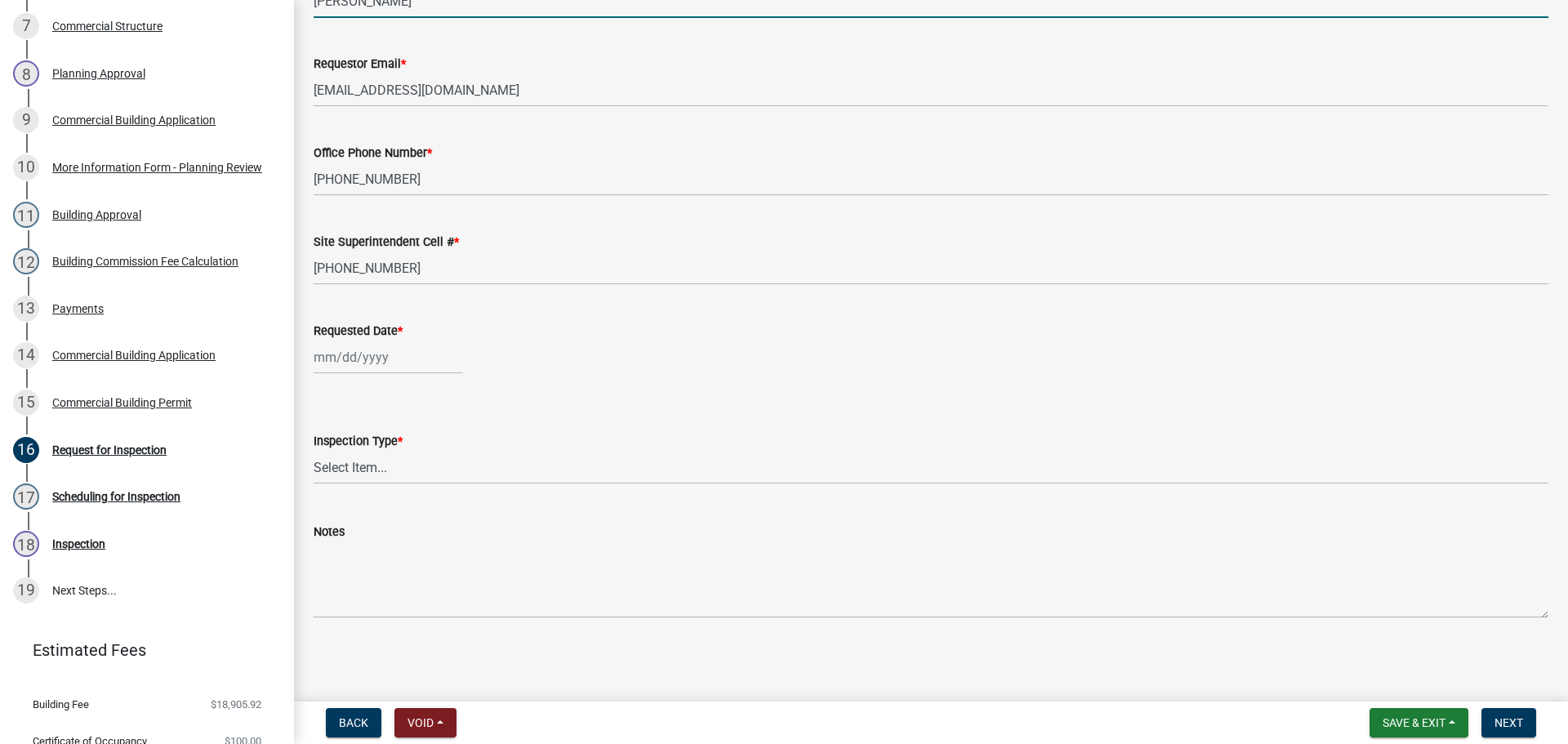
type input "Larry Wallace"
select select "9"
select select "2025"
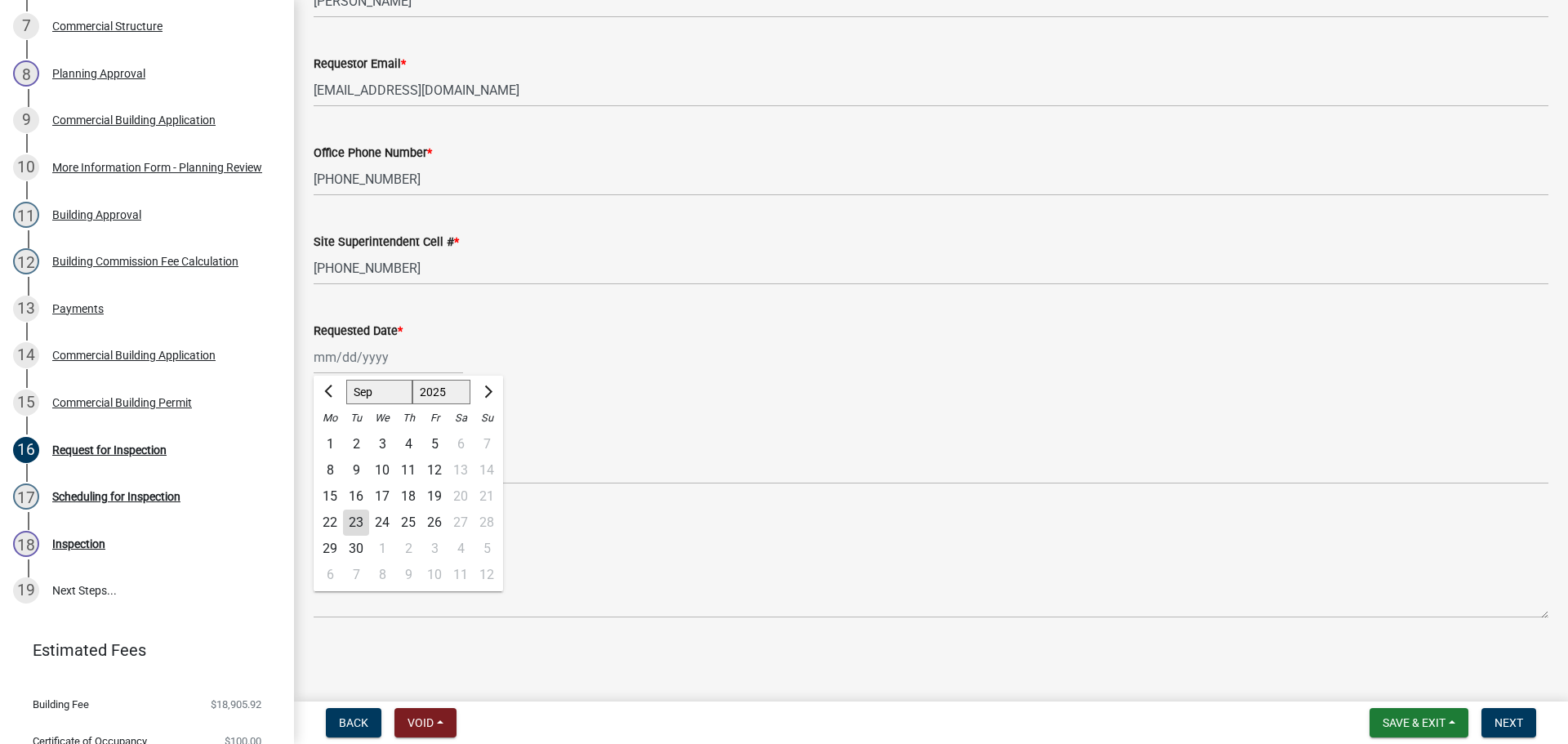
click at [418, 360] on div "Jan Feb Mar Apr May Jun Jul Aug Sep Oct Nov Dec 1525 1526 1527 1528 1529 1530 1…" at bounding box center [388, 357] width 149 height 34
click at [352, 524] on div "23" at bounding box center [356, 522] width 26 height 26
type input "09/23/2025"
click at [427, 472] on select "Select Item... Footer Foundation Framing Final Misc" at bounding box center [930, 467] width 1235 height 34
click at [314, 451] on select "Select Item... Footer Foundation Framing Final Misc" at bounding box center [930, 467] width 1235 height 34
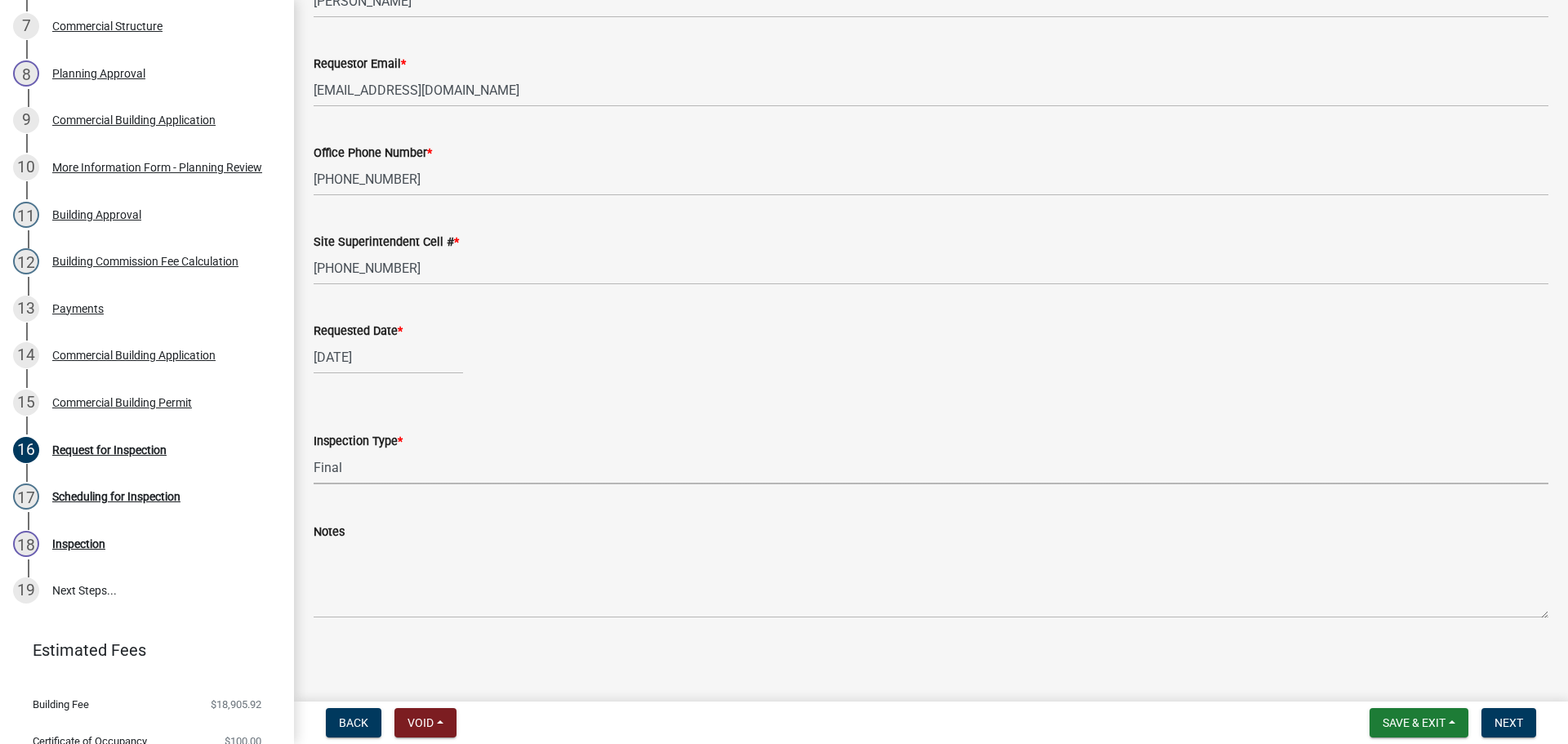
select select "8ea0f6e5-dde7-4881-a999-02519822ccbf"
click at [1521, 729] on span "Next" at bounding box center [1508, 723] width 28 height 13
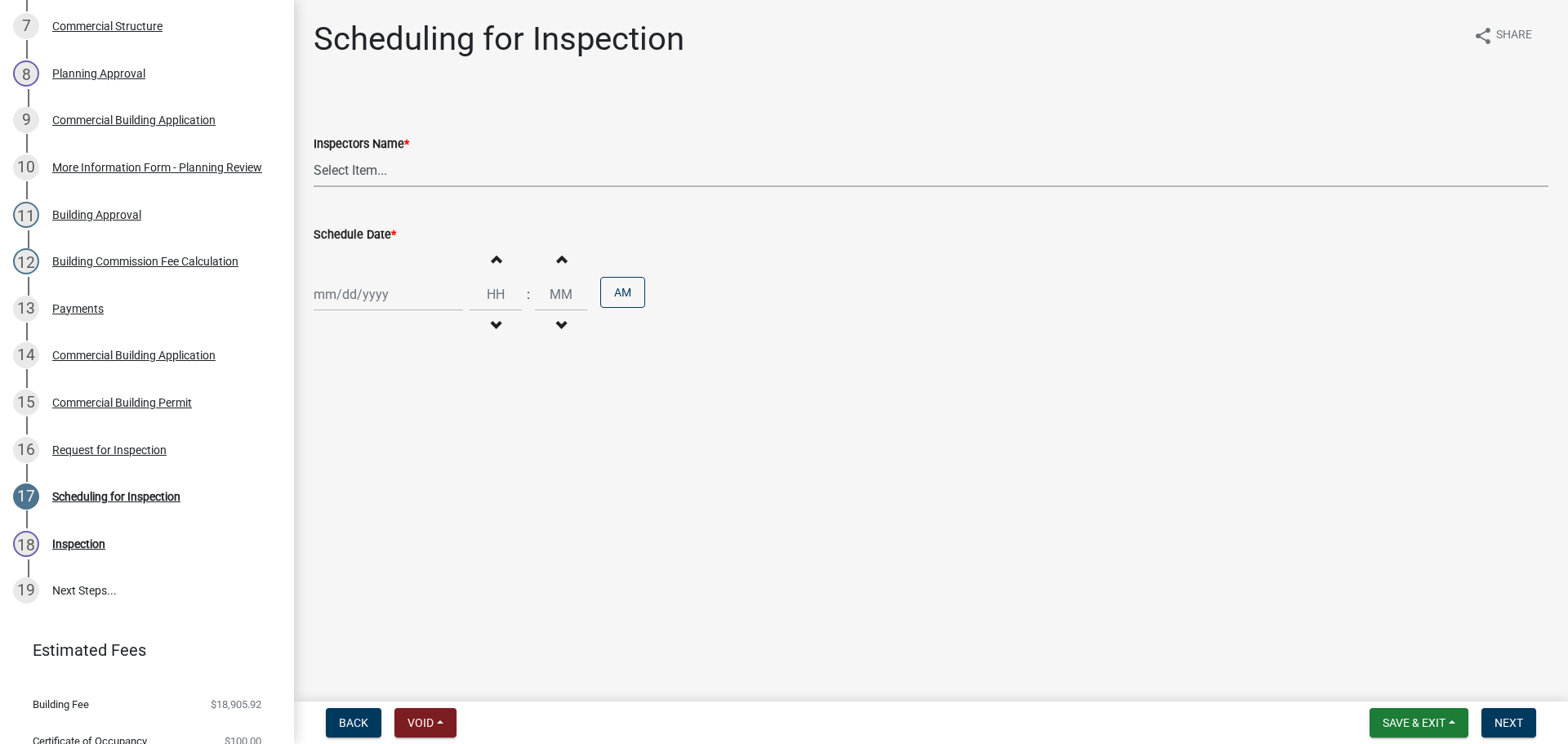
click at [618, 162] on select "Select Item... jramsey (Jeremy Ramsey) MaryFrey (Mary Frey) mkruer (Mike Kruer)…" at bounding box center [930, 170] width 1235 height 34
select select "7b0b9f25-f402-4148-9522-9b9b34b3e885"
click at [314, 154] on select "Select Item... jramsey (Jeremy Ramsey) MaryFrey (Mary Frey) mkruer (Mike Kruer)…" at bounding box center [930, 170] width 1235 height 34
select select "9"
select select "2025"
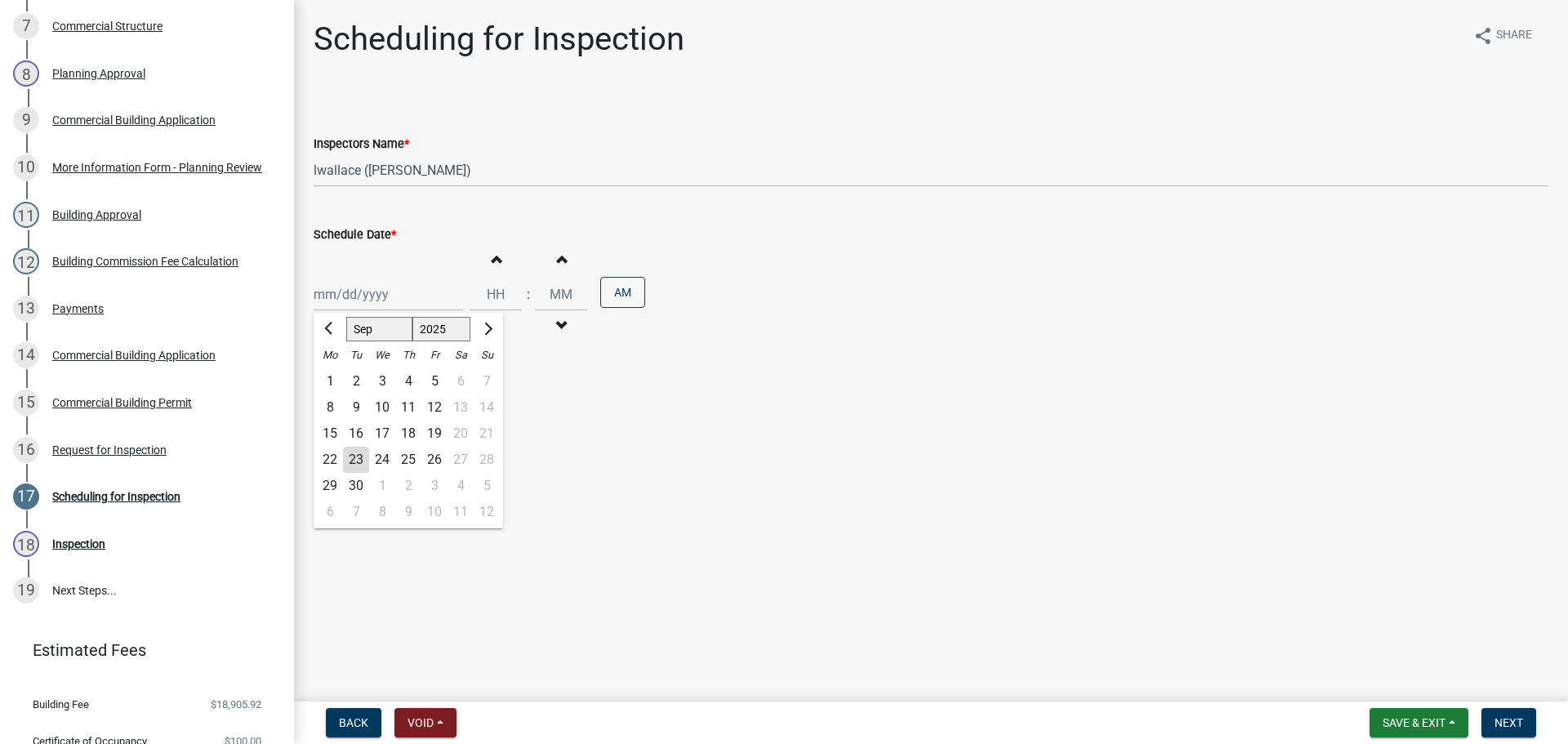
click at [428, 296] on div "Jan Feb Mar Apr May Jun Jul Aug Sep Oct Nov Dec 1525 1526 1527 1528 1529 1530 1…" at bounding box center [388, 294] width 149 height 34
click at [353, 457] on div "23" at bounding box center [356, 460] width 26 height 26
type input "09/23/2025"
click at [1512, 717] on span "Next" at bounding box center [1508, 723] width 28 height 13
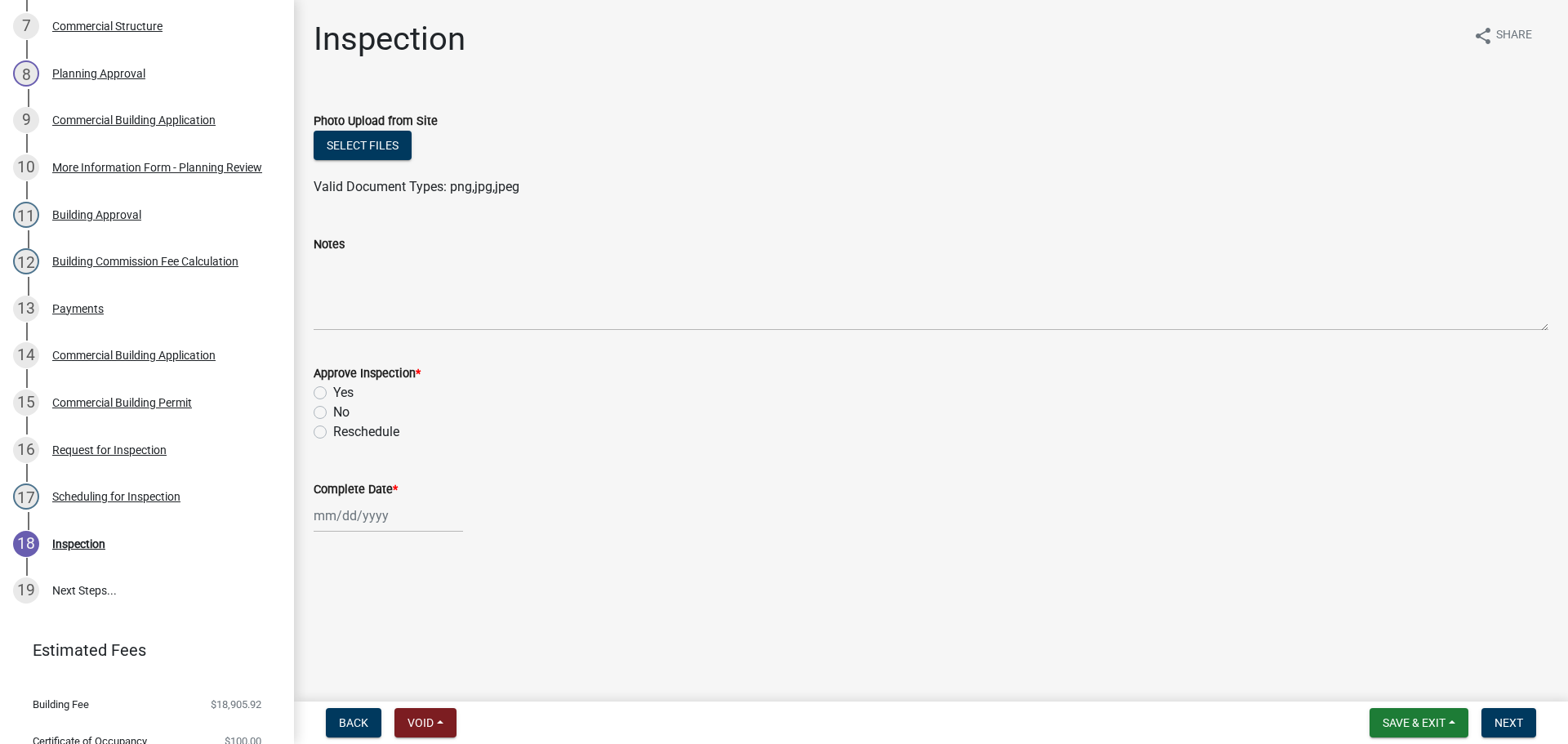
click at [347, 390] on label "Yes" at bounding box center [344, 393] width 21 height 20
click at [344, 390] on input "Yes" at bounding box center [339, 388] width 10 height 10
radio input "true"
select select "9"
select select "2025"
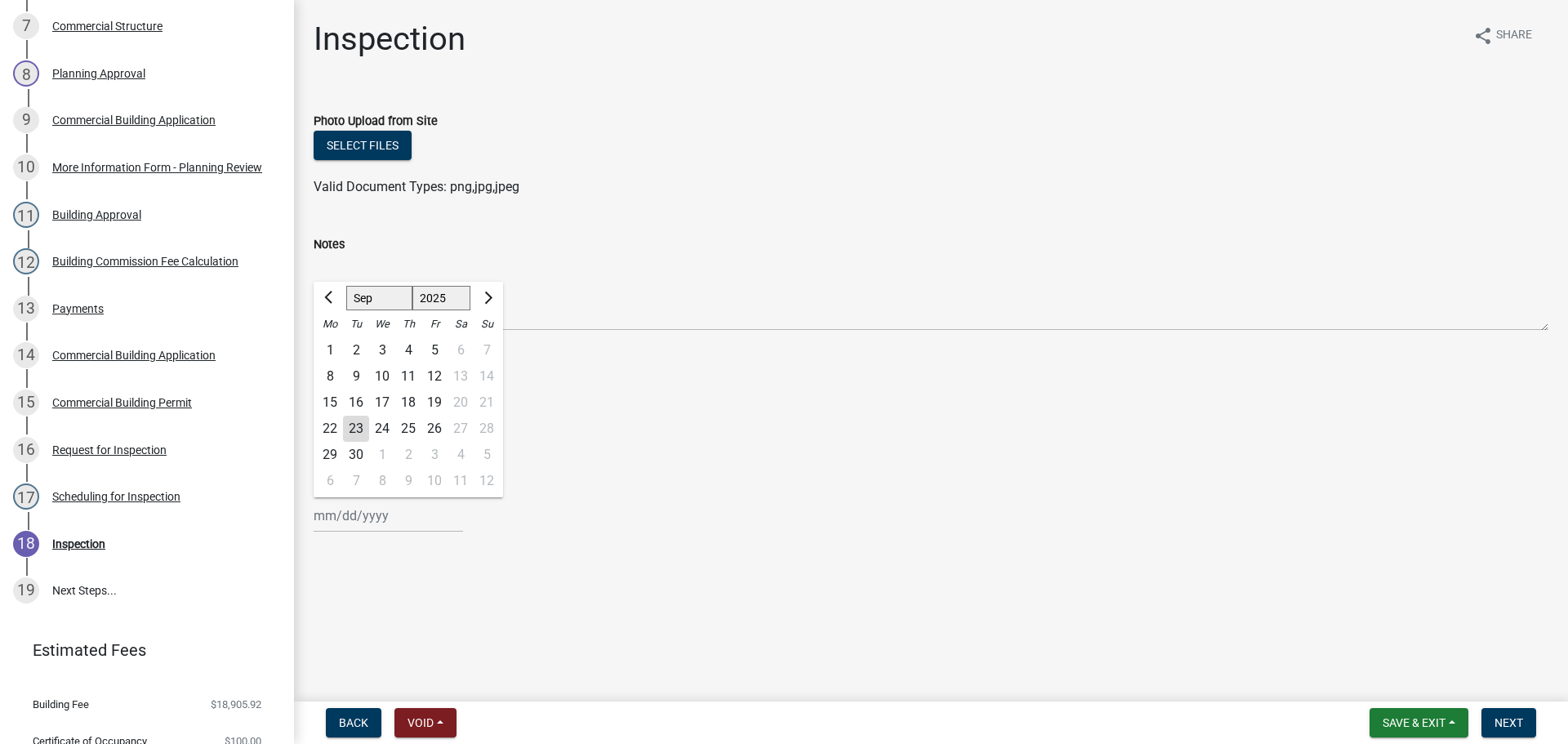
click at [375, 517] on div "Jan Feb Mar Apr May Jun Jul Aug Sep Oct Nov Dec 1525 1526 1527 1528 1529 1530 1…" at bounding box center [388, 515] width 149 height 34
click at [361, 432] on div "23" at bounding box center [356, 429] width 26 height 26
type input "09/23/2025"
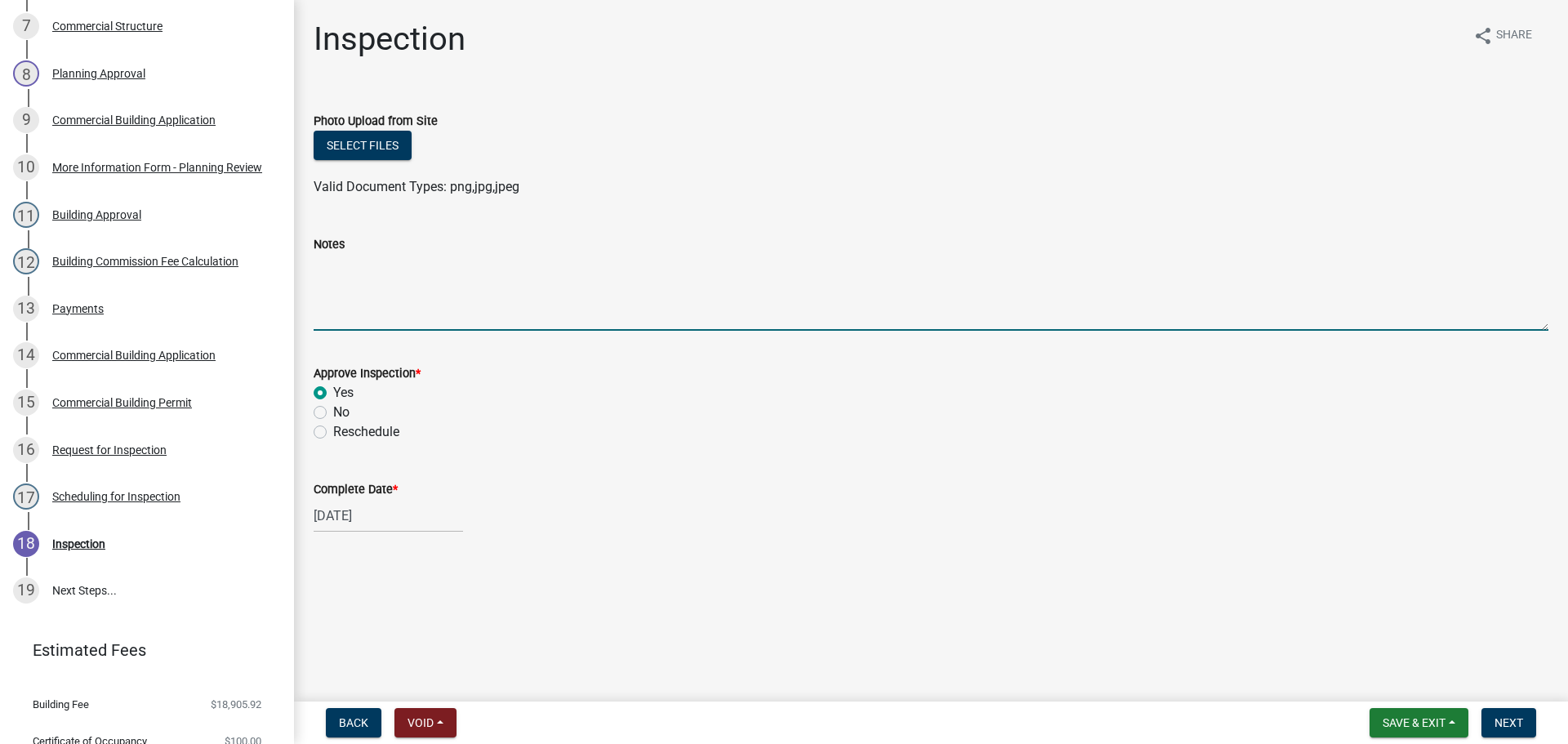
click at [391, 320] on textarea "Notes" at bounding box center [930, 292] width 1235 height 76
type textarea "ok per LW"
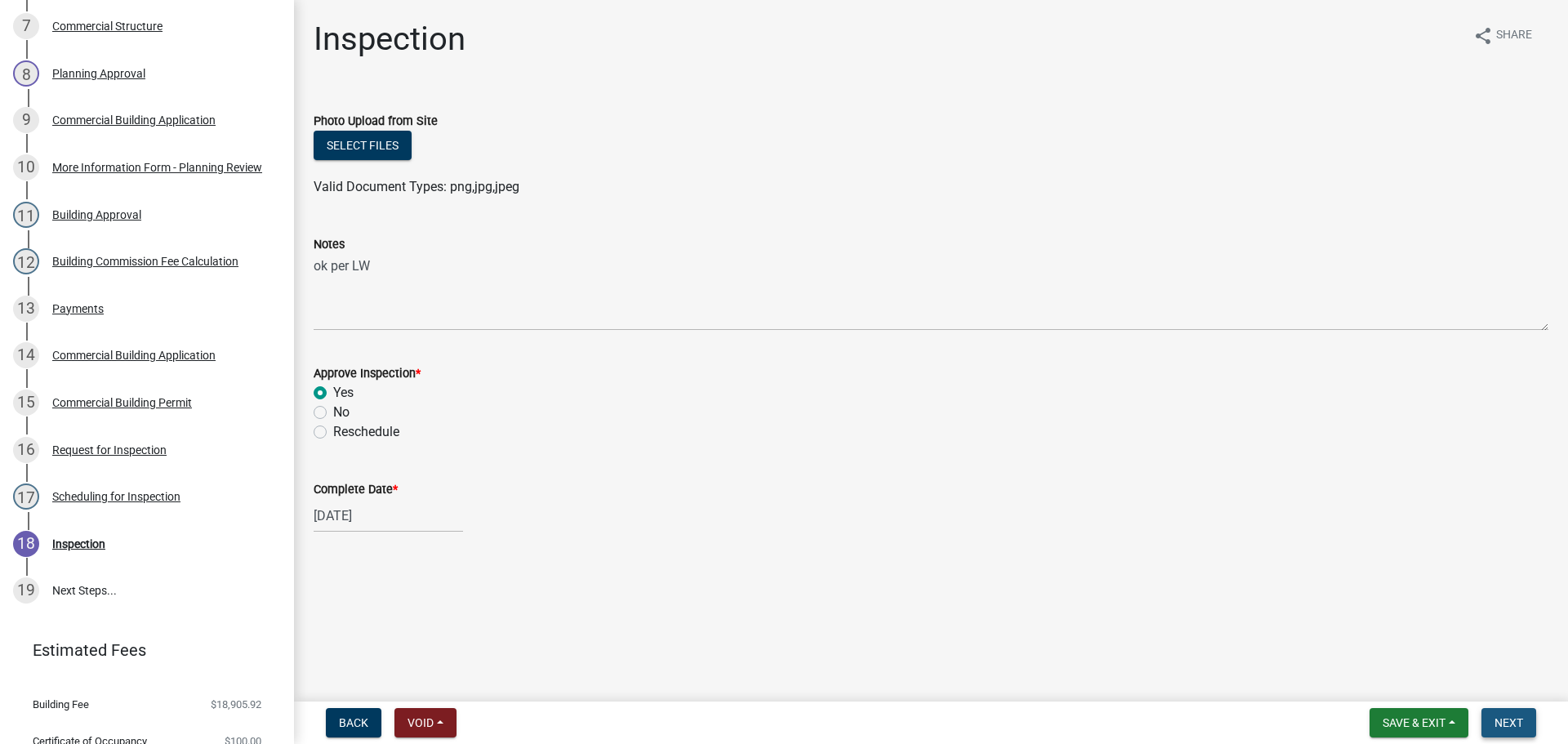
click at [1509, 717] on span "Next" at bounding box center [1508, 723] width 28 height 13
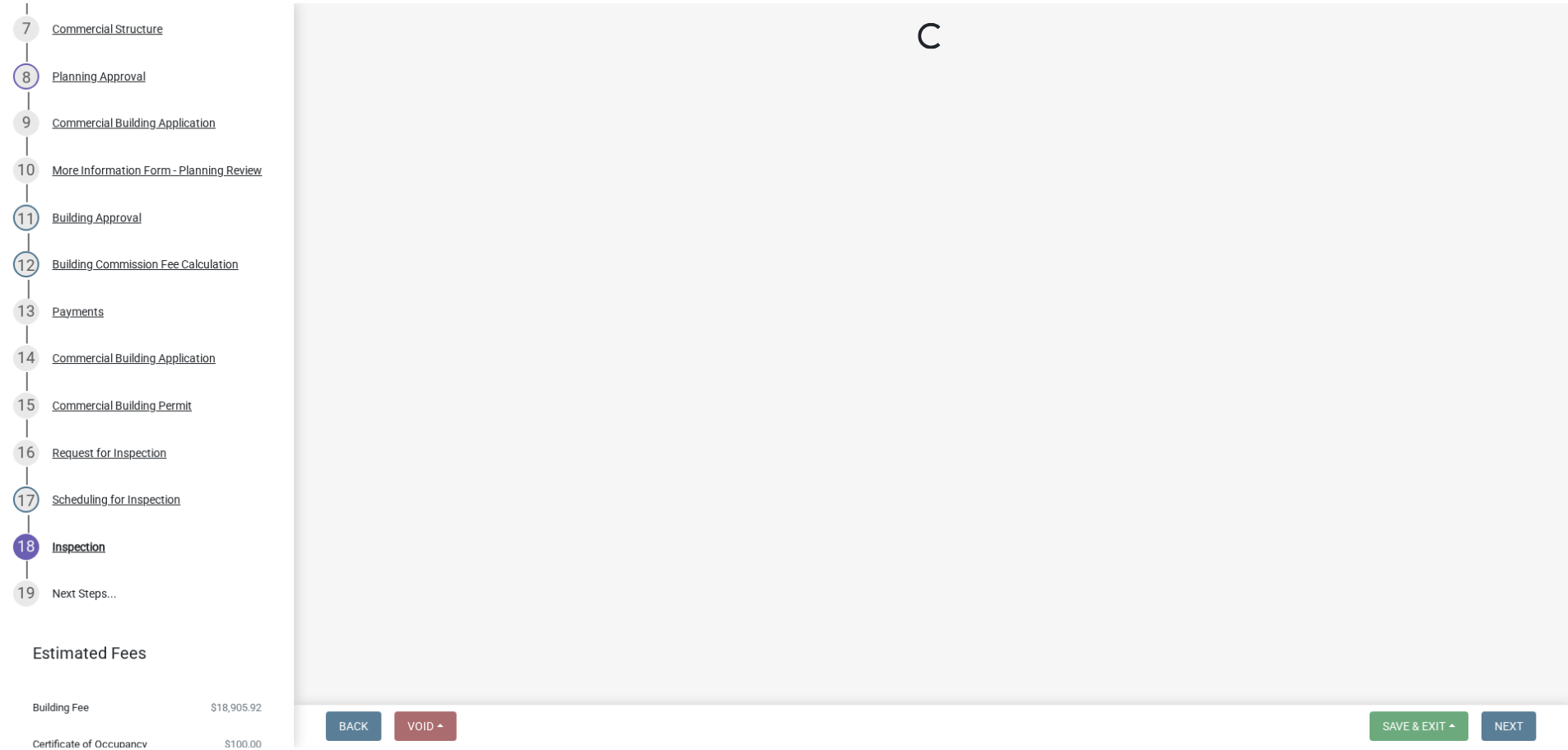
scroll to position [624, 0]
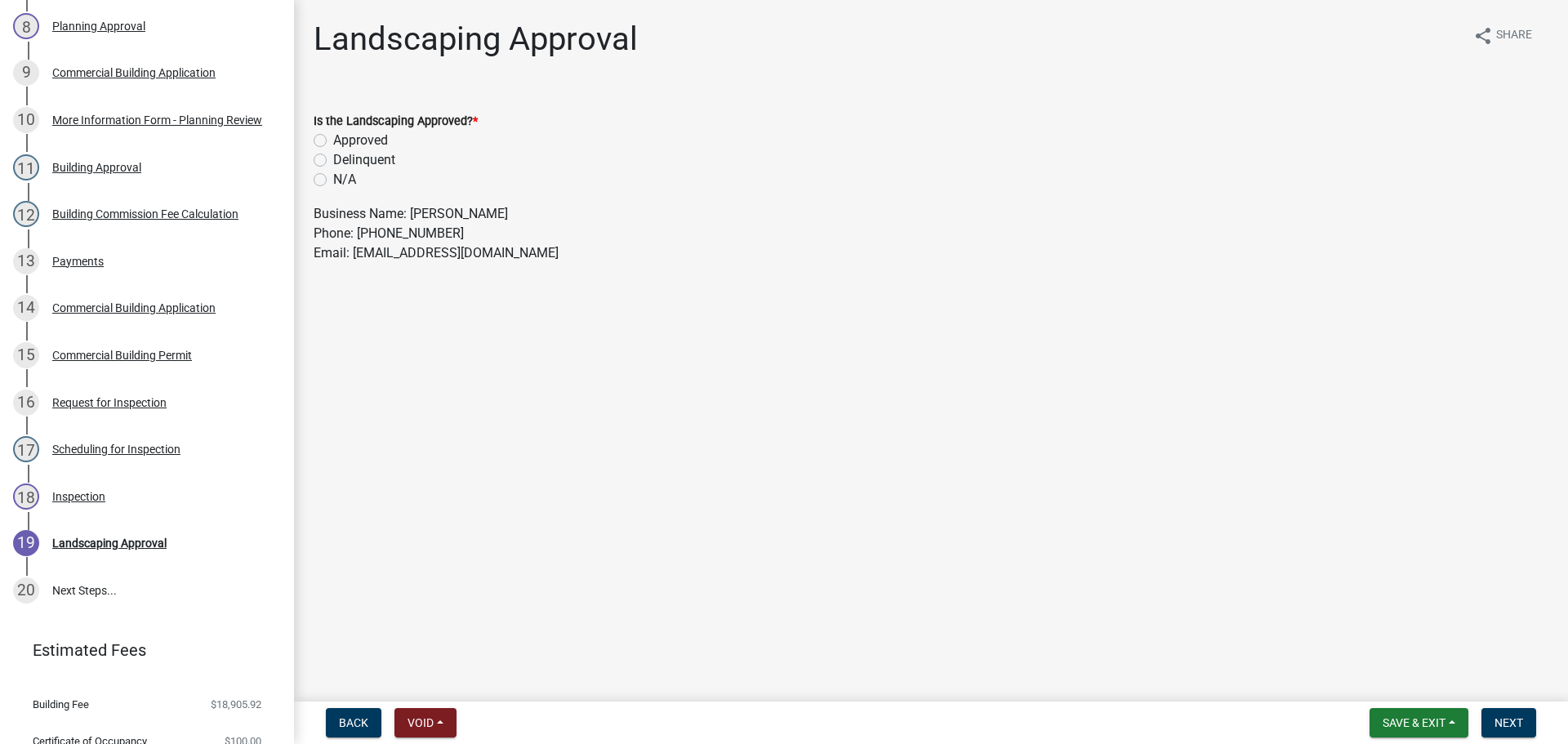
click at [346, 180] on label "N/A" at bounding box center [345, 180] width 23 height 20
click at [344, 180] on input "N/A" at bounding box center [339, 175] width 10 height 10
radio input "true"
click at [1498, 721] on span "Next" at bounding box center [1508, 723] width 28 height 13
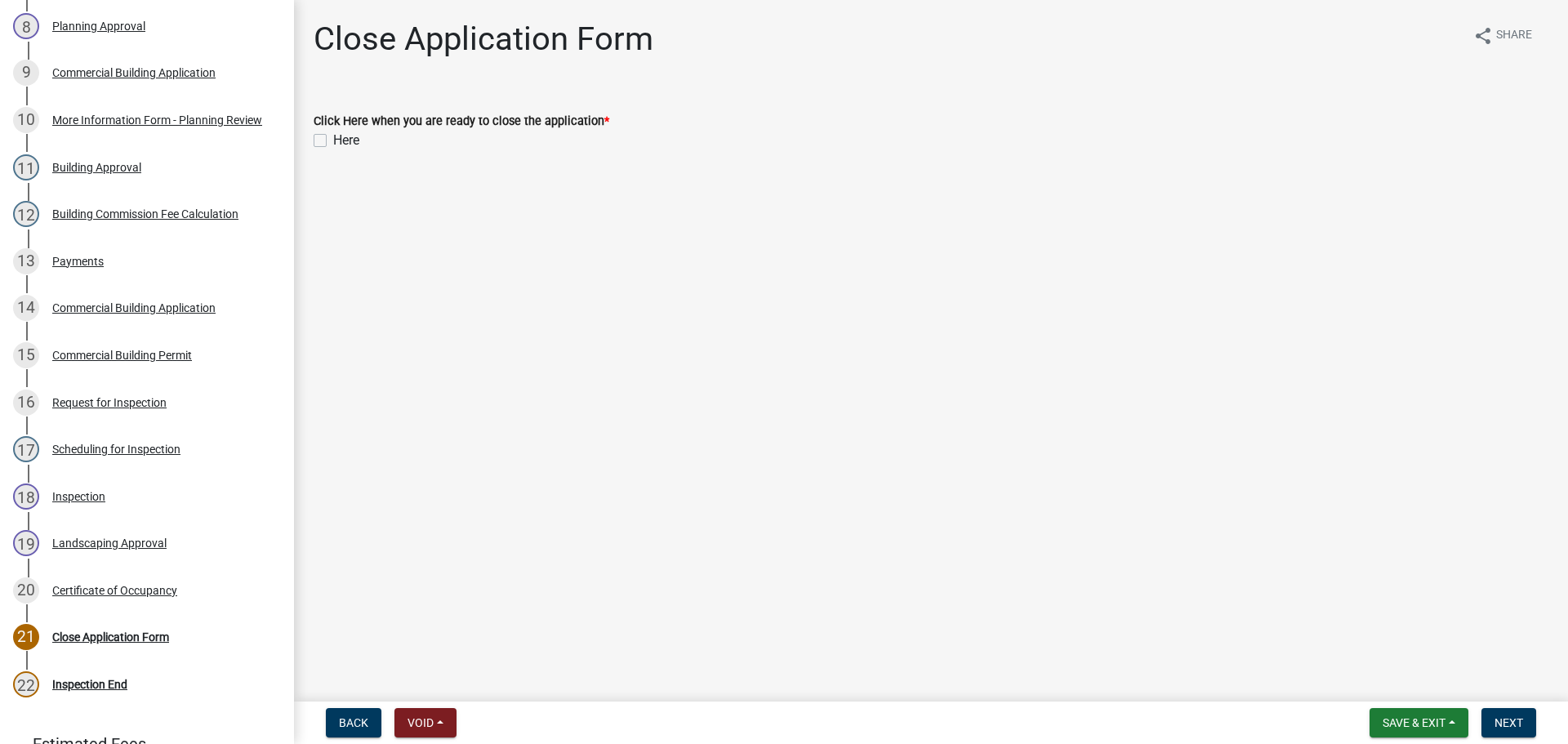
click at [333, 138] on label "Here" at bounding box center [346, 140] width 26 height 20
click at [333, 138] on input "Here" at bounding box center [339, 136] width 10 height 10
checkbox input "true"
click at [1507, 727] on span "Next" at bounding box center [1508, 723] width 28 height 13
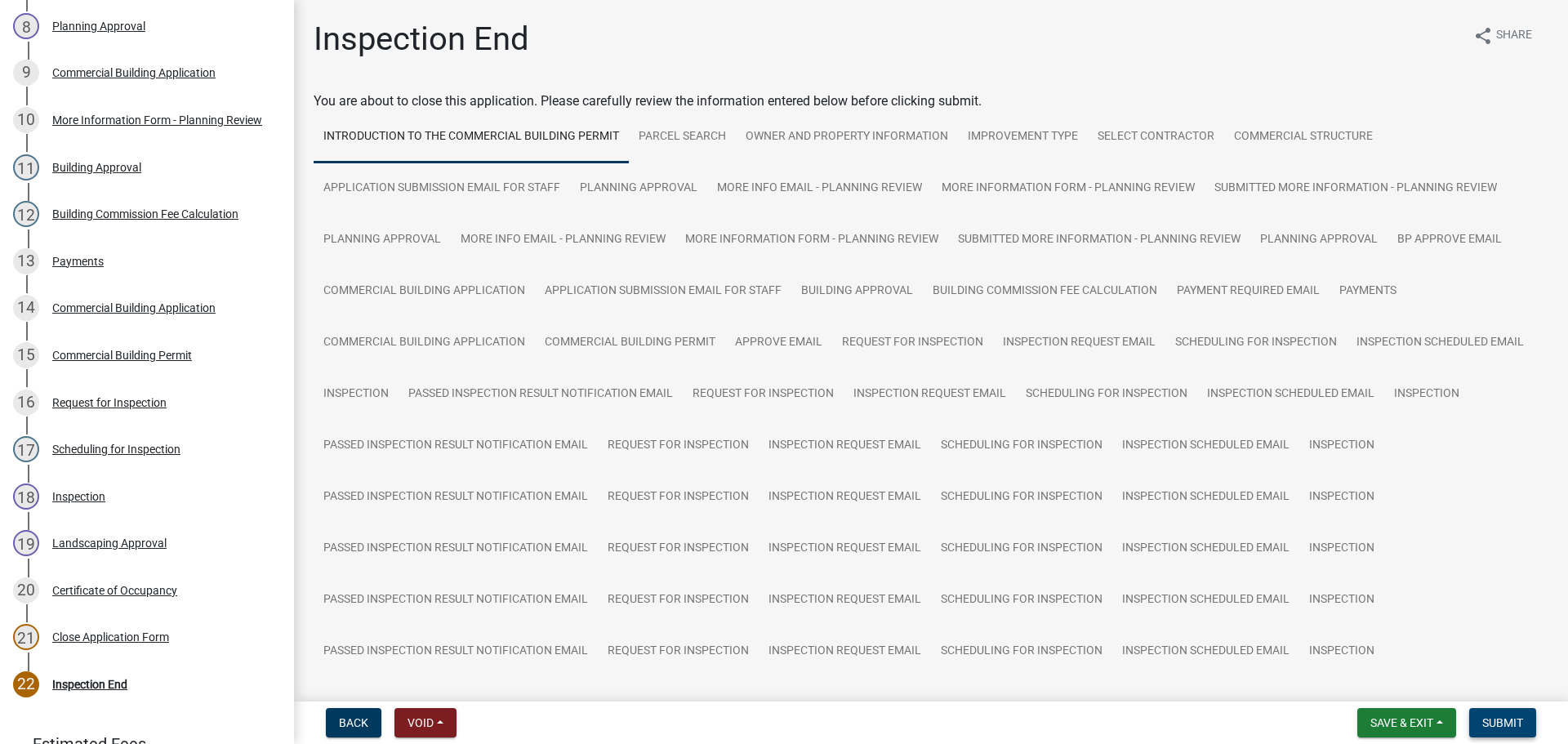
click at [1507, 727] on span "Submit" at bounding box center [1503, 723] width 41 height 13
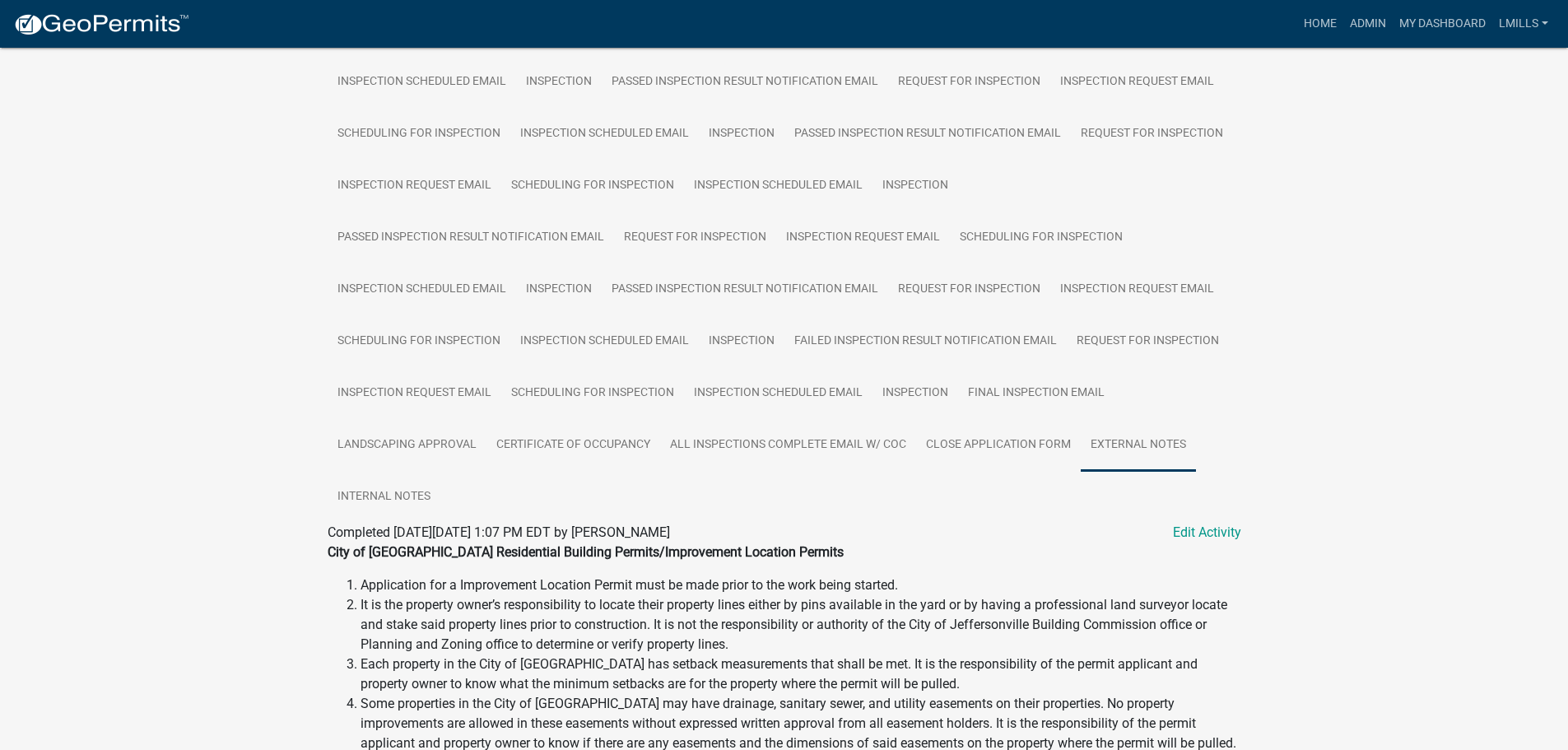
scroll to position [905, 0]
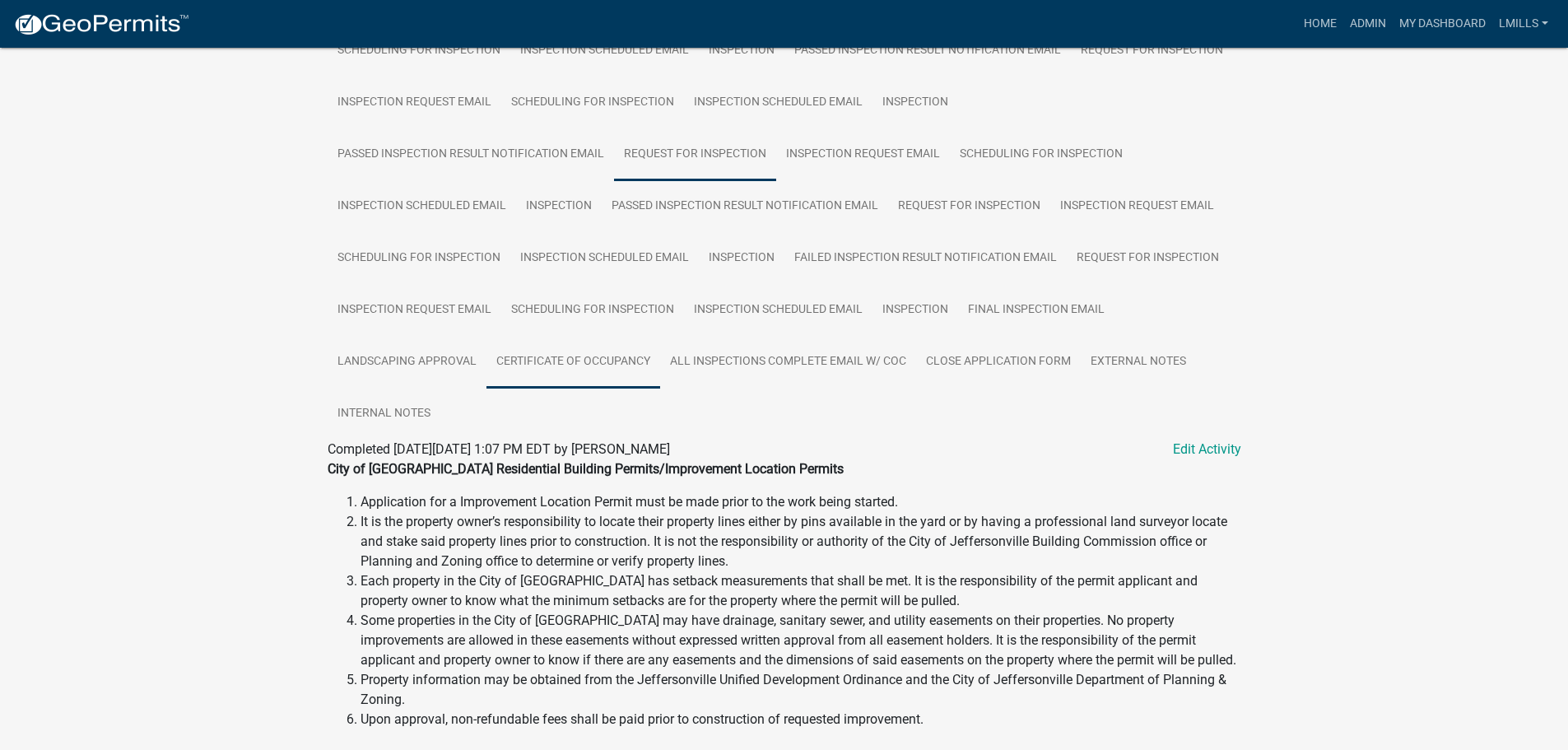
click at [626, 360] on link "Certificate of Occupancy" at bounding box center [573, 362] width 174 height 53
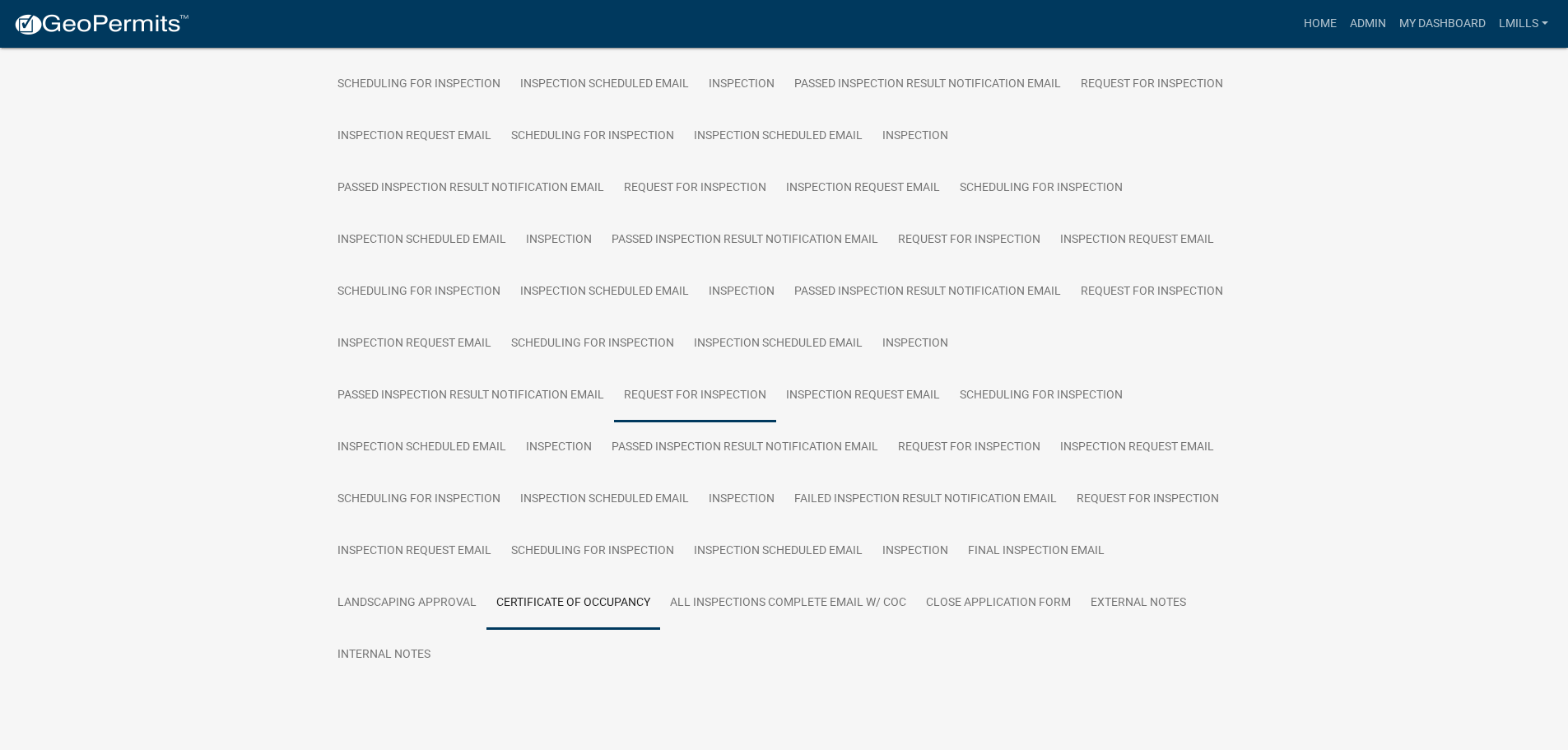
scroll to position [704, 0]
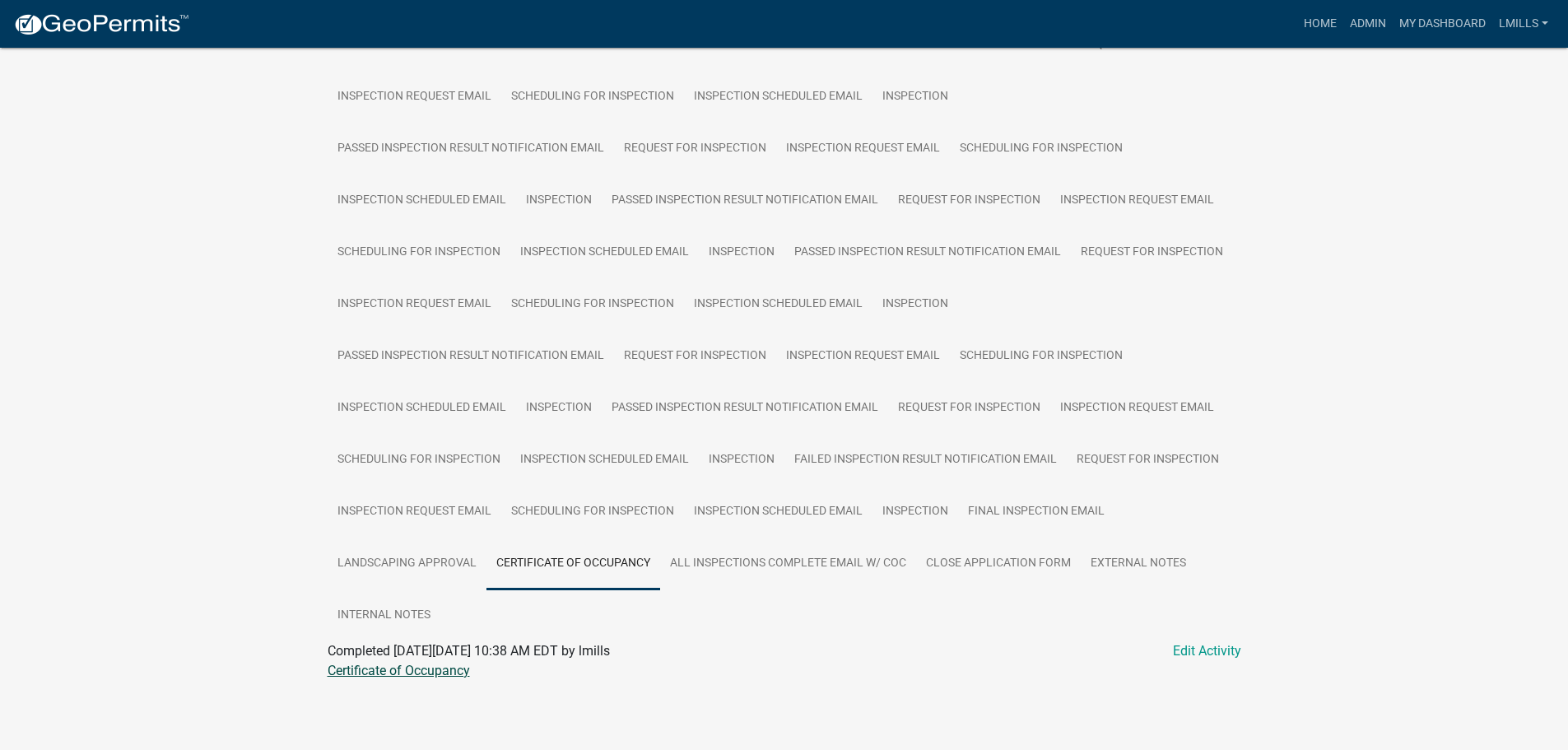
click at [420, 673] on link "Certificate of Occupancy" at bounding box center [398, 670] width 142 height 16
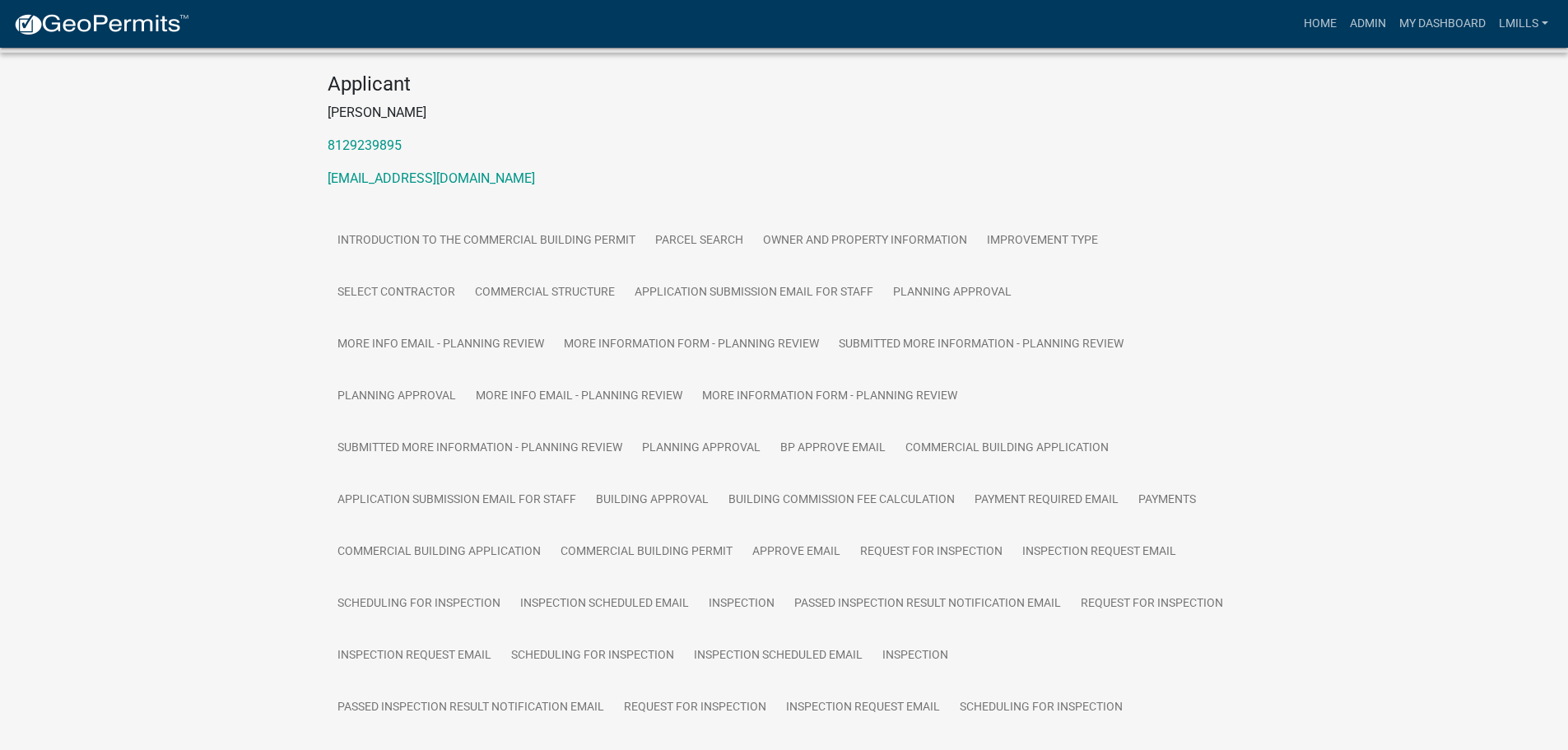
scroll to position [127, 0]
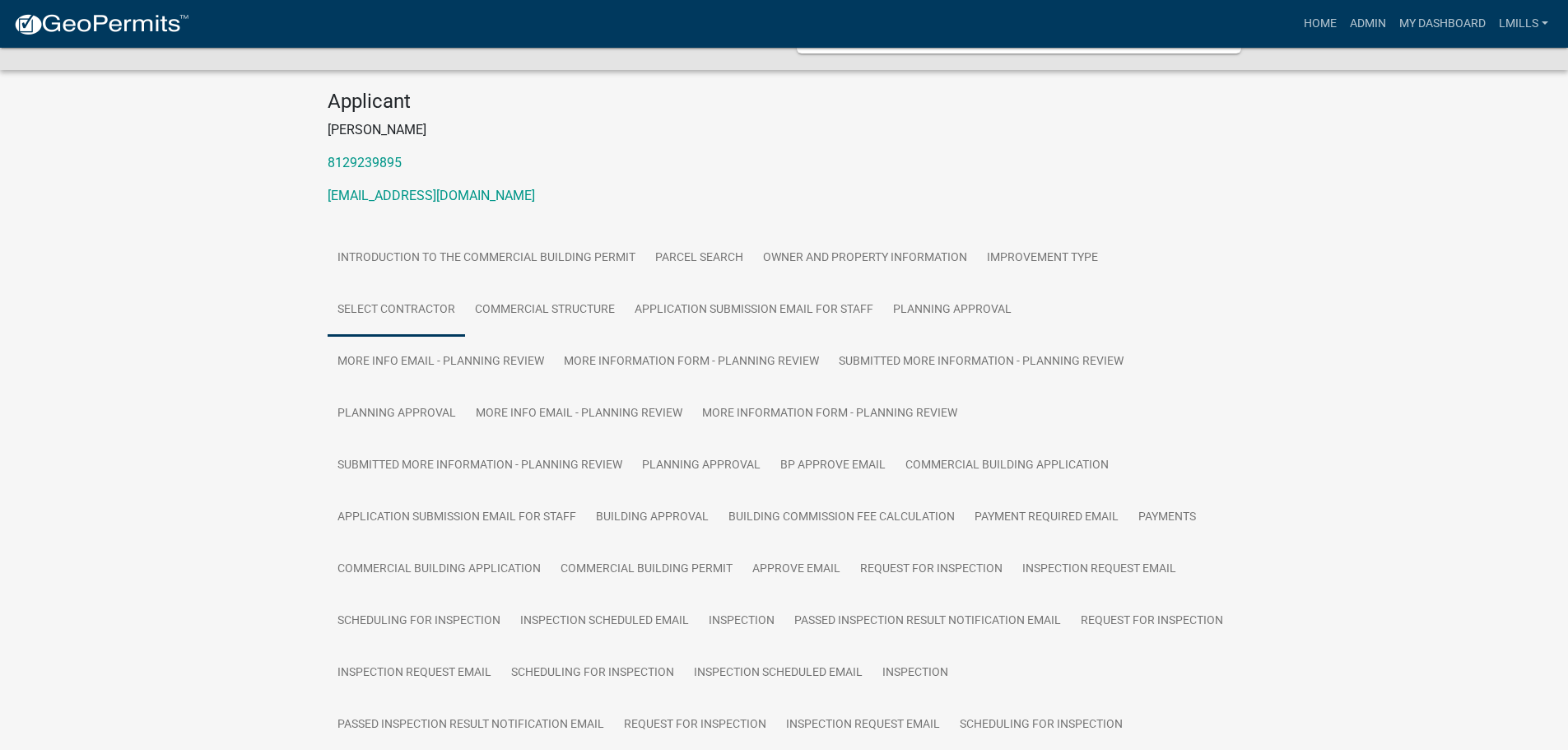
click at [425, 307] on link "Select contractor" at bounding box center [396, 310] width 138 height 53
click at [416, 309] on link "Select contractor" at bounding box center [396, 310] width 138 height 53
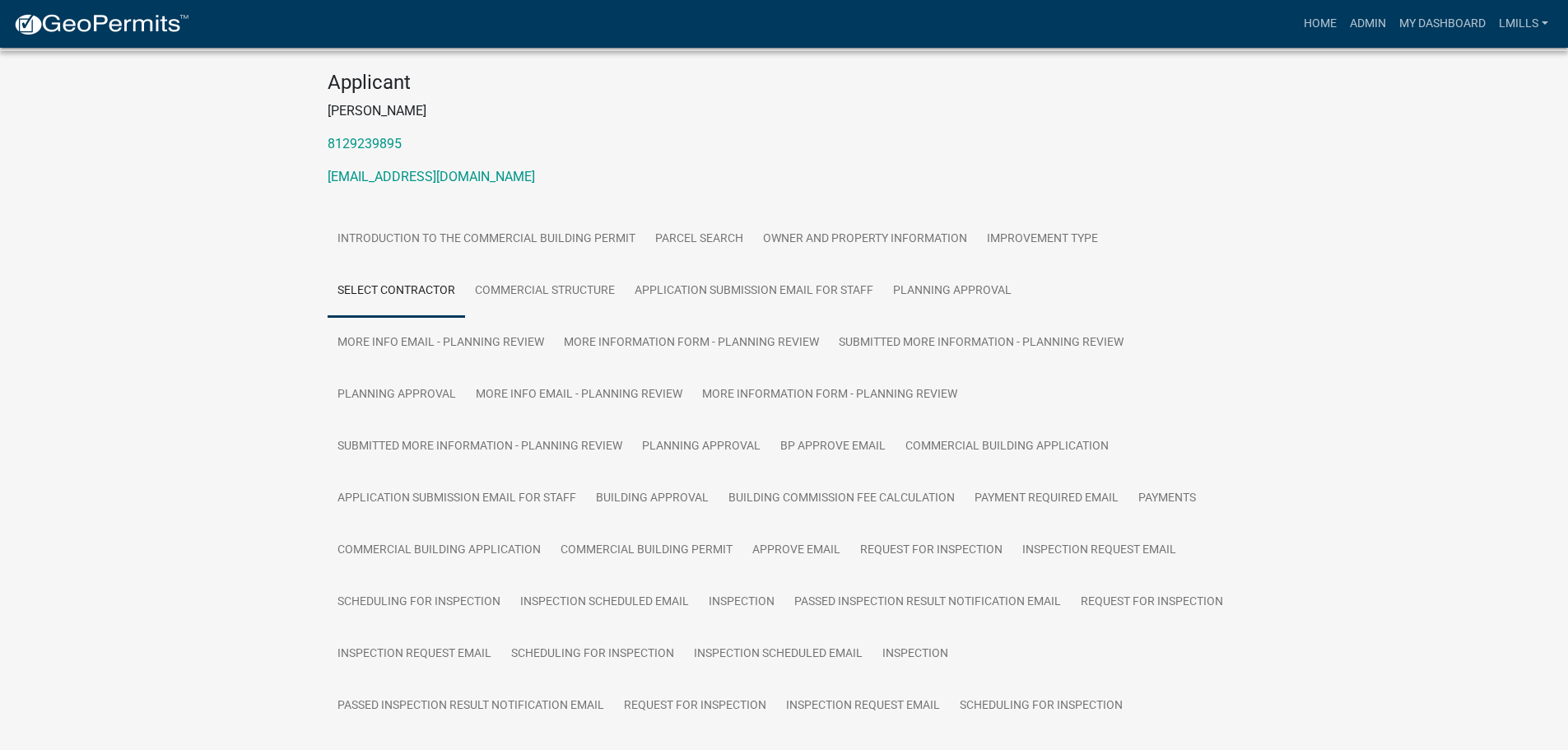
scroll to position [143, 0]
click at [686, 246] on link "Parcel search" at bounding box center [699, 242] width 108 height 53
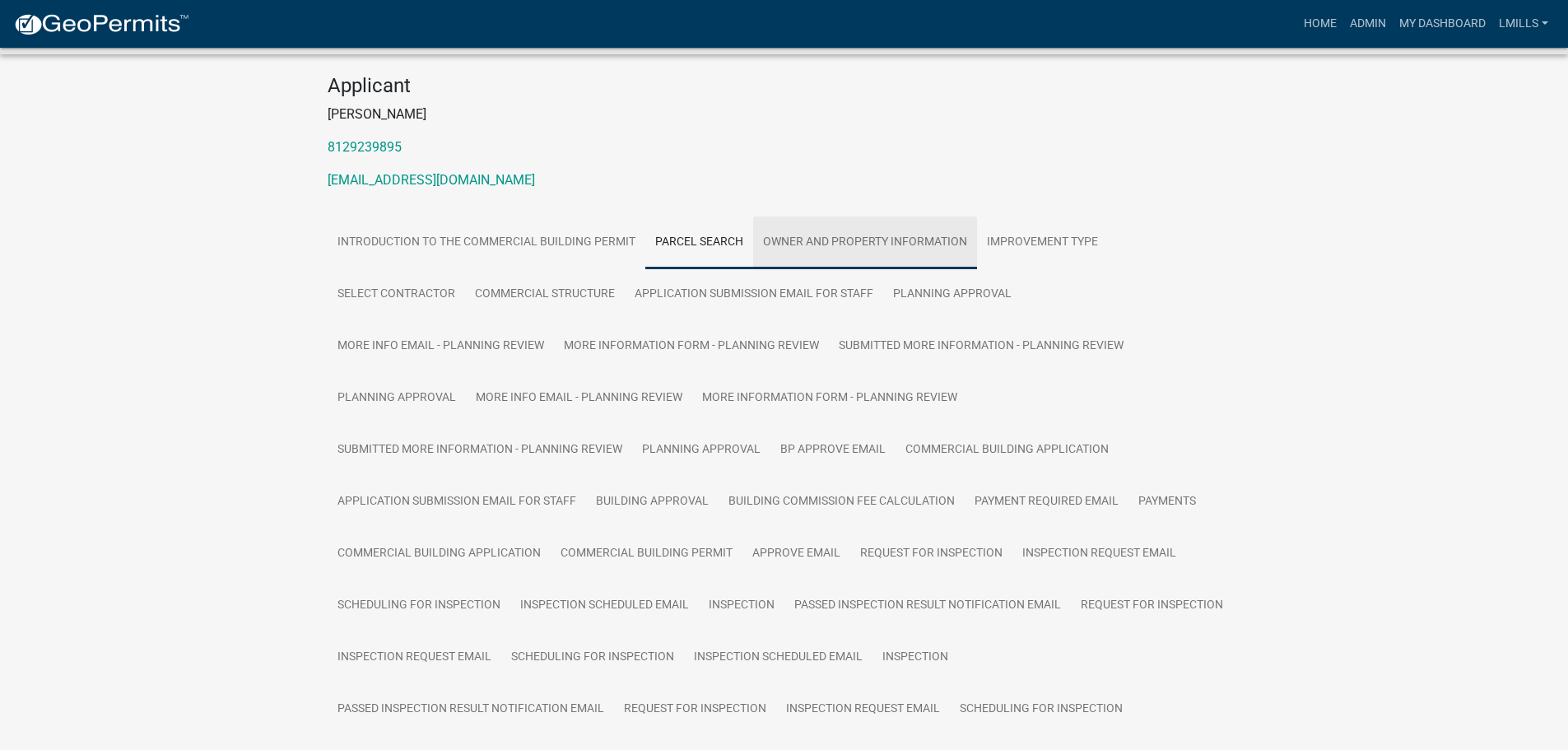
click at [847, 246] on link "Owner and Property Information" at bounding box center [865, 242] width 224 height 53
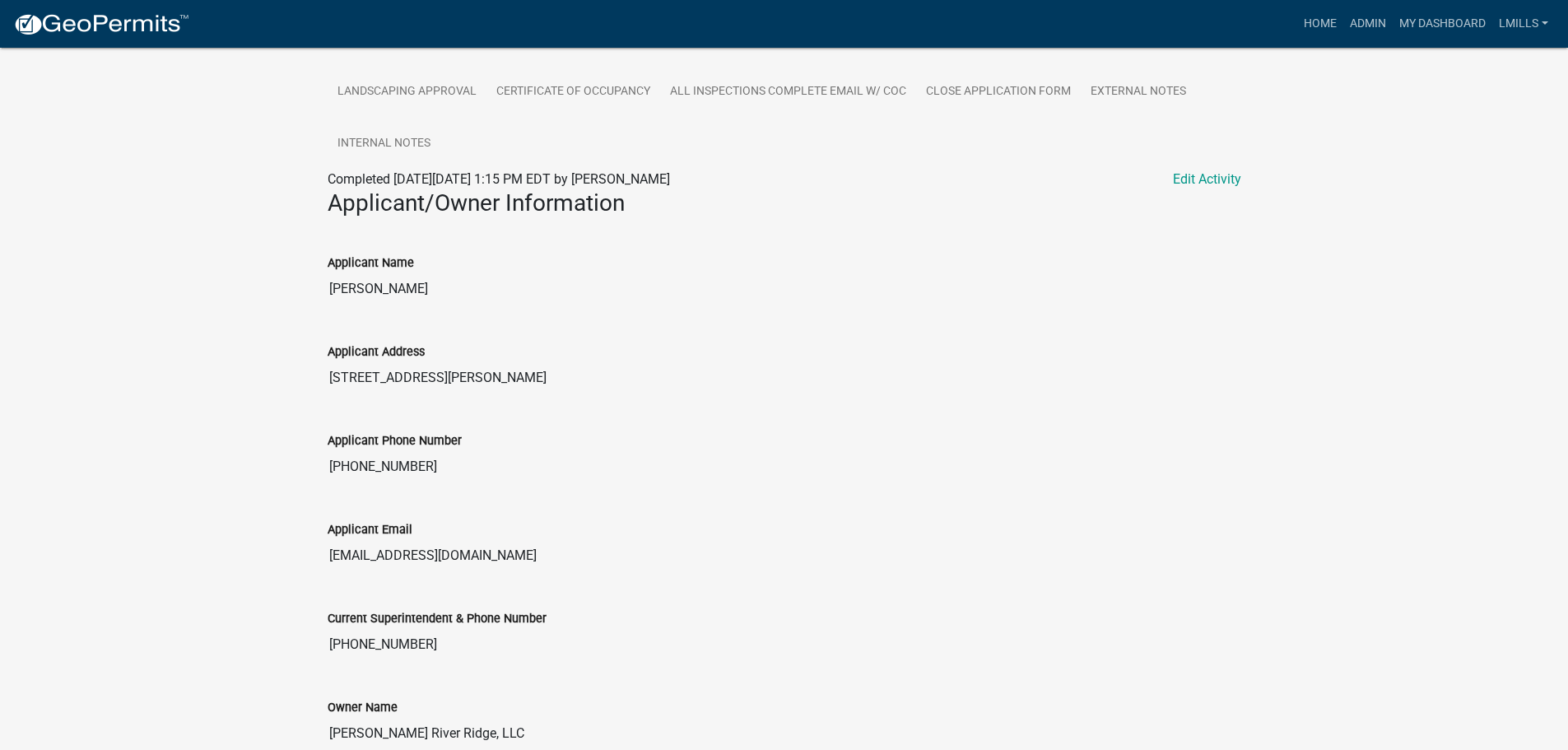
scroll to position [1378, 0]
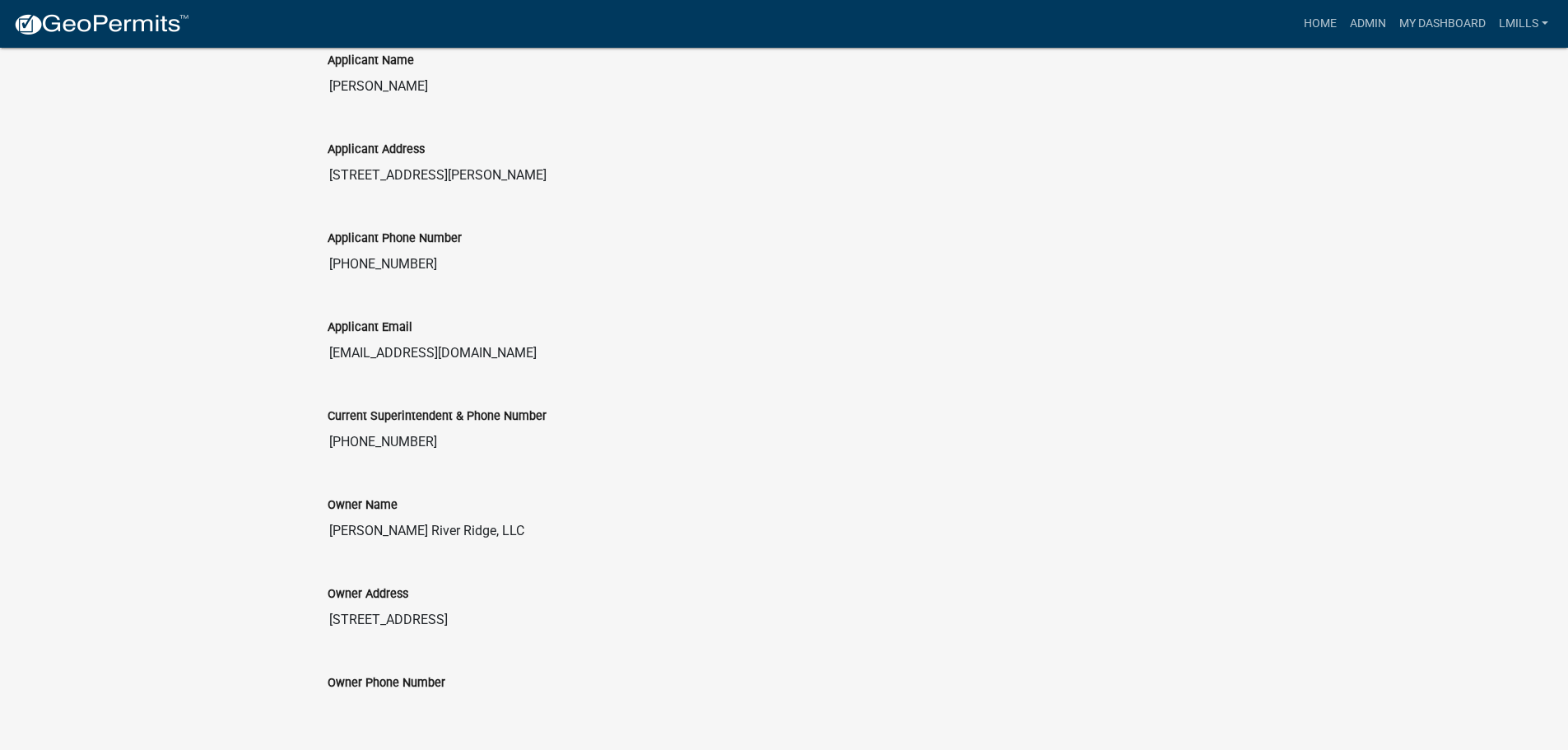
drag, startPoint x: 460, startPoint y: 355, endPoint x: 307, endPoint y: 350, distance: 153.1
click at [522, 398] on div "Current Superintendent & Phone Number 812-923-9895" at bounding box center [784, 420] width 913 height 75
drag, startPoint x: 441, startPoint y: 353, endPoint x: 313, endPoint y: 359, distance: 128.1
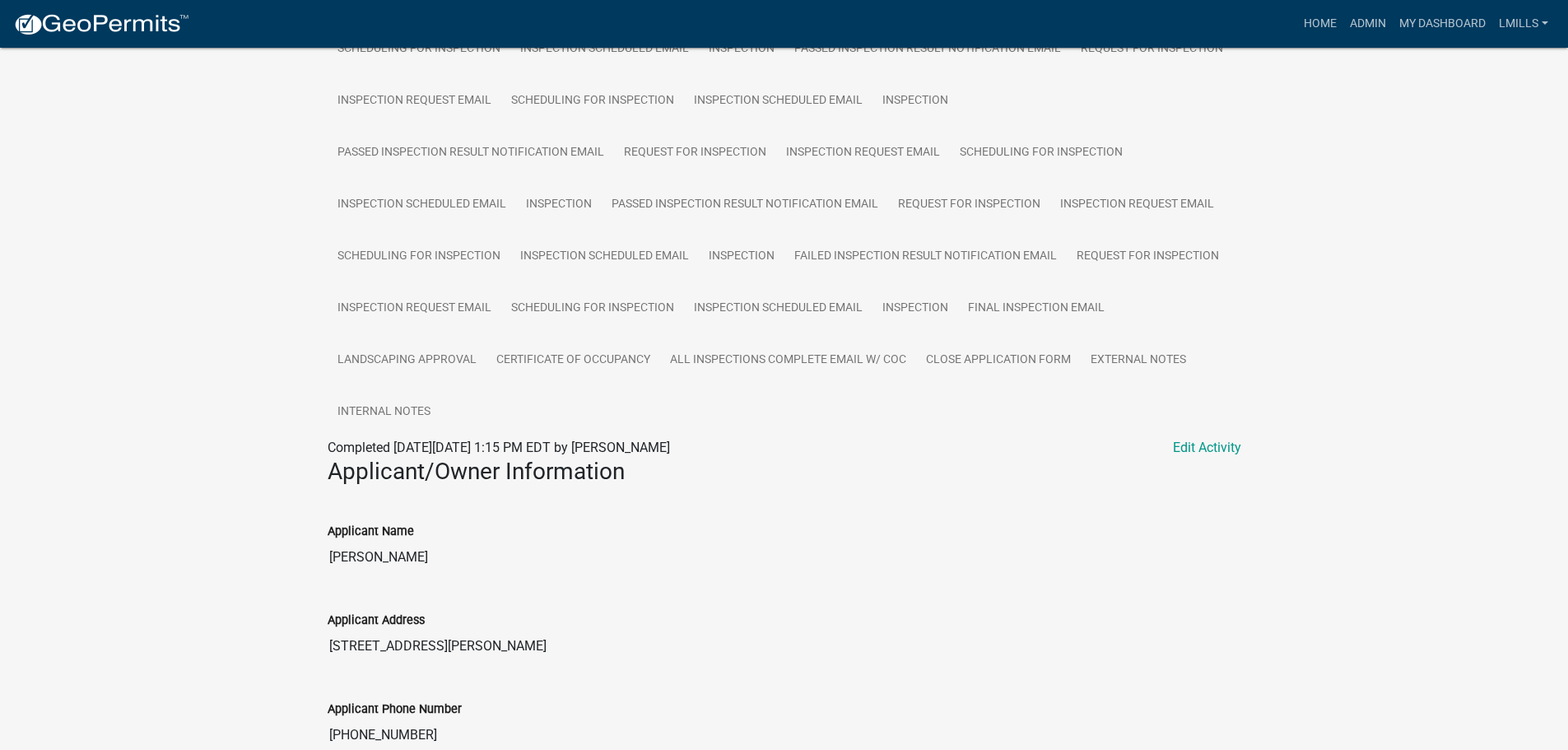
scroll to position [967, 0]
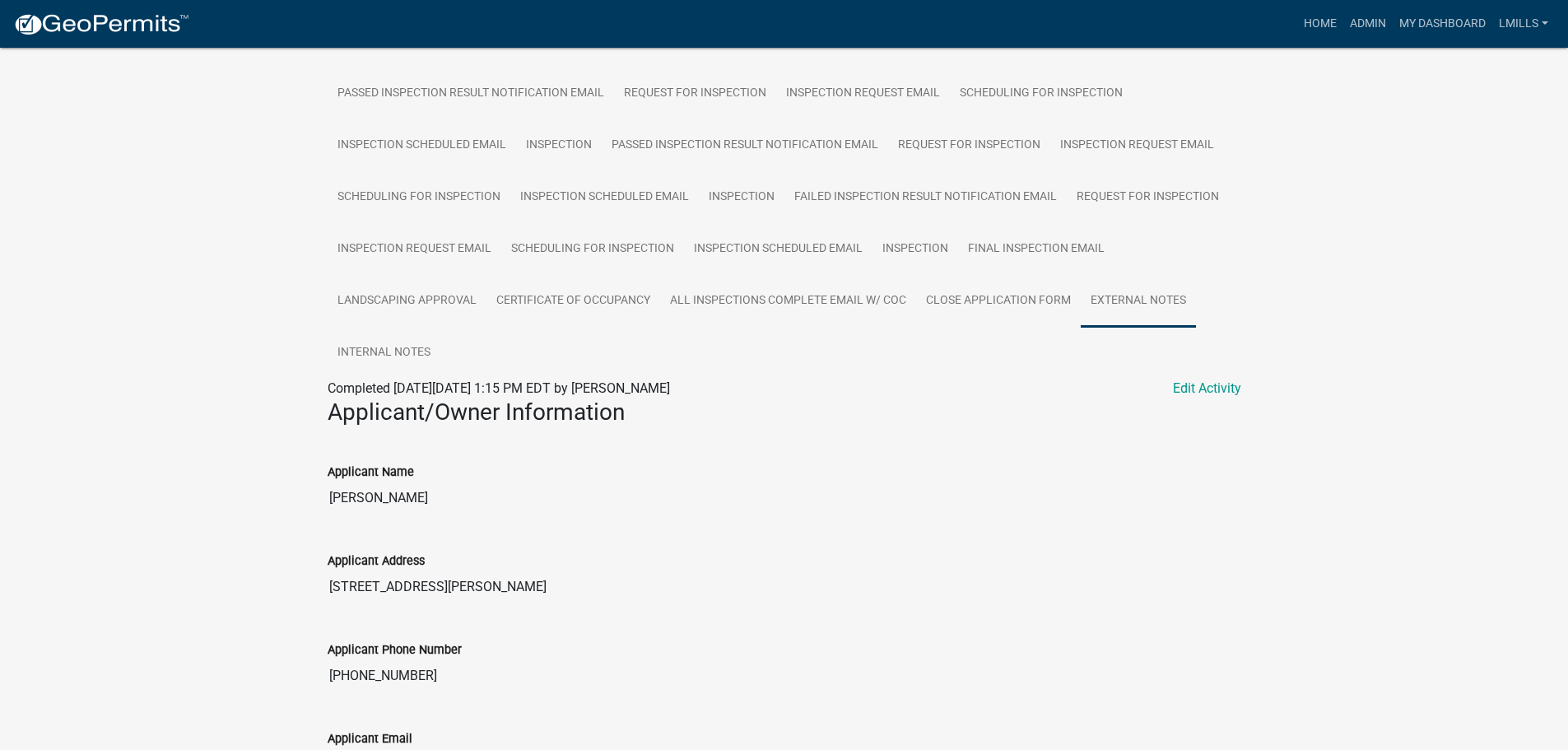
click at [1119, 301] on link "External Notes" at bounding box center [1138, 301] width 115 height 53
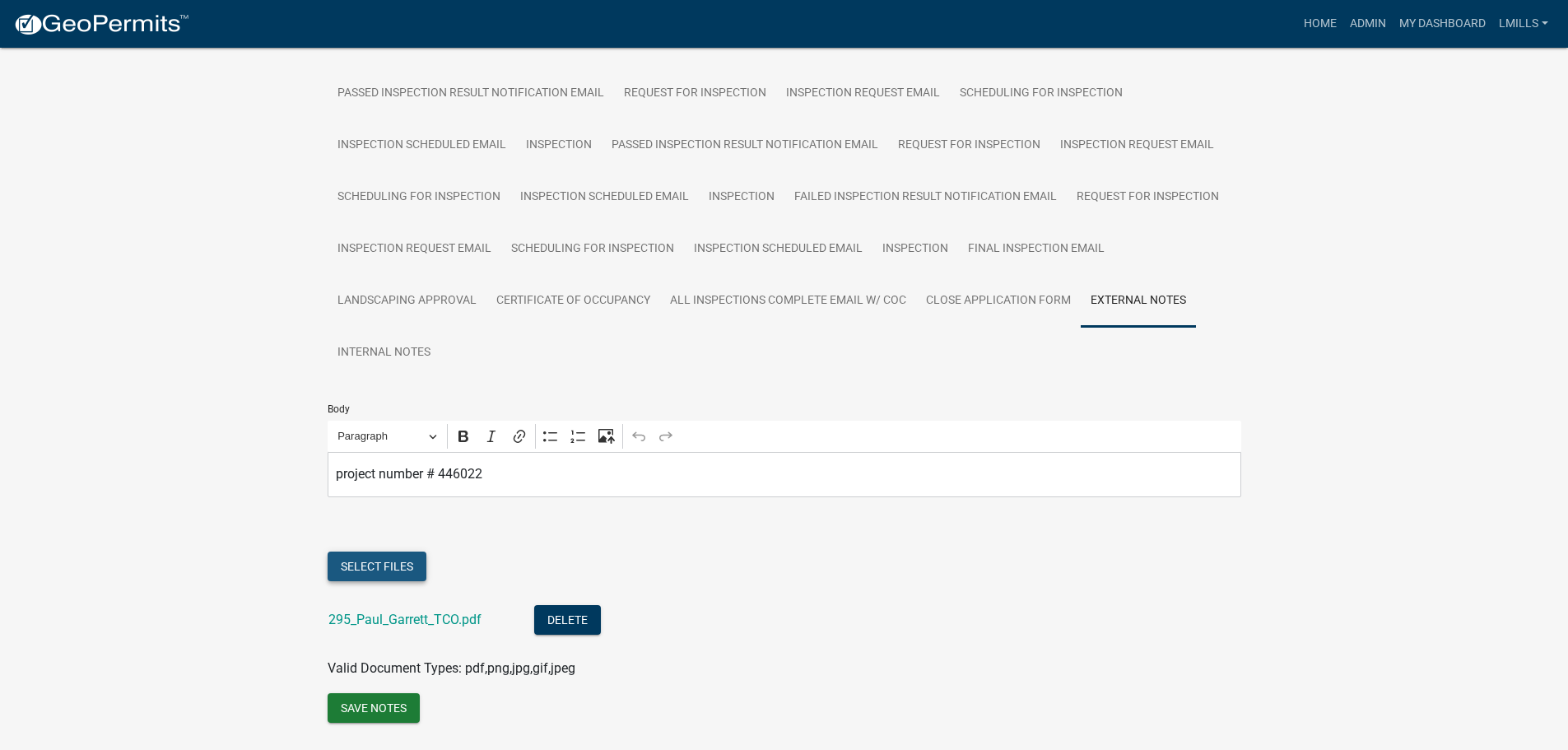
click at [387, 573] on button "Select files" at bounding box center [377, 566] width 99 height 29
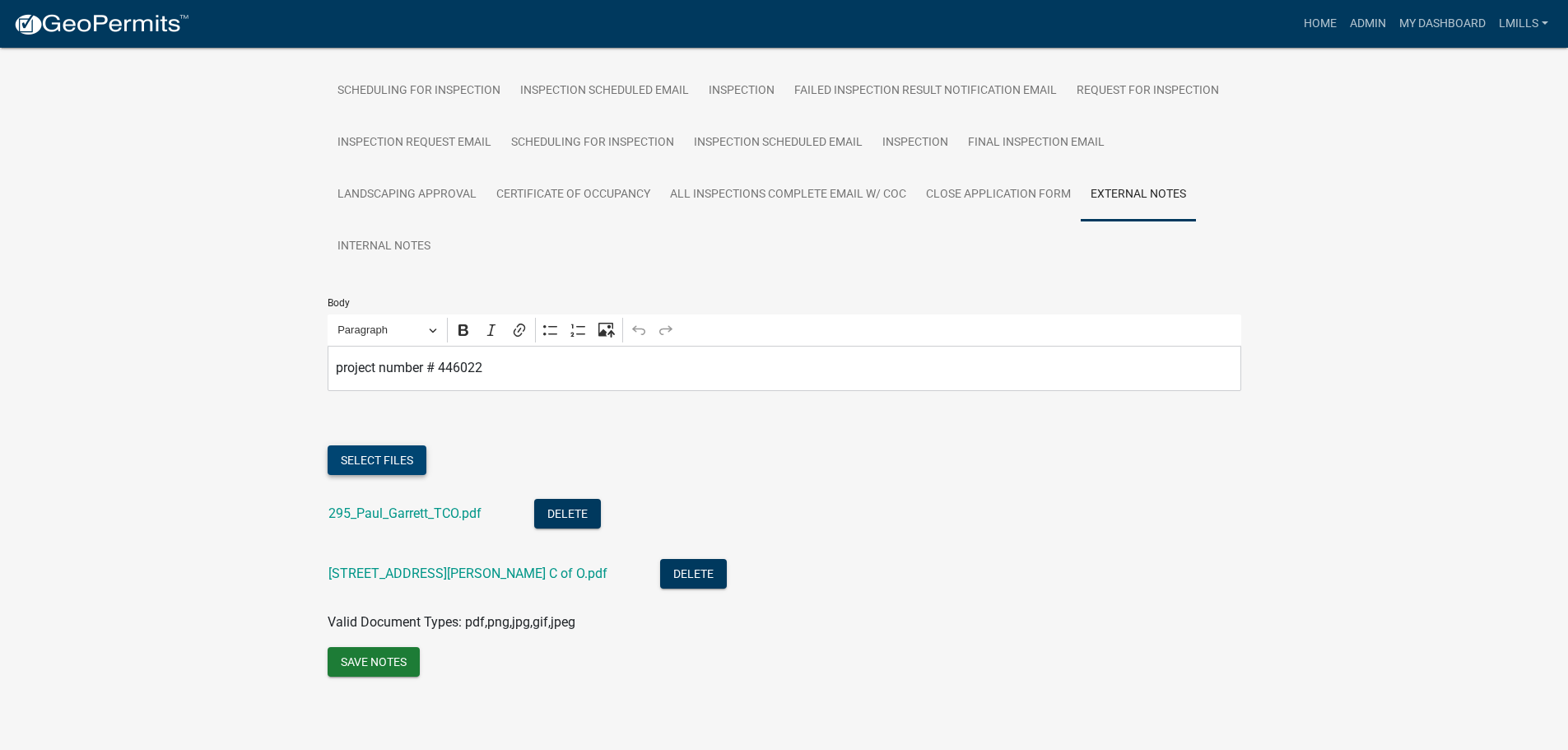
scroll to position [1073, 0]
click at [395, 663] on button "Save Notes" at bounding box center [373, 662] width 92 height 29
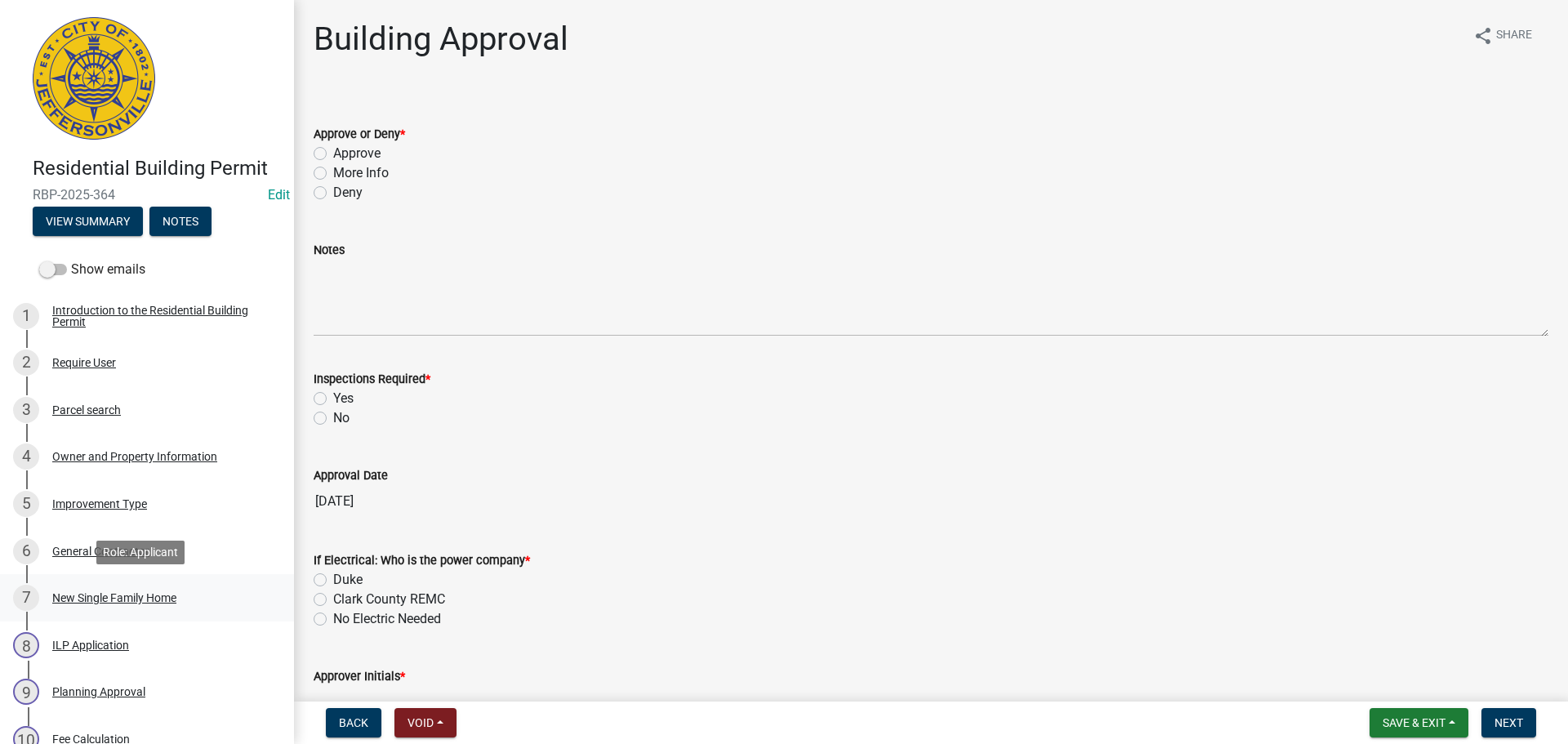
click at [147, 593] on div "New Single Family Home" at bounding box center [114, 597] width 124 height 11
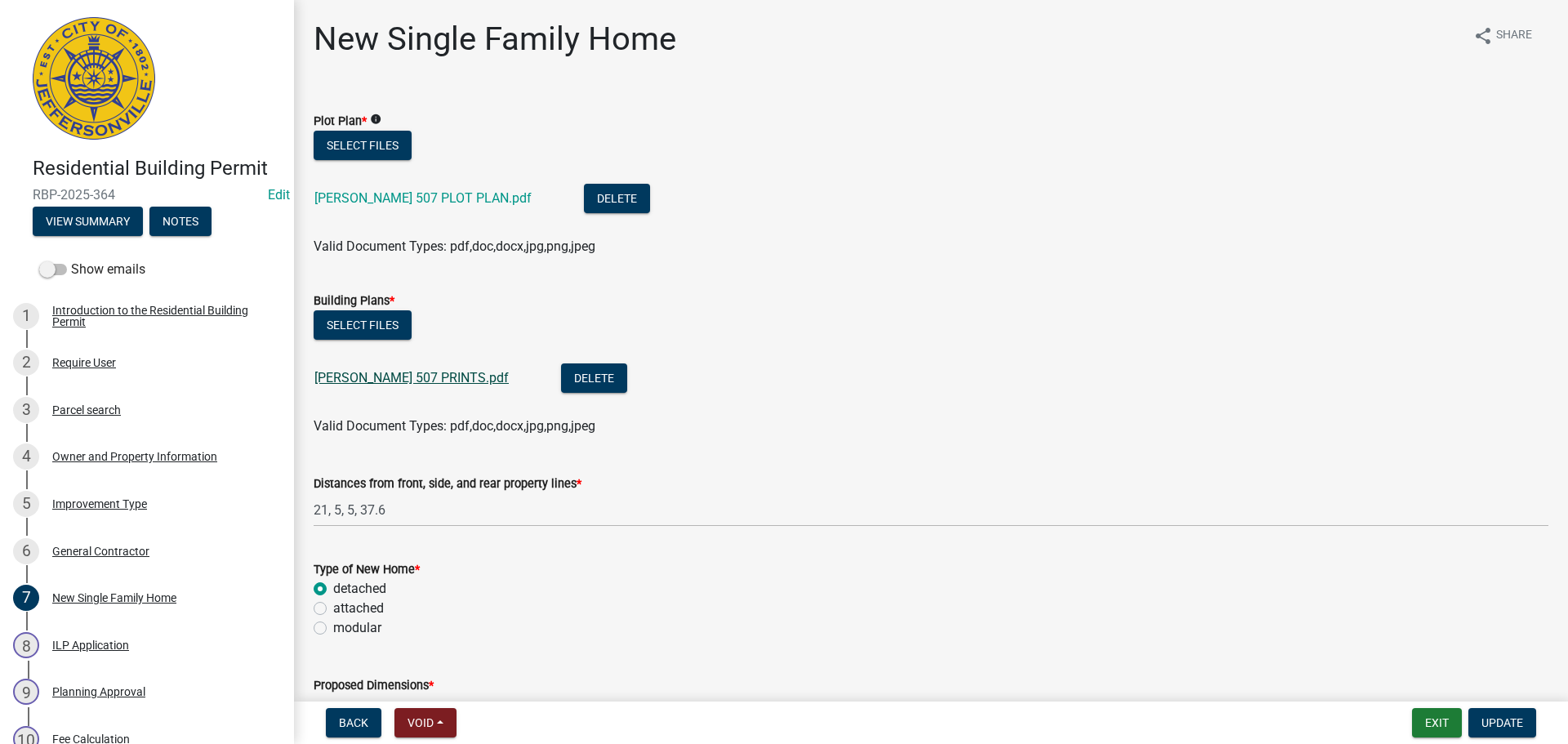
click at [378, 378] on link "STACY 507 PRINTS.pdf" at bounding box center [412, 378] width 194 height 15
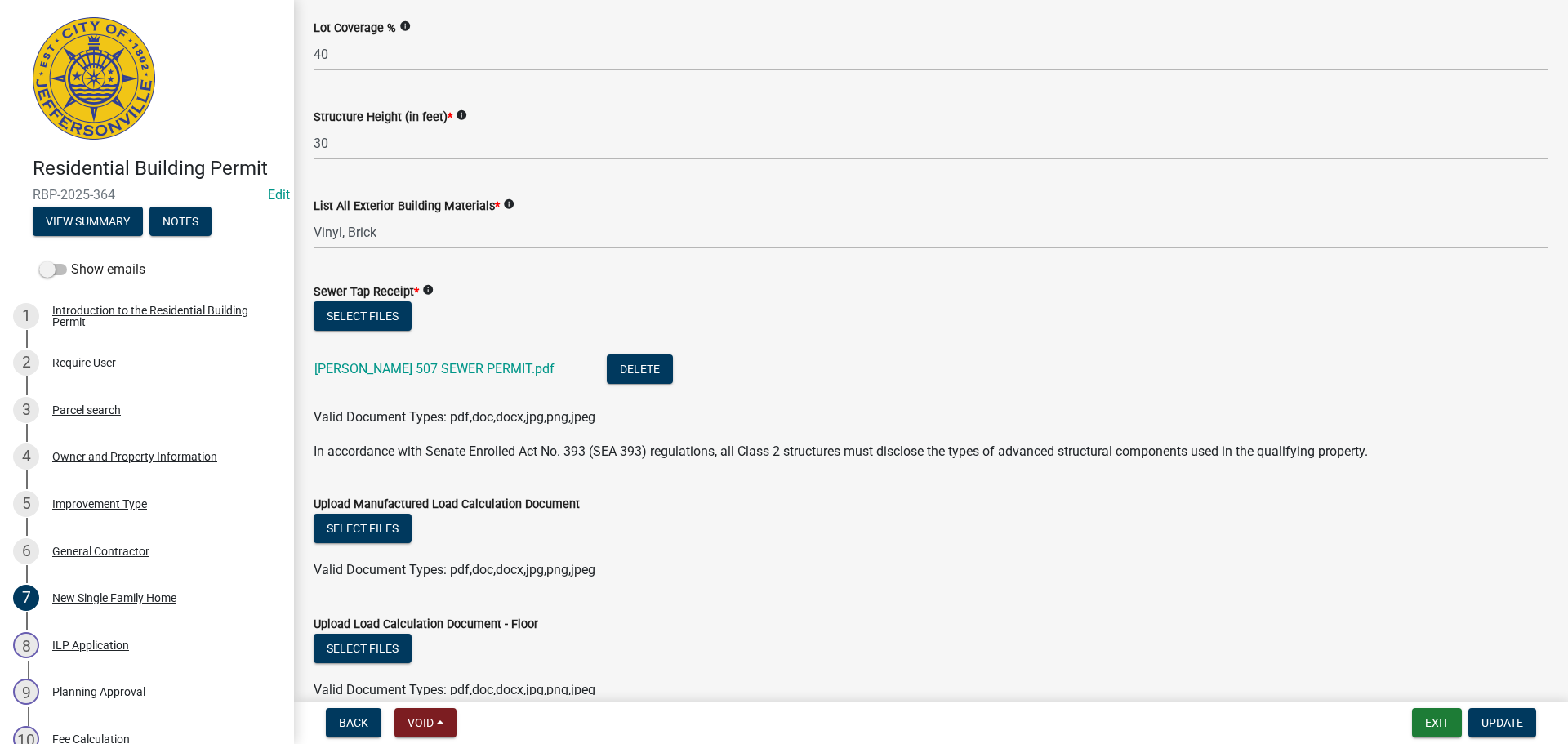
scroll to position [894, 0]
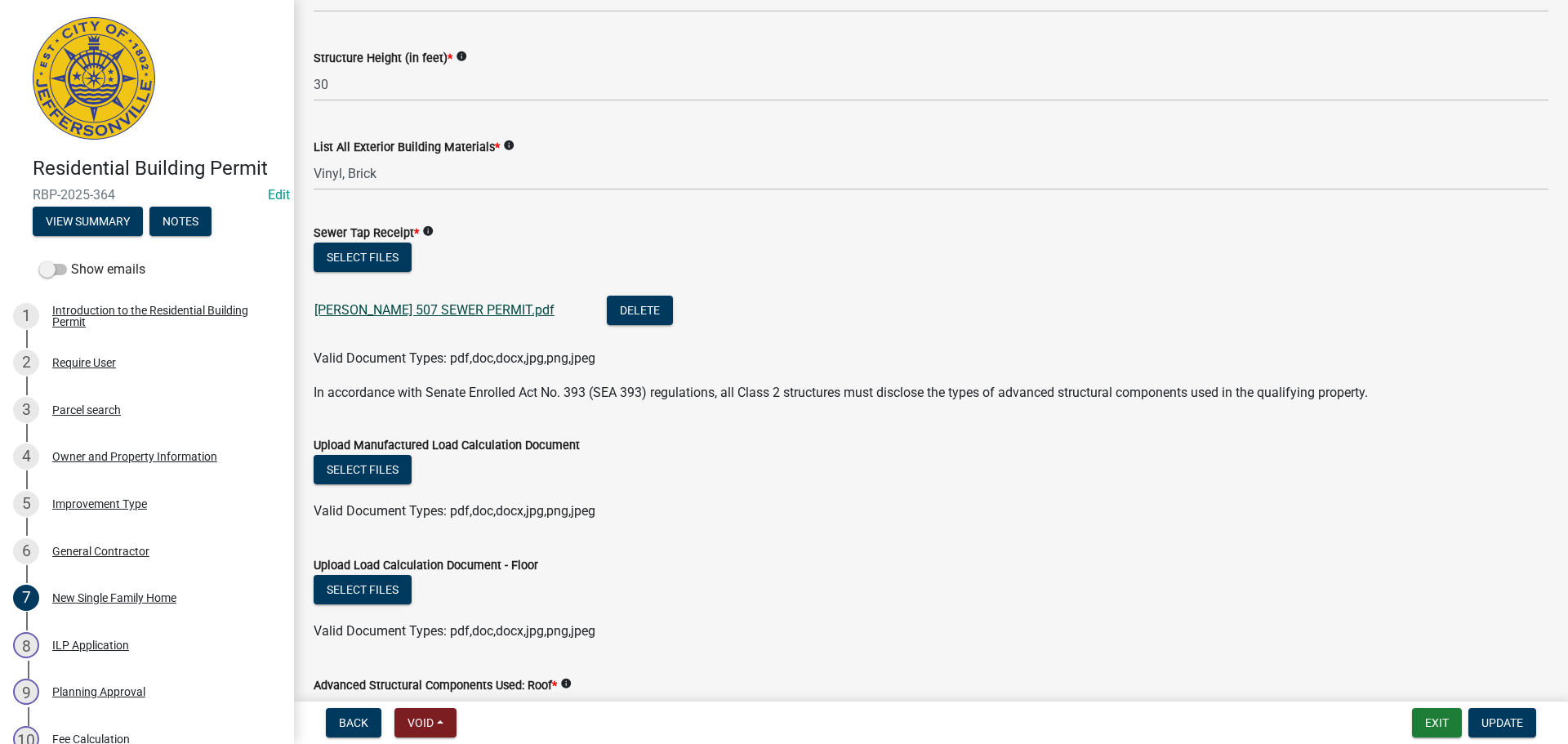
click at [409, 304] on link "STACY 507 SEWER PERMIT.pdf" at bounding box center [434, 310] width 240 height 15
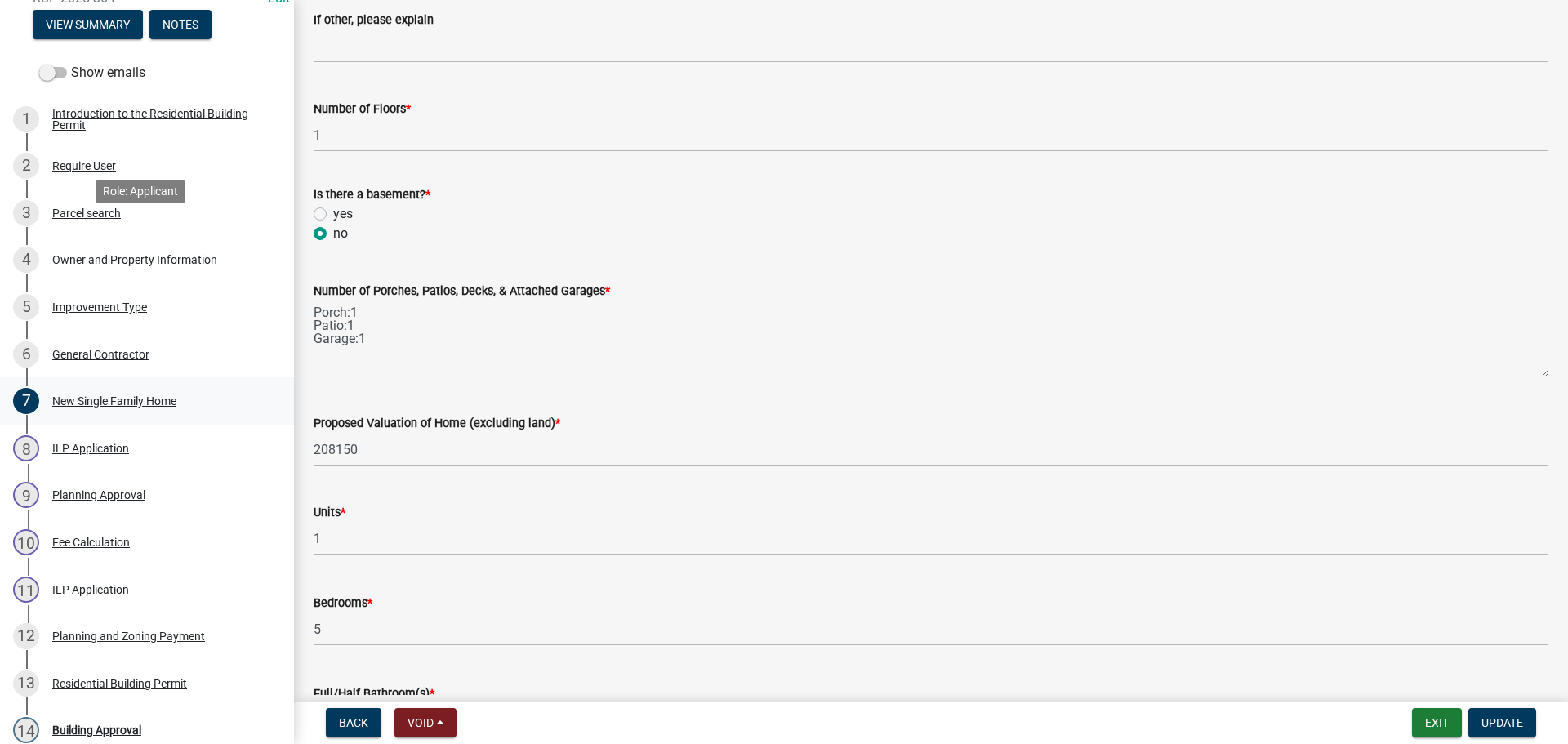
scroll to position [408, 0]
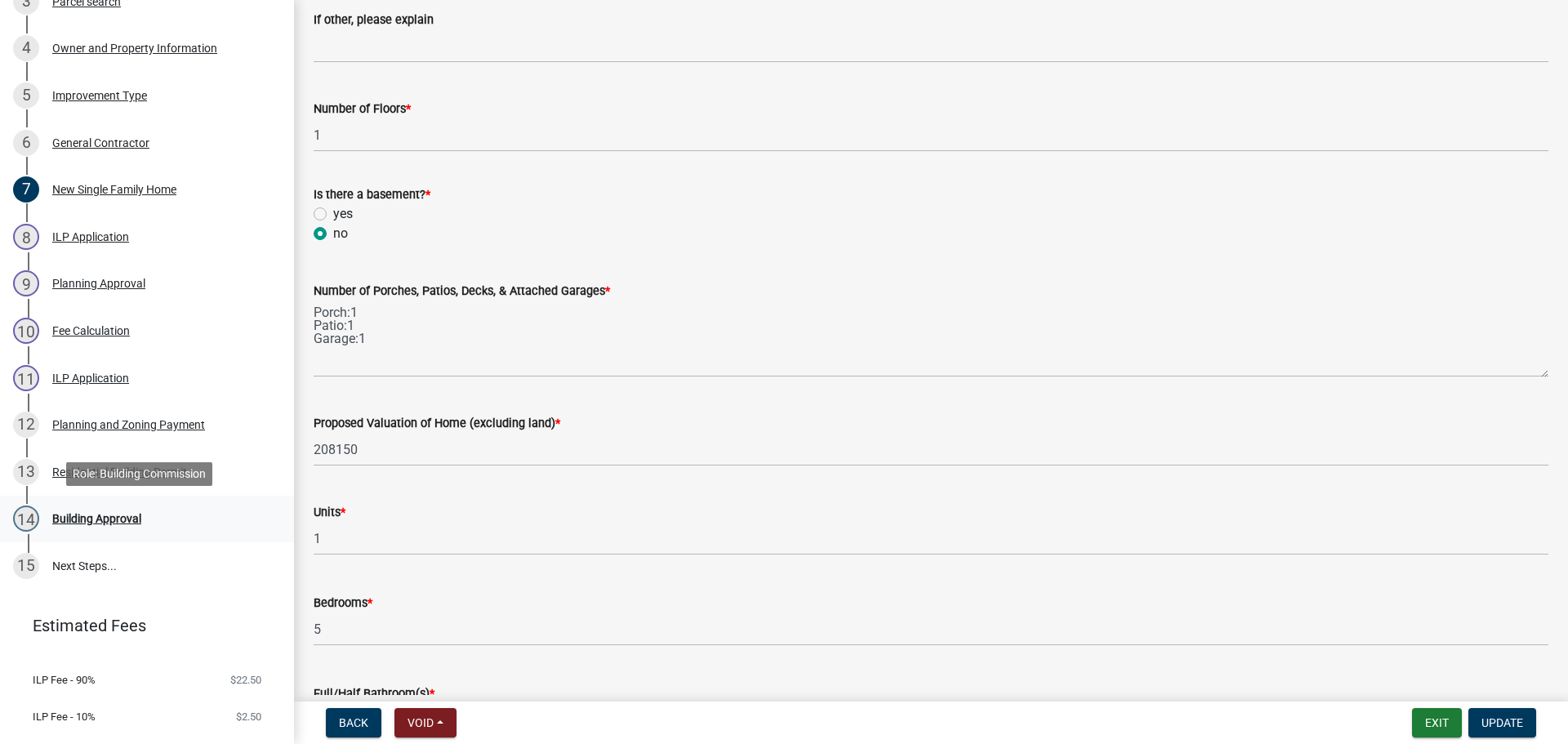
click at [114, 514] on div "Building Approval" at bounding box center [97, 518] width 89 height 11
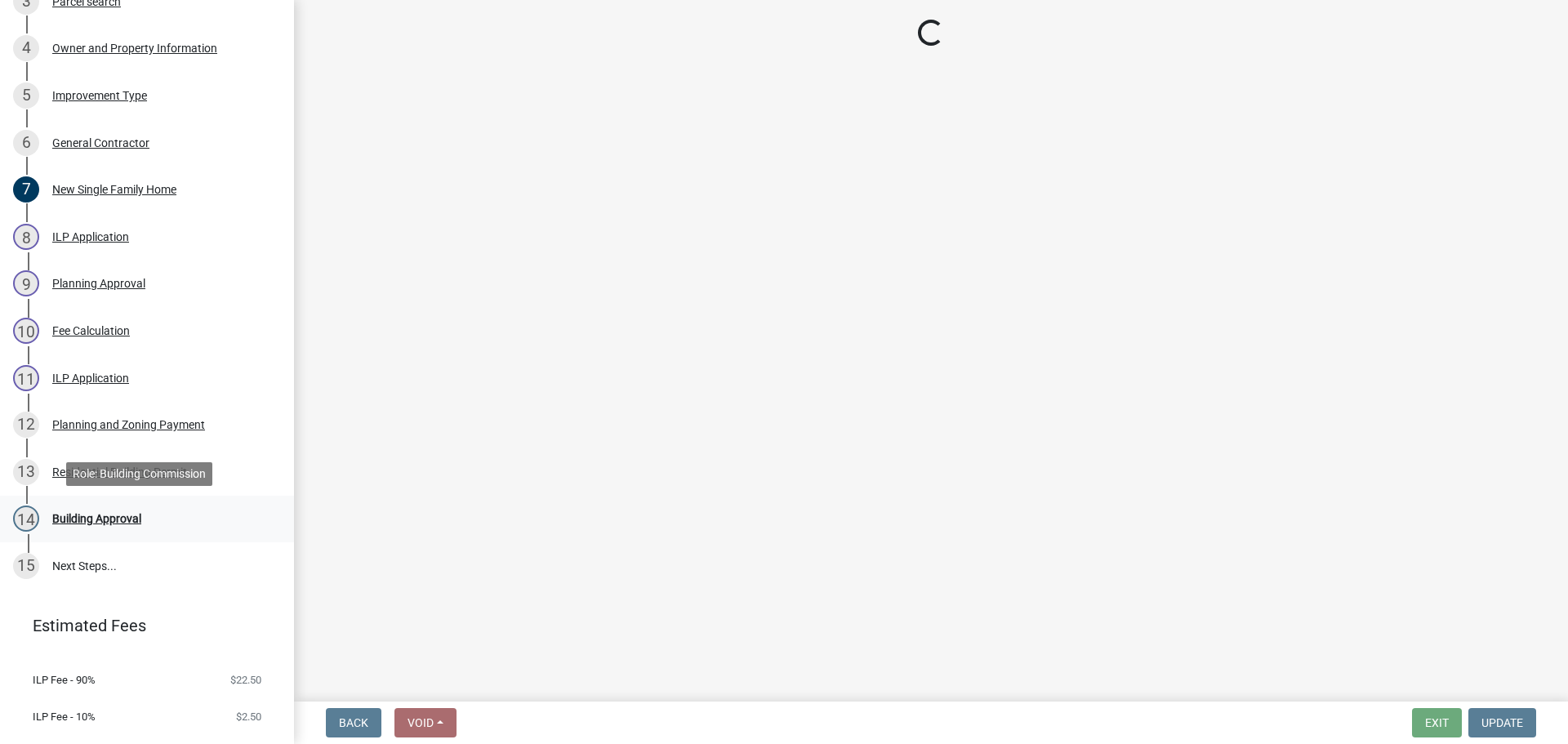
scroll to position [0, 0]
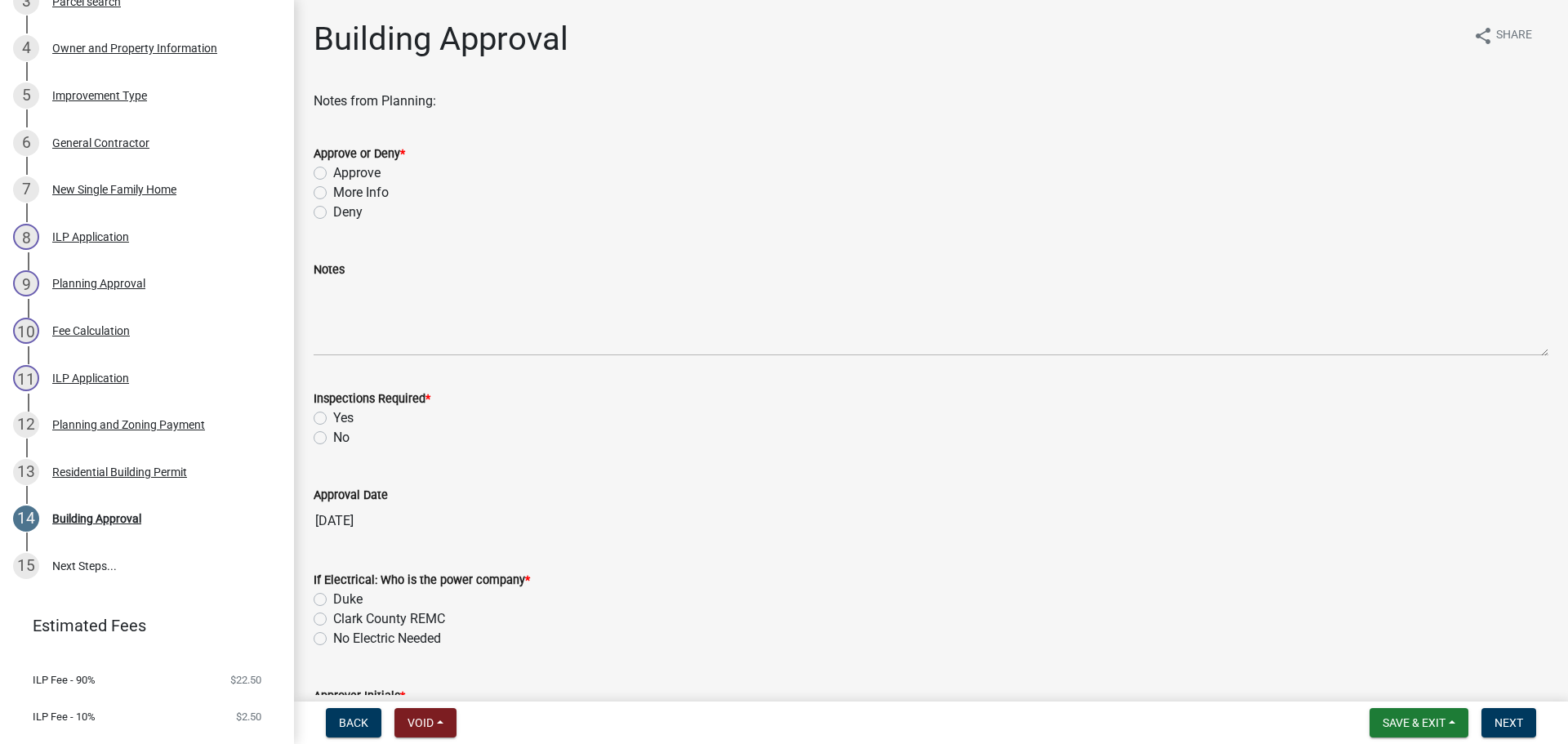
click at [365, 168] on label "Approve" at bounding box center [357, 173] width 47 height 20
click at [344, 168] on input "Approve" at bounding box center [339, 168] width 10 height 10
radio input "true"
click at [343, 416] on label "Yes" at bounding box center [344, 418] width 21 height 20
click at [343, 416] on input "Yes" at bounding box center [339, 413] width 10 height 10
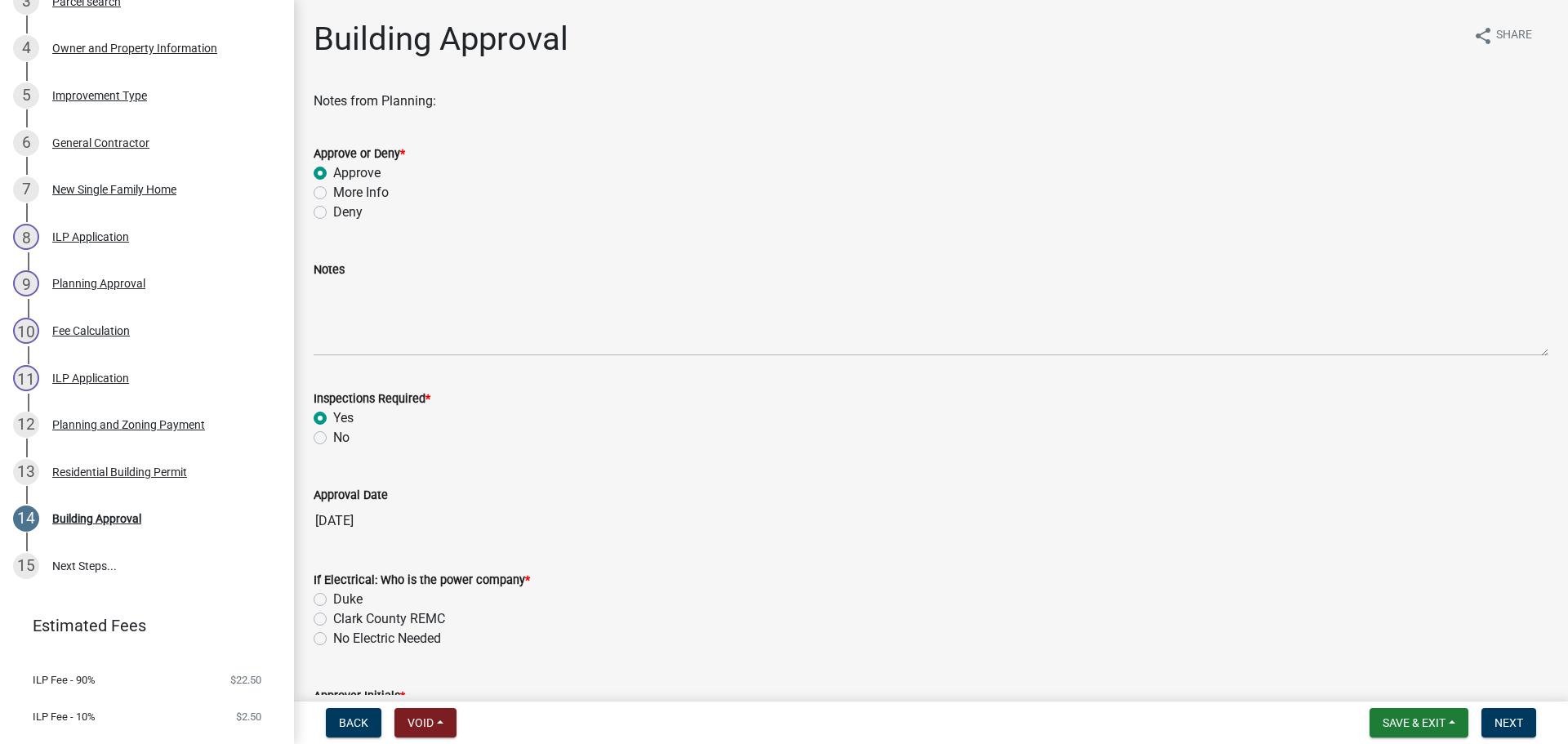
radio input "true"
click at [383, 619] on label "Clark County REMC" at bounding box center [389, 619] width 112 height 20
click at [344, 619] on input "Clark County REMC" at bounding box center [339, 614] width 10 height 10
radio input "true"
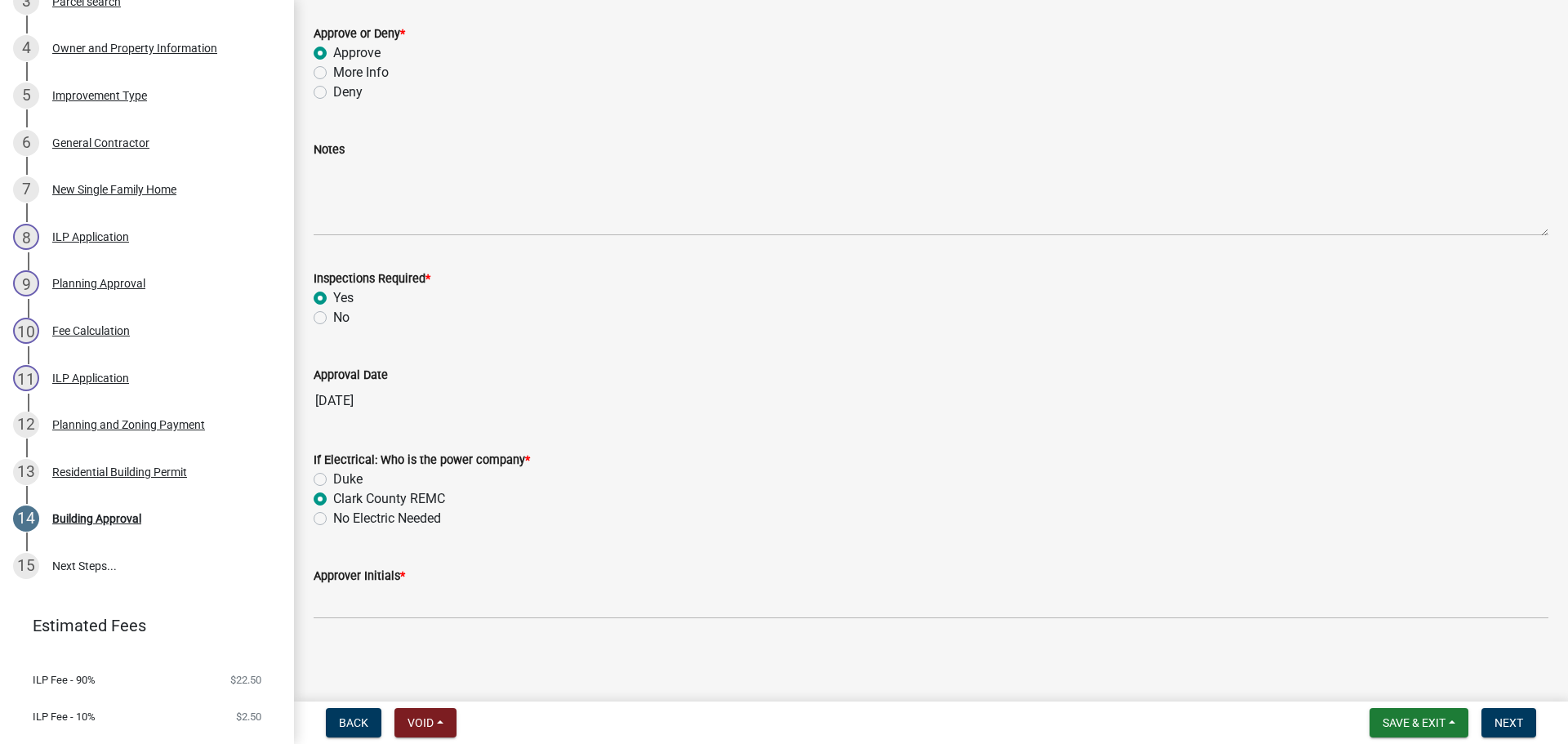
scroll to position [121, 0]
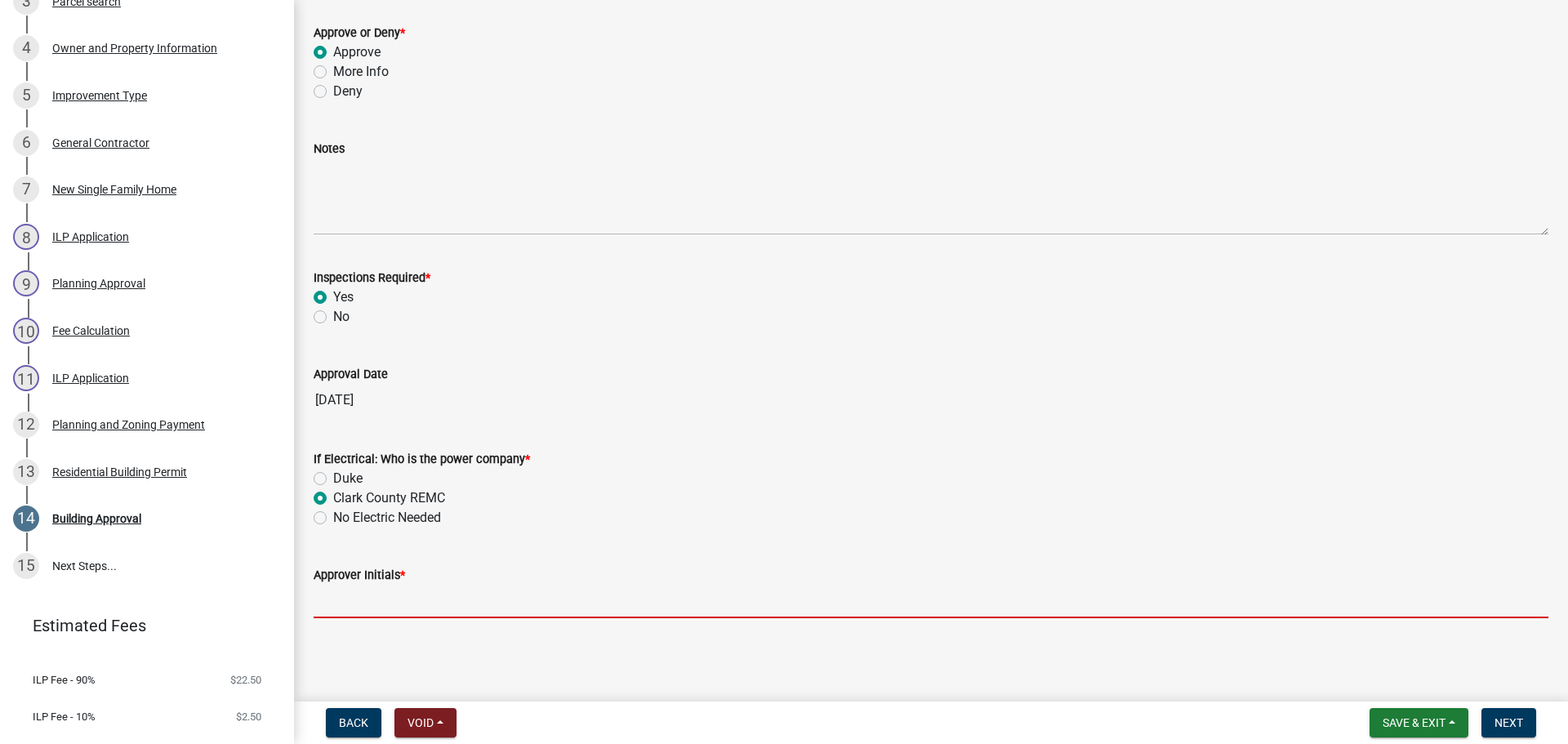
click at [372, 599] on input "Approver Initials *" at bounding box center [930, 601] width 1235 height 34
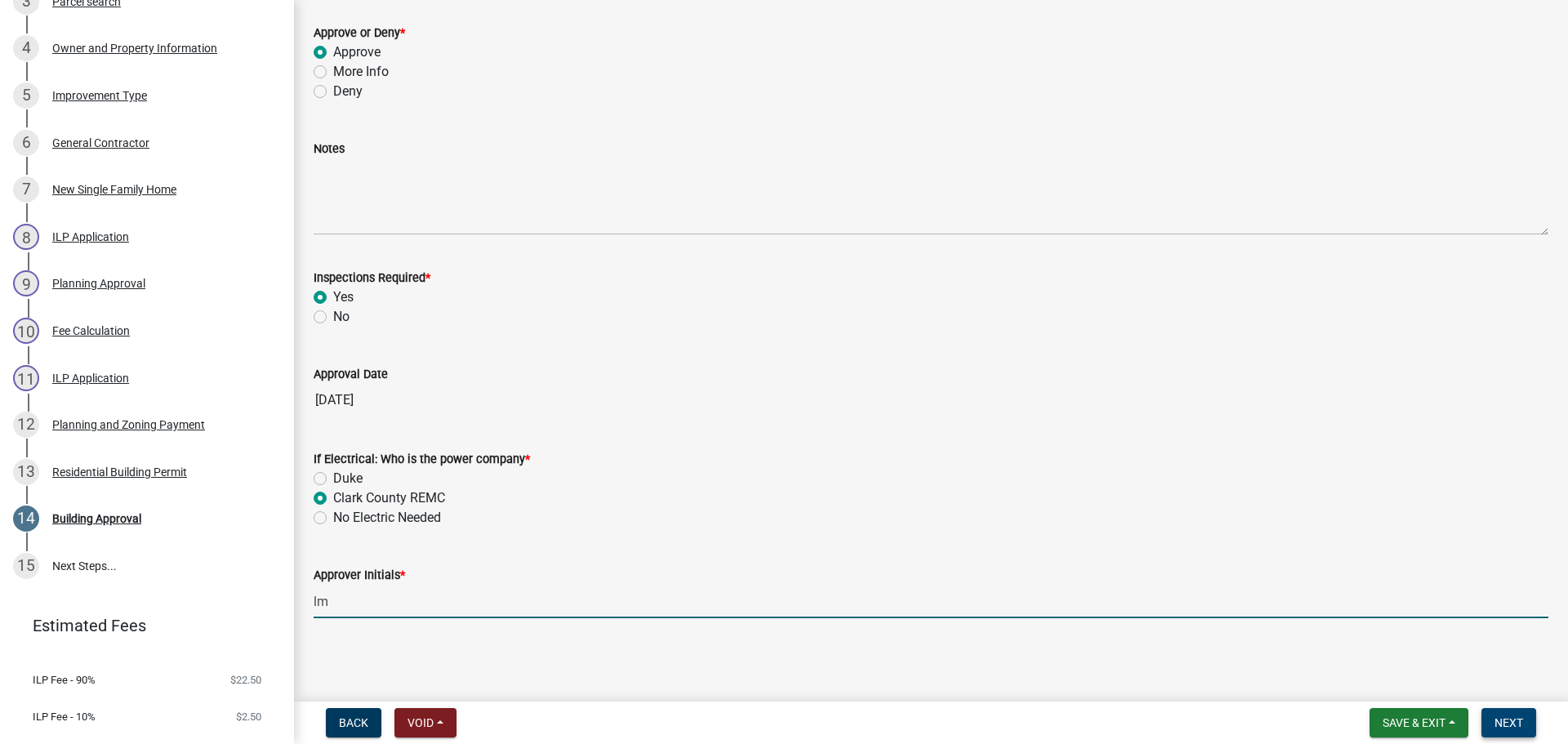
type input "lm"
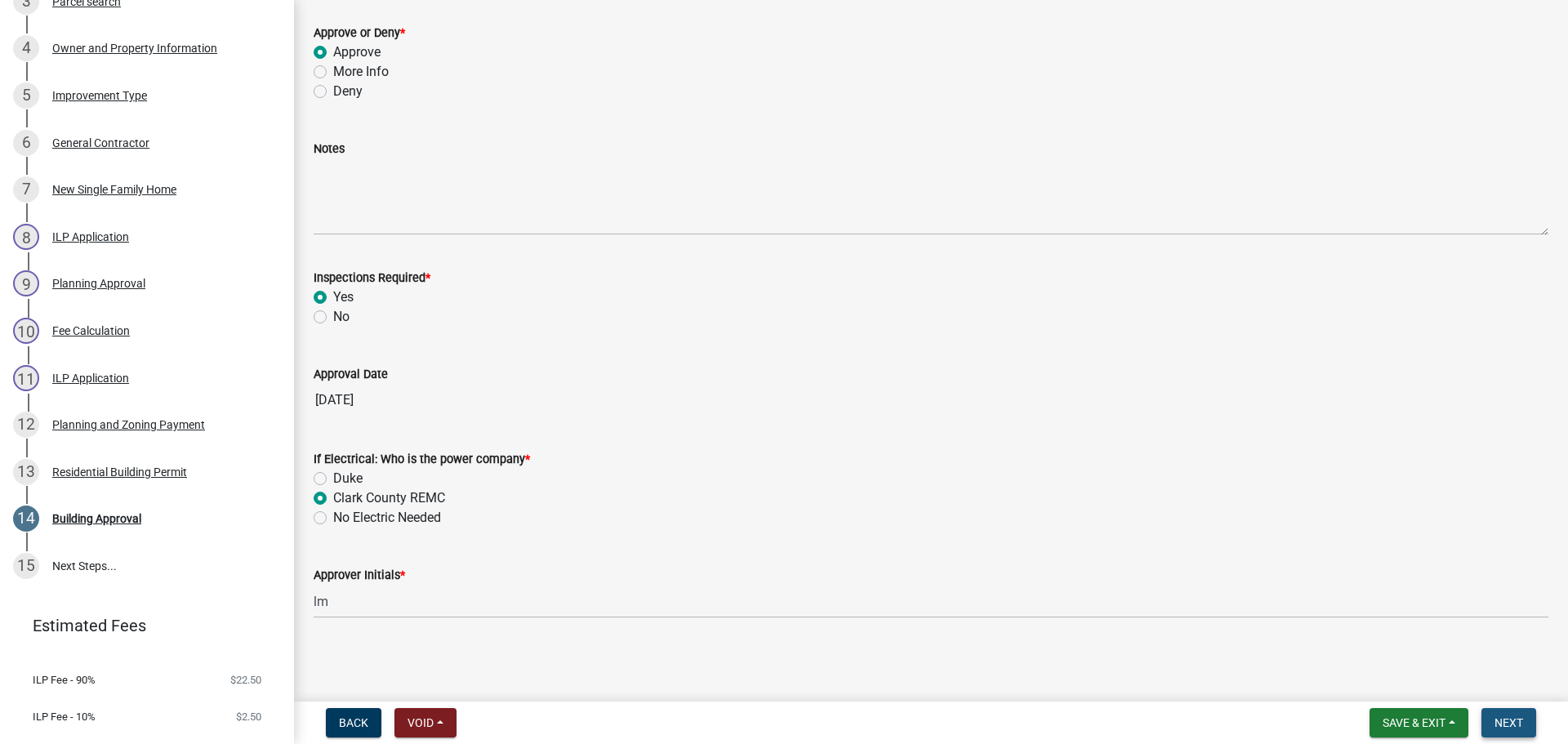
click at [1496, 723] on span "Next" at bounding box center [1508, 723] width 28 height 13
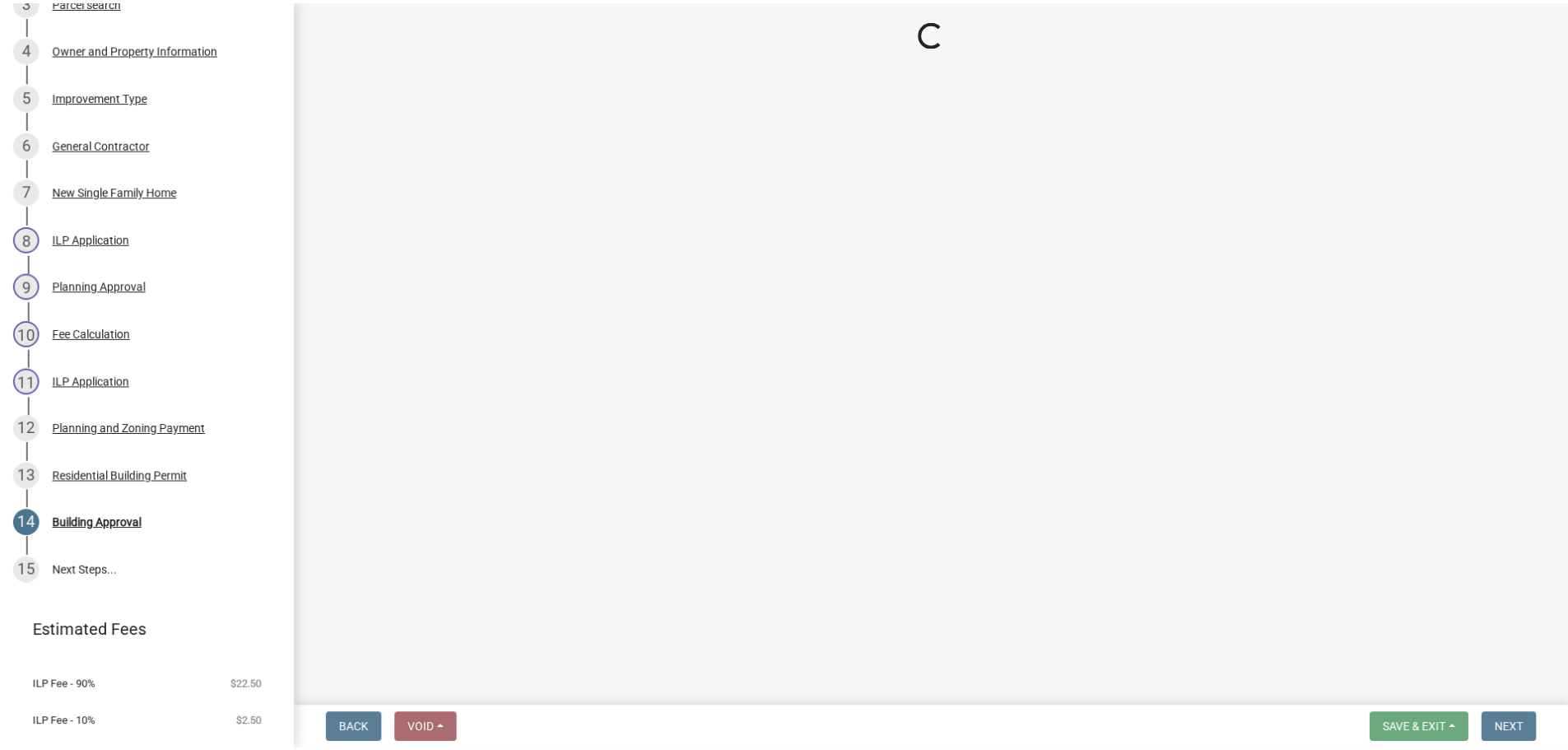
scroll to position [743, 0]
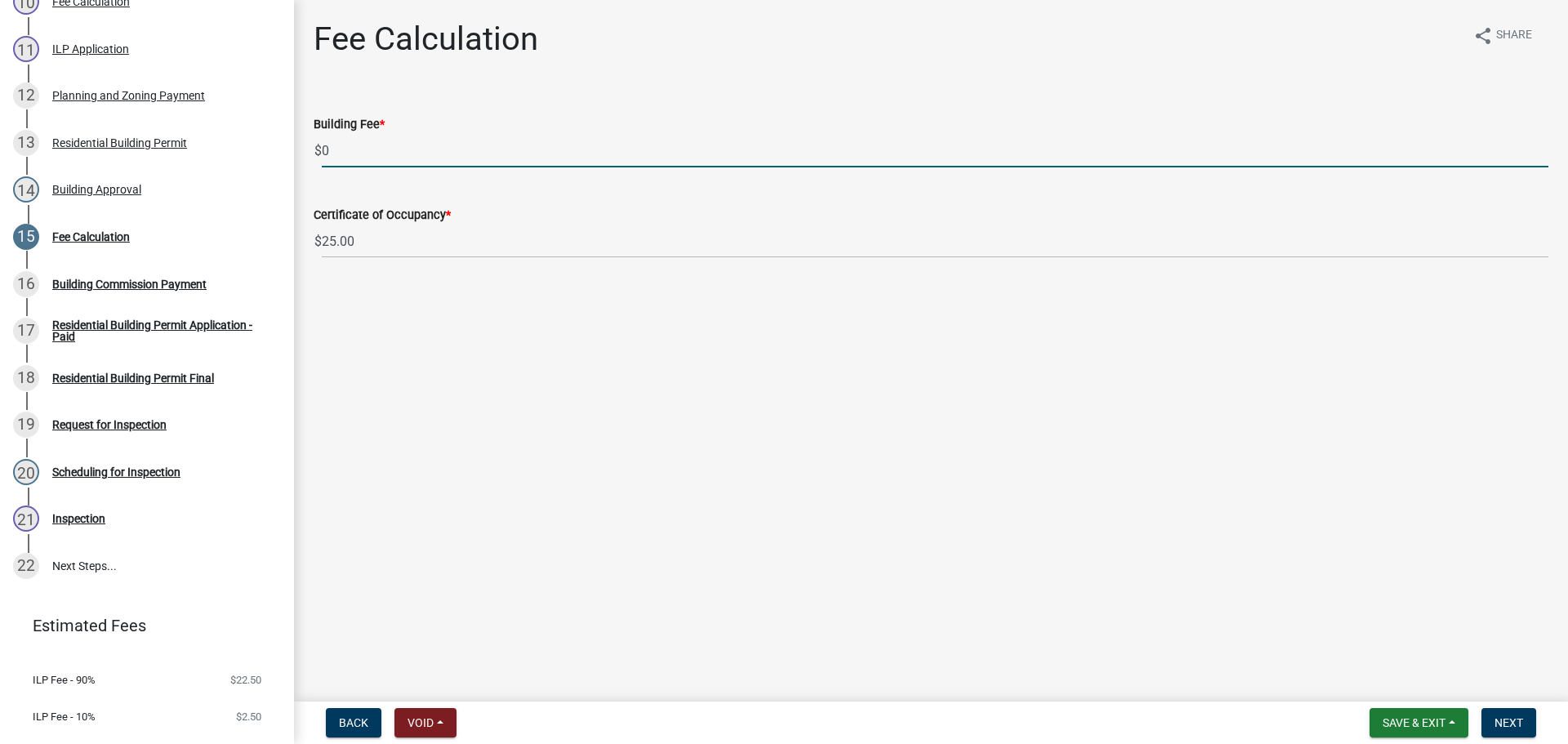
drag, startPoint x: 354, startPoint y: 155, endPoint x: 298, endPoint y: 141, distance: 57.7
click at [298, 141] on div "Fee Calculation share Share Building Fee * $ 0 Certificate of Occupancy * $ 25.…" at bounding box center [930, 154] width 1274 height 268
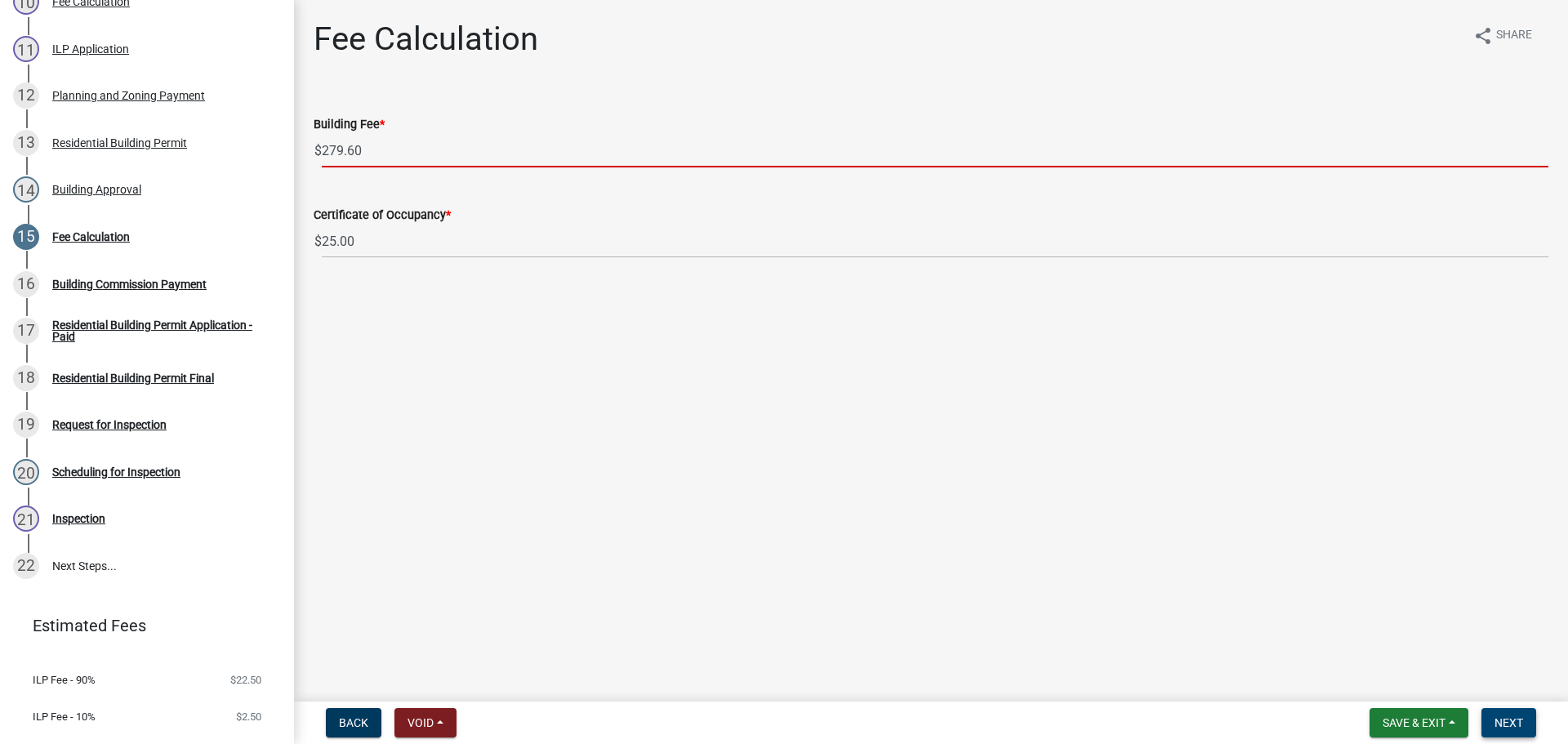
type input "279.60"
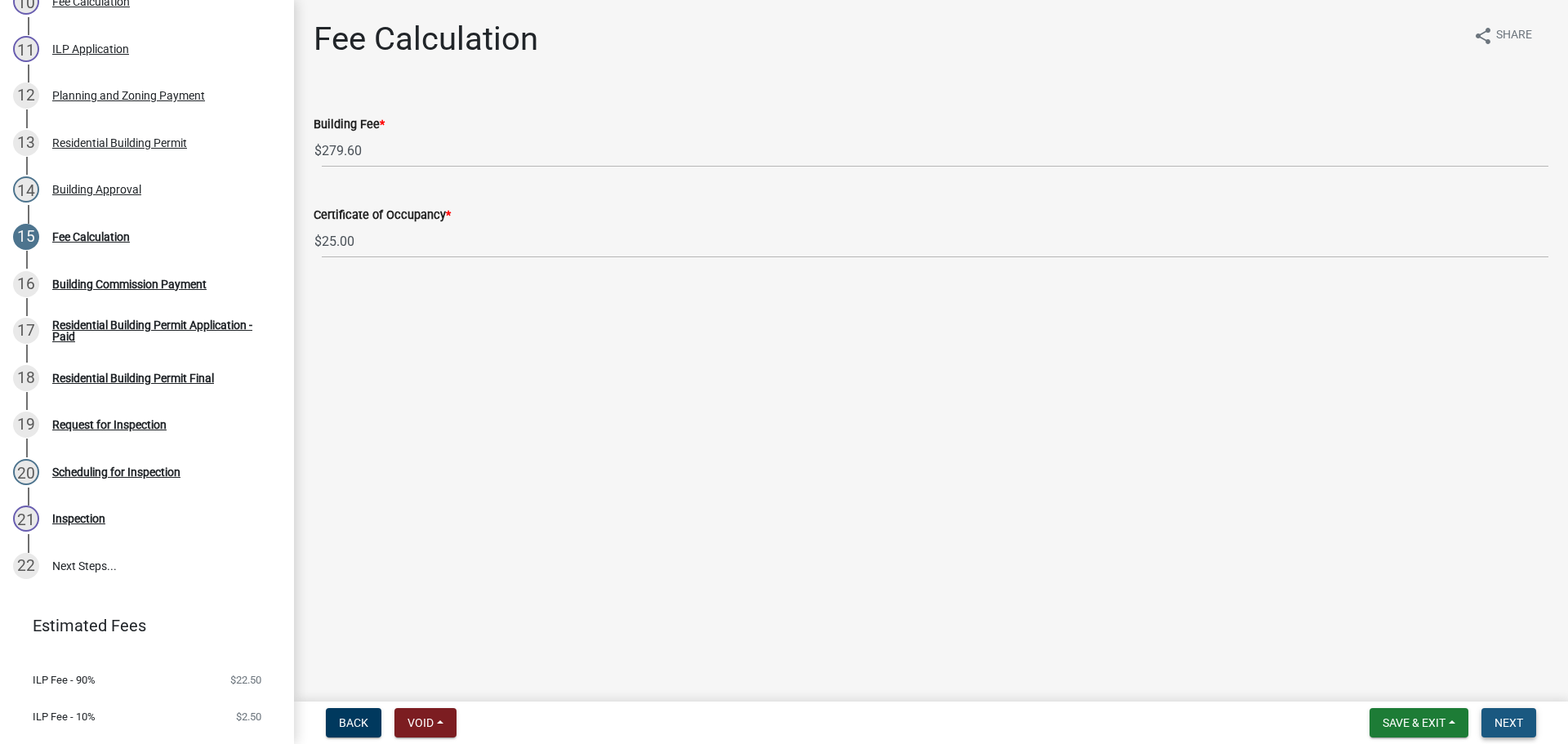
click at [1499, 723] on span "Next" at bounding box center [1508, 723] width 28 height 13
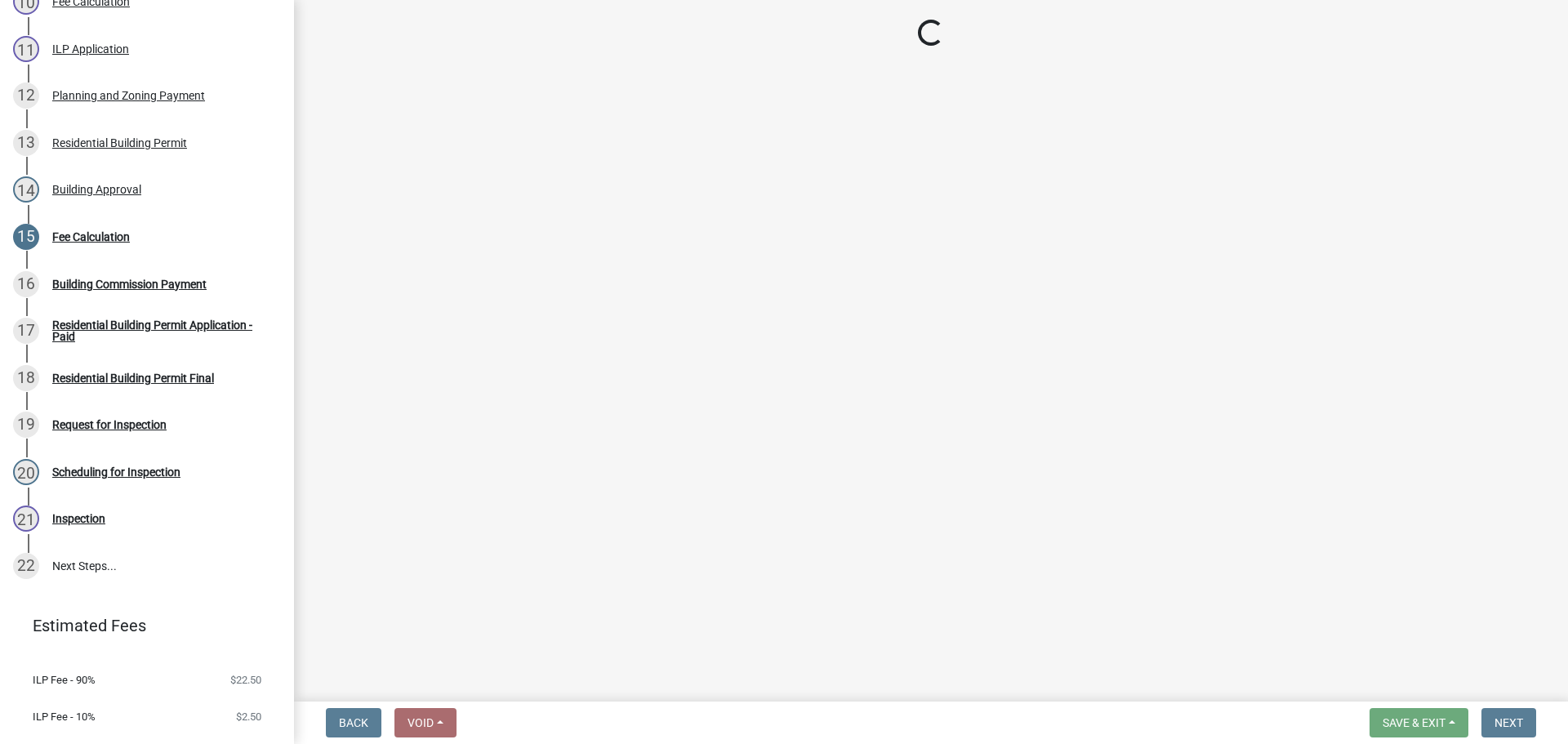
select select "3: 3"
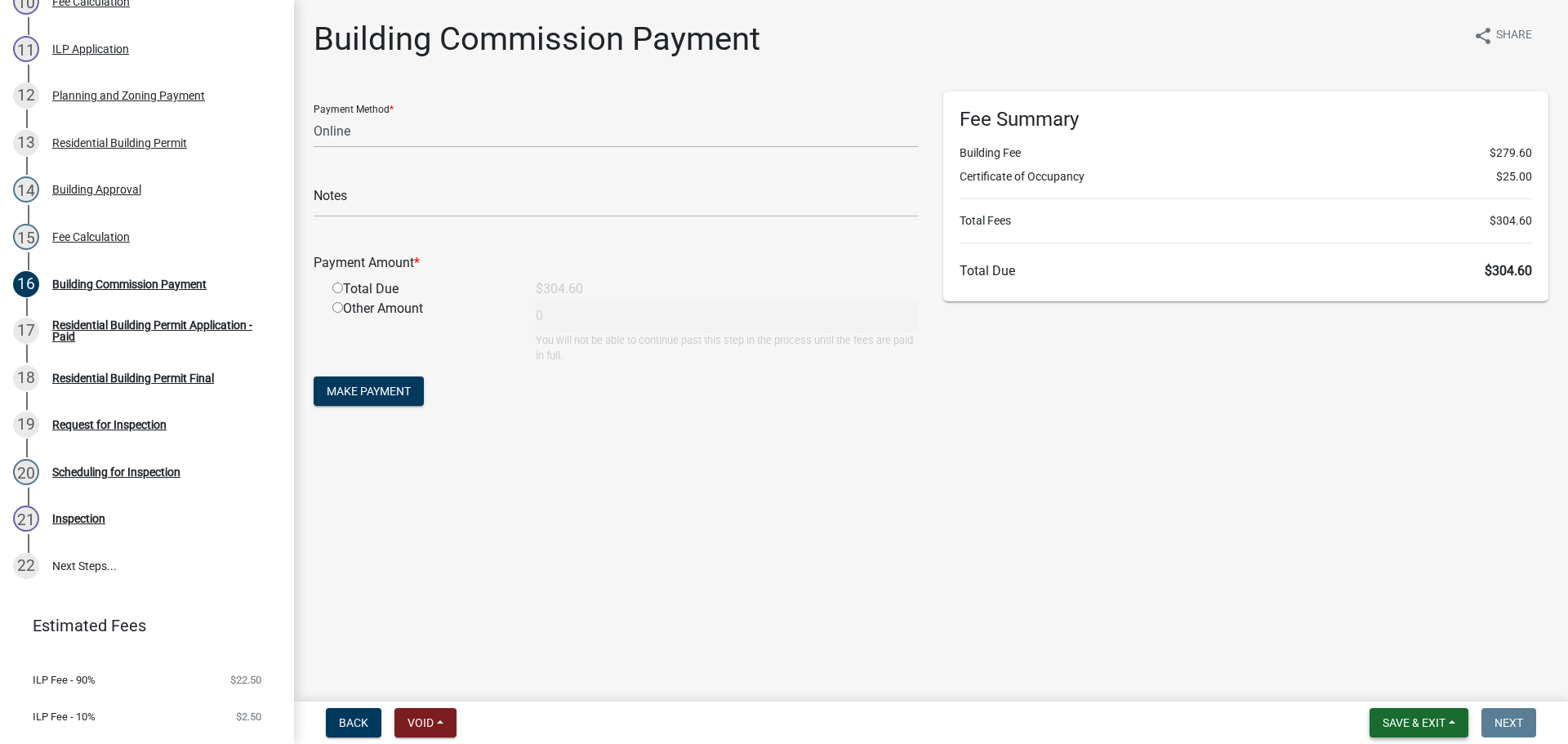
click at [1393, 721] on span "Save & Exit" at bounding box center [1413, 723] width 63 height 13
click at [1404, 686] on button "Save & Exit" at bounding box center [1403, 680] width 131 height 40
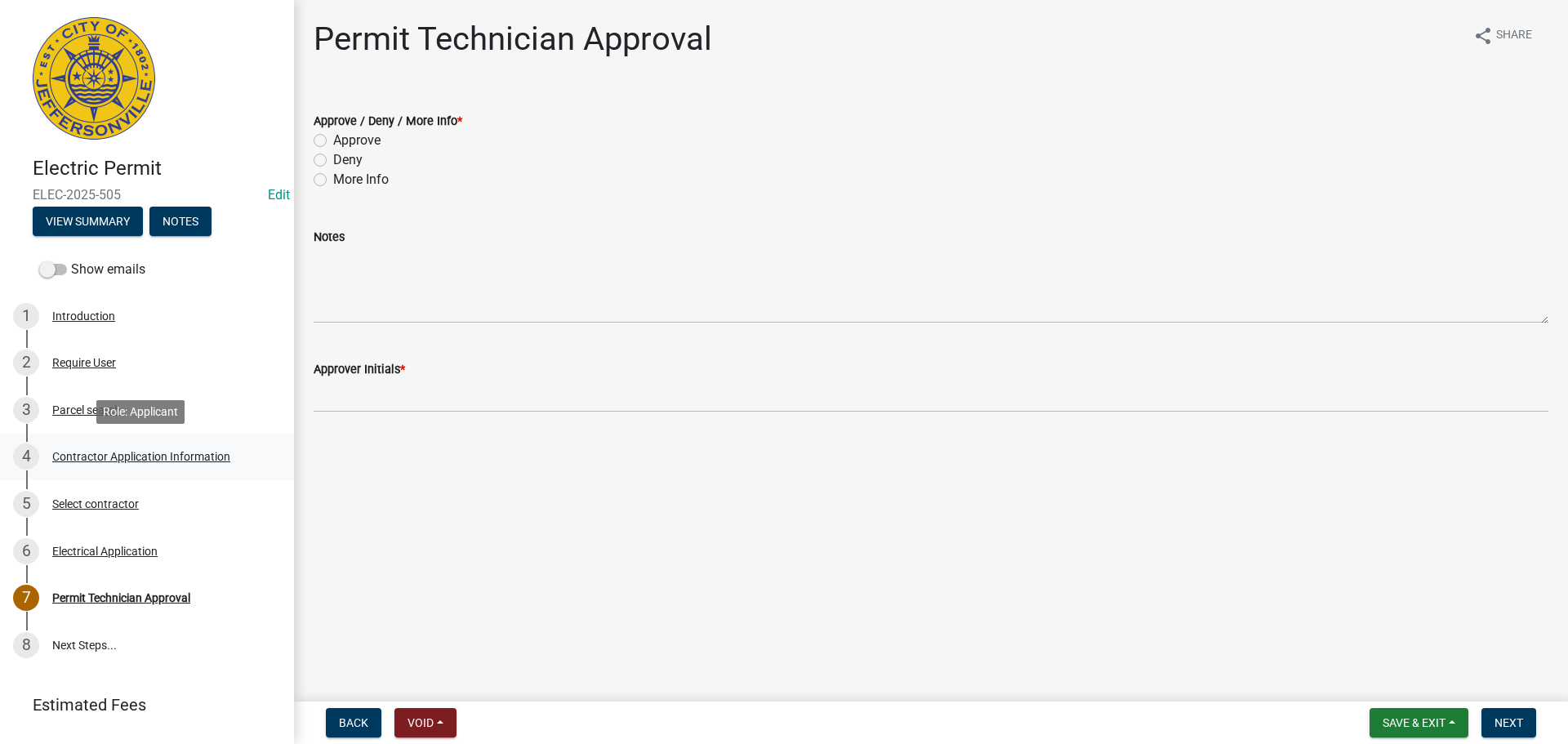
click at [110, 456] on div "Contractor Application Information" at bounding box center [141, 456] width 178 height 11
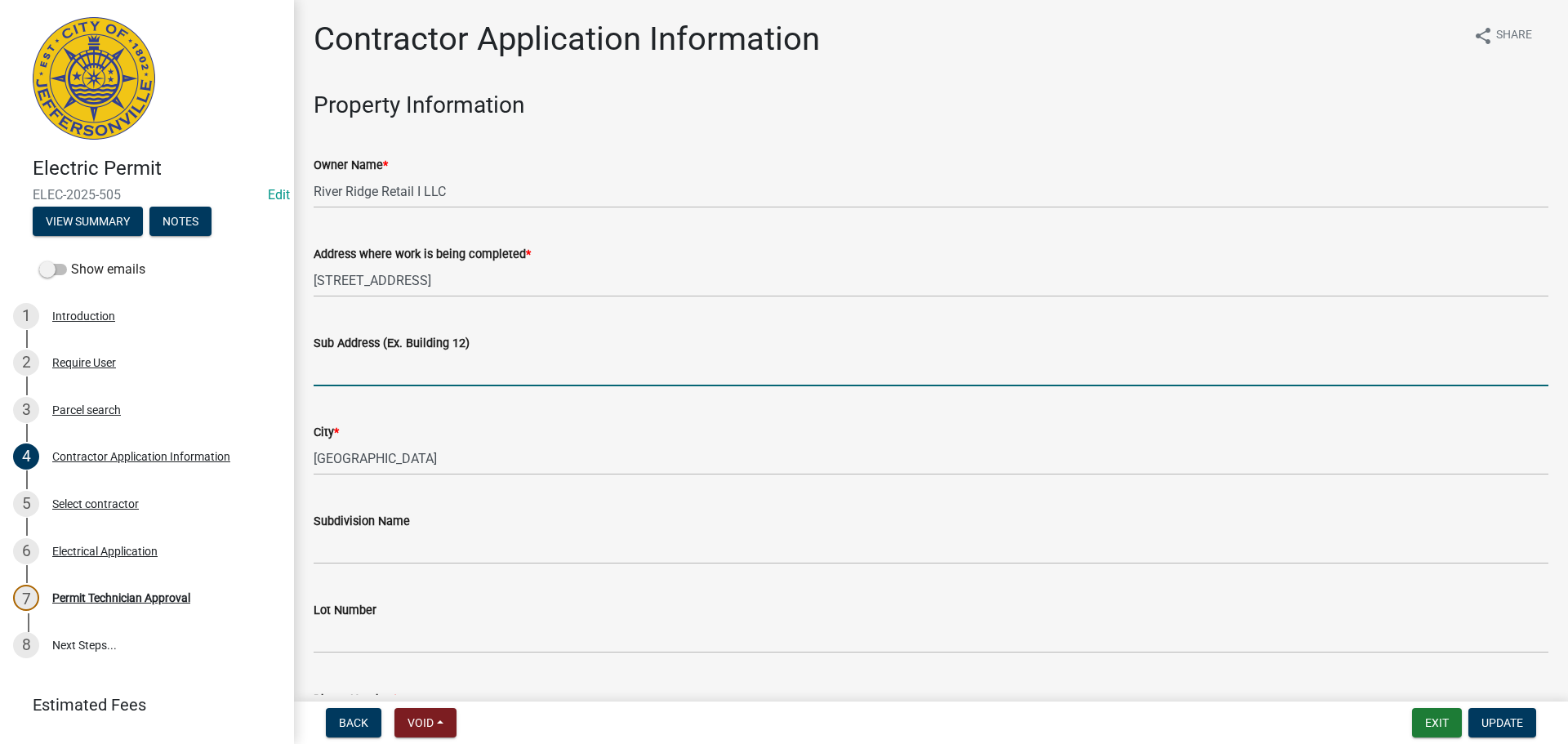
click at [415, 372] on input "Sub Address (Ex. Building 12)" at bounding box center [930, 369] width 1235 height 34
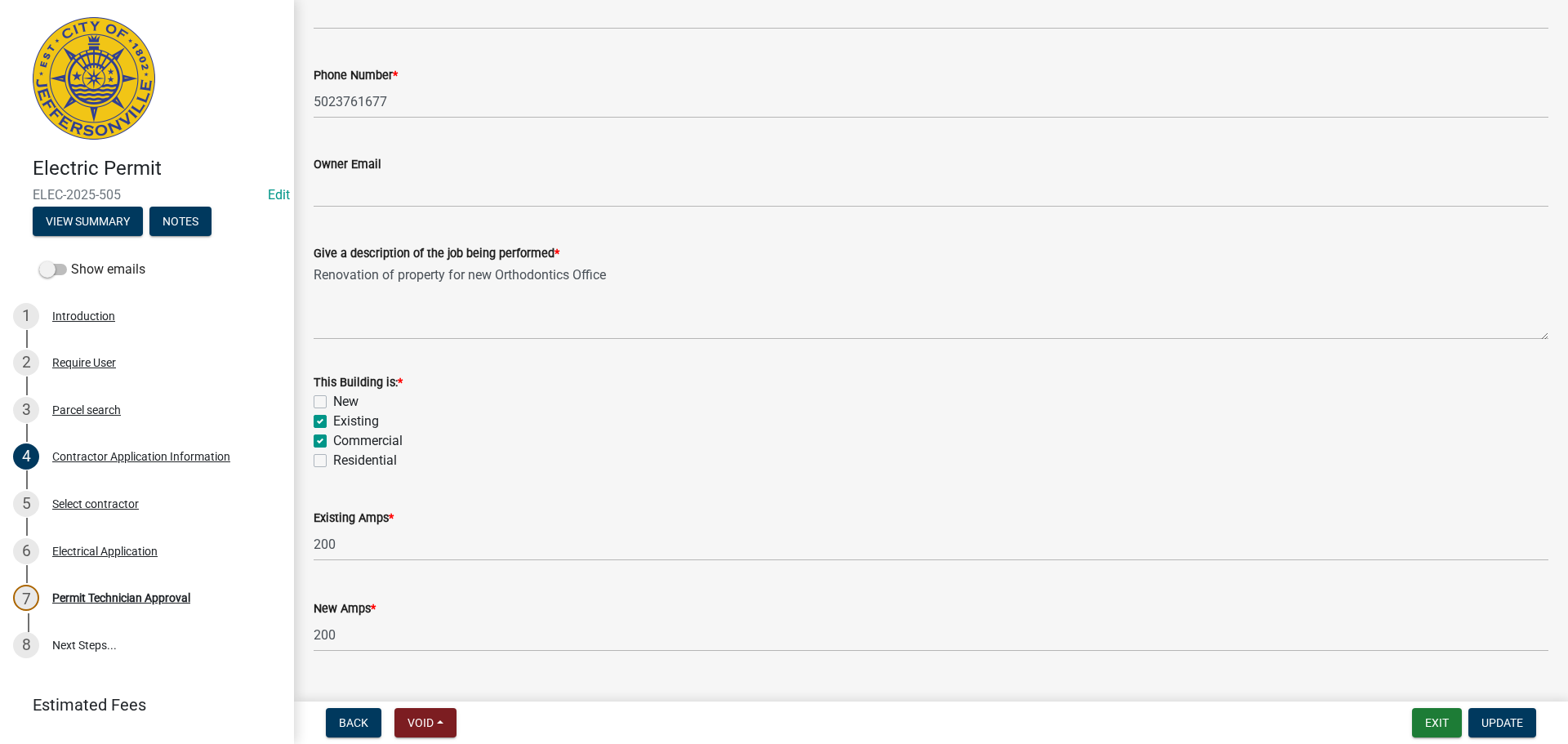
scroll to position [659, 0]
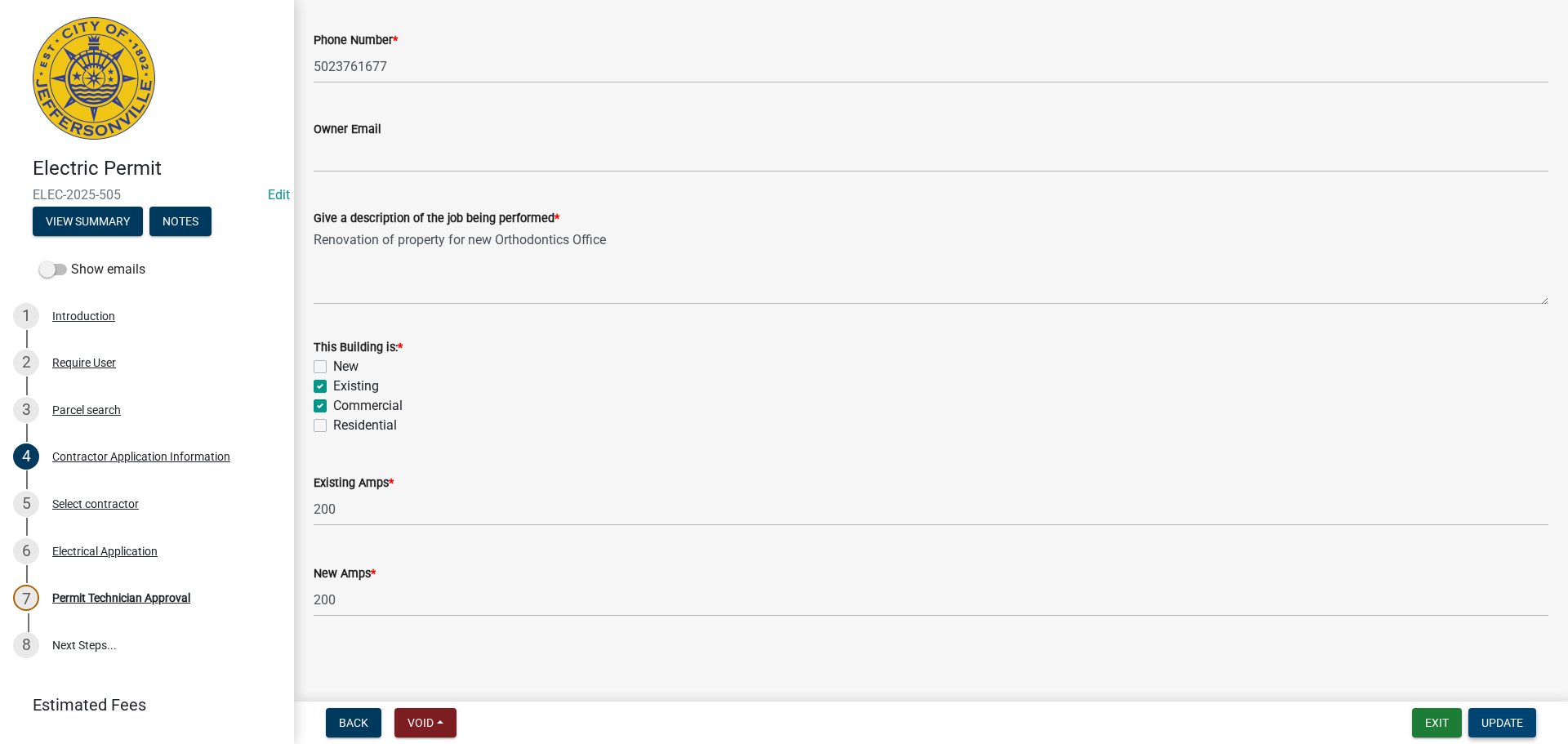
type input "[STREET_ADDRESS]"
click at [1522, 727] on span "Update" at bounding box center [1502, 723] width 41 height 13
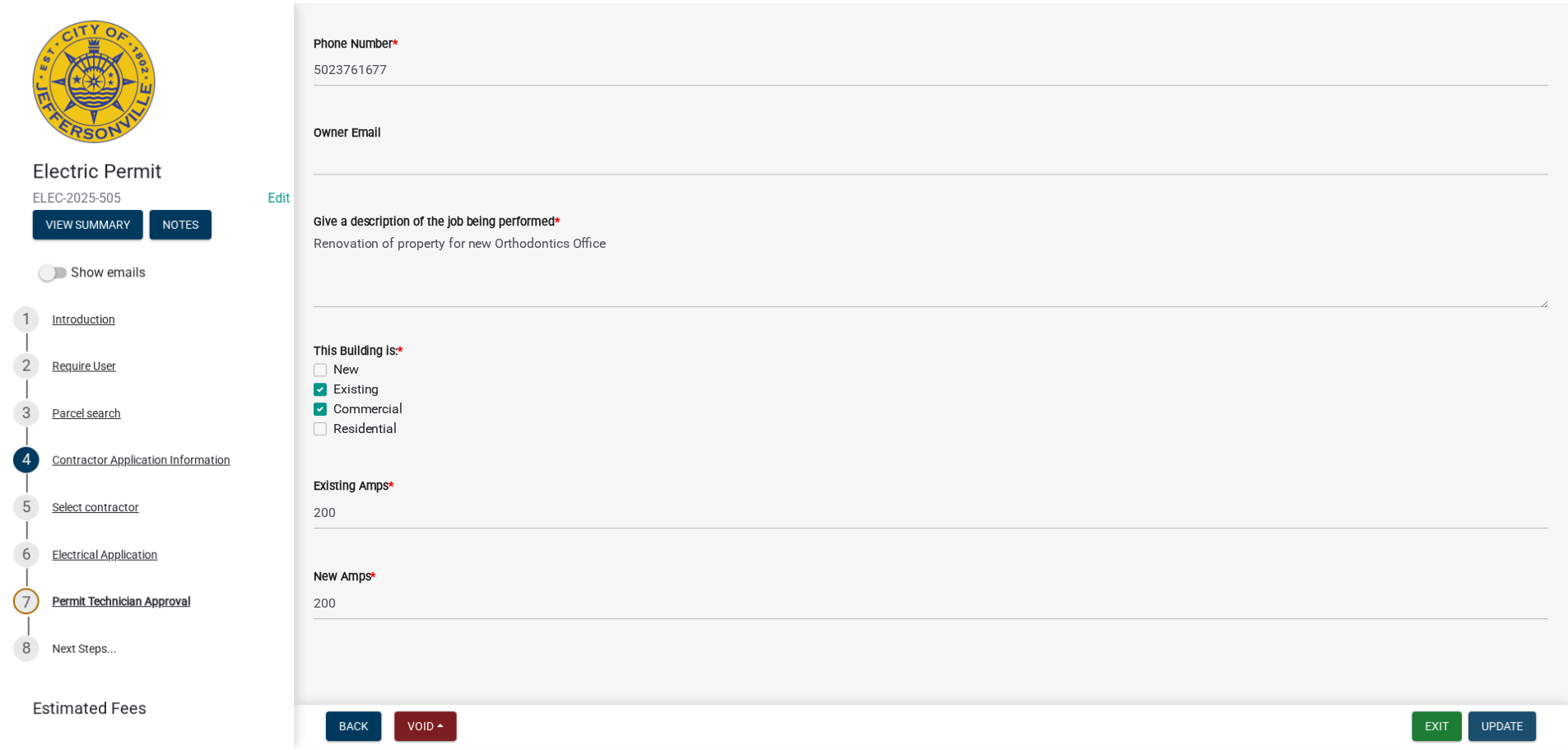
scroll to position [0, 0]
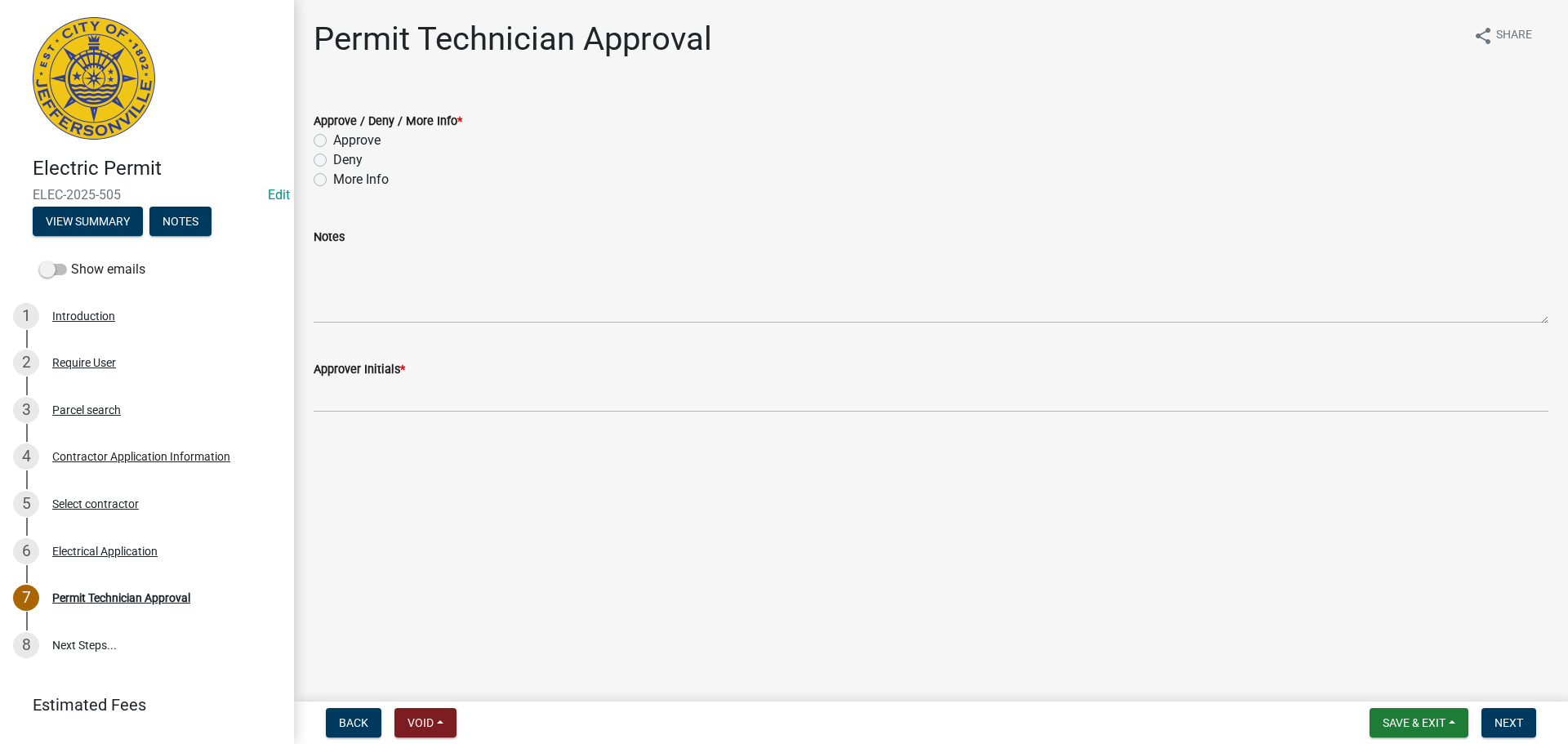
click at [371, 141] on label "Approve" at bounding box center [357, 140] width 47 height 20
click at [344, 141] on input "Approve" at bounding box center [339, 136] width 10 height 10
radio input "true"
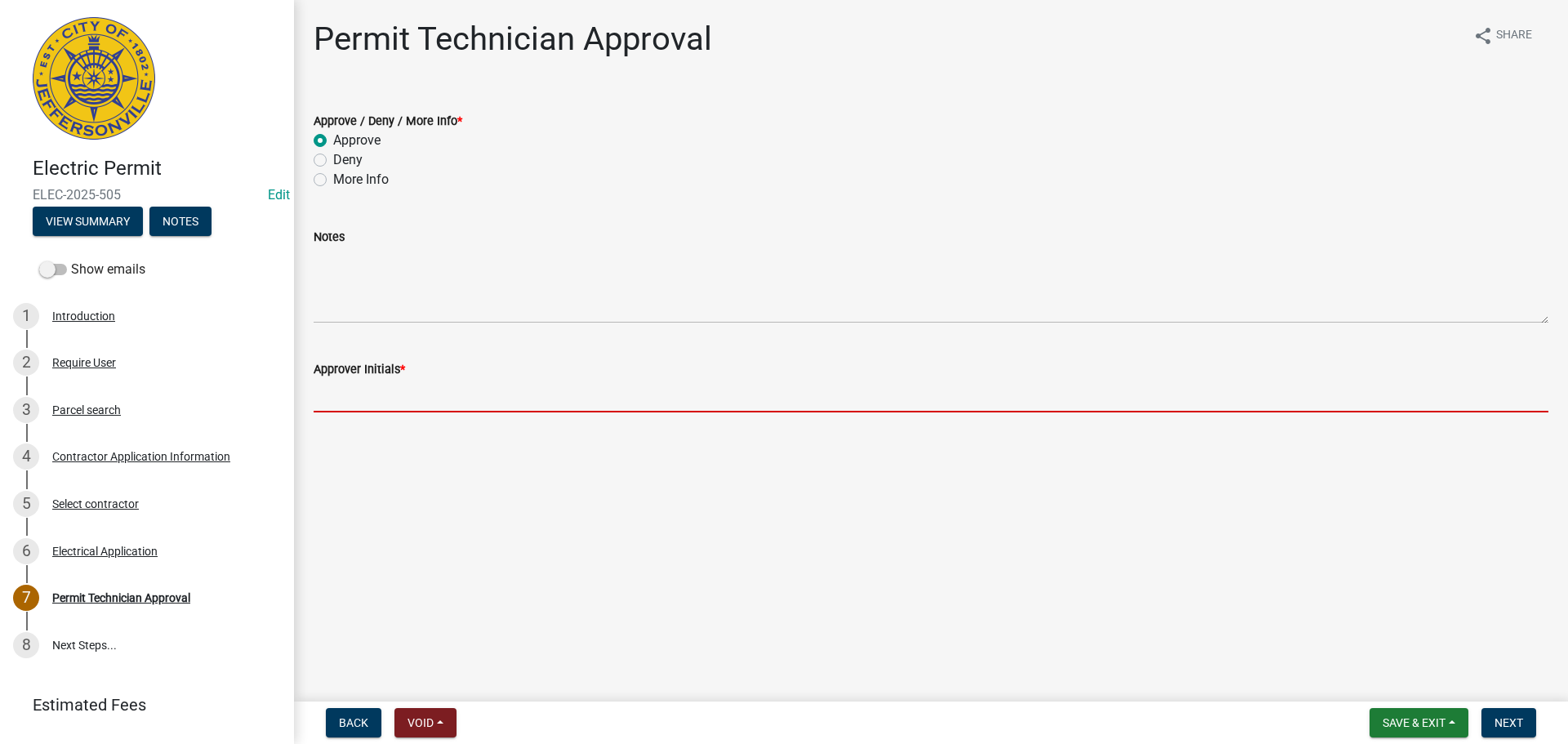
click at [381, 399] on input "Approver Initials *" at bounding box center [930, 395] width 1235 height 34
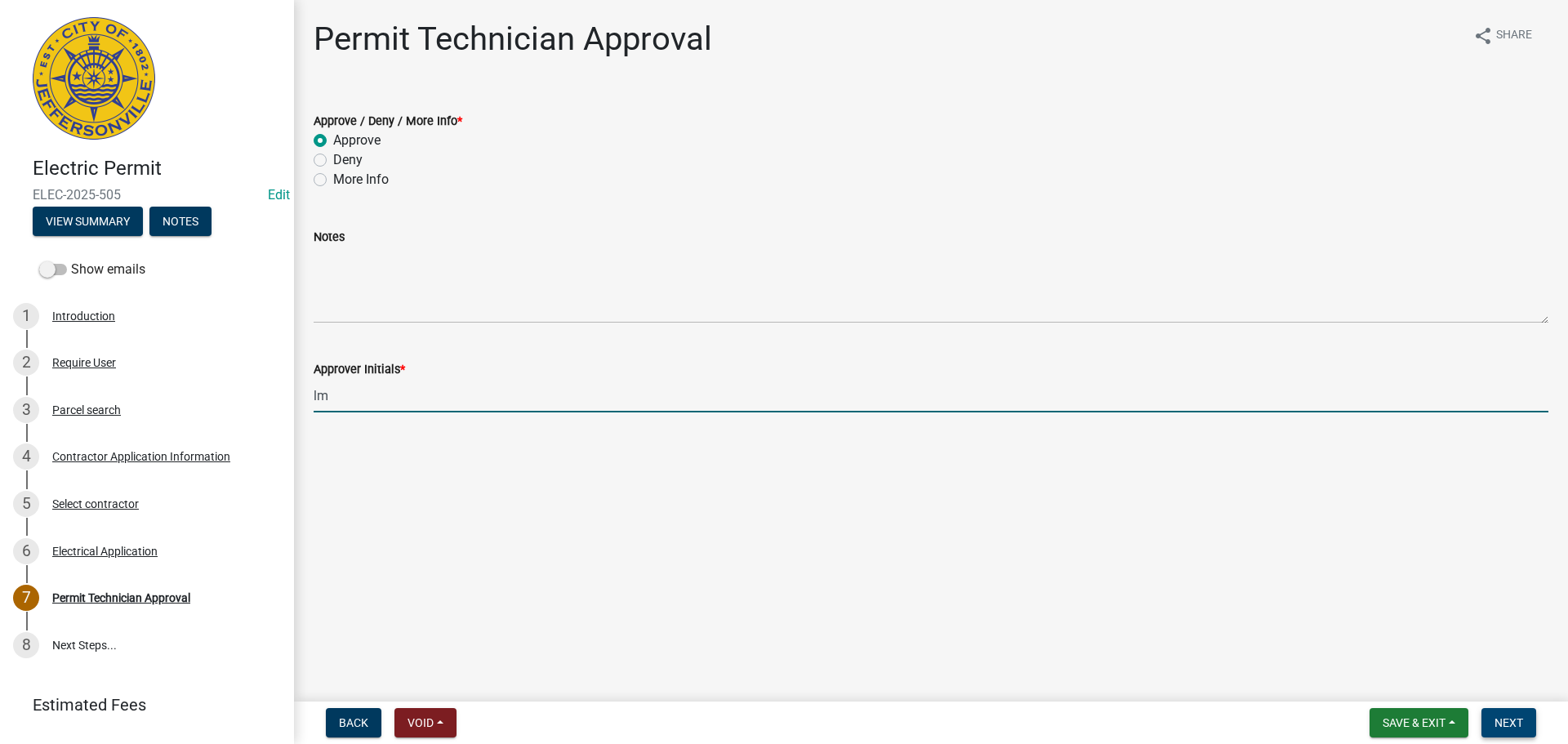
type input "lm"
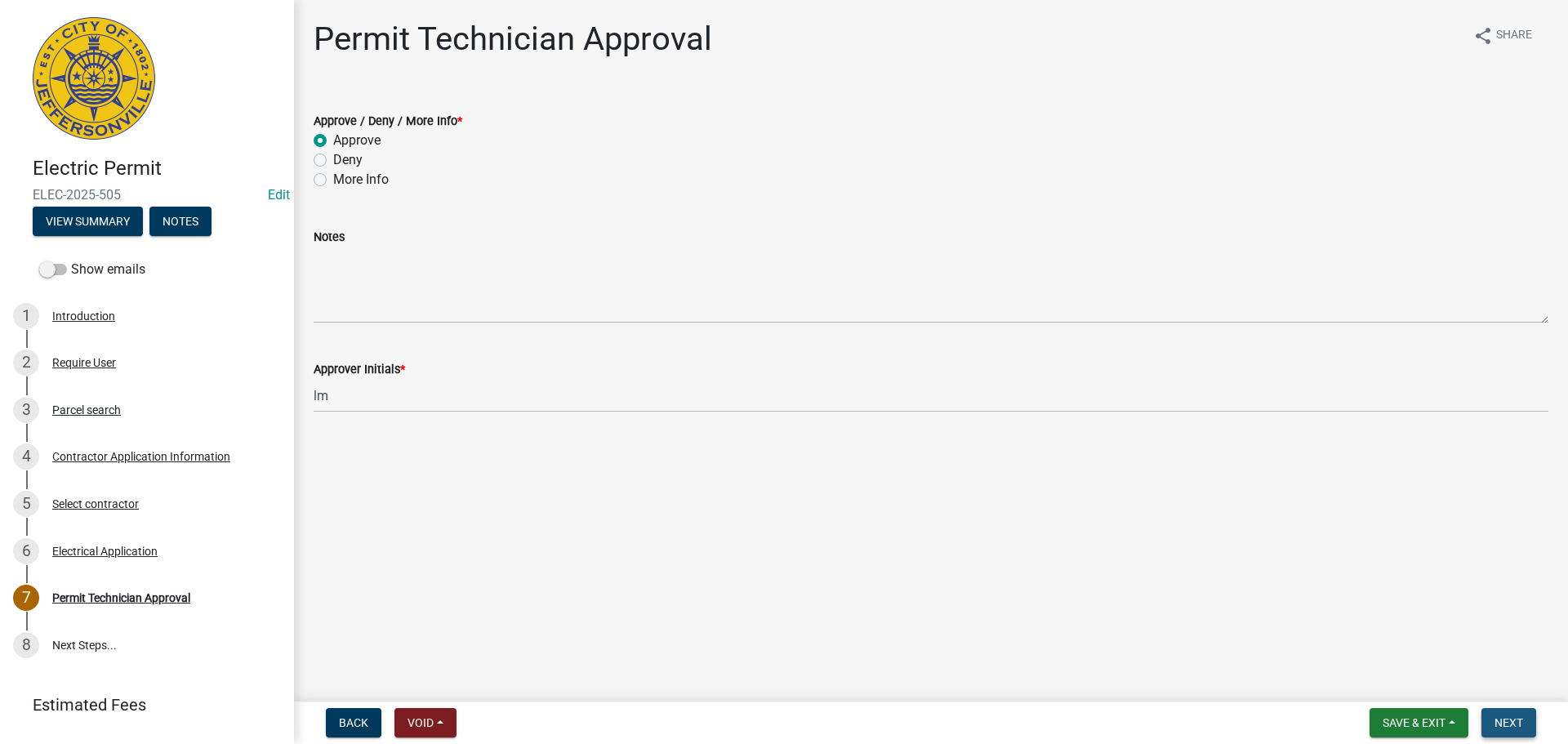
click at [1511, 717] on span "Next" at bounding box center [1508, 723] width 28 height 13
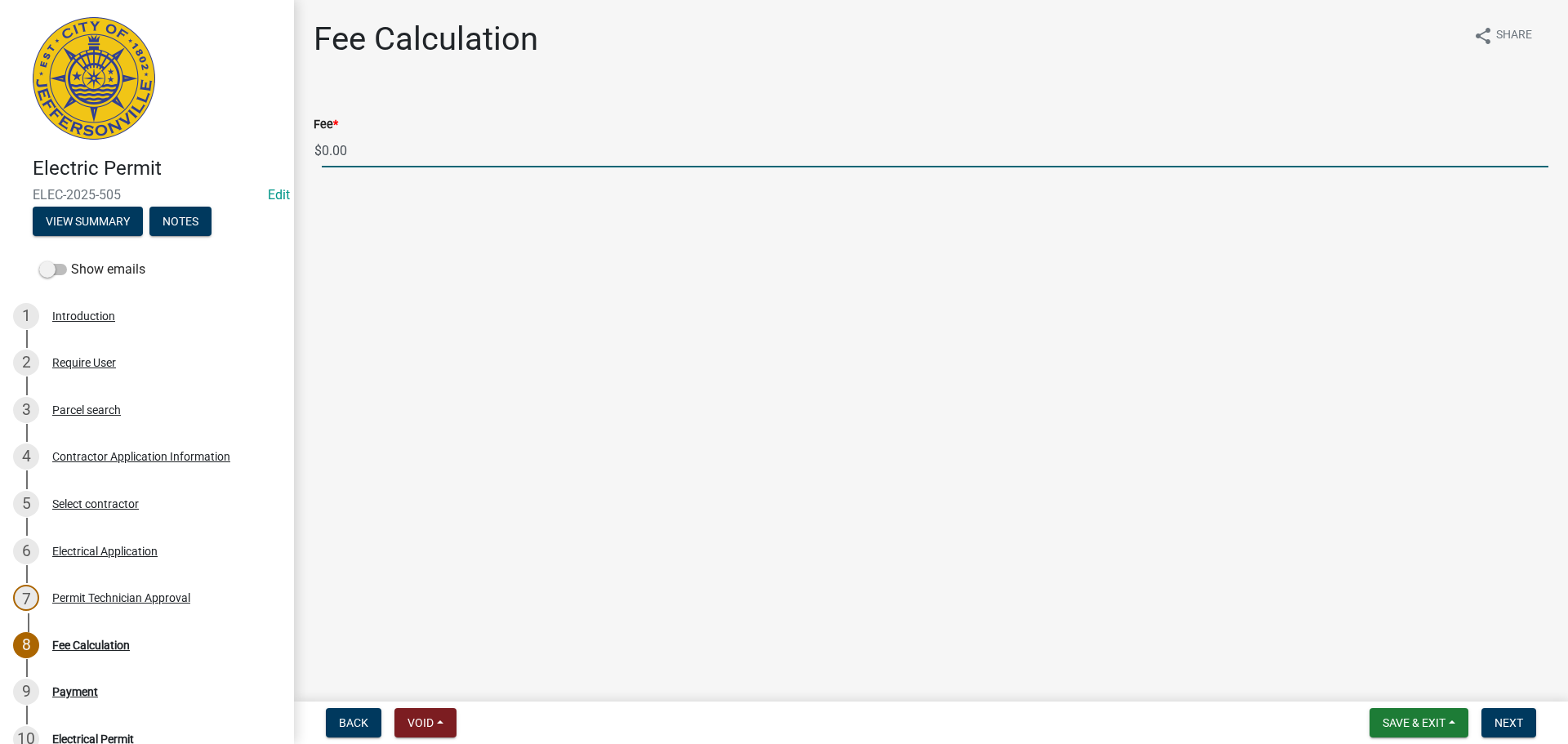
drag, startPoint x: 336, startPoint y: 154, endPoint x: 262, endPoint y: 156, distance: 74.0
click at [265, 156] on div "Electric Permit ELEC-2025-505 Edit View Summary Notes Show emails 1 Introductio…" at bounding box center [784, 372] width 1568 height 744
type input "185.00"
click at [1513, 715] on button "Next" at bounding box center [1509, 723] width 55 height 29
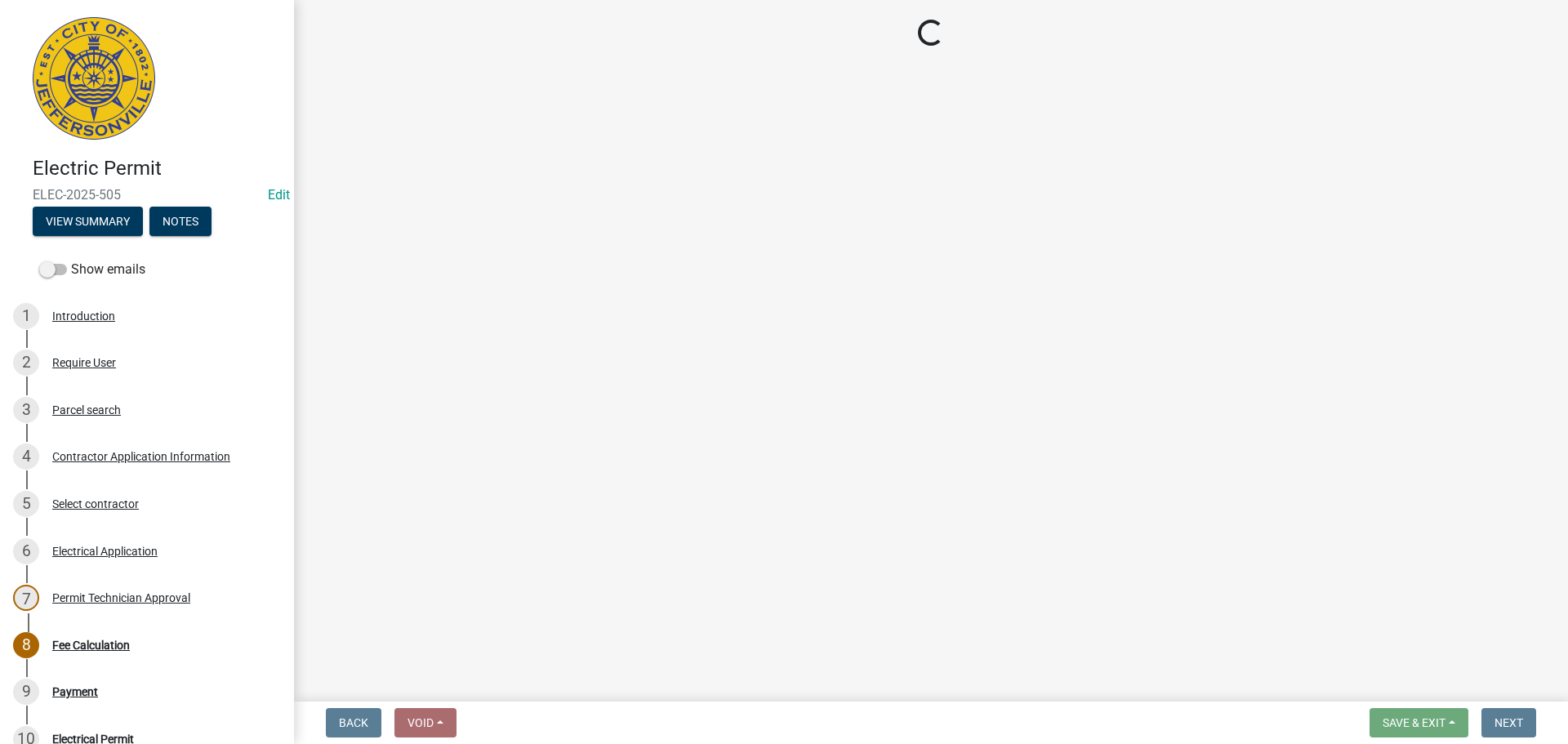
select select "3: 3"
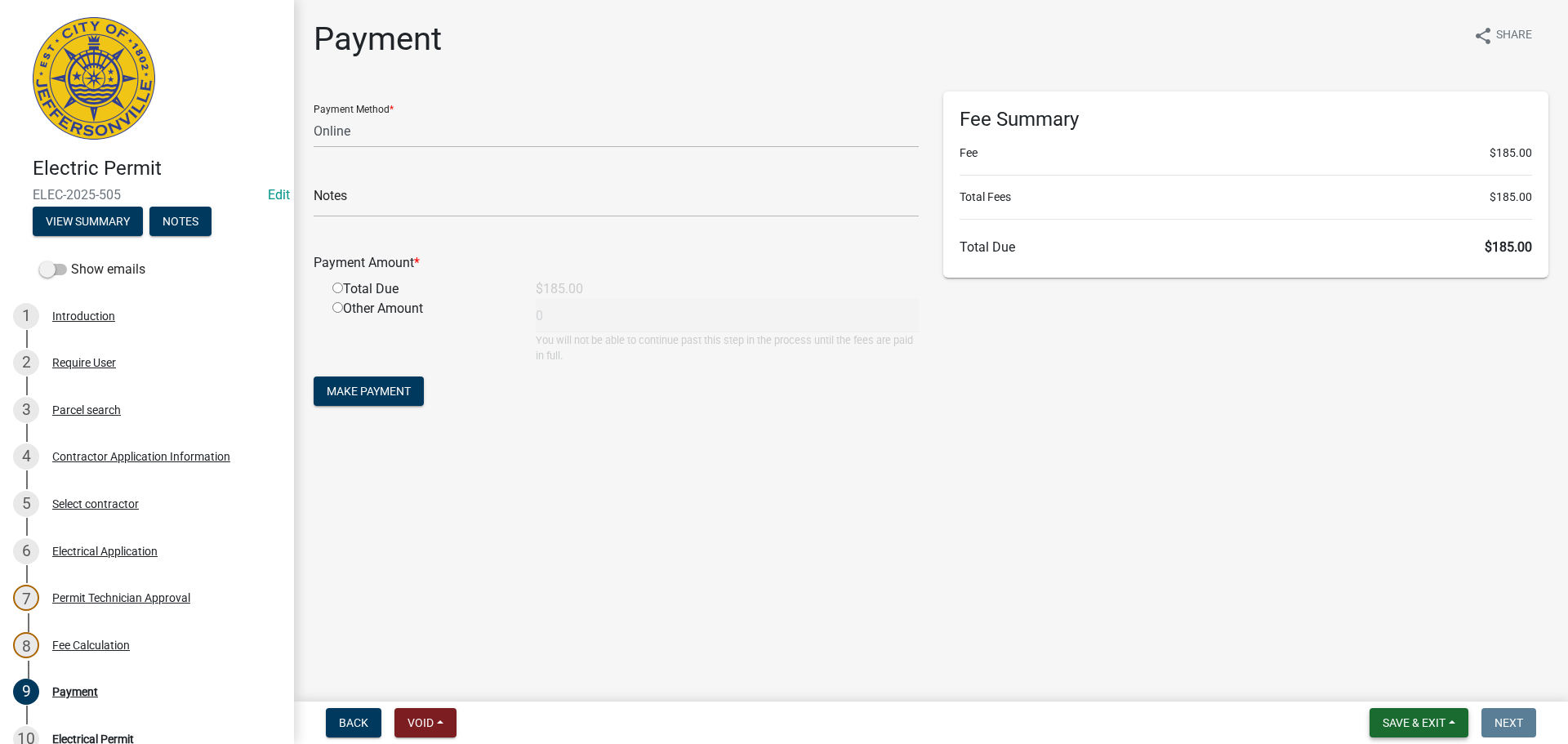
click at [1436, 723] on span "Save & Exit" at bounding box center [1413, 723] width 63 height 13
click at [1427, 664] on button "Save & Exit" at bounding box center [1403, 680] width 131 height 40
click at [412, 129] on select "Credit Card POS Check Cash Online" at bounding box center [616, 131] width 605 height 34
select select "2: 1"
click at [314, 114] on select "Credit Card POS Check Cash Online" at bounding box center [616, 131] width 605 height 34
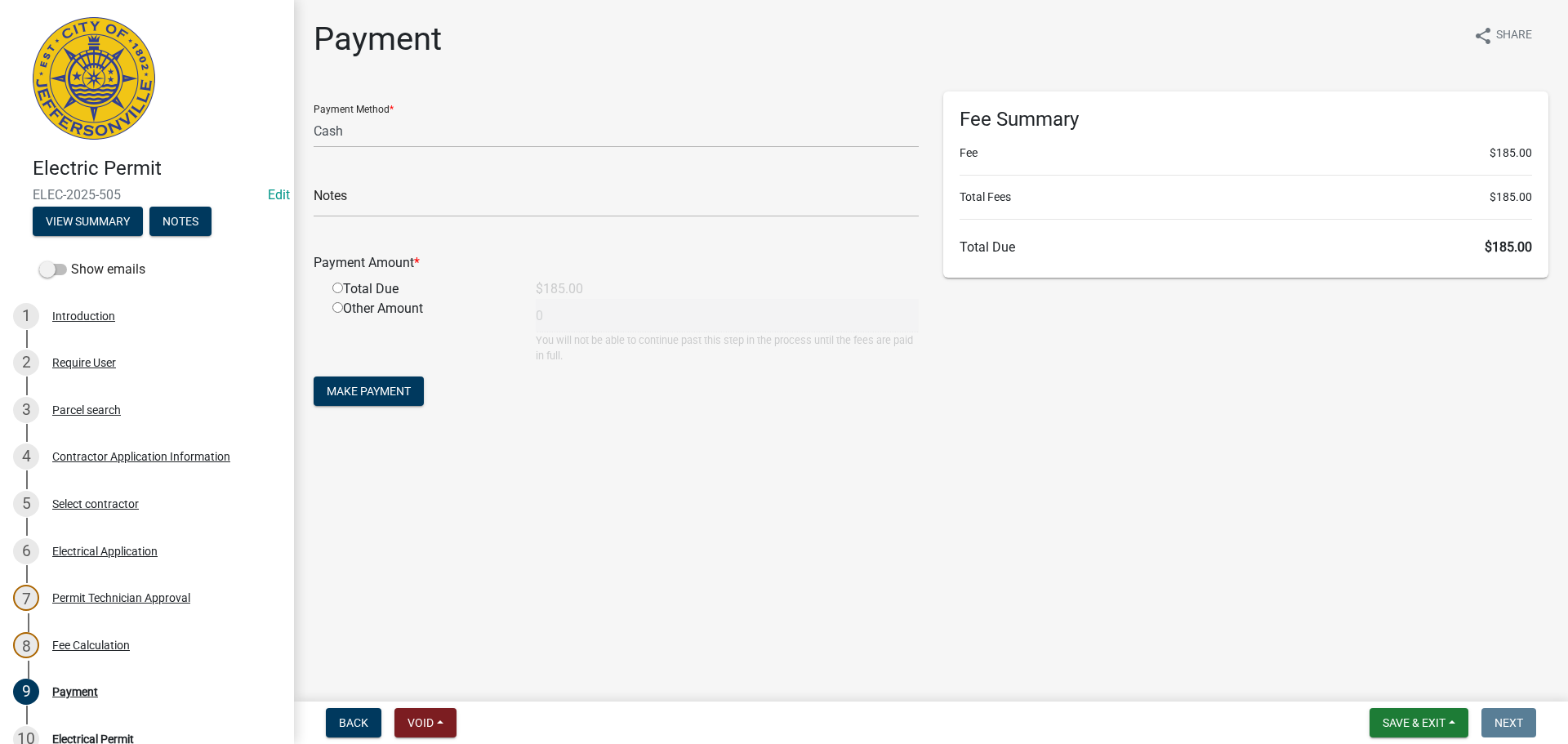
click at [340, 290] on input "radio" at bounding box center [338, 288] width 10 height 10
radio input "true"
type input "185"
click at [375, 385] on span "Make Payment" at bounding box center [369, 391] width 84 height 13
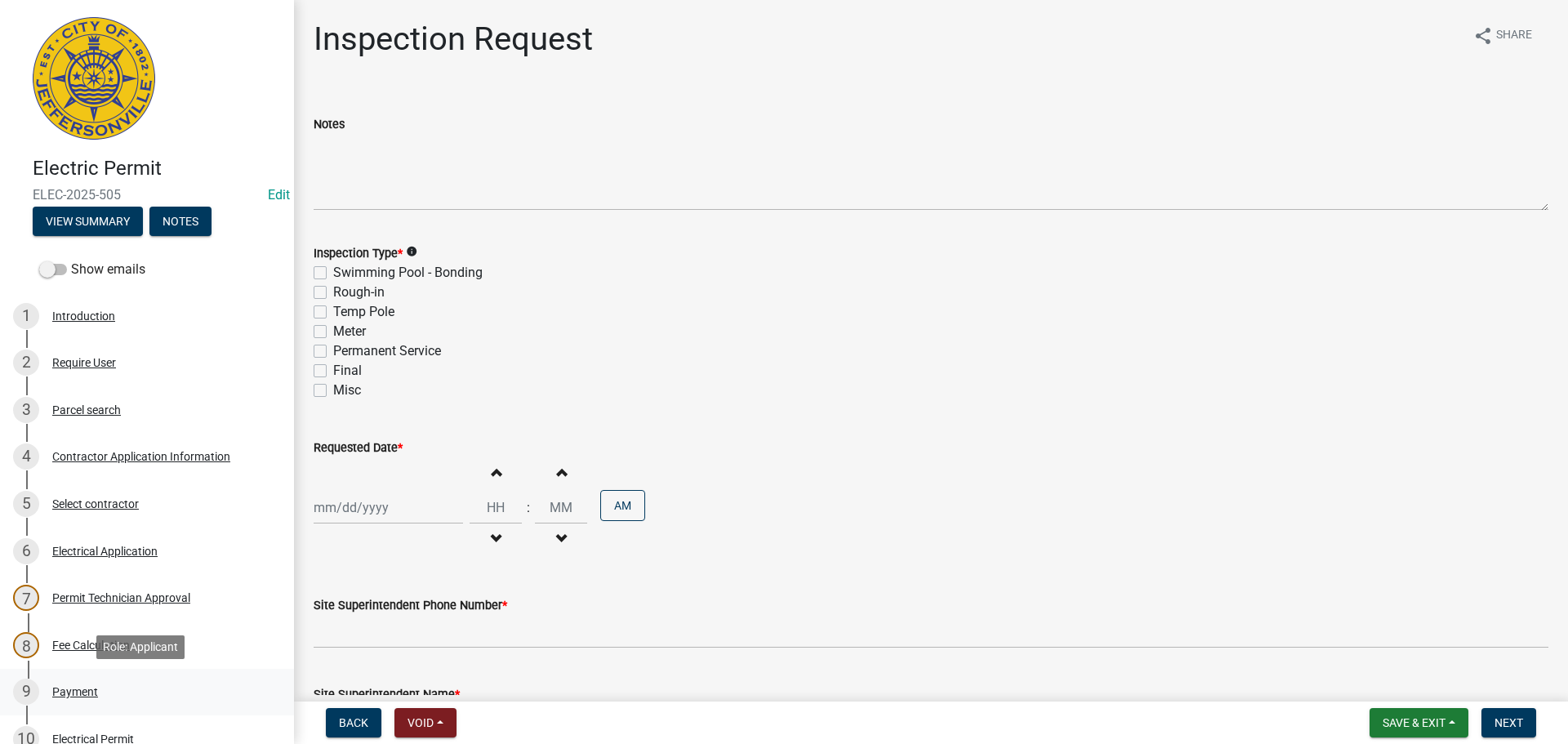
click at [68, 692] on div "Payment" at bounding box center [75, 691] width 46 height 11
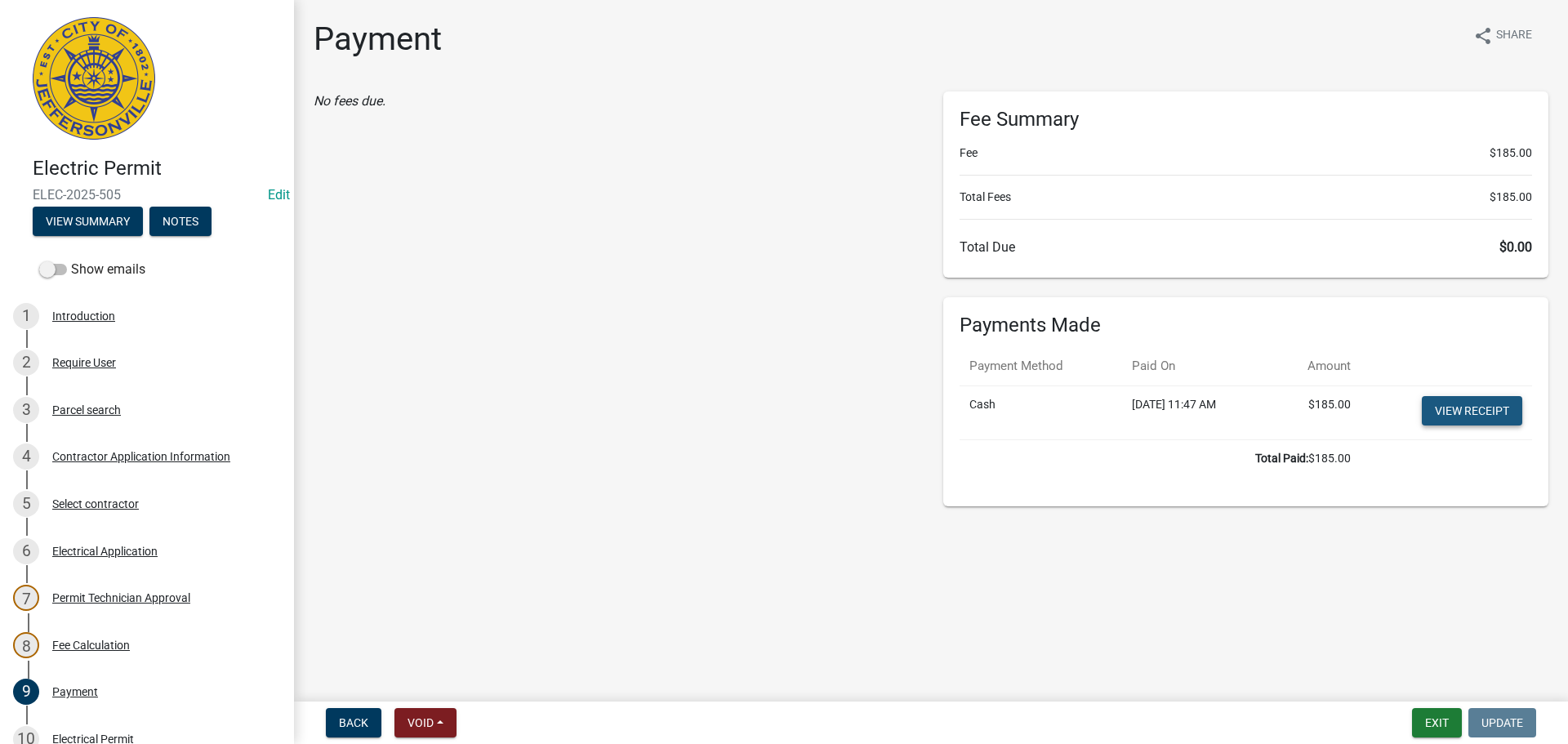
click at [1466, 412] on link "View receipt" at bounding box center [1472, 411] width 101 height 29
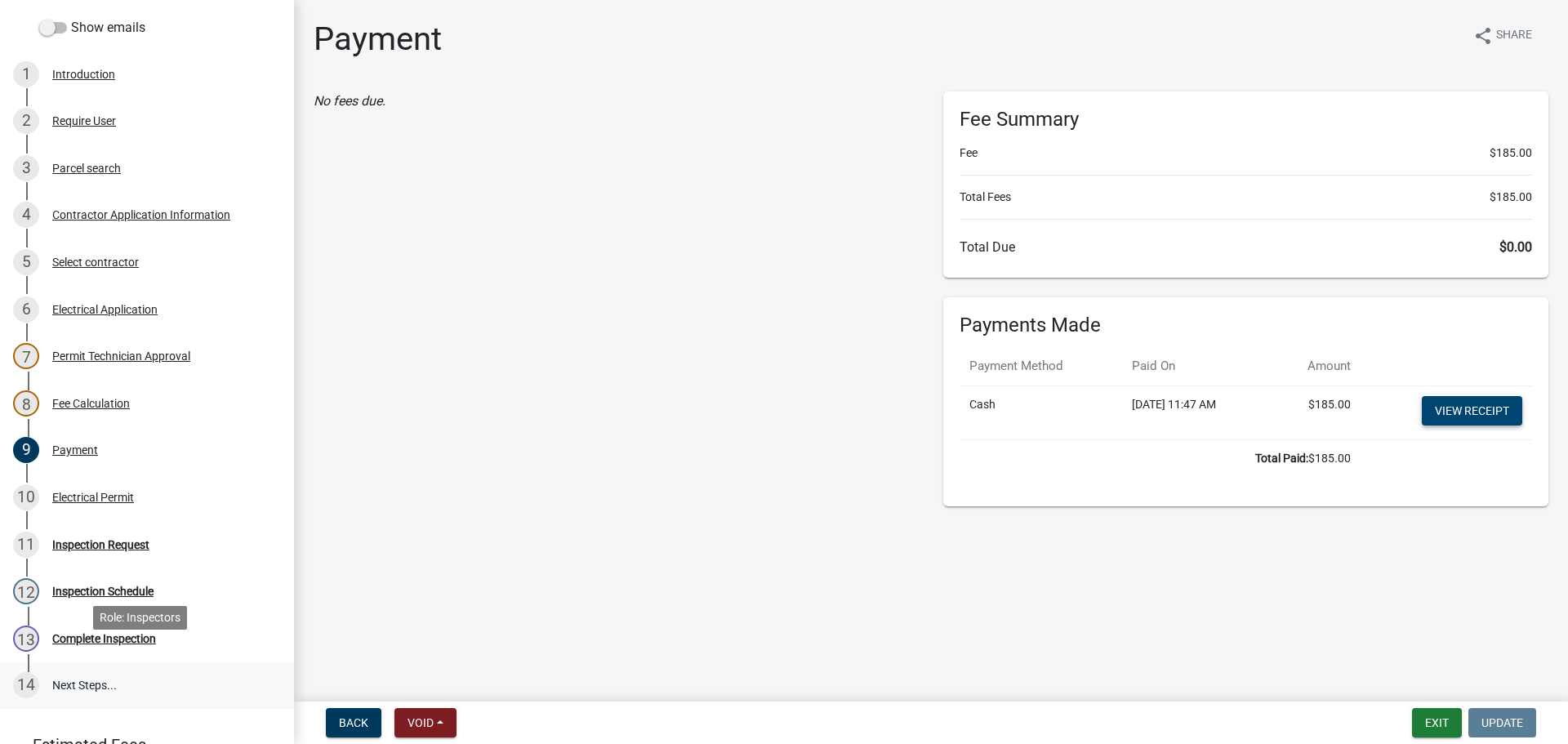
scroll to position [245, 0]
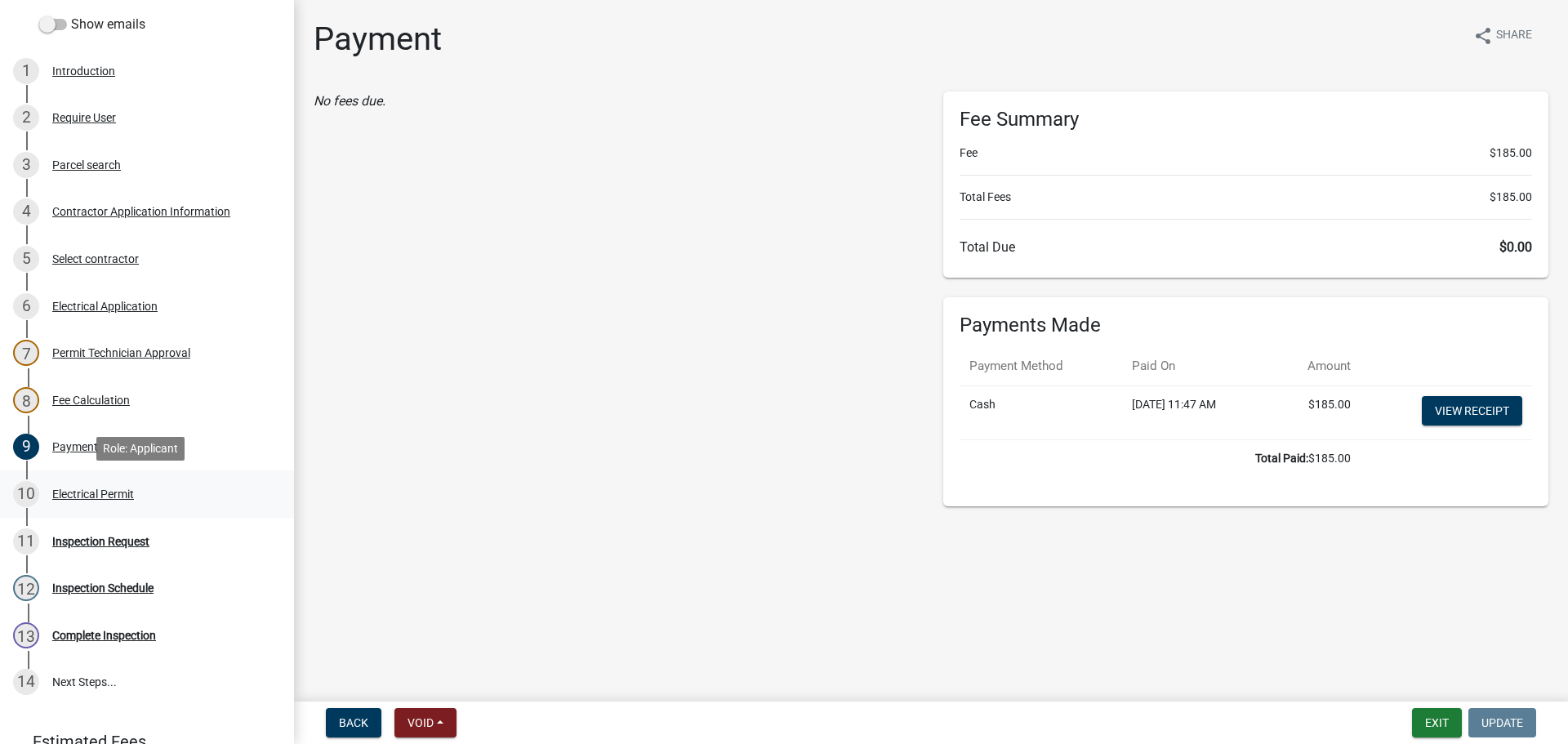
click at [100, 489] on div "Electrical Permit" at bounding box center [93, 493] width 82 height 11
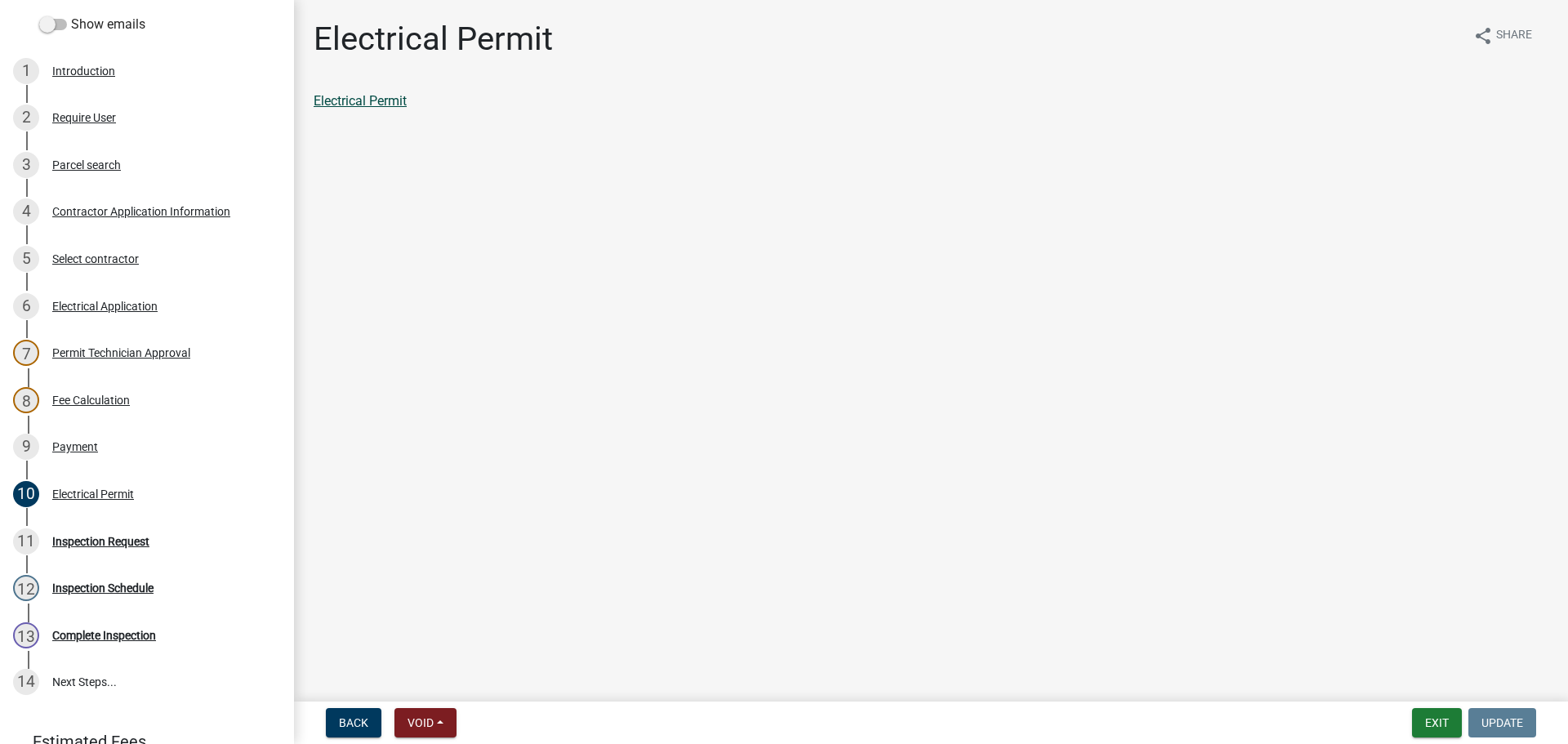
click at [376, 102] on link "Electrical Permit" at bounding box center [360, 101] width 93 height 15
